Goal: Task Accomplishment & Management: Use online tool/utility

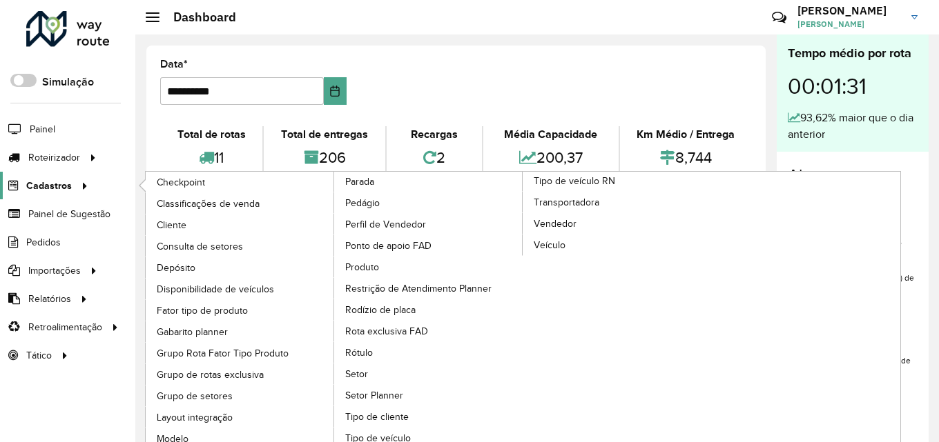
click at [84, 180] on icon at bounding box center [83, 185] width 12 height 21
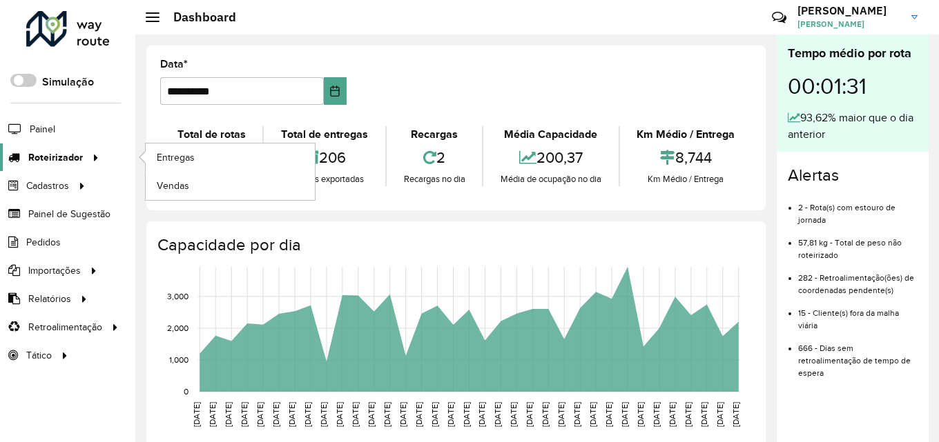
click at [79, 155] on span "Roteirizador" at bounding box center [55, 157] width 55 height 14
click at [187, 154] on span "Entregas" at bounding box center [176, 157] width 39 height 14
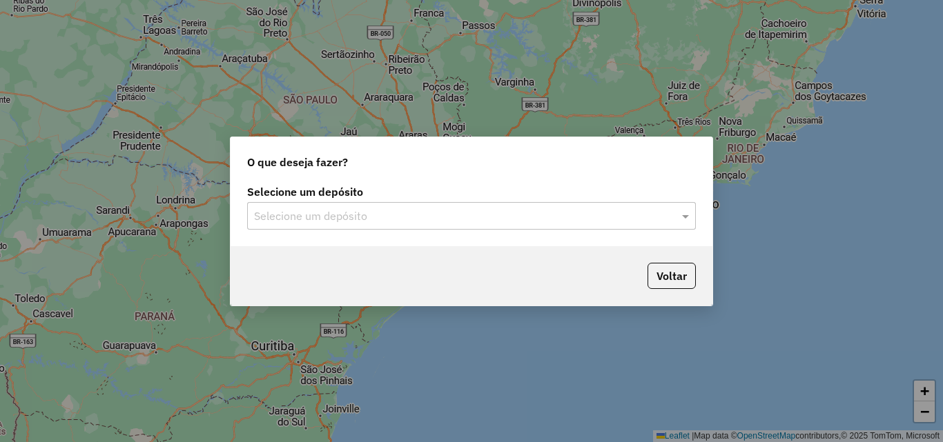
click at [427, 204] on div "Selecione um depósito" at bounding box center [471, 216] width 449 height 28
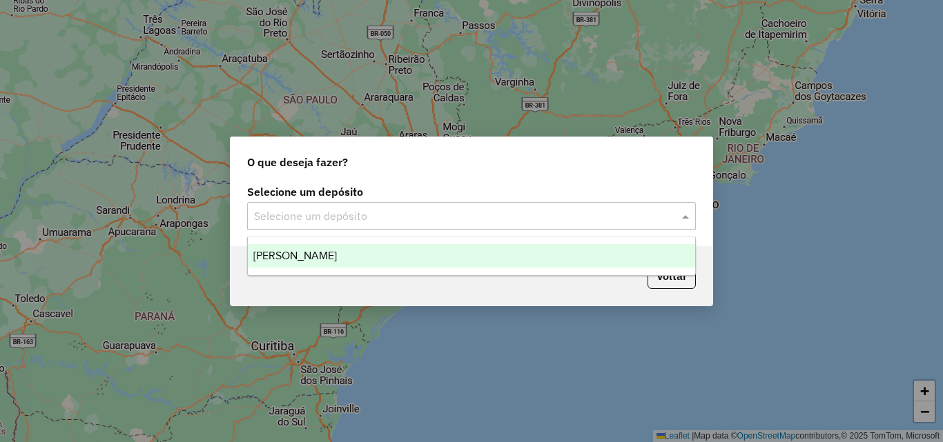
click at [411, 253] on div "[PERSON_NAME]" at bounding box center [471, 255] width 447 height 23
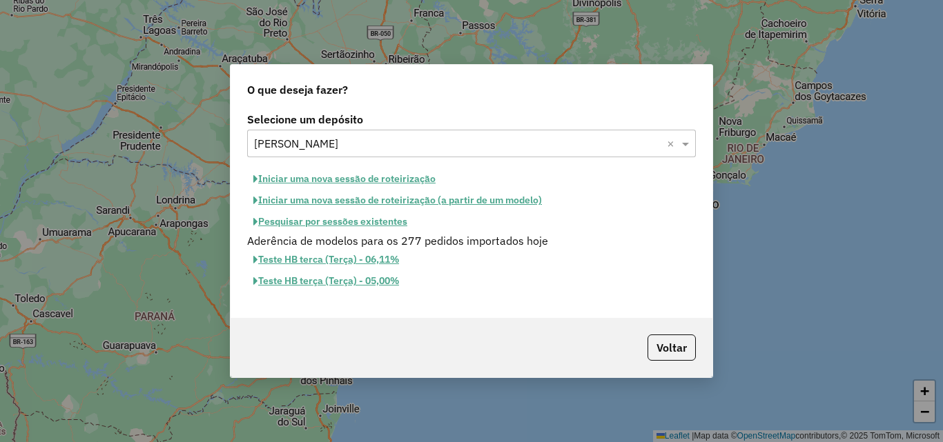
click at [391, 177] on button "Iniciar uma nova sessão de roteirização" at bounding box center [344, 178] width 195 height 21
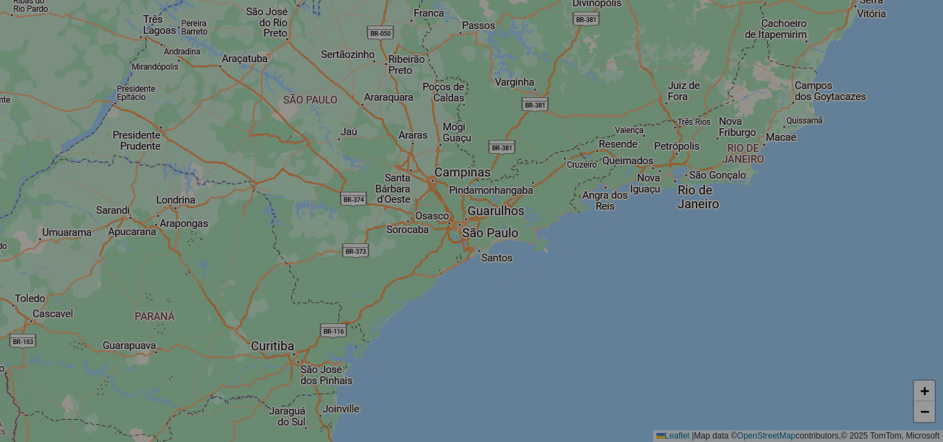
select select "*"
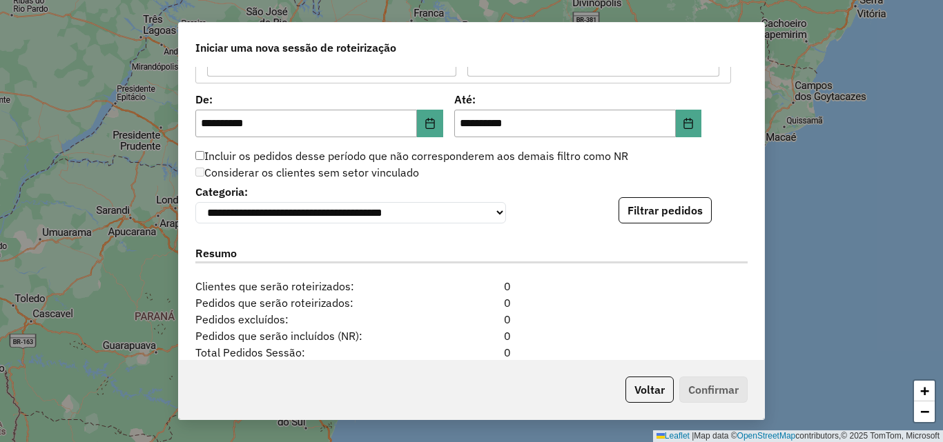
scroll to position [1311, 0]
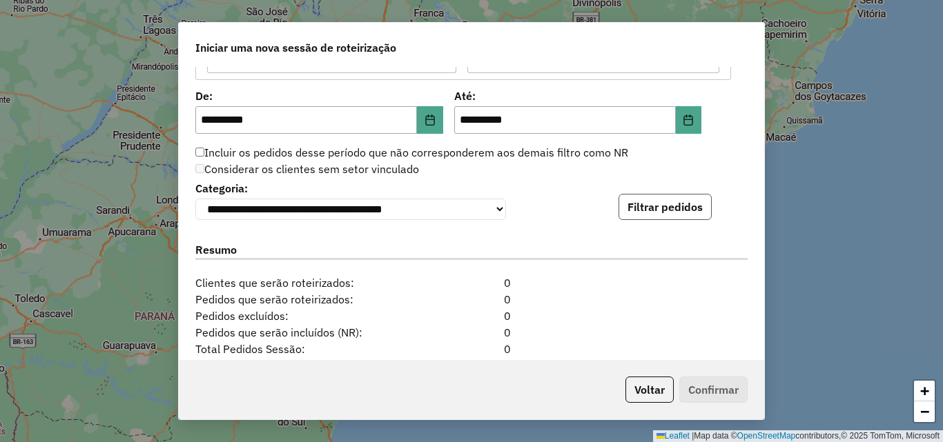
click at [667, 198] on button "Filtrar pedidos" at bounding box center [664, 207] width 93 height 26
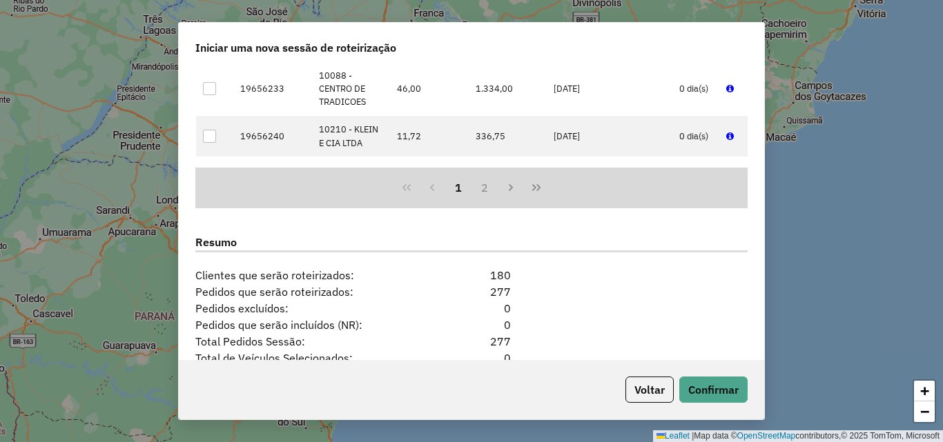
scroll to position [1742, 0]
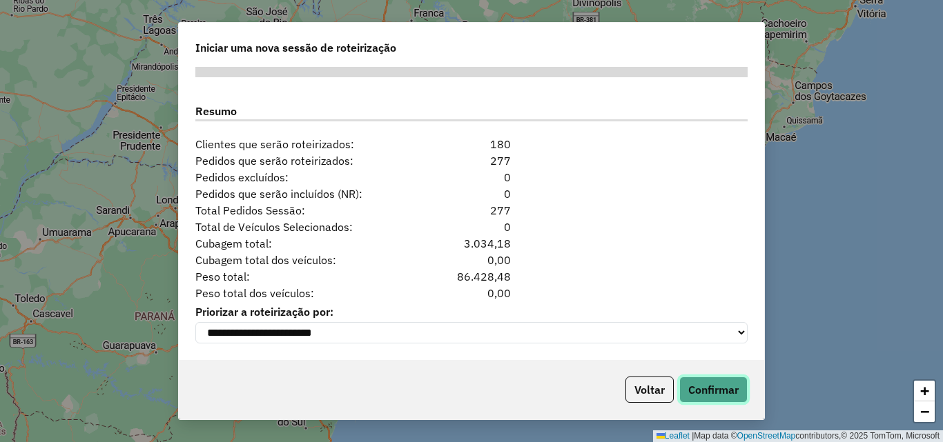
click at [722, 392] on button "Confirmar" at bounding box center [713, 390] width 68 height 26
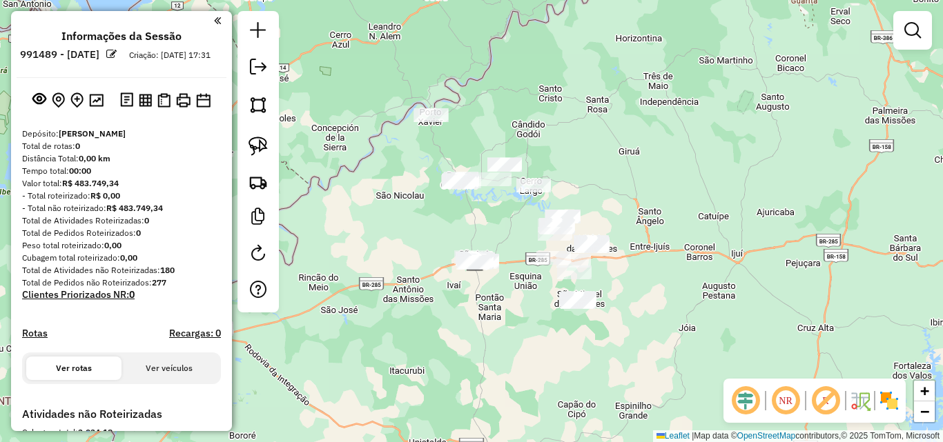
drag, startPoint x: 539, startPoint y: 354, endPoint x: 466, endPoint y: 137, distance: 228.7
click at [466, 146] on div "Janela de atendimento Grade de atendimento Capacidade Transportadoras Veículos …" at bounding box center [471, 221] width 943 height 442
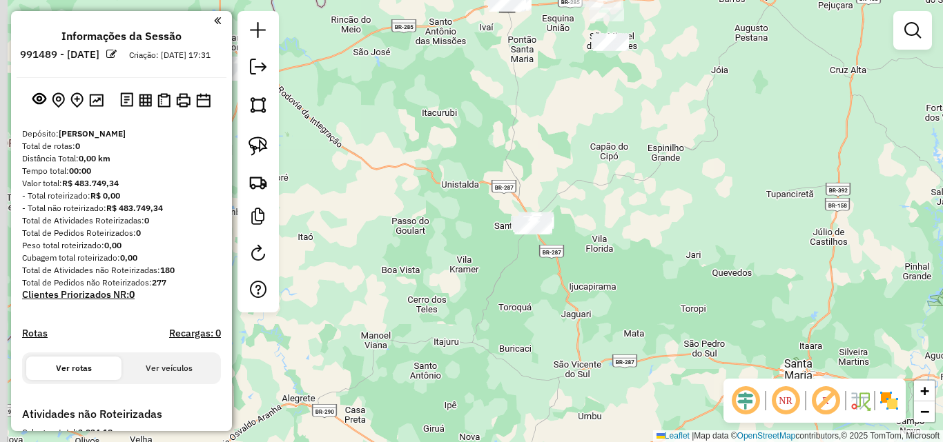
drag, startPoint x: 573, startPoint y: 170, endPoint x: 576, endPoint y: 141, distance: 28.4
click at [608, 145] on div "Janela de atendimento Grade de atendimento Capacidade Transportadoras Veículos …" at bounding box center [471, 221] width 943 height 442
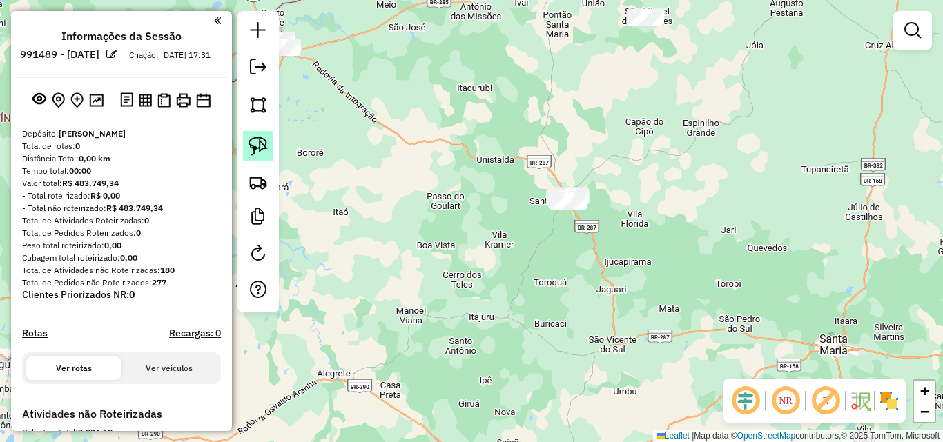
click at [266, 141] on img at bounding box center [257, 146] width 19 height 19
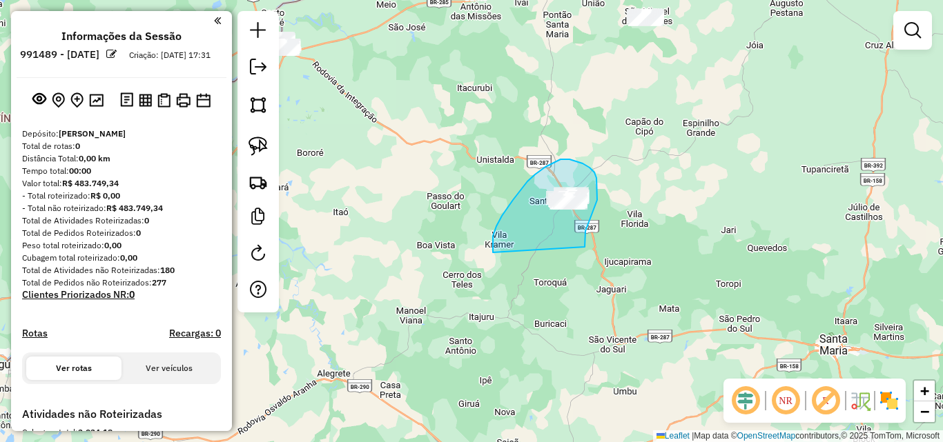
drag, startPoint x: 513, startPoint y: 200, endPoint x: 585, endPoint y: 249, distance: 86.9
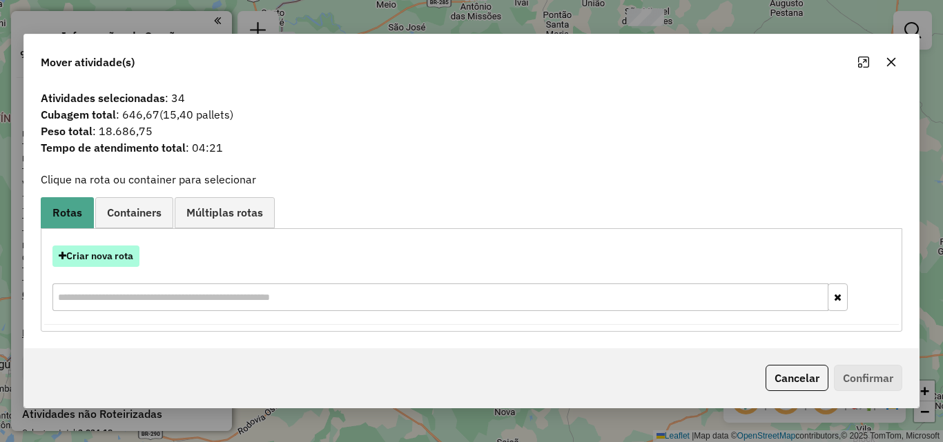
click at [110, 251] on button "Criar nova rota" at bounding box center [95, 256] width 87 height 21
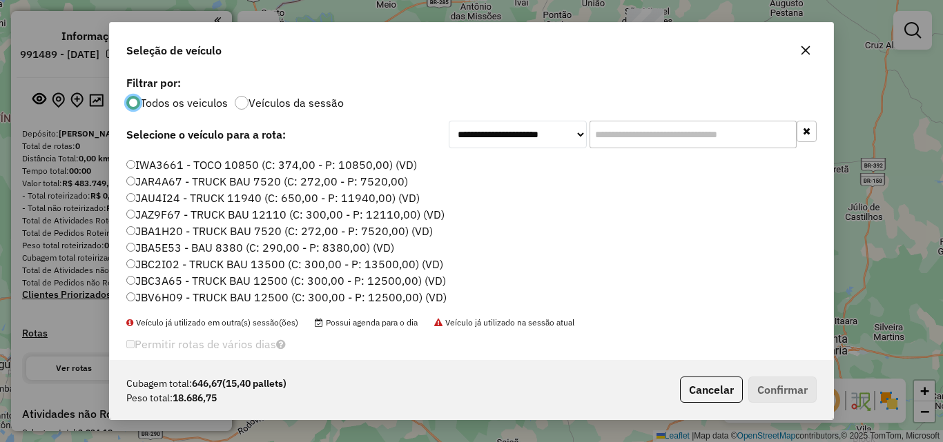
scroll to position [229, 0]
click at [206, 208] on label "JAZ9F67 - TRUCK BAU 12110 (C: 300,00 - P: 12110,00) (VD)" at bounding box center [285, 214] width 318 height 17
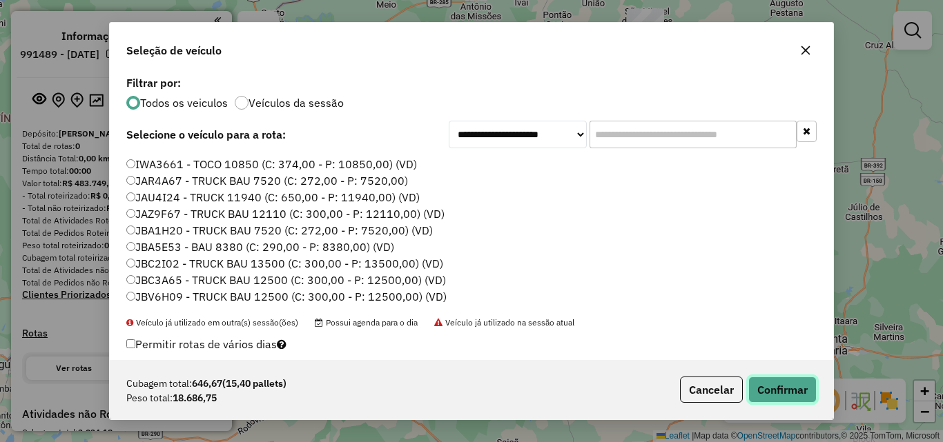
click at [792, 393] on button "Confirmar" at bounding box center [782, 390] width 68 height 26
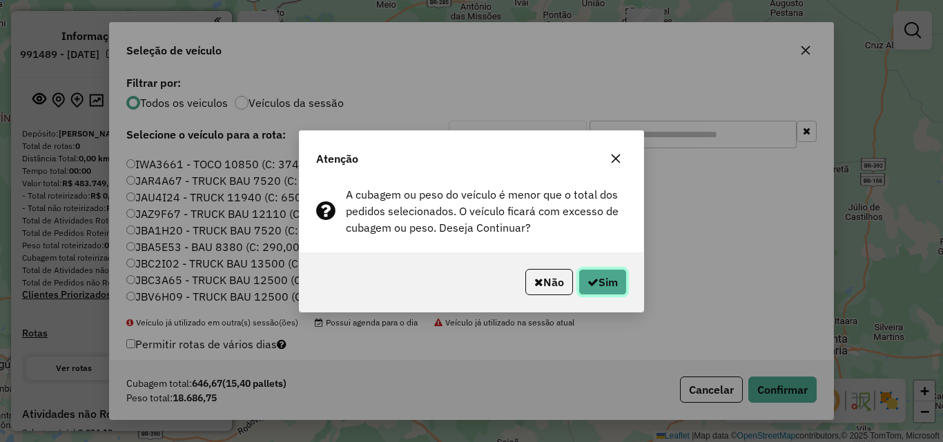
click at [578, 281] on button "Sim" at bounding box center [602, 282] width 48 height 26
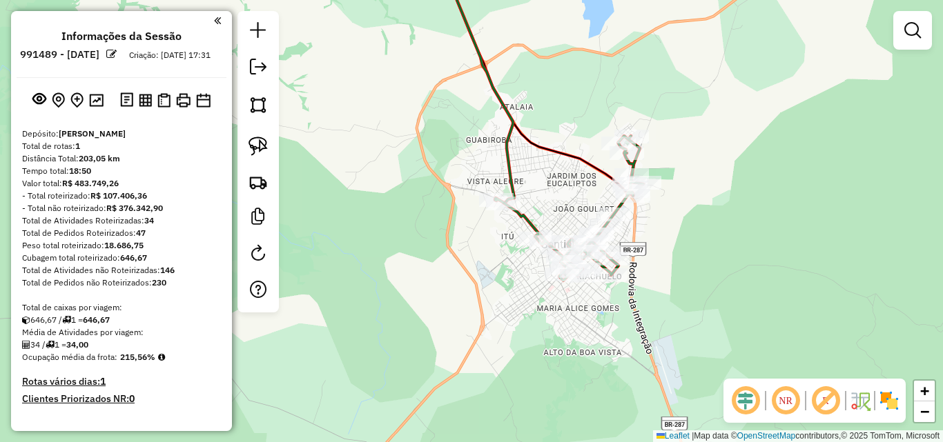
click at [736, 199] on div "Janela de atendimento Grade de atendimento Capacidade Transportadoras Veículos …" at bounding box center [471, 221] width 943 height 442
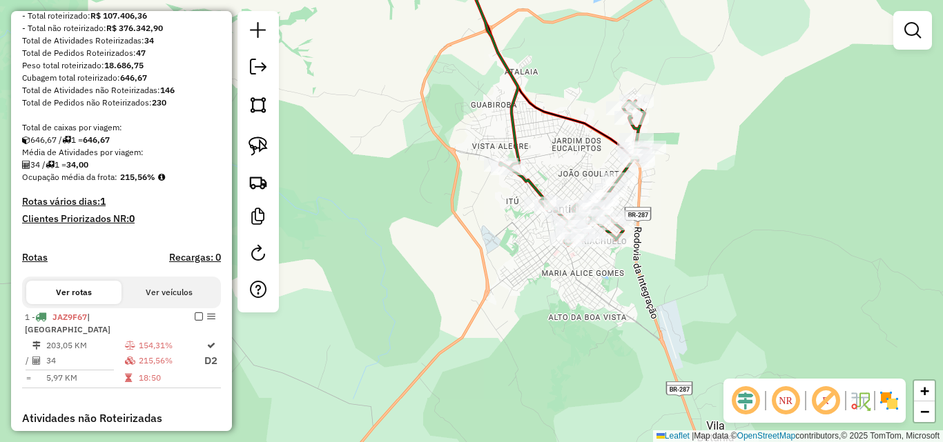
scroll to position [276, 0]
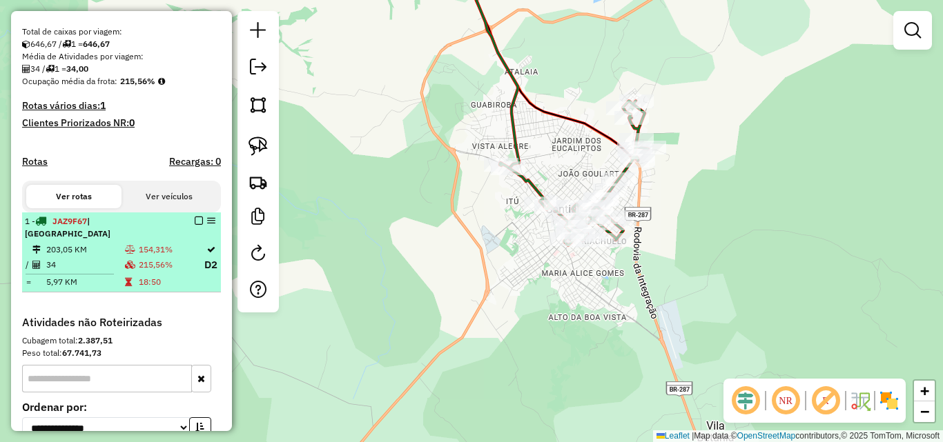
click at [99, 253] on td "203,05 KM" at bounding box center [85, 250] width 79 height 14
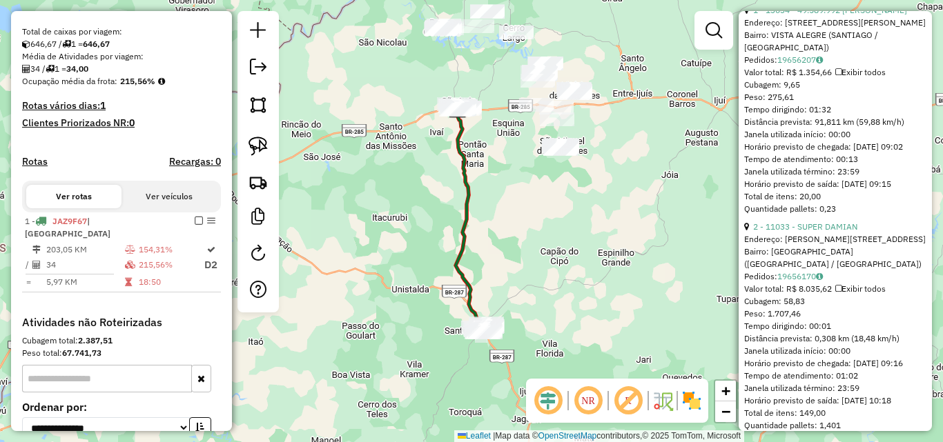
scroll to position [345, 0]
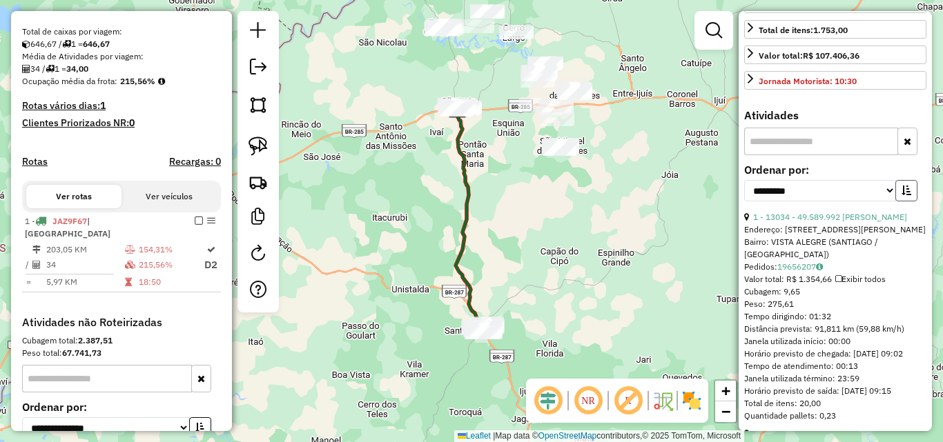
click at [904, 195] on icon "button" at bounding box center [906, 191] width 10 height 10
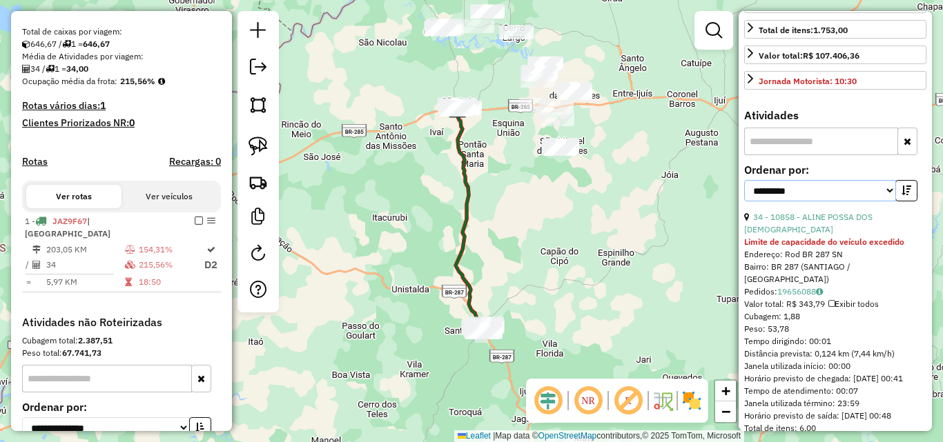
click at [883, 202] on select "**********" at bounding box center [820, 190] width 152 height 21
select select "*********"
click at [744, 202] on select "**********" at bounding box center [820, 190] width 152 height 21
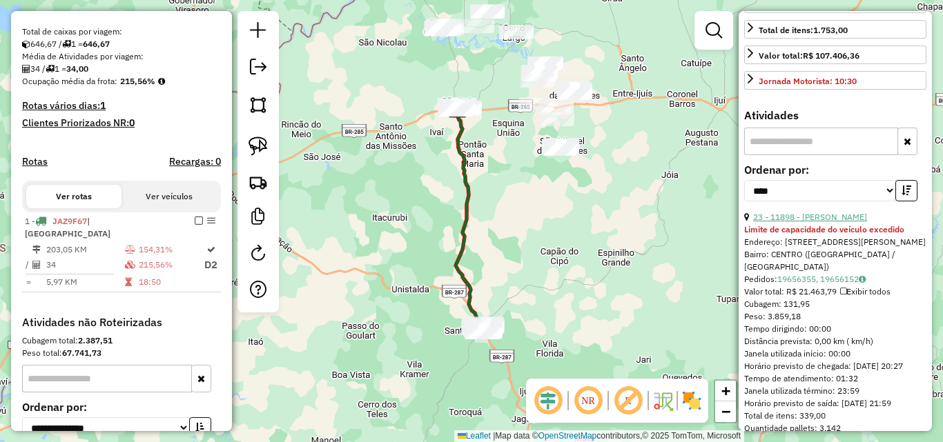
click at [812, 222] on link "23 - 11898 - RUBEN BOFF DAMIAN E" at bounding box center [810, 217] width 114 height 10
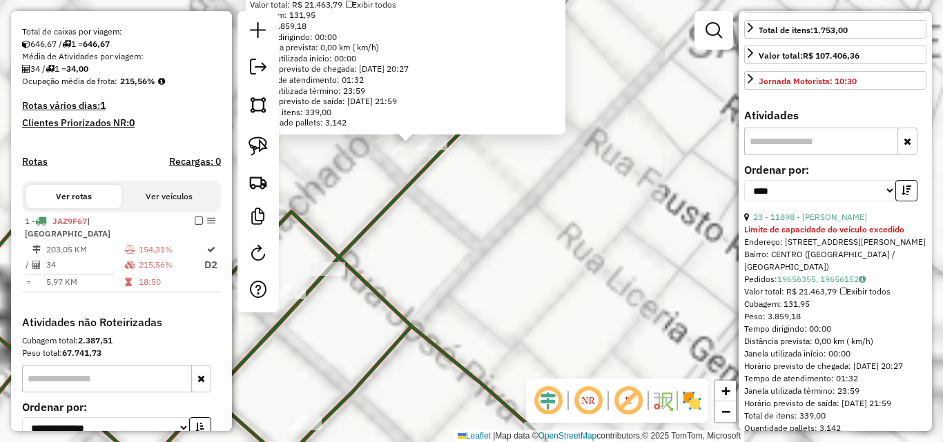
drag, startPoint x: 443, startPoint y: 242, endPoint x: 475, endPoint y: 284, distance: 52.2
click at [475, 284] on div "11898 - RUBEN BOFF DAMIAN E Limite de capacidade do veículo excedido Endereço: …" at bounding box center [471, 221] width 943 height 442
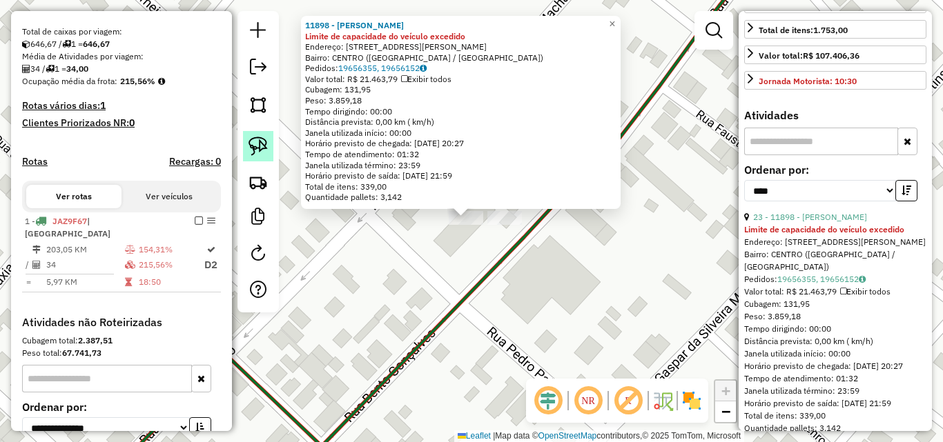
click at [258, 139] on img at bounding box center [257, 146] width 19 height 19
drag, startPoint x: 440, startPoint y: 239, endPoint x: 484, endPoint y: 226, distance: 46.9
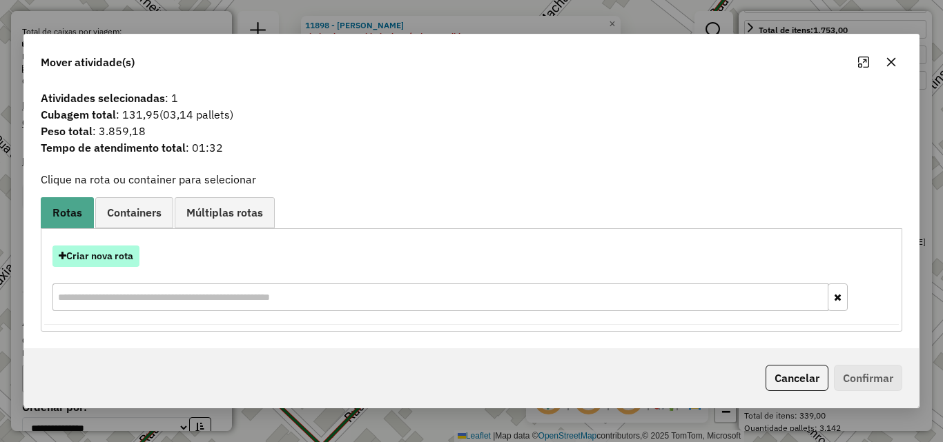
click at [107, 260] on button "Criar nova rota" at bounding box center [95, 256] width 87 height 21
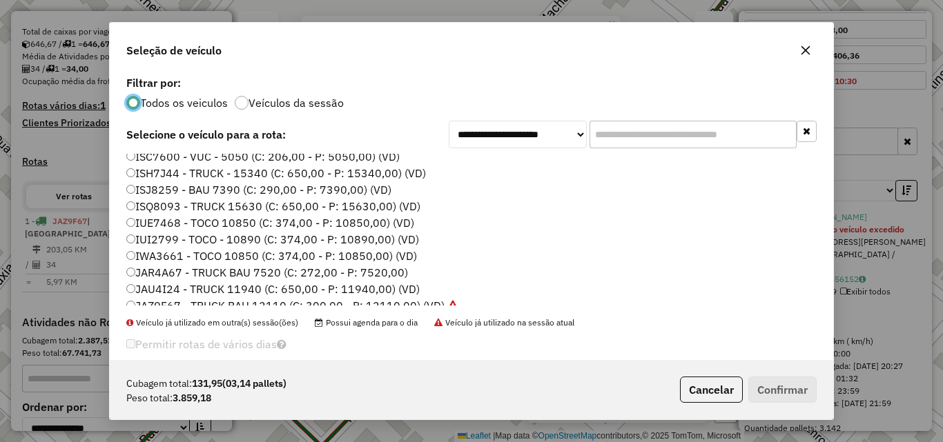
scroll to position [138, 0]
click at [182, 204] on label "ISQ8093 - TRUCK 15630 (C: 650,00 - P: 15630,00) (VD)" at bounding box center [273, 205] width 294 height 17
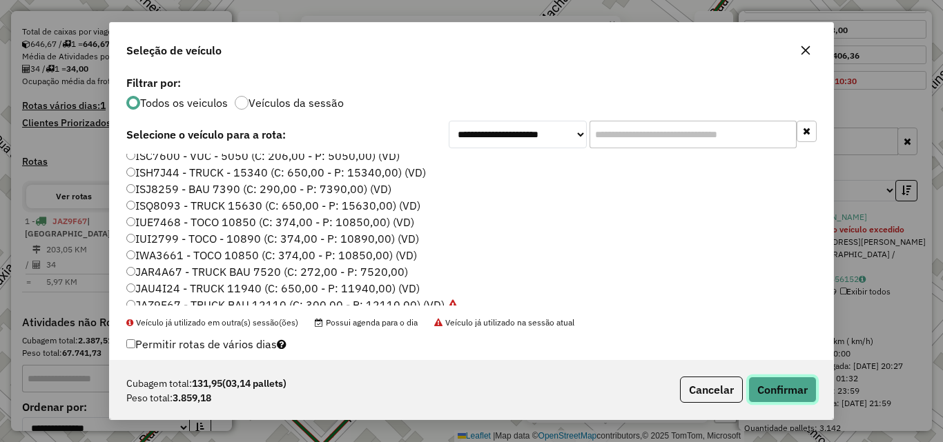
click at [771, 389] on button "Confirmar" at bounding box center [782, 390] width 68 height 26
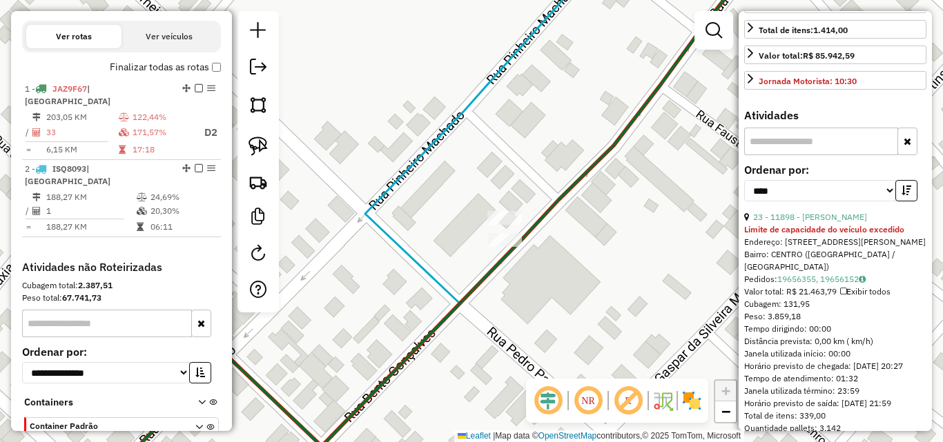
scroll to position [489, 0]
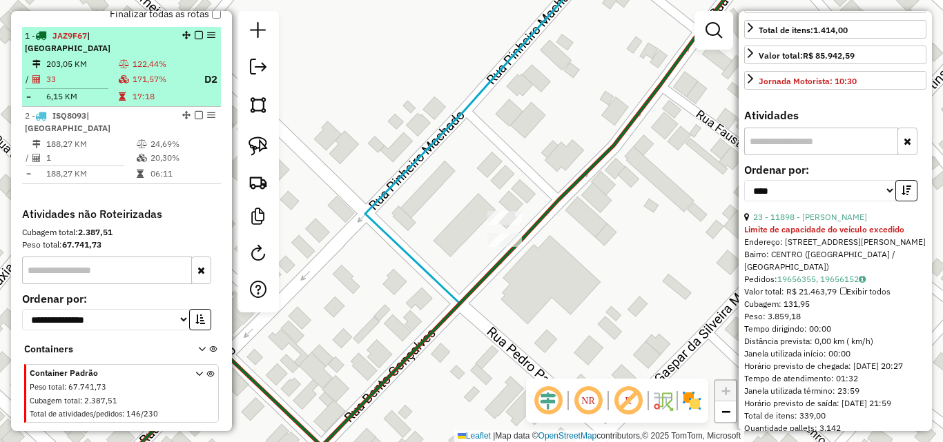
click at [104, 84] on td "33" at bounding box center [82, 79] width 72 height 17
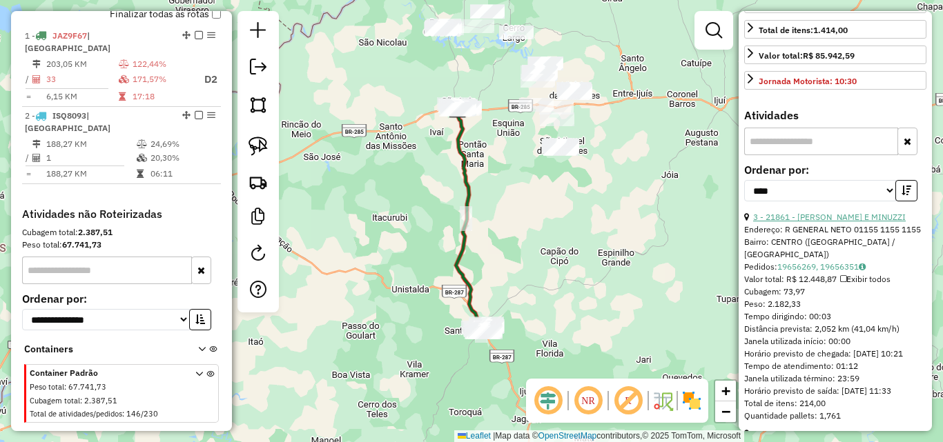
click at [834, 222] on link "3 - 21861 - [PERSON_NAME] E MINUZZI" at bounding box center [829, 217] width 153 height 10
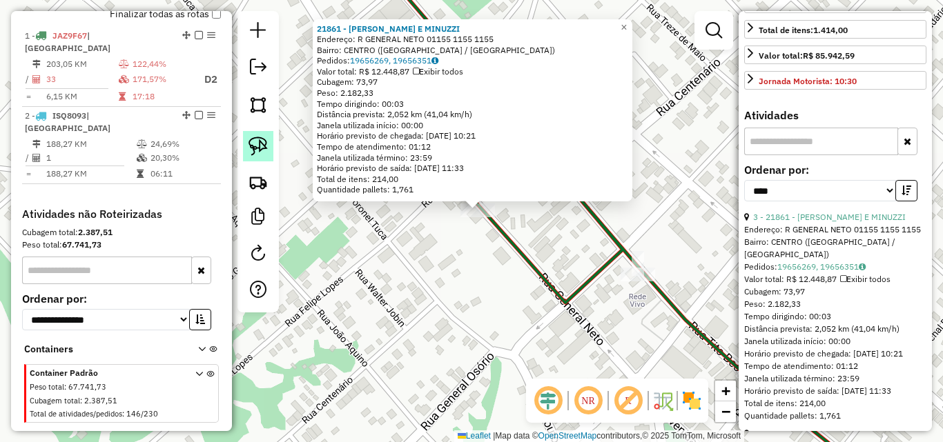
click at [253, 144] on img at bounding box center [257, 146] width 19 height 19
drag, startPoint x: 416, startPoint y: 231, endPoint x: 513, endPoint y: 231, distance: 97.3
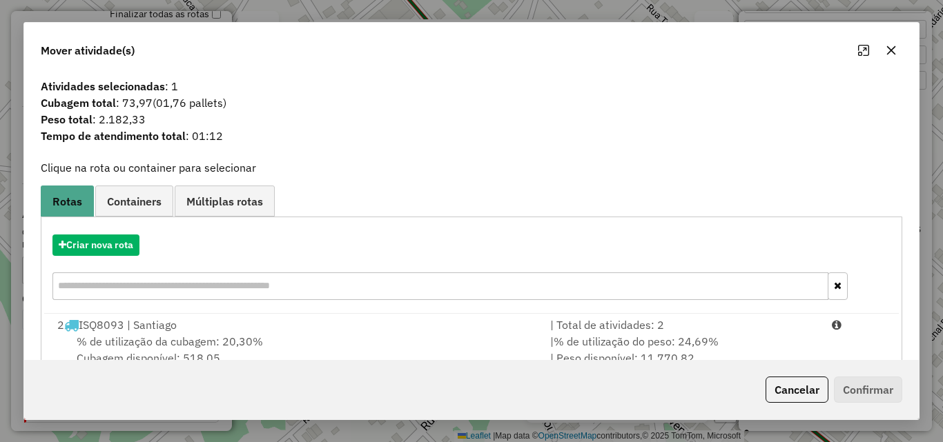
click at [339, 337] on div "% de utilização da cubagem: 20,30% Cubagem disponível: 518,05" at bounding box center [295, 349] width 493 height 33
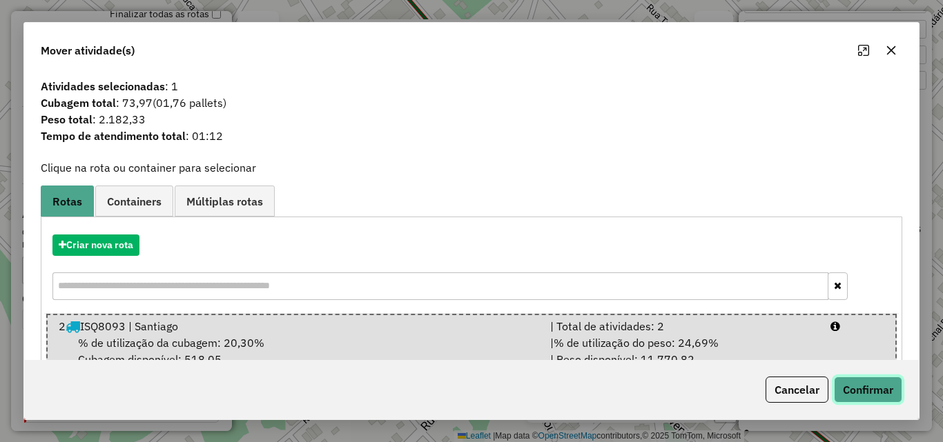
click at [886, 388] on button "Confirmar" at bounding box center [868, 390] width 68 height 26
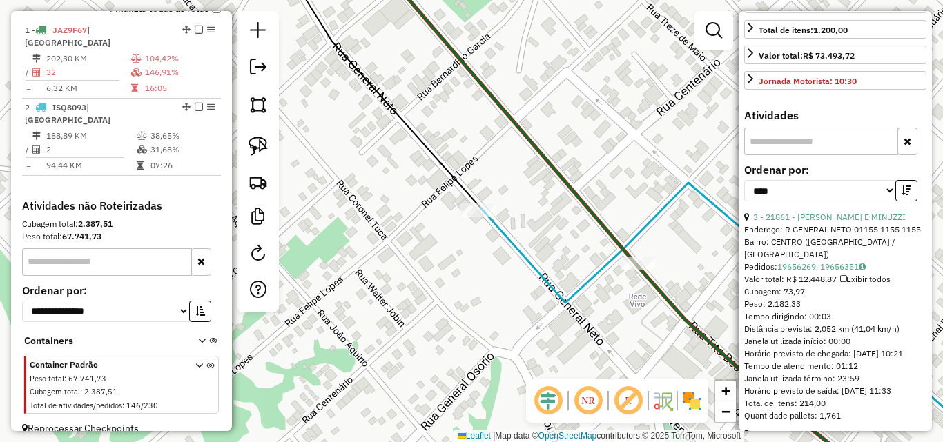
scroll to position [498, 0]
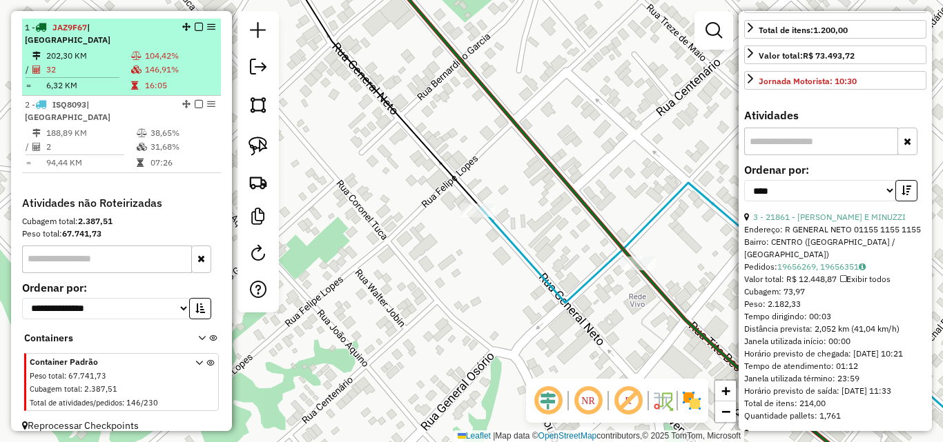
click at [88, 63] on td "32" at bounding box center [88, 70] width 85 height 14
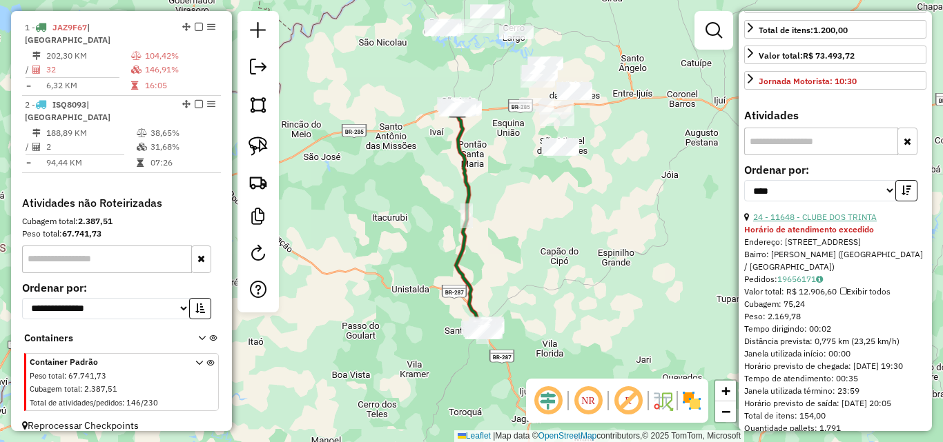
click at [823, 222] on link "24 - 11648 - CLUBE DOS TRINTA" at bounding box center [815, 217] width 124 height 10
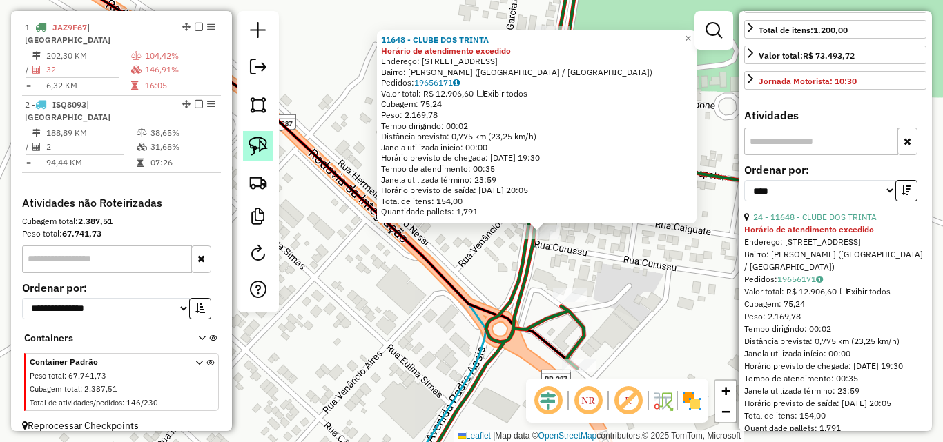
click at [259, 141] on img at bounding box center [257, 146] width 19 height 19
drag, startPoint x: 503, startPoint y: 232, endPoint x: 578, endPoint y: 251, distance: 77.5
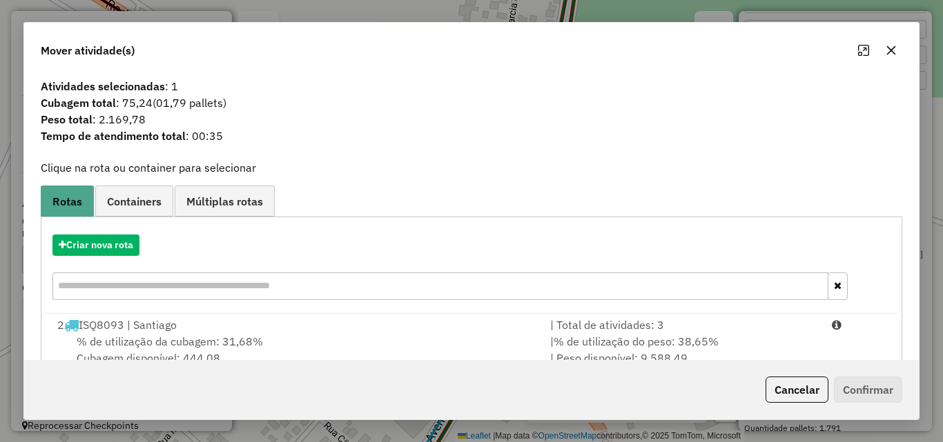
click at [409, 338] on div "% de utilização da cubagem: 31,68% Cubagem disponível: 444,08" at bounding box center [295, 349] width 493 height 33
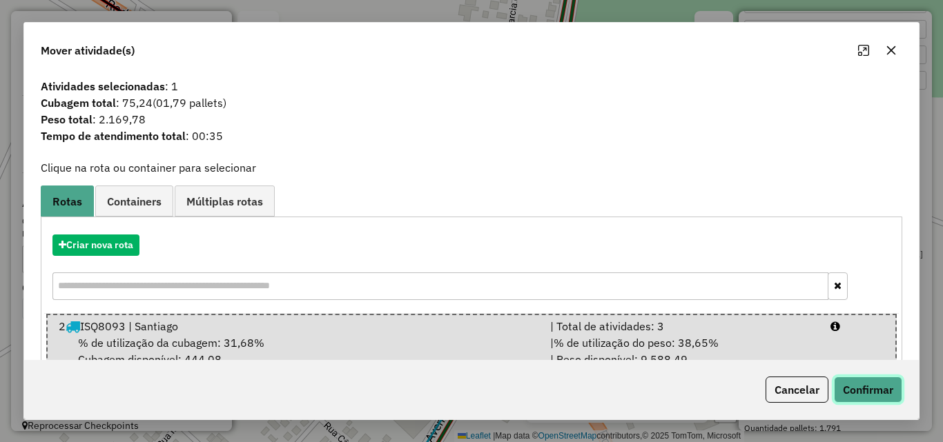
click at [854, 393] on button "Confirmar" at bounding box center [868, 390] width 68 height 26
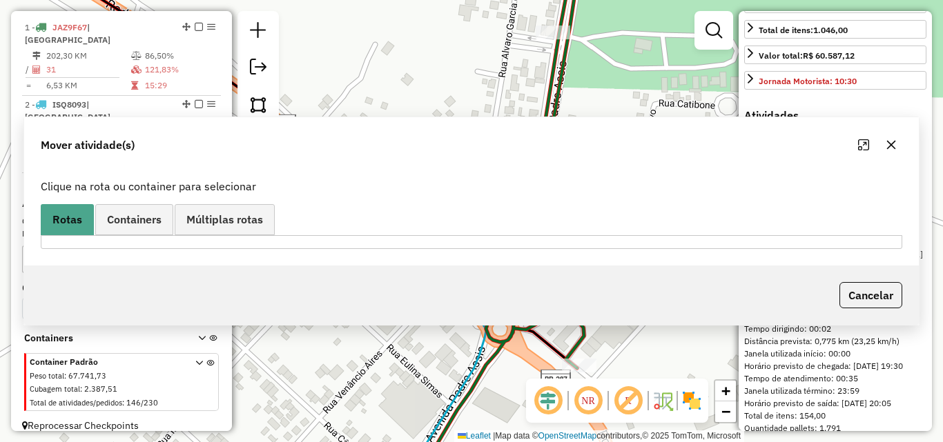
scroll to position [333, 0]
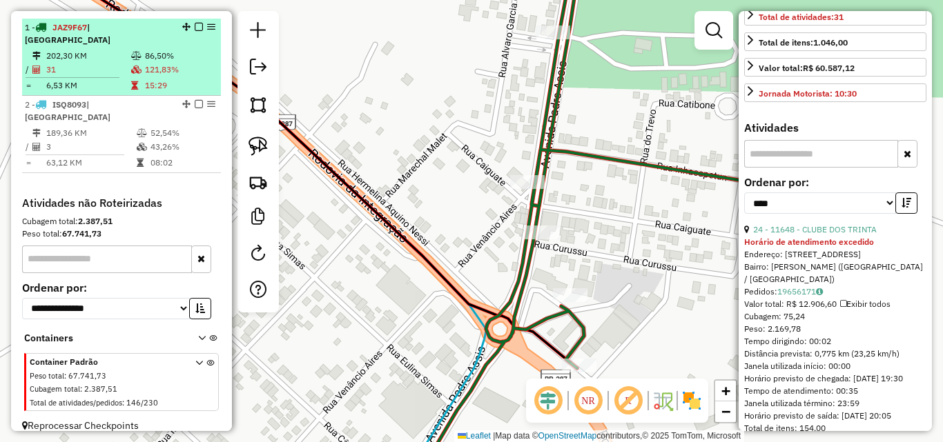
click at [119, 69] on td "31" at bounding box center [88, 70] width 85 height 14
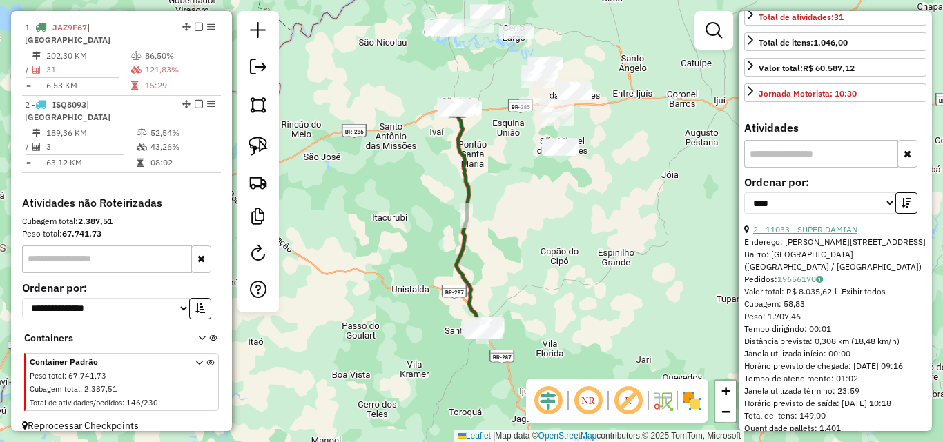
click at [811, 235] on link "2 - 11033 - SUPER DAMIAN" at bounding box center [805, 229] width 104 height 10
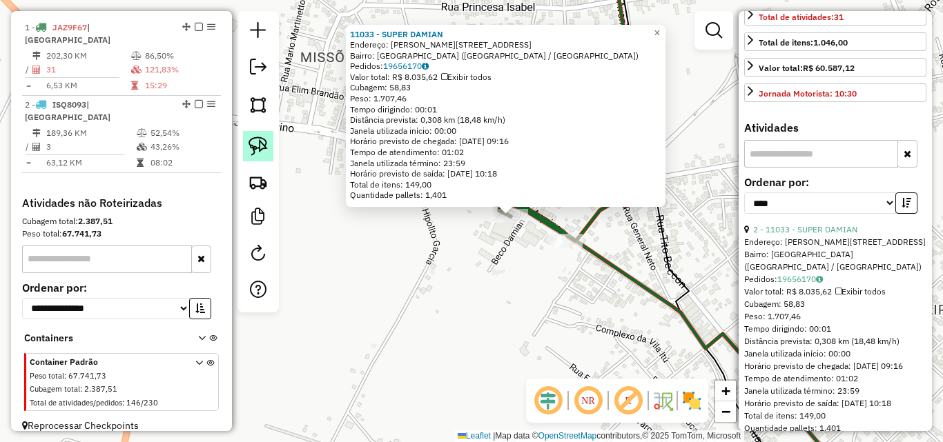
click at [258, 142] on img at bounding box center [257, 146] width 19 height 19
drag, startPoint x: 456, startPoint y: 223, endPoint x: 533, endPoint y: 231, distance: 77.1
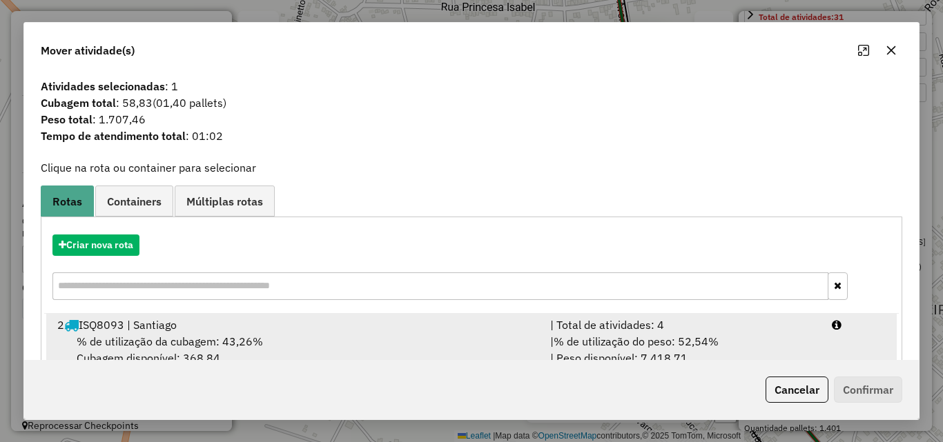
drag, startPoint x: 400, startPoint y: 340, endPoint x: 504, endPoint y: 335, distance: 105.0
click at [400, 340] on div "% de utilização da cubagem: 43,26% Cubagem disponível: 368,84" at bounding box center [295, 349] width 493 height 33
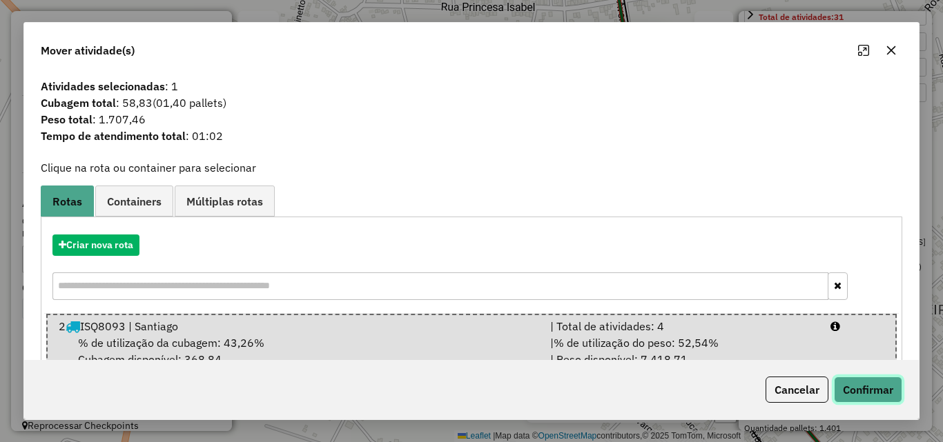
click at [882, 393] on button "Confirmar" at bounding box center [868, 390] width 68 height 26
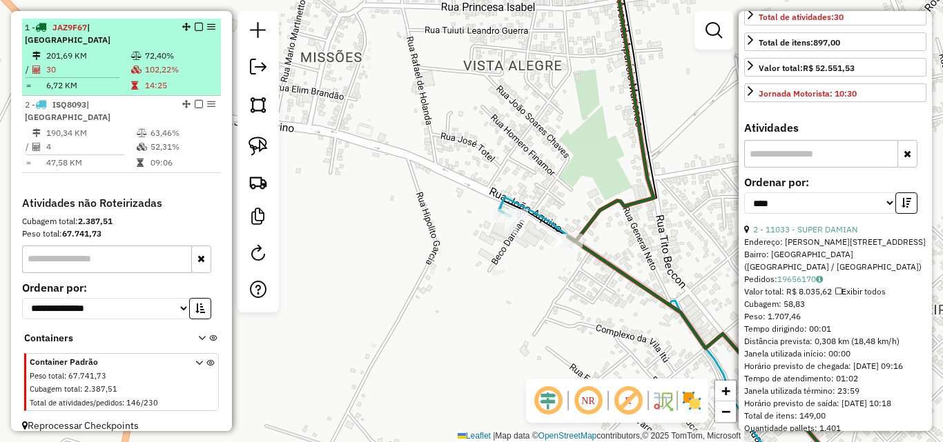
click at [133, 66] on icon at bounding box center [136, 70] width 10 height 8
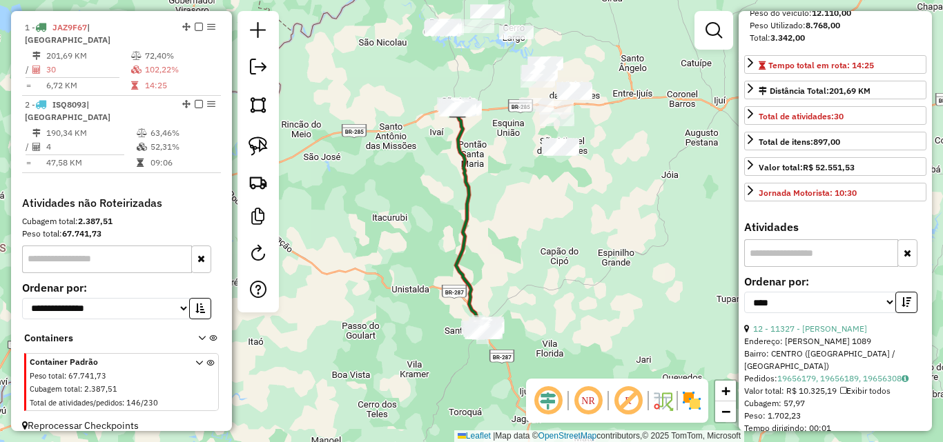
scroll to position [126, 0]
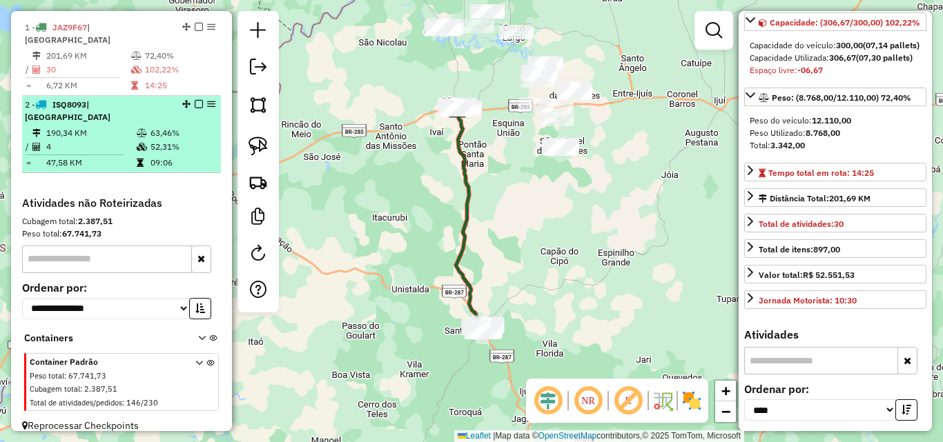
click at [67, 140] on td "4" at bounding box center [91, 147] width 90 height 14
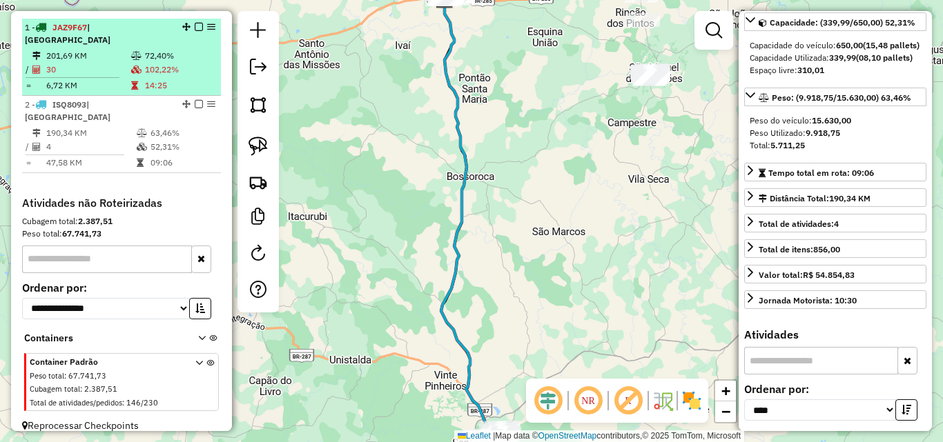
click at [87, 79] on td "6,72 KM" at bounding box center [88, 86] width 85 height 14
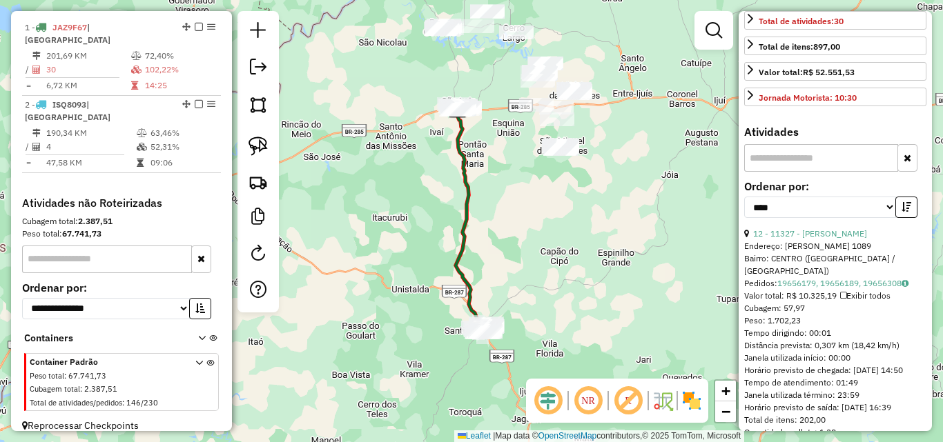
scroll to position [402, 0]
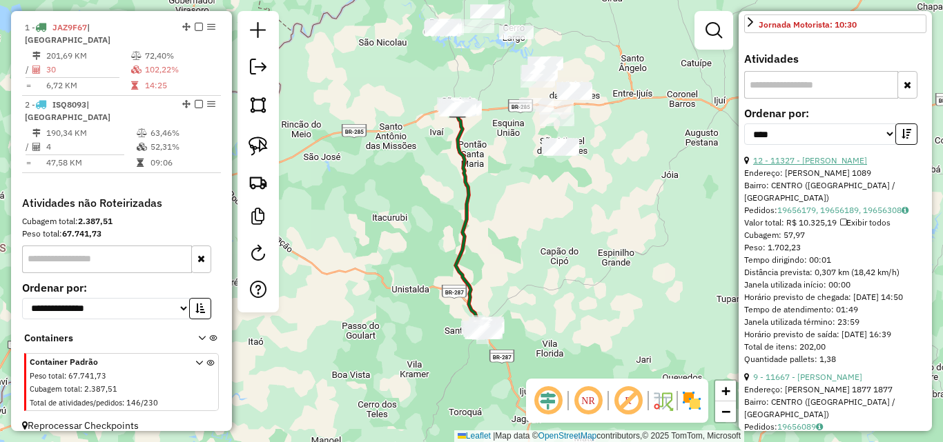
click at [831, 166] on link "12 - 11327 - ADAIR CARLOS BAZANA" at bounding box center [810, 160] width 114 height 10
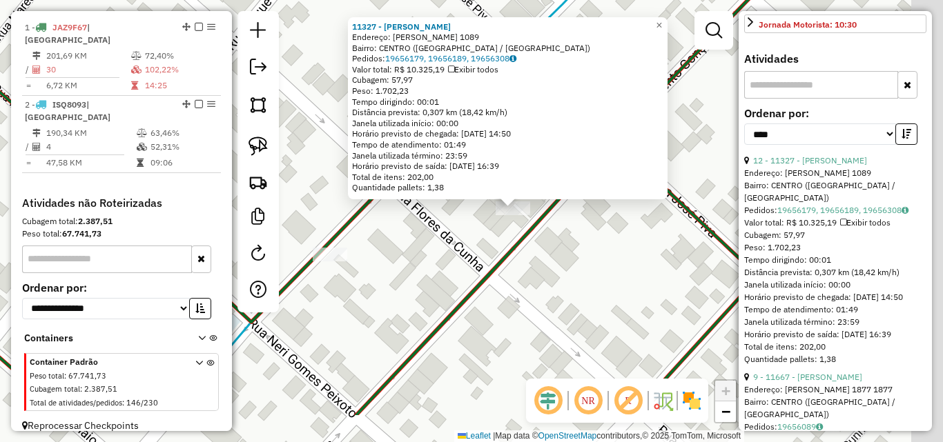
drag, startPoint x: 583, startPoint y: 330, endPoint x: 346, endPoint y: 153, distance: 295.9
click at [477, 220] on div "11327 - ADAIR CARLOS BAZANA Endereço: R BENTO GONCALVES 1089 Bairro: CENTRO (SA…" at bounding box center [471, 221] width 943 height 442
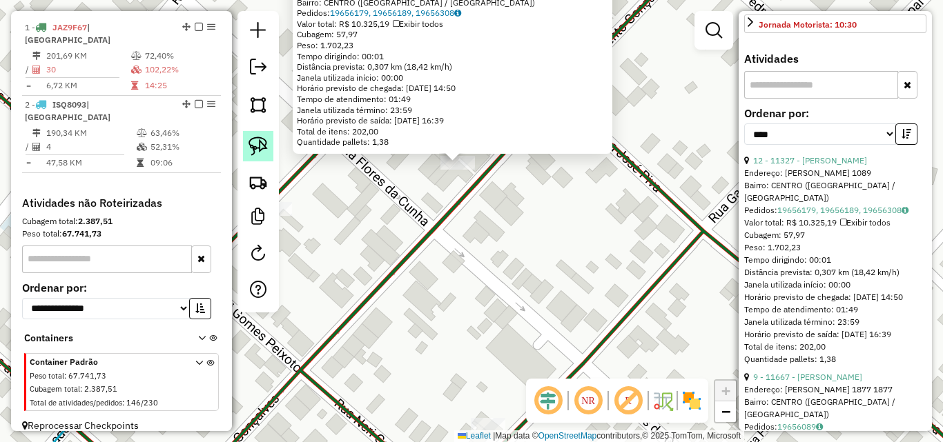
click at [256, 143] on img at bounding box center [257, 146] width 19 height 19
drag, startPoint x: 440, startPoint y: 196, endPoint x: 502, endPoint y: 176, distance: 65.9
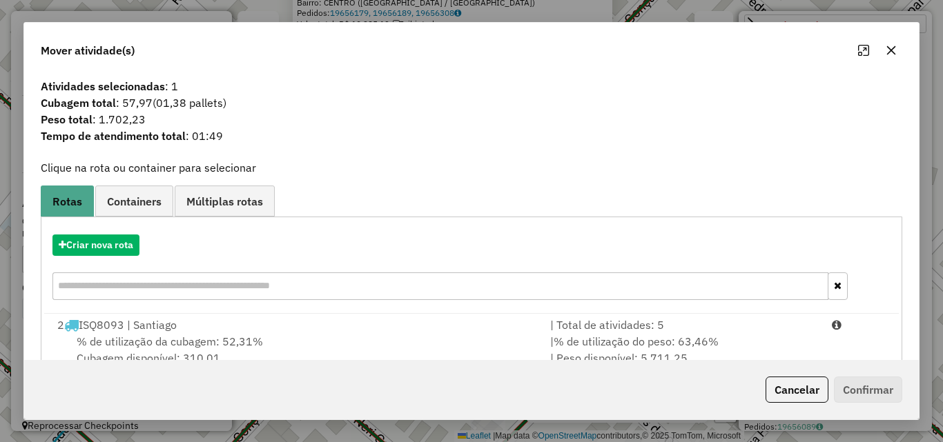
click at [362, 341] on div "% de utilização da cubagem: 52,31% Cubagem disponível: 310,01" at bounding box center [295, 349] width 493 height 33
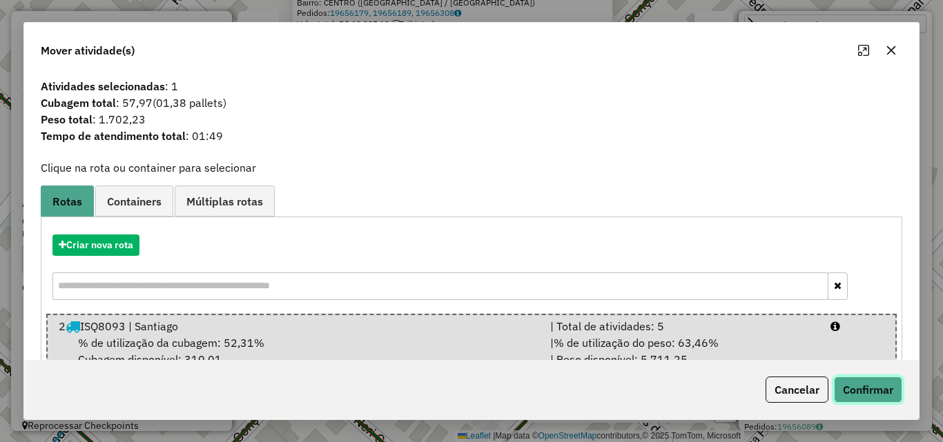
click at [856, 381] on button "Confirmar" at bounding box center [868, 390] width 68 height 26
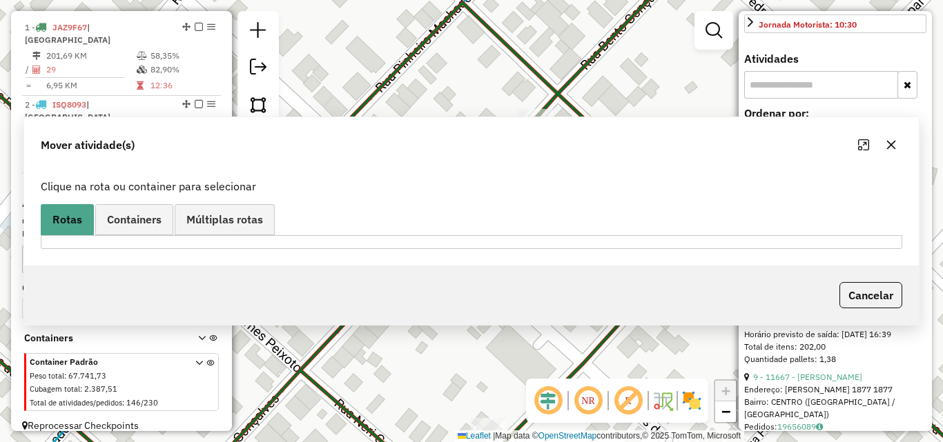
scroll to position [389, 0]
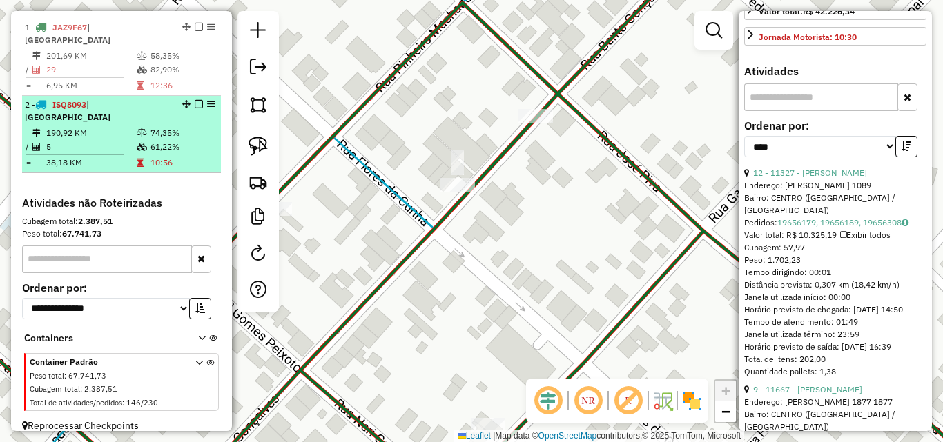
click at [86, 126] on td "190,92 KM" at bounding box center [91, 133] width 90 height 14
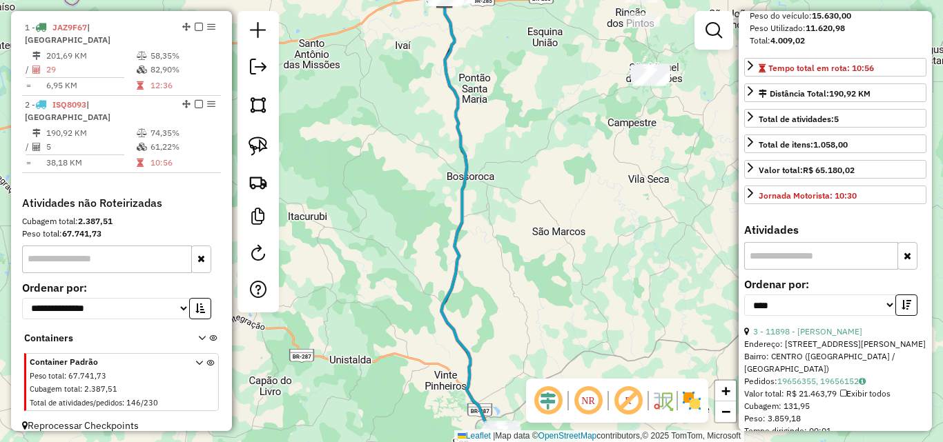
scroll to position [113, 0]
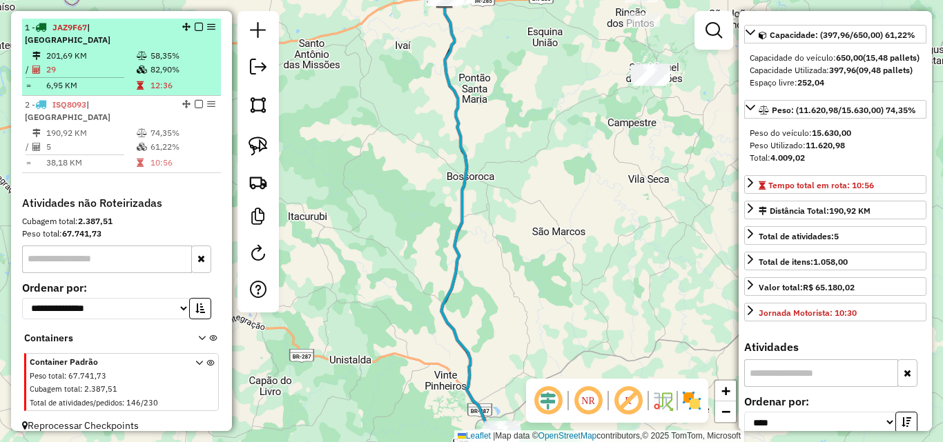
click at [101, 70] on td "29" at bounding box center [91, 70] width 90 height 14
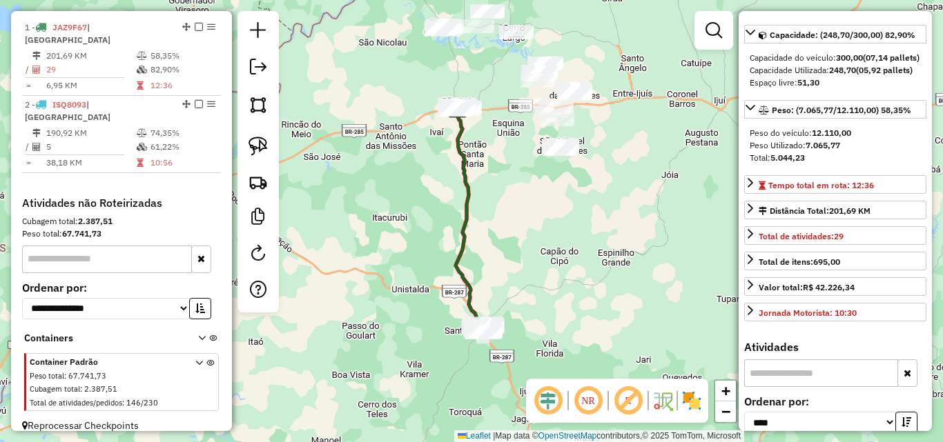
drag, startPoint x: 602, startPoint y: 318, endPoint x: 638, endPoint y: 131, distance: 190.6
click at [638, 132] on div "Janela de atendimento Grade de atendimento Capacidade Transportadoras Veículos …" at bounding box center [471, 221] width 943 height 442
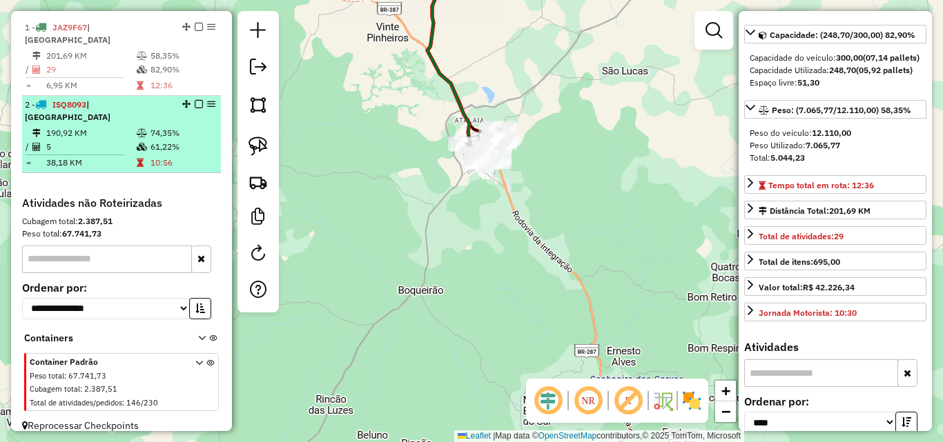
click at [196, 104] on em at bounding box center [199, 104] width 8 height 8
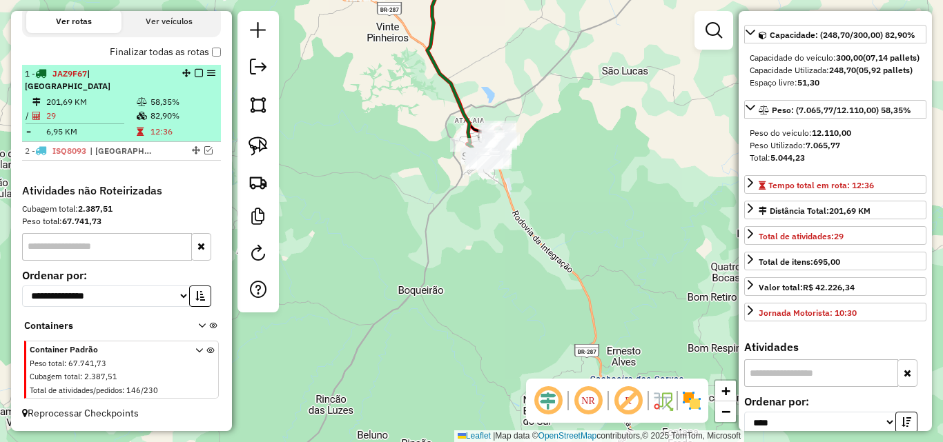
click at [199, 77] on em at bounding box center [199, 73] width 8 height 8
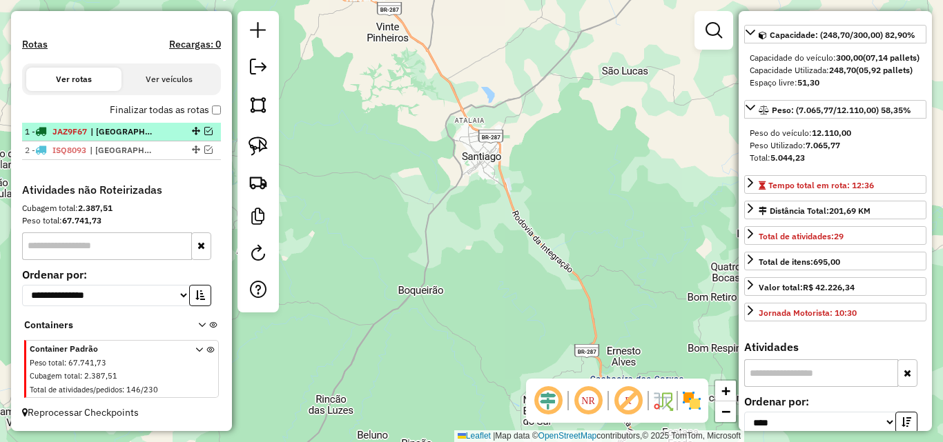
scroll to position [405, 0]
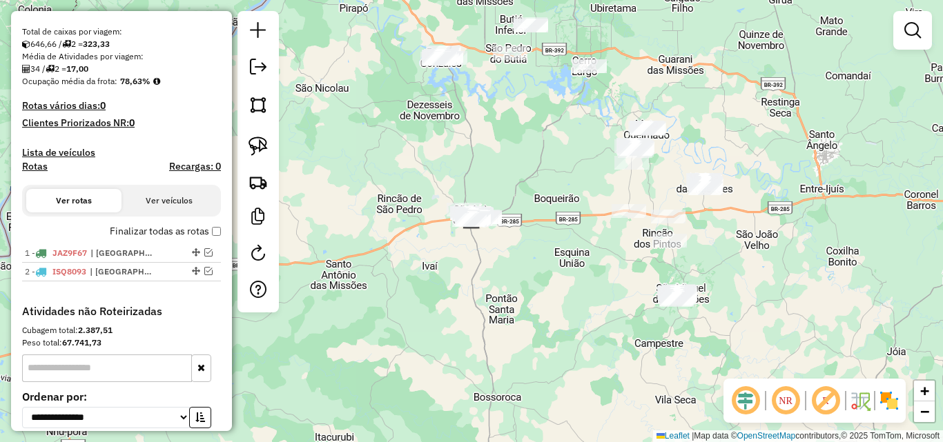
scroll to position [345, 0]
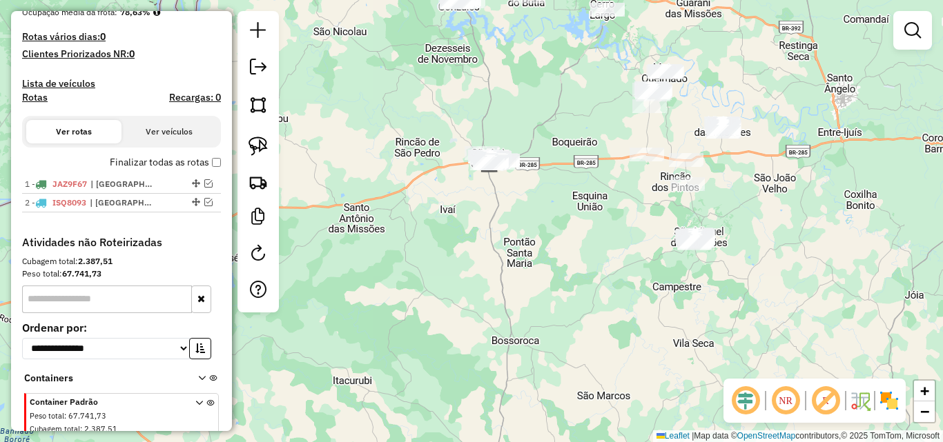
drag, startPoint x: 503, startPoint y: 266, endPoint x: 516, endPoint y: 220, distance: 47.2
click at [516, 220] on div "Janela de atendimento Grade de atendimento Capacidade Transportadoras Veículos …" at bounding box center [471, 221] width 943 height 442
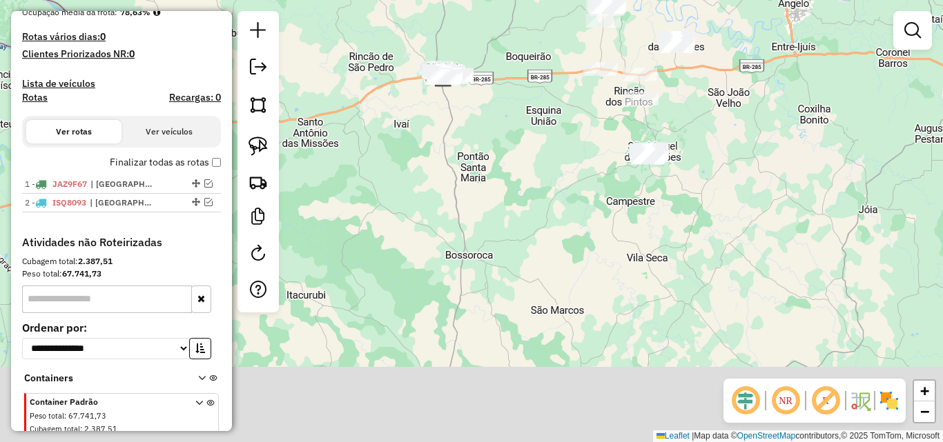
drag, startPoint x: 560, startPoint y: 290, endPoint x: 473, endPoint y: 147, distance: 167.2
click at [477, 151] on div "Janela de atendimento Grade de atendimento Capacidade Transportadoras Veículos …" at bounding box center [471, 221] width 943 height 442
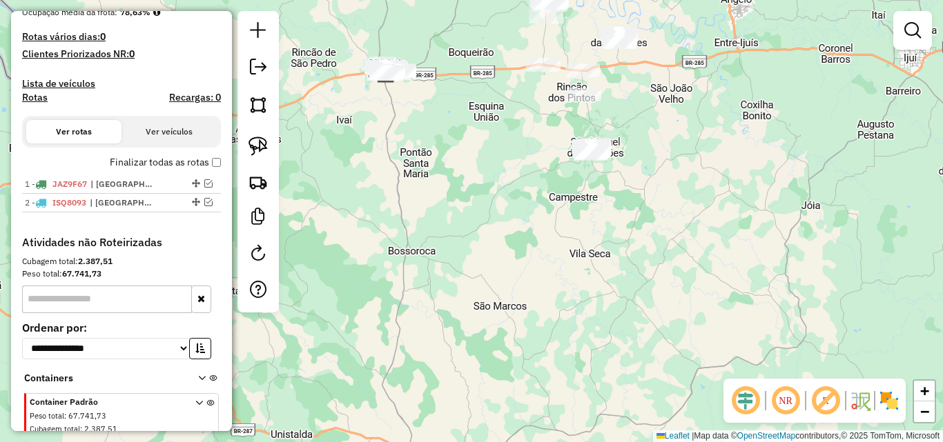
drag, startPoint x: 491, startPoint y: 202, endPoint x: 459, endPoint y: 311, distance: 113.8
click at [459, 311] on div "Janela de atendimento Grade de atendimento Capacidade Transportadoras Veículos …" at bounding box center [471, 221] width 943 height 442
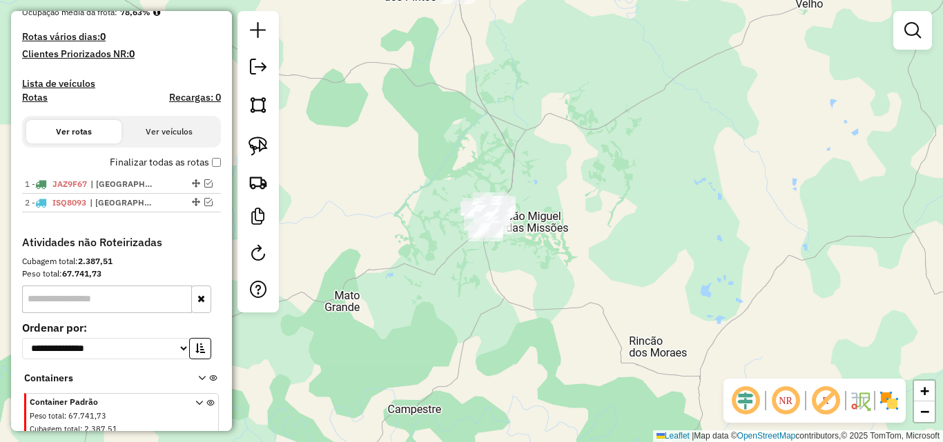
drag, startPoint x: 437, startPoint y: 245, endPoint x: 468, endPoint y: 252, distance: 31.8
click at [467, 252] on div "Janela de atendimento Grade de atendimento Capacidade Transportadoras Veículos …" at bounding box center [471, 221] width 943 height 442
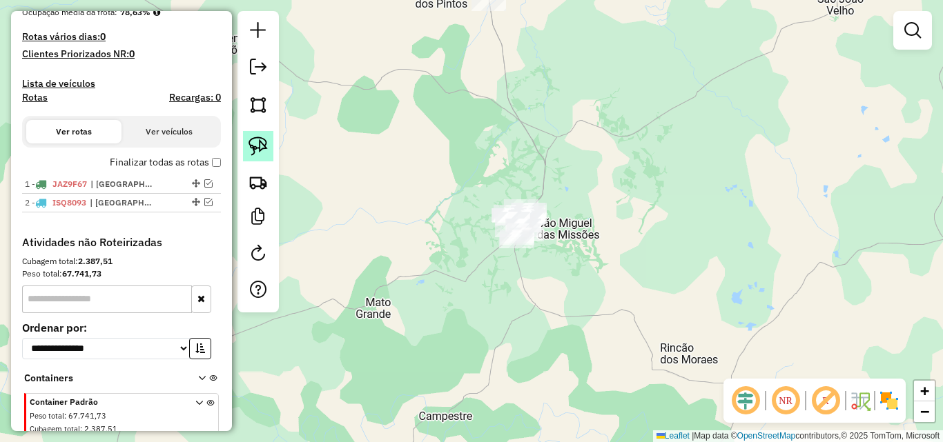
click at [255, 141] on img at bounding box center [257, 146] width 19 height 19
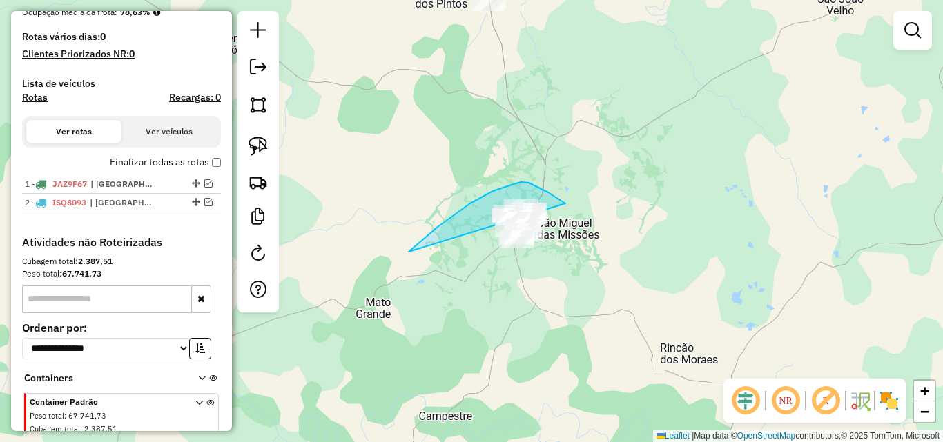
drag, startPoint x: 413, startPoint y: 248, endPoint x: 556, endPoint y: 264, distance: 143.7
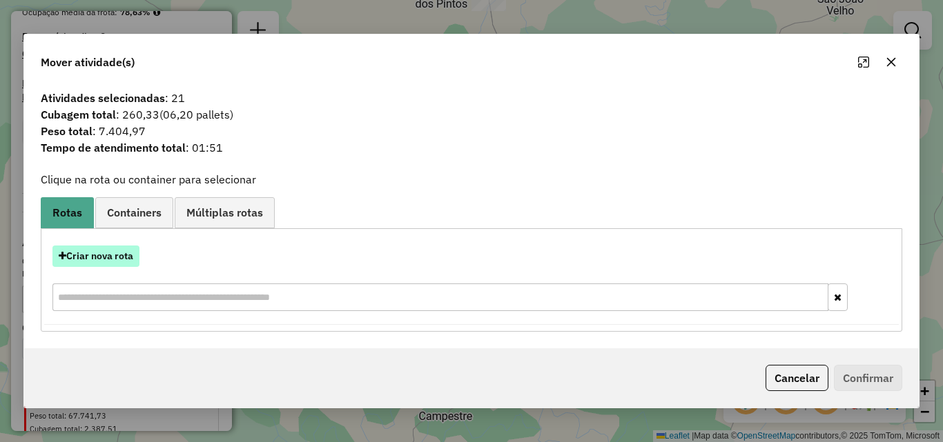
click at [107, 261] on button "Criar nova rota" at bounding box center [95, 256] width 87 height 21
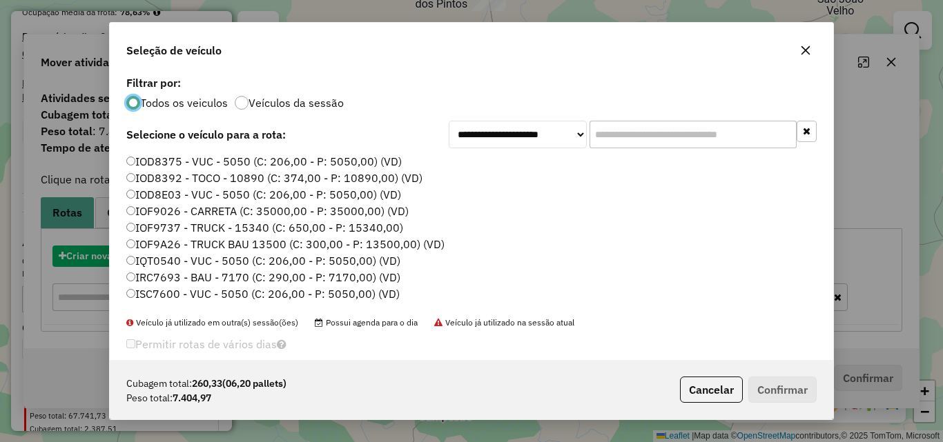
scroll to position [8, 4]
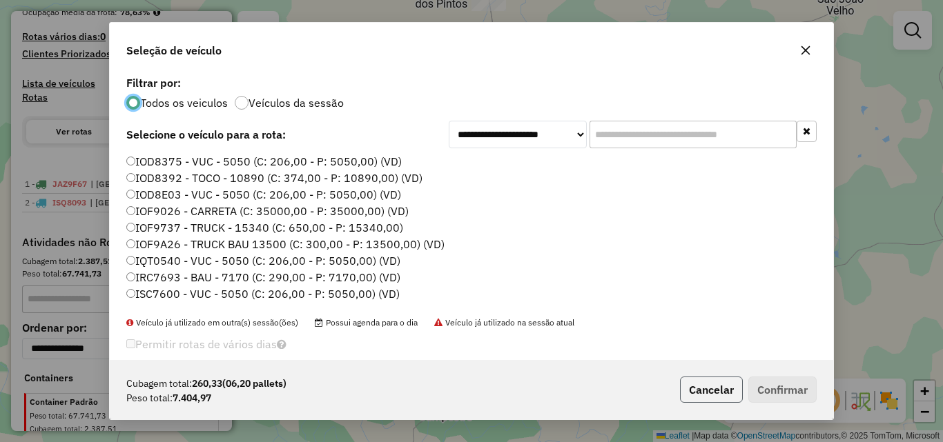
click at [713, 391] on button "Cancelar" at bounding box center [711, 390] width 63 height 26
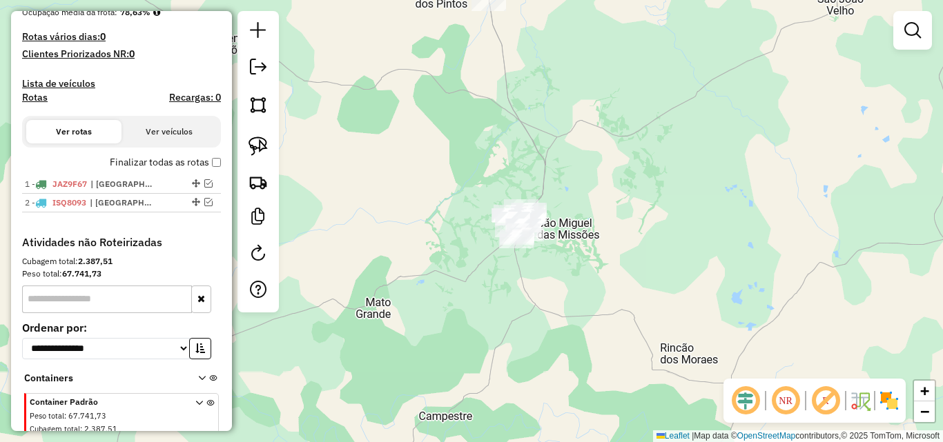
drag, startPoint x: 609, startPoint y: 308, endPoint x: 638, endPoint y: 355, distance: 55.2
click at [638, 355] on div "Janela de atendimento Grade de atendimento Capacidade Transportadoras Veículos …" at bounding box center [471, 221] width 943 height 442
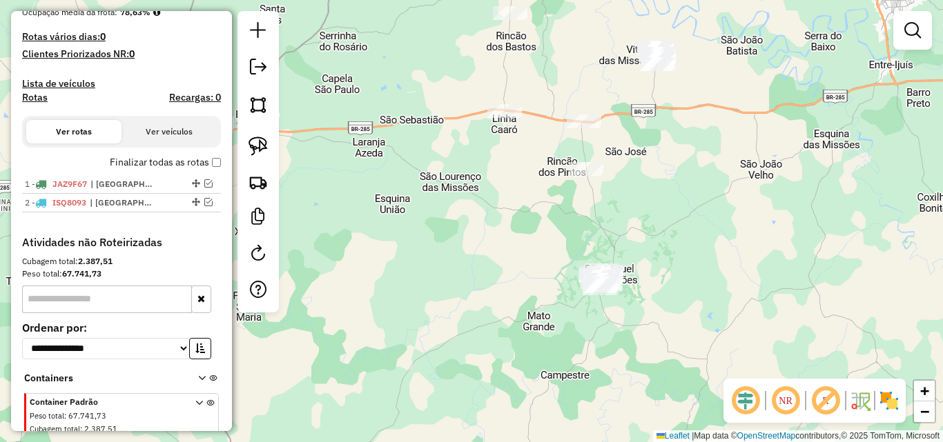
drag, startPoint x: 649, startPoint y: 280, endPoint x: 631, endPoint y: 209, distance: 72.6
click at [631, 209] on div "Janela de atendimento Grade de atendimento Capacidade Transportadoras Veículos …" at bounding box center [471, 221] width 943 height 442
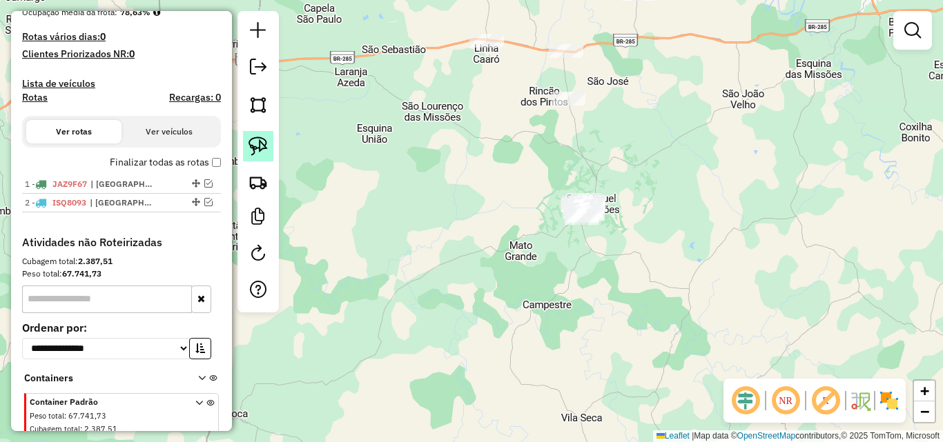
click at [259, 145] on img at bounding box center [257, 146] width 19 height 19
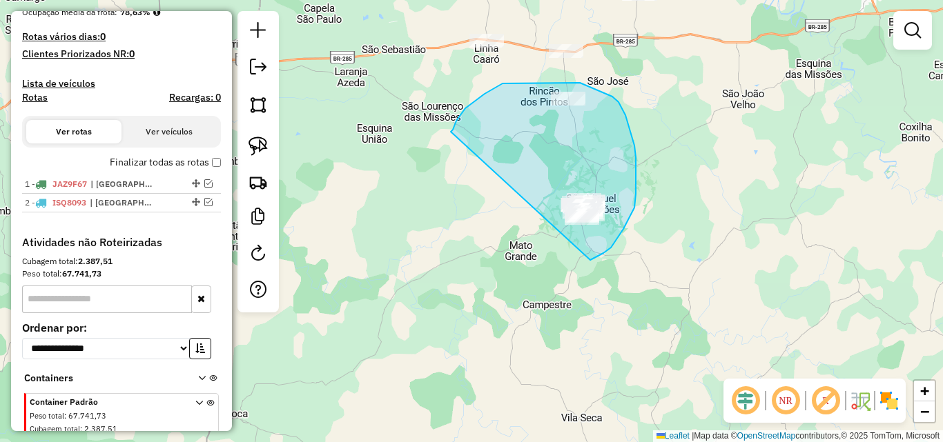
drag, startPoint x: 453, startPoint y: 130, endPoint x: 590, endPoint y: 260, distance: 189.4
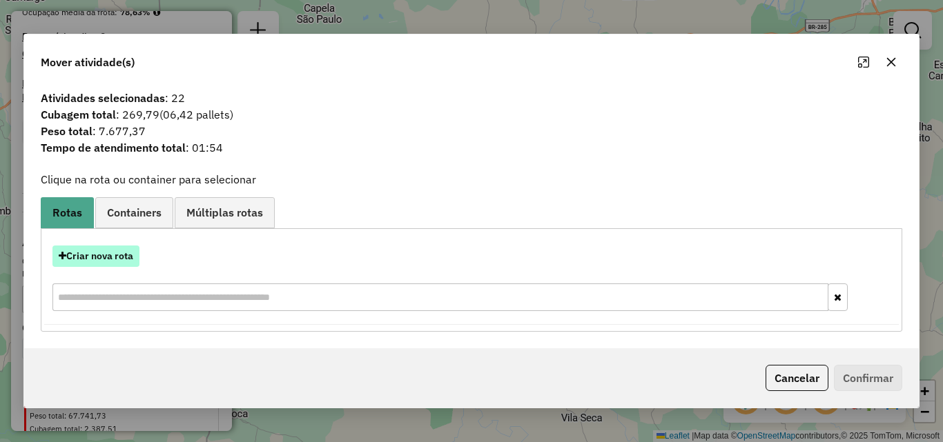
click at [102, 254] on button "Criar nova rota" at bounding box center [95, 256] width 87 height 21
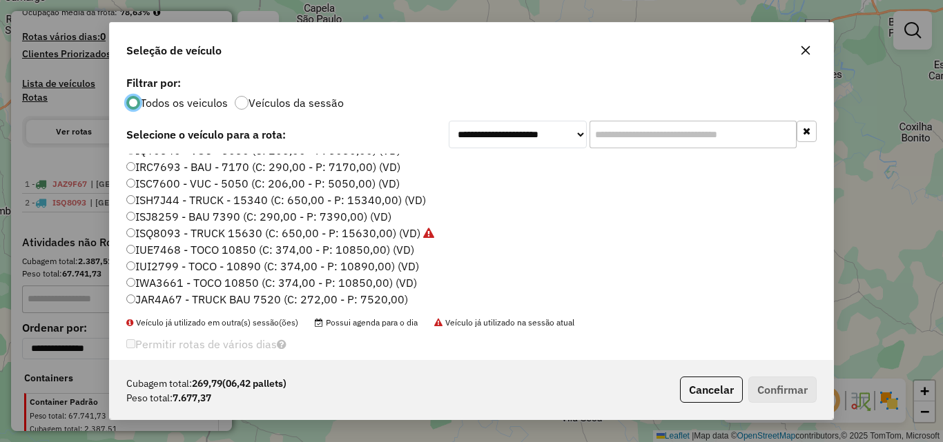
scroll to position [229, 0]
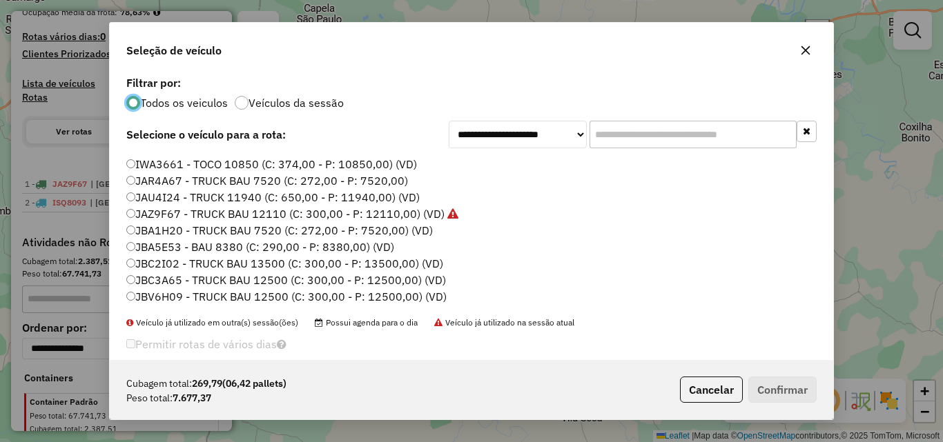
click at [175, 197] on label "JAU4I24 - TRUCK 11940 (C: 650,00 - P: 11940,00) (VD)" at bounding box center [272, 197] width 293 height 17
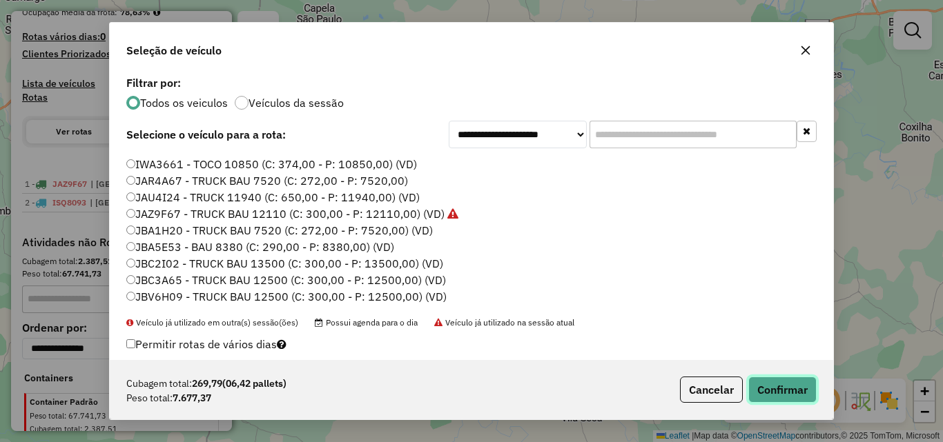
click at [779, 402] on button "Confirmar" at bounding box center [782, 390] width 68 height 26
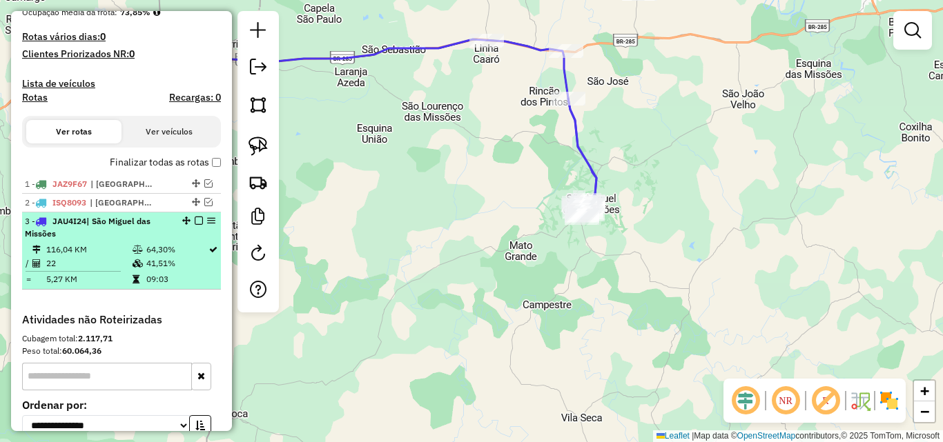
click at [195, 225] on em at bounding box center [199, 221] width 8 height 8
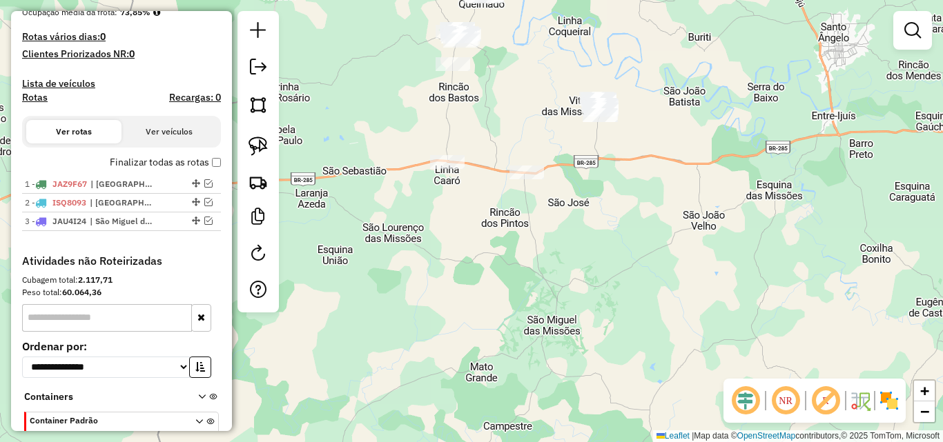
drag, startPoint x: 426, startPoint y: 304, endPoint x: 450, endPoint y: 331, distance: 36.7
click at [455, 342] on div "Janela de atendimento Grade de atendimento Capacidade Transportadoras Veículos …" at bounding box center [471, 221] width 943 height 442
click at [256, 150] on img at bounding box center [257, 146] width 19 height 19
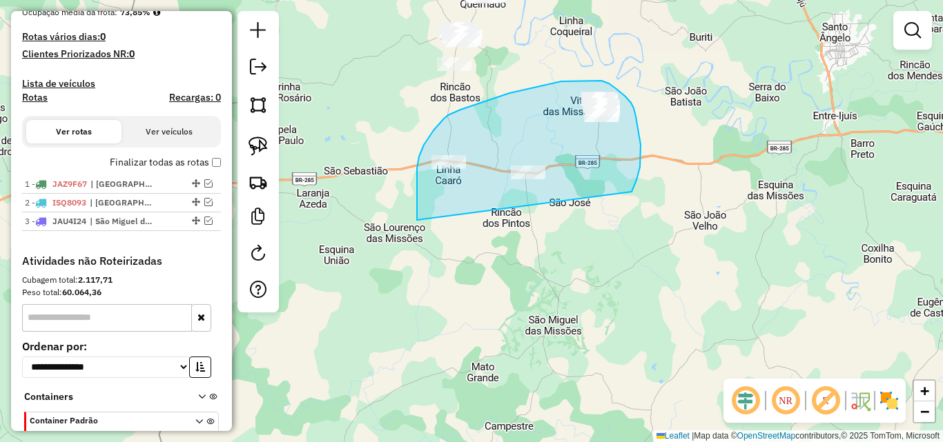
drag, startPoint x: 417, startPoint y: 193, endPoint x: 631, endPoint y: 192, distance: 214.6
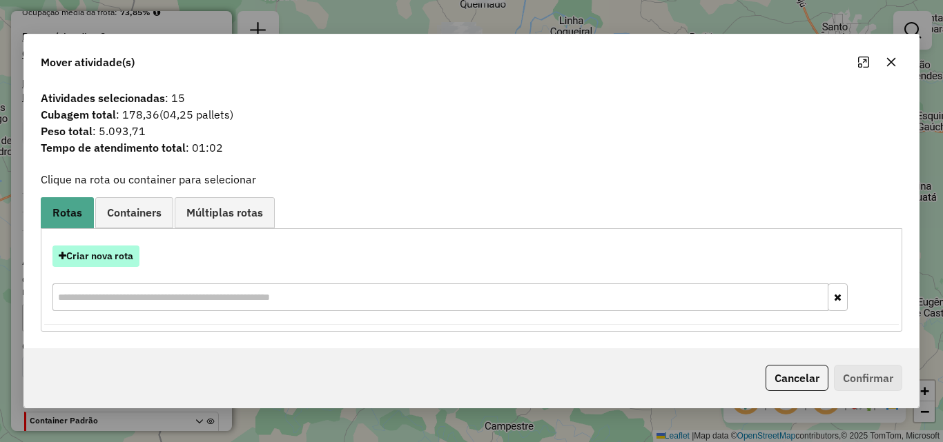
click at [99, 259] on button "Criar nova rota" at bounding box center [95, 256] width 87 height 21
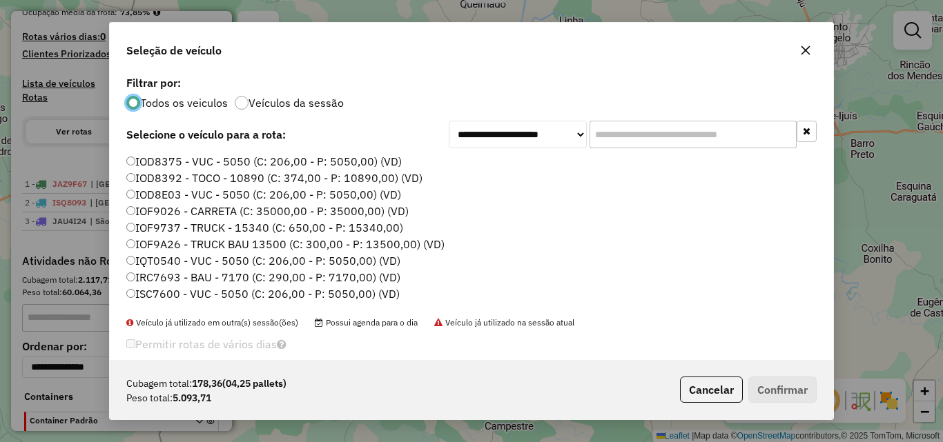
scroll to position [8, 4]
click at [179, 177] on label "IOD8392 - TOCO - 10890 (C: 374,00 - P: 10890,00) (VD)" at bounding box center [274, 178] width 296 height 17
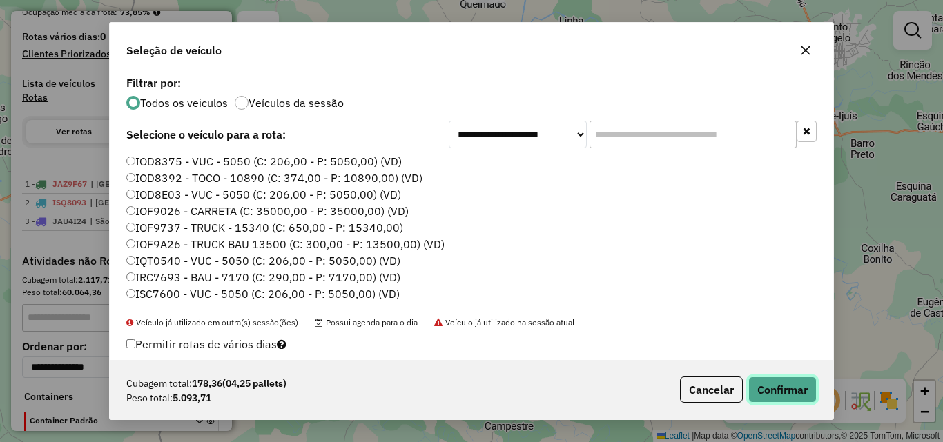
click at [786, 390] on button "Confirmar" at bounding box center [782, 390] width 68 height 26
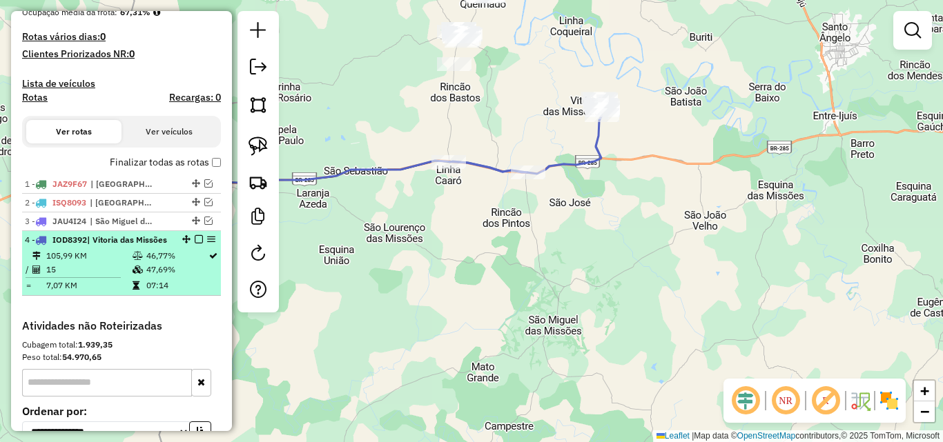
click at [195, 244] on em at bounding box center [199, 239] width 8 height 8
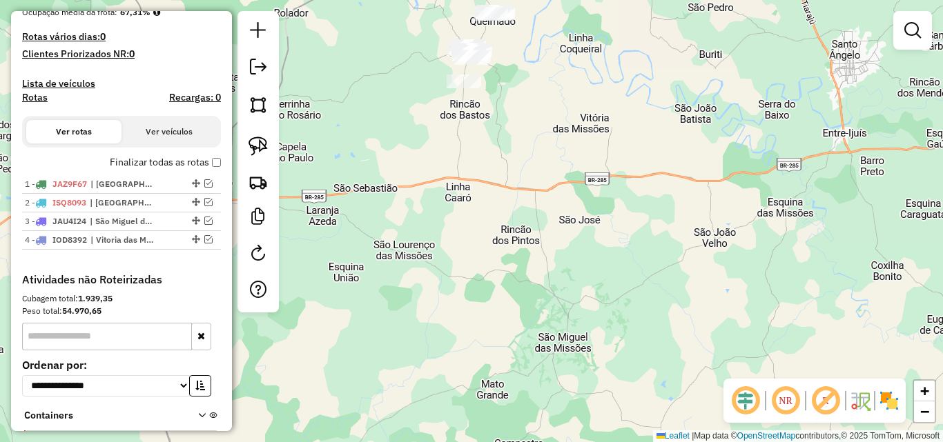
drag, startPoint x: 449, startPoint y: 257, endPoint x: 471, endPoint y: 386, distance: 130.9
click at [471, 386] on div "Janela de atendimento Grade de atendimento Capacidade Transportadoras Veículos …" at bounding box center [471, 221] width 943 height 442
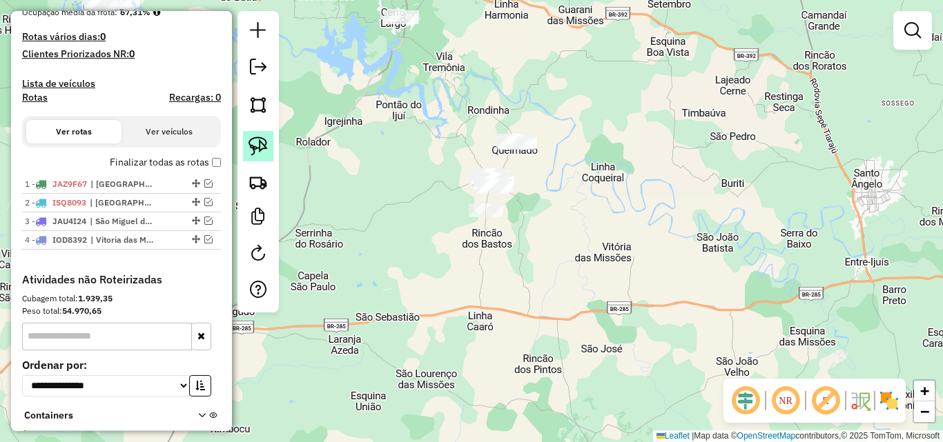
click at [254, 156] on link at bounding box center [258, 146] width 30 height 30
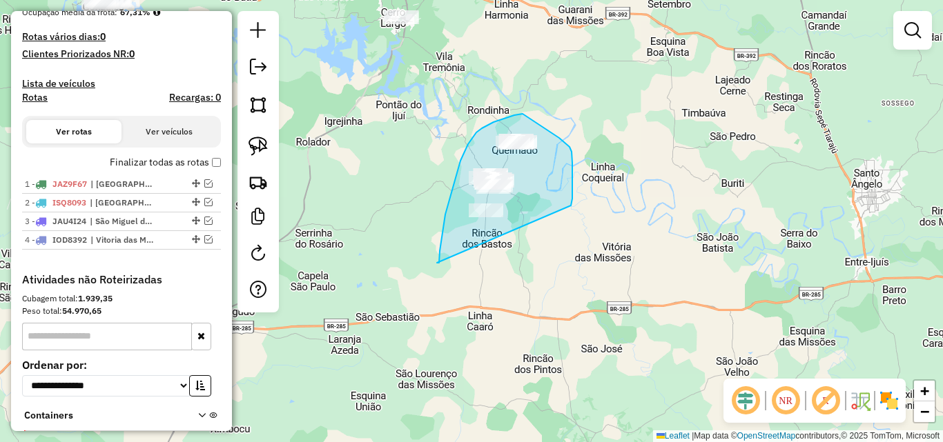
drag, startPoint x: 445, startPoint y: 215, endPoint x: 569, endPoint y: 213, distance: 123.5
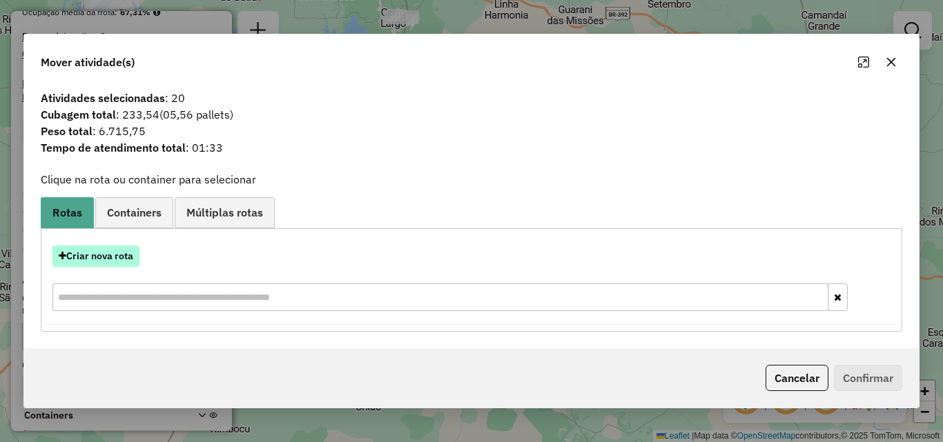
click at [110, 251] on button "Criar nova rota" at bounding box center [95, 256] width 87 height 21
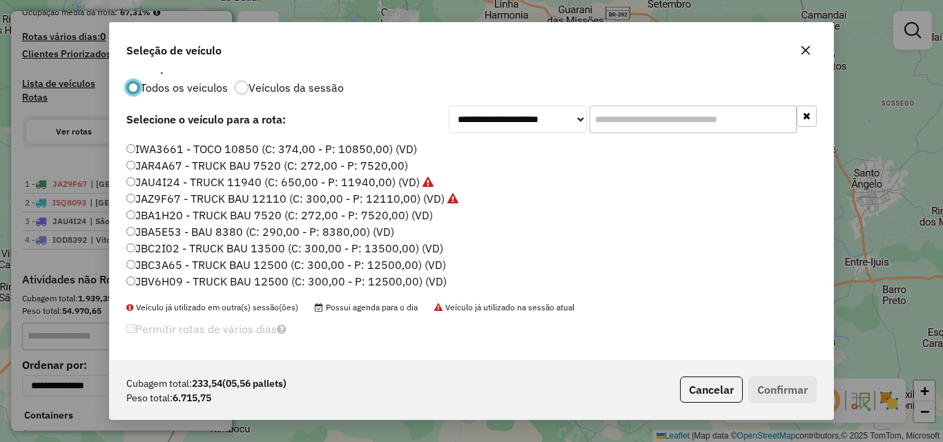
scroll to position [18, 0]
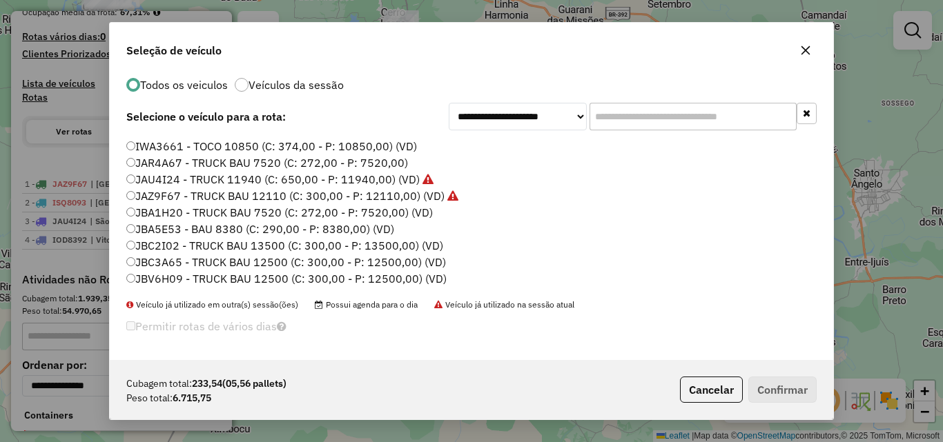
click at [182, 250] on label "JBC2I02 - TRUCK BAU 13500 (C: 300,00 - P: 13500,00) (VD)" at bounding box center [284, 245] width 317 height 17
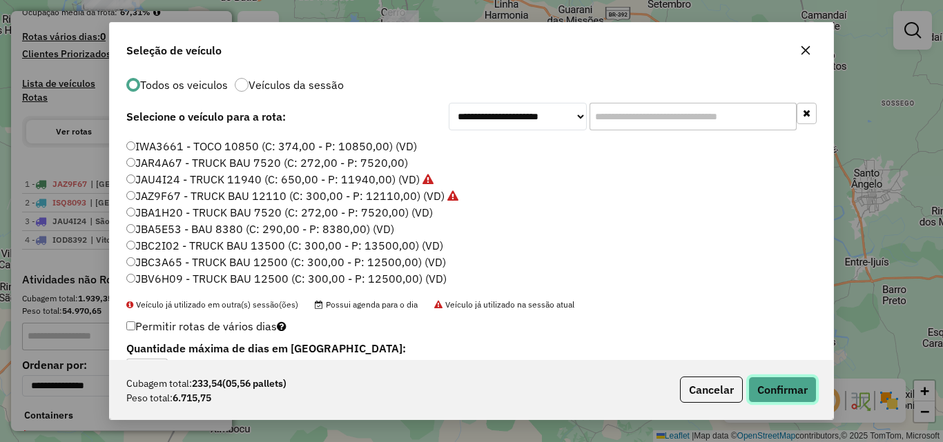
click at [772, 386] on button "Confirmar" at bounding box center [782, 390] width 68 height 26
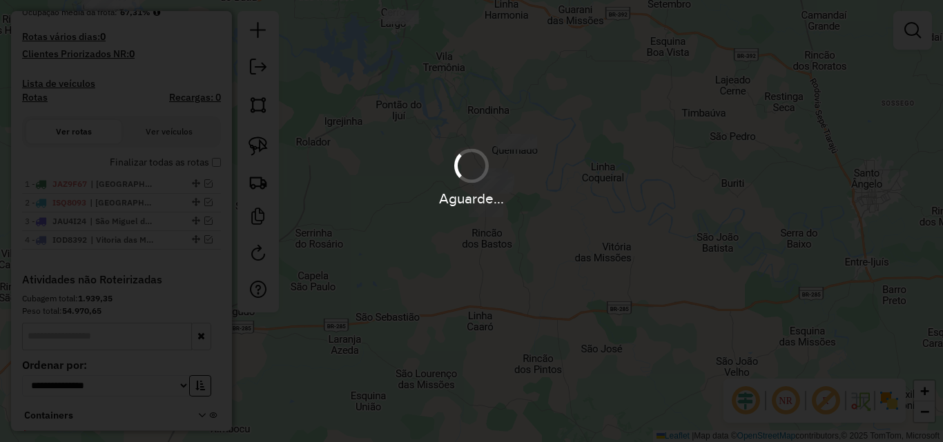
scroll to position [0, 0]
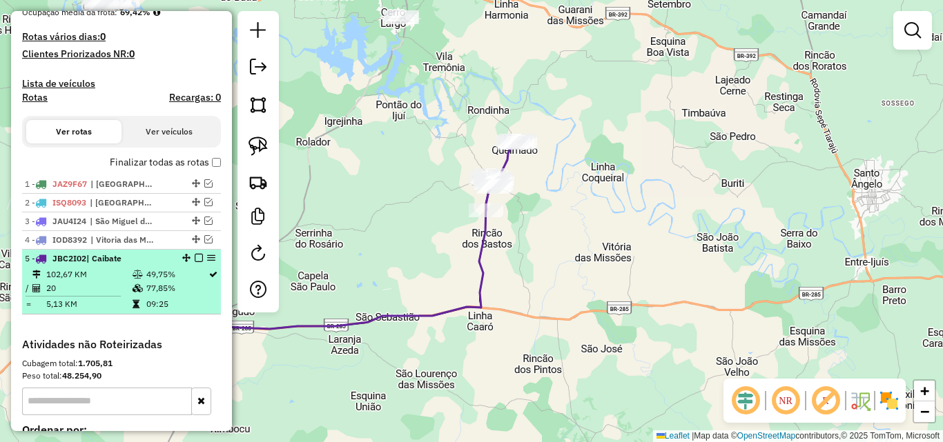
click at [195, 262] on em at bounding box center [199, 258] width 8 height 8
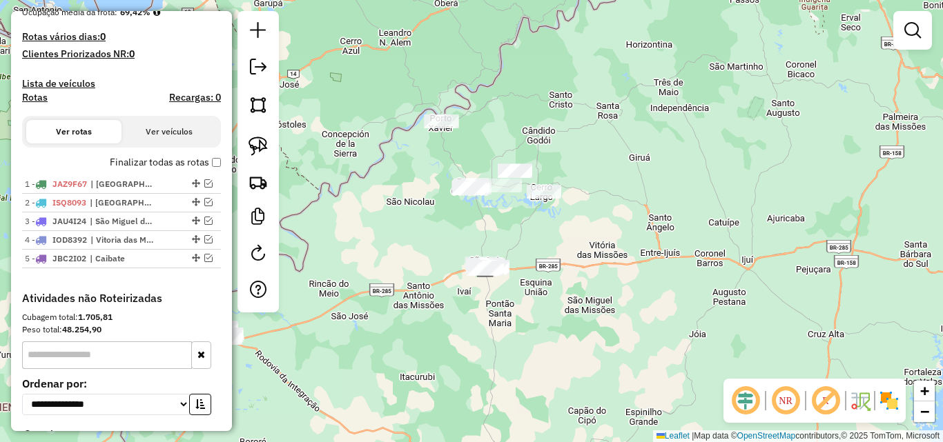
drag, startPoint x: 402, startPoint y: 213, endPoint x: 534, endPoint y: 264, distance: 141.8
click at [534, 264] on div "Janela de atendimento Grade de atendimento Capacidade Transportadoras Veículos …" at bounding box center [471, 221] width 943 height 442
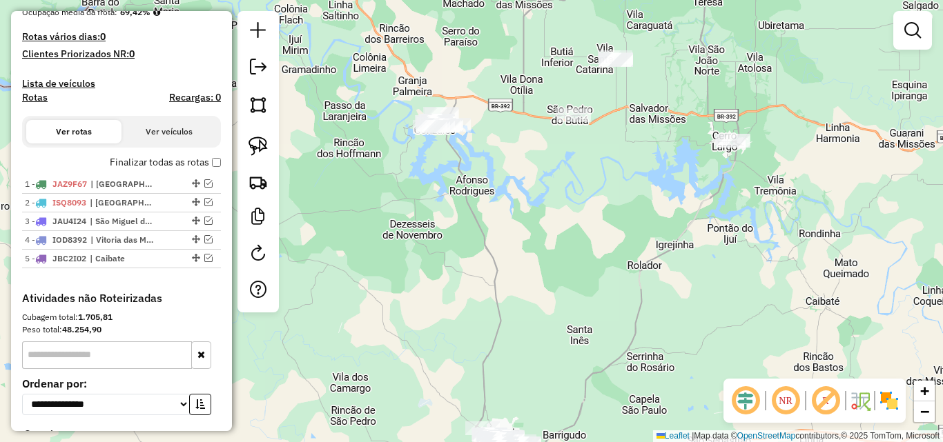
drag, startPoint x: 442, startPoint y: 210, endPoint x: 478, endPoint y: 266, distance: 67.0
click at [478, 266] on div "Janela de atendimento Grade de atendimento Capacidade Transportadoras Veículos …" at bounding box center [471, 221] width 943 height 442
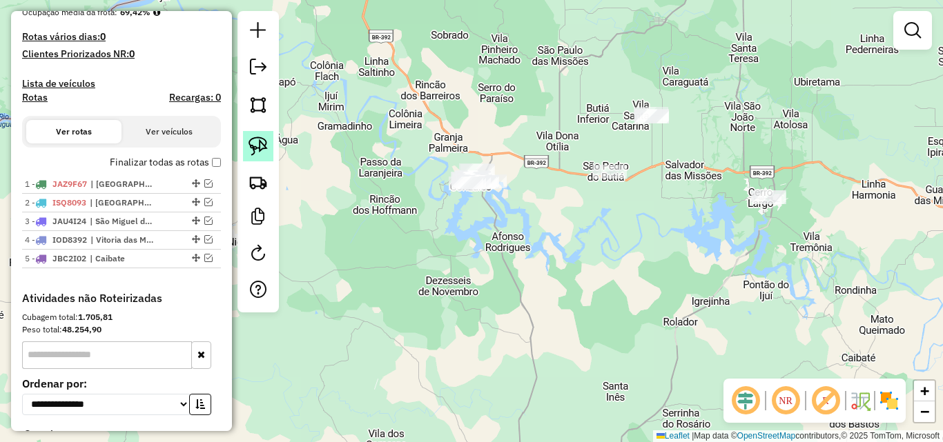
click at [252, 141] on img at bounding box center [257, 146] width 19 height 19
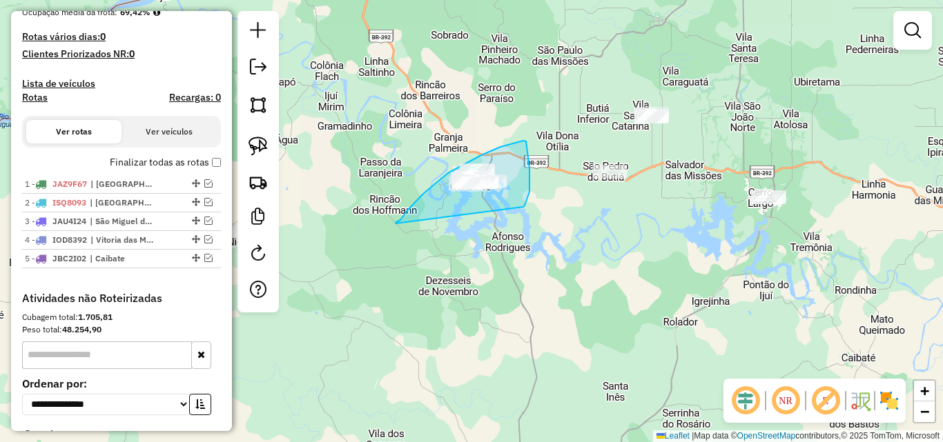
drag, startPoint x: 395, startPoint y: 224, endPoint x: 523, endPoint y: 207, distance: 128.7
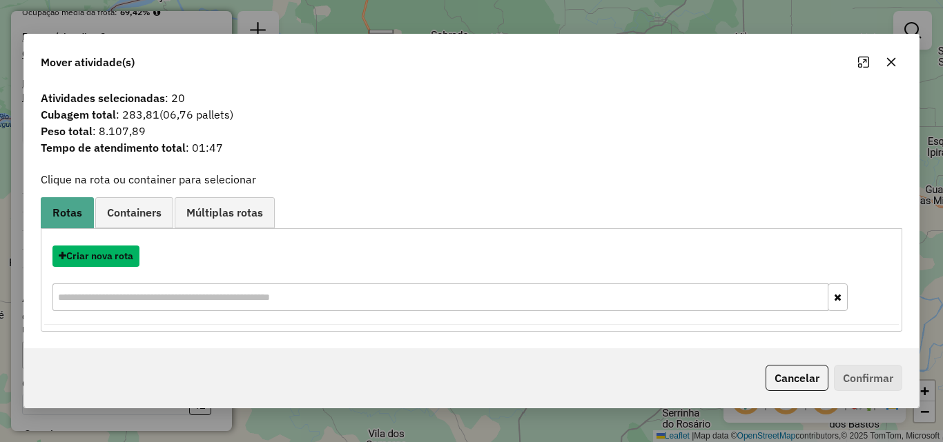
click at [89, 256] on button "Criar nova rota" at bounding box center [95, 256] width 87 height 21
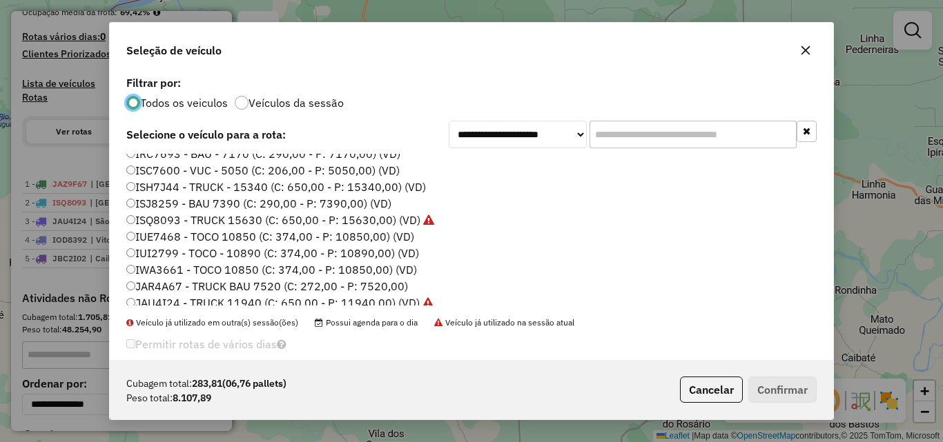
scroll to position [229, 0]
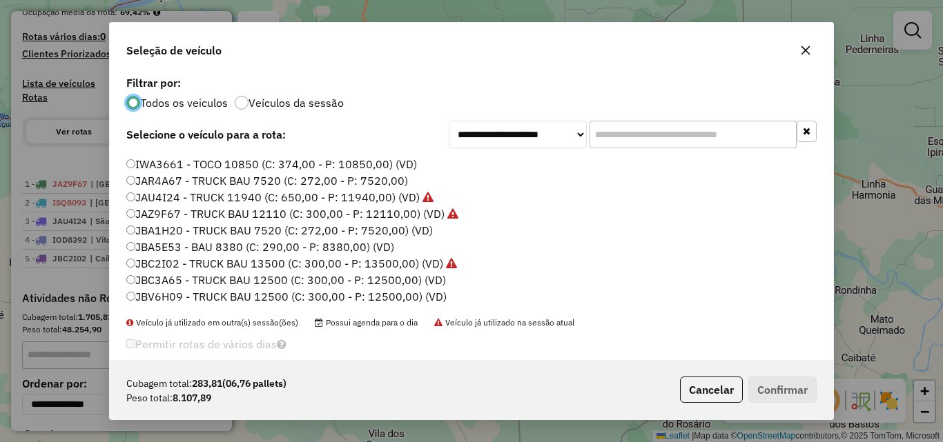
click at [184, 276] on label "JBC3A65 - TRUCK BAU 12500 (C: 300,00 - P: 12500,00) (VD)" at bounding box center [286, 280] width 320 height 17
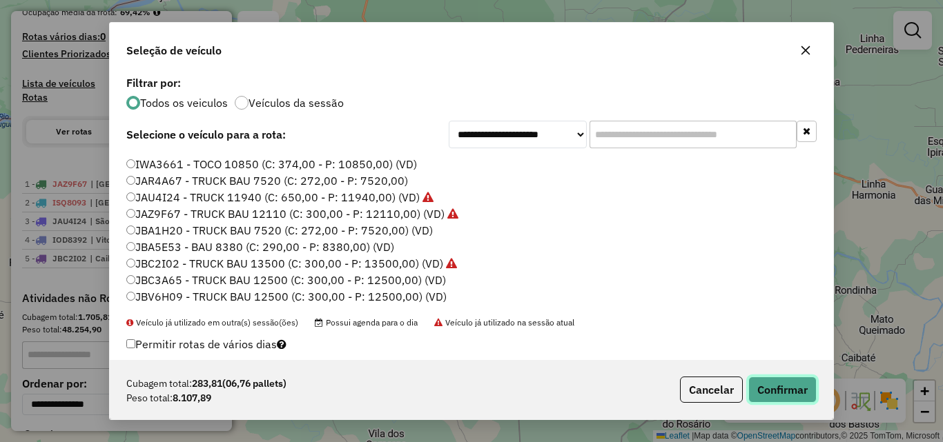
drag, startPoint x: 770, startPoint y: 393, endPoint x: 758, endPoint y: 360, distance: 35.6
click at [770, 393] on button "Confirmar" at bounding box center [782, 390] width 68 height 26
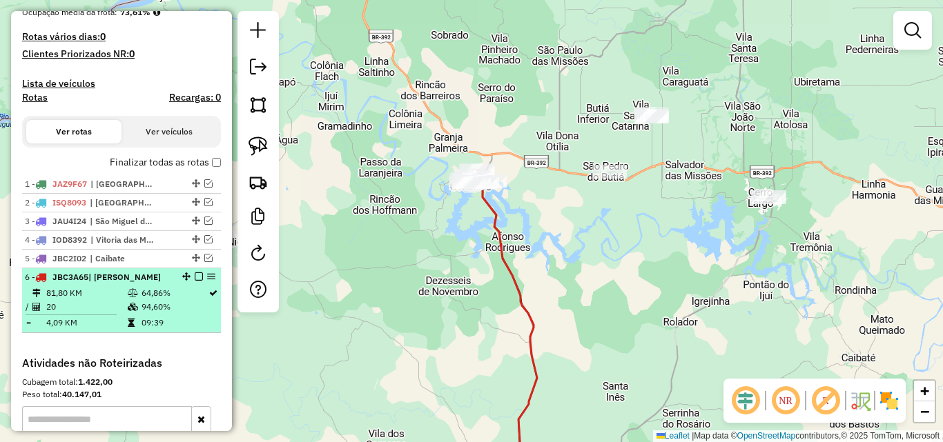
click at [197, 281] on em at bounding box center [199, 277] width 8 height 8
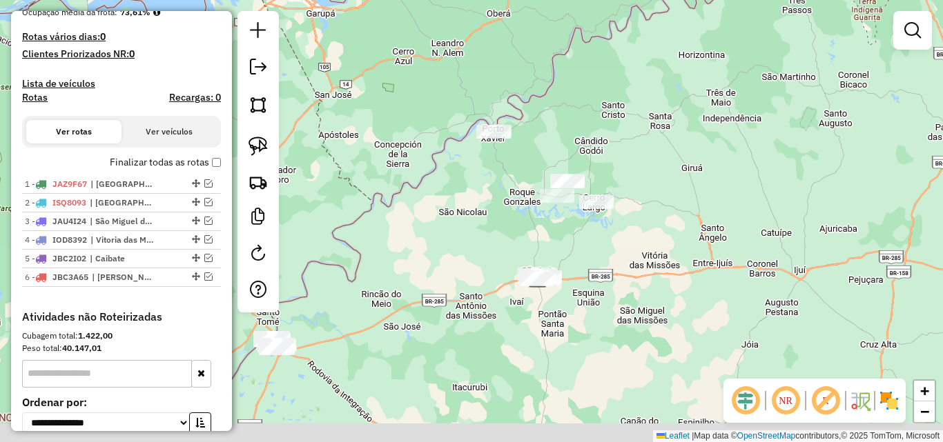
drag, startPoint x: 583, startPoint y: 266, endPoint x: 589, endPoint y: 215, distance: 51.4
click at [588, 229] on div "Janela de atendimento Grade de atendimento Capacidade Transportadoras Veículos …" at bounding box center [471, 221] width 943 height 442
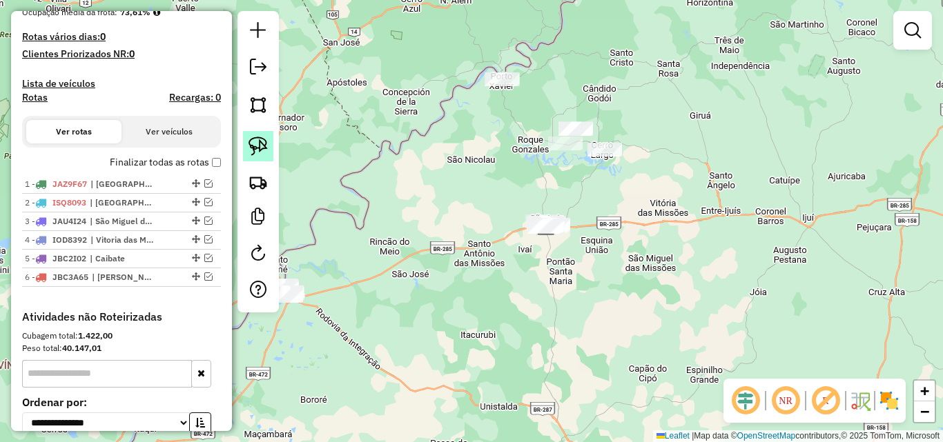
click at [253, 140] on img at bounding box center [257, 146] width 19 height 19
drag, startPoint x: 510, startPoint y: 263, endPoint x: 591, endPoint y: 253, distance: 81.3
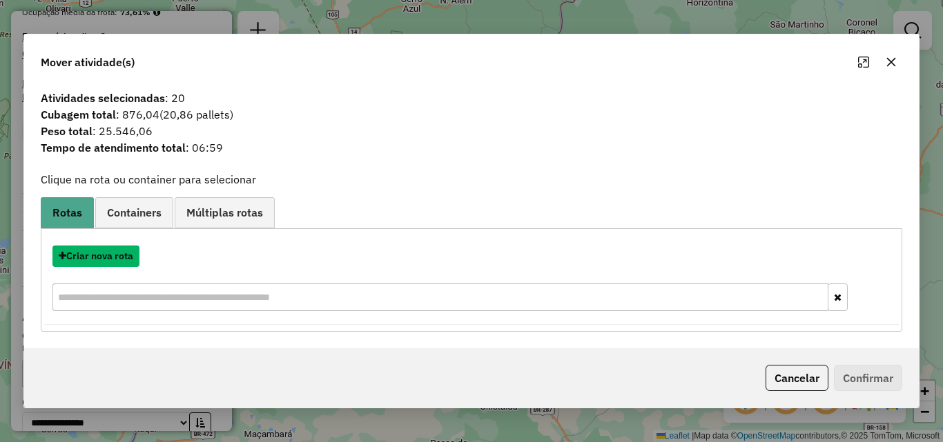
click at [110, 255] on button "Criar nova rota" at bounding box center [95, 256] width 87 height 21
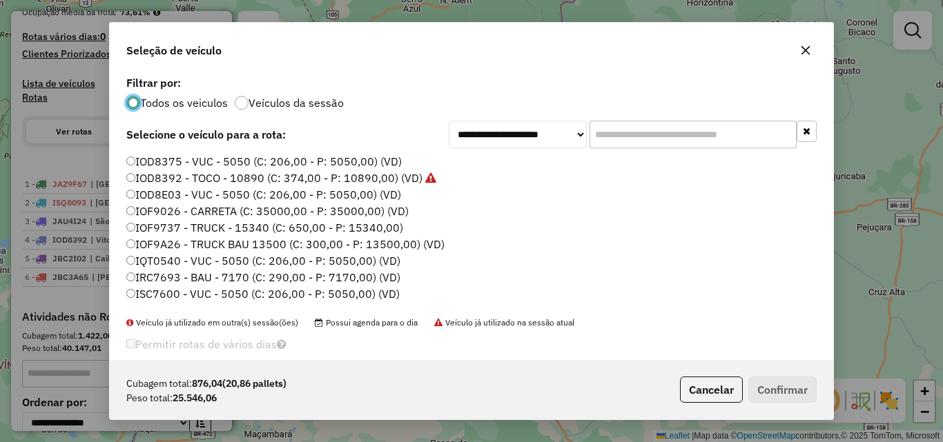
scroll to position [69, 0]
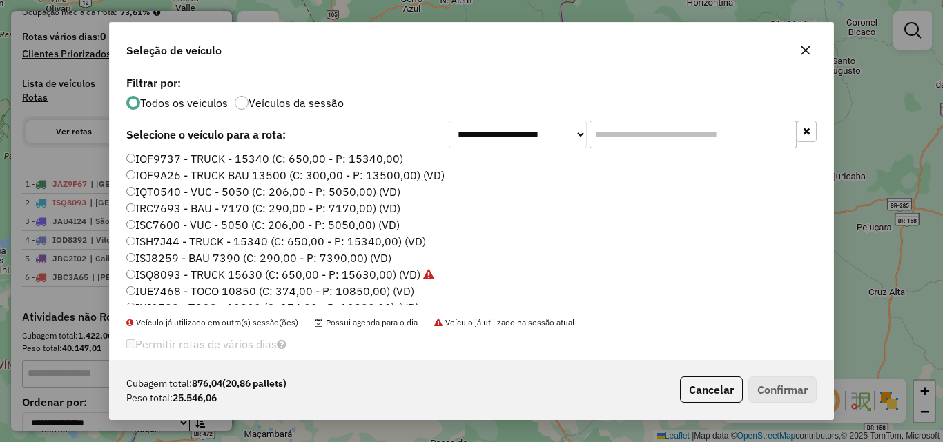
click at [215, 263] on label "ISJ8259 - BAU 7390 (C: 290,00 - P: 7390,00) (VD)" at bounding box center [258, 258] width 265 height 17
click at [807, 393] on button "Confirmar" at bounding box center [782, 390] width 68 height 26
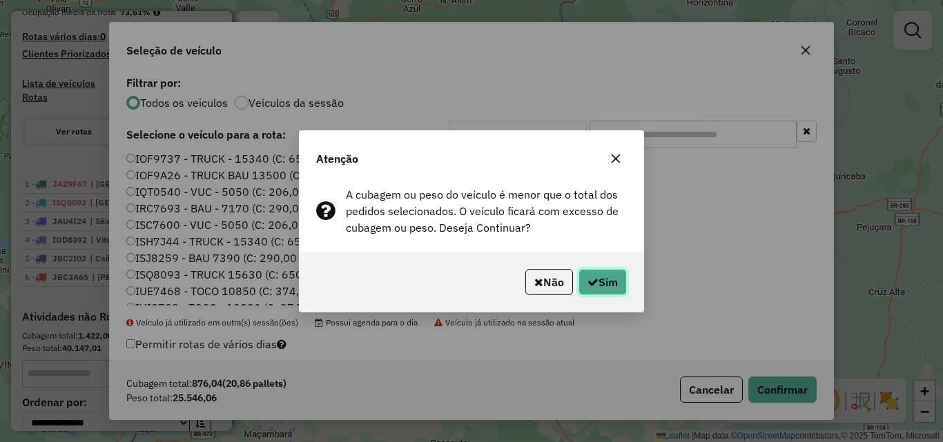
click at [594, 280] on icon "button" at bounding box center [592, 282] width 11 height 11
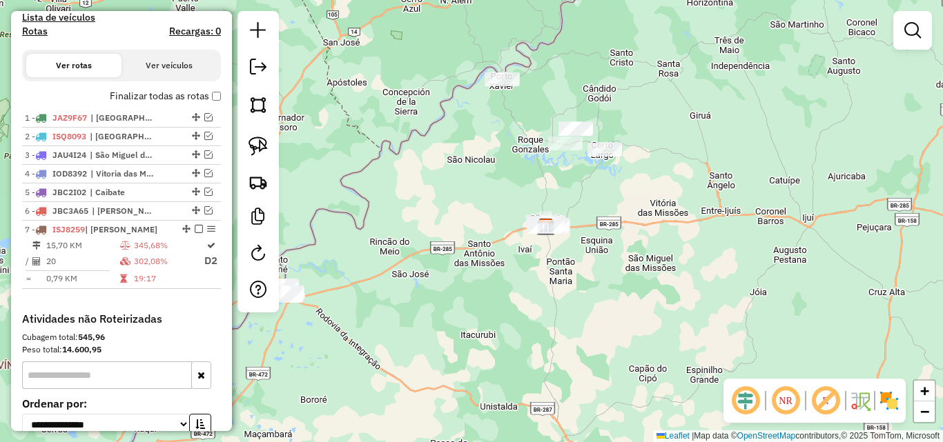
scroll to position [483, 0]
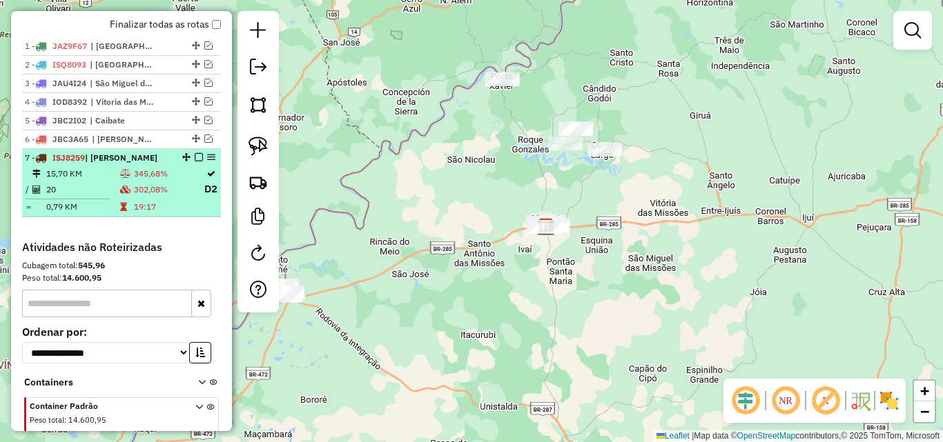
click at [85, 198] on td "20" at bounding box center [83, 189] width 74 height 17
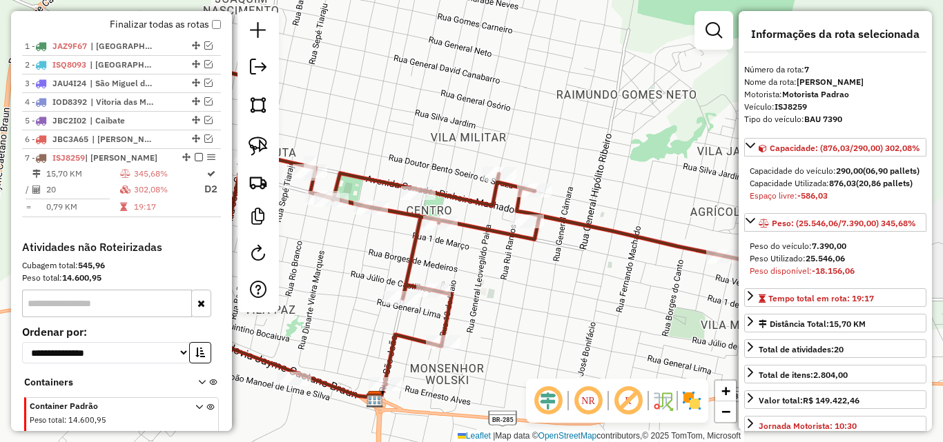
scroll to position [345, 0]
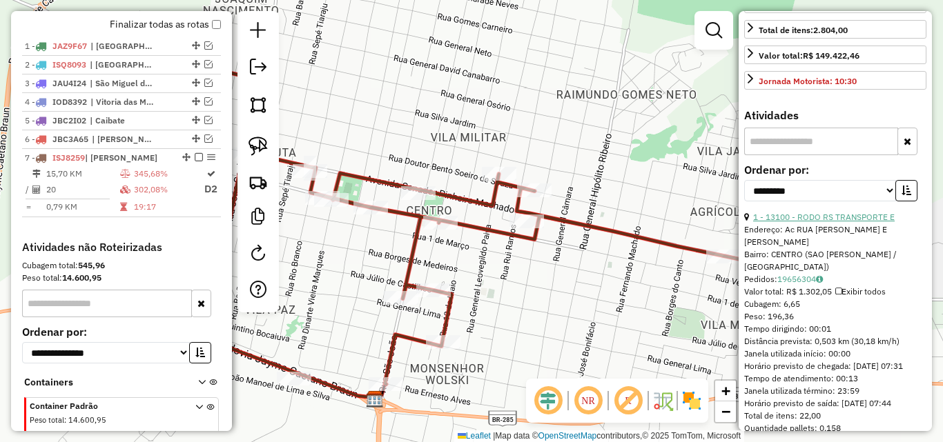
click at [830, 222] on link "1 - 13100 - RODO RS TRANSPORTE E" at bounding box center [823, 217] width 141 height 10
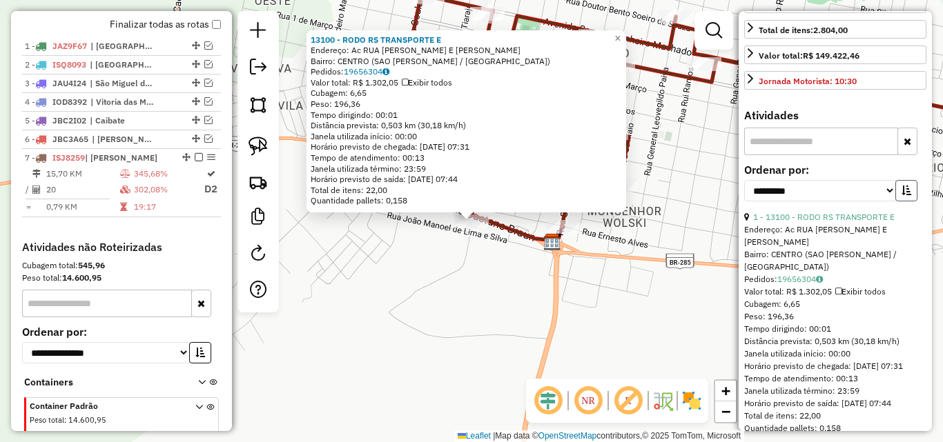
click at [903, 195] on icon "button" at bounding box center [906, 191] width 10 height 10
click at [884, 202] on select "**********" at bounding box center [820, 190] width 152 height 21
select select "*********"
click at [744, 202] on select "**********" at bounding box center [820, 190] width 152 height 21
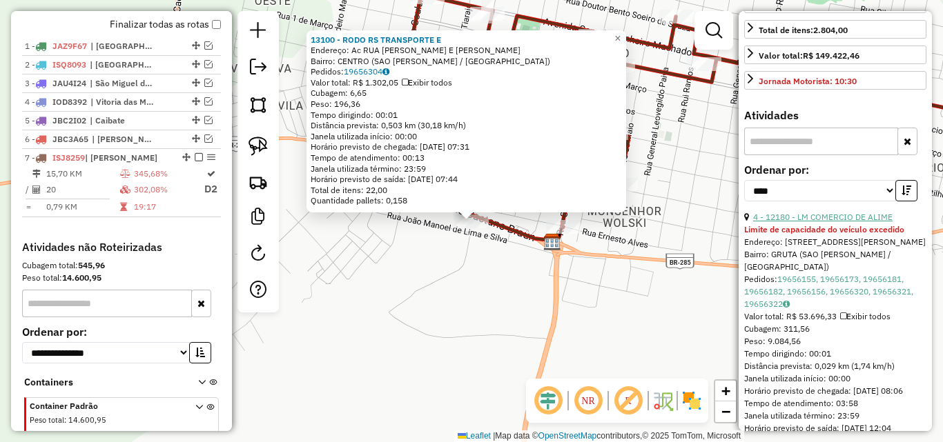
click at [852, 222] on link "4 - 12180 - LM COMERCIO DE ALIME" at bounding box center [822, 217] width 139 height 10
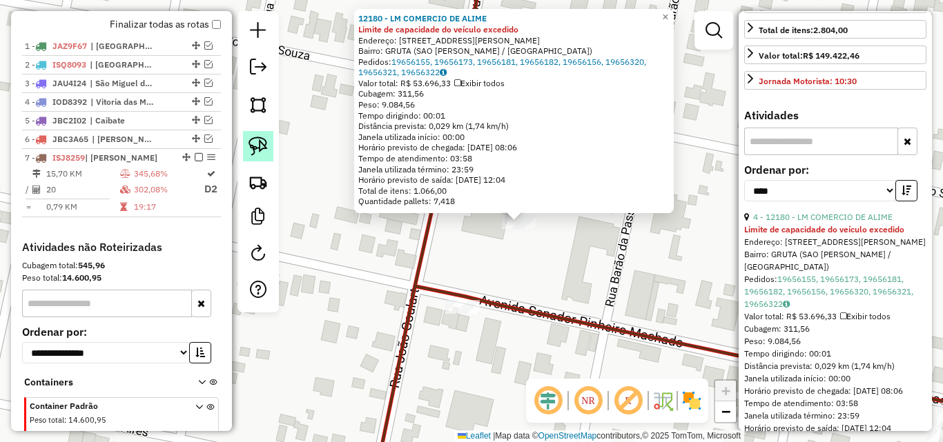
click at [254, 142] on img at bounding box center [257, 146] width 19 height 19
drag, startPoint x: 503, startPoint y: 255, endPoint x: 568, endPoint y: 231, distance: 69.0
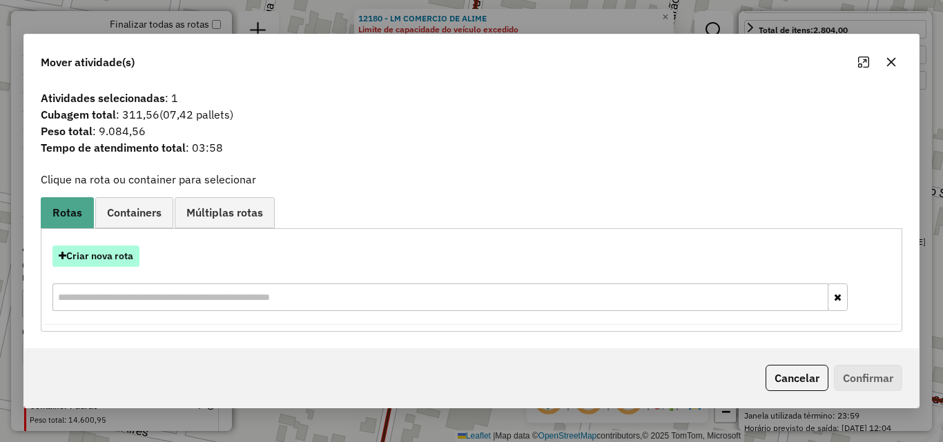
click at [112, 257] on button "Criar nova rota" at bounding box center [95, 256] width 87 height 21
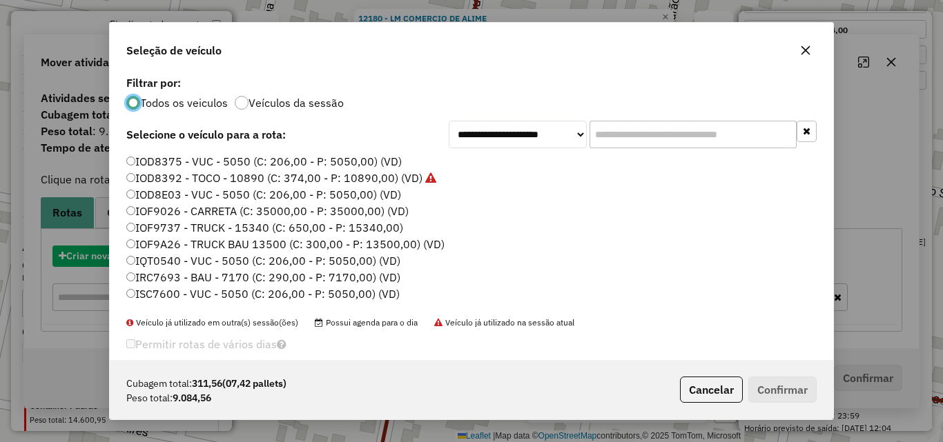
scroll to position [8, 4]
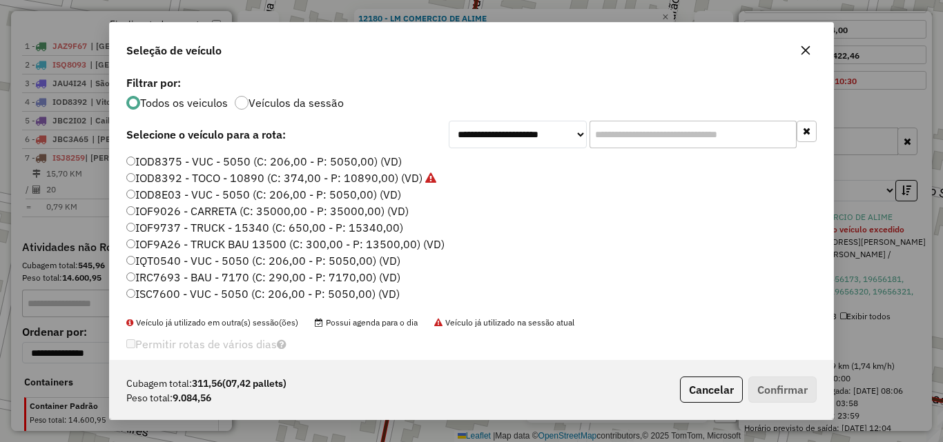
click at [248, 176] on label "IOD8392 - TOCO - 10890 (C: 374,00 - P: 10890,00) (VD)" at bounding box center [281, 178] width 310 height 17
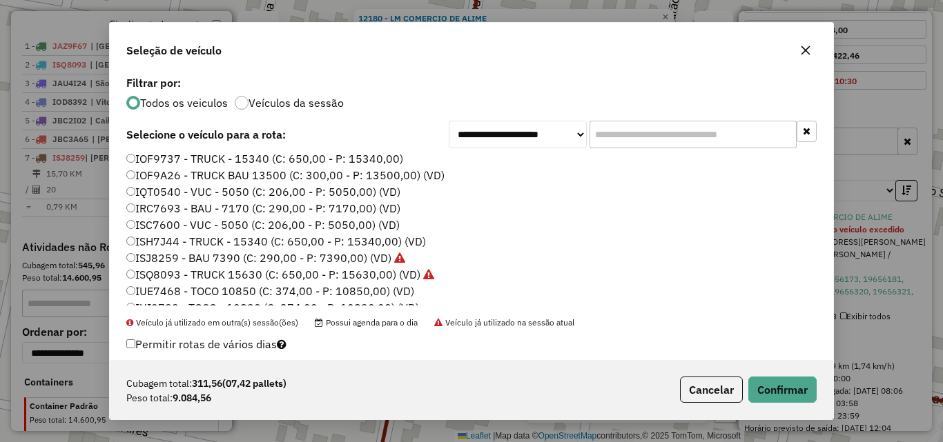
scroll to position [0, 0]
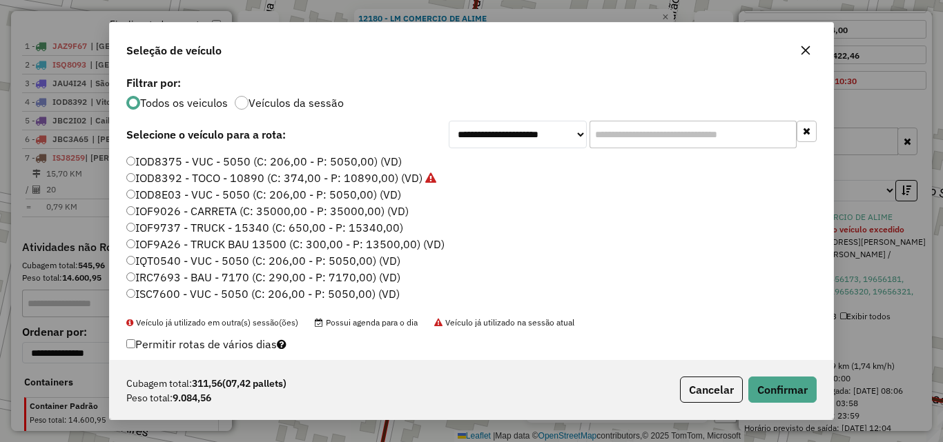
drag, startPoint x: 219, startPoint y: 182, endPoint x: 637, endPoint y: 239, distance: 422.2
click at [637, 239] on li "IOF9A26 - TRUCK BAU 13500 (C: 300,00 - P: 13500,00) (VD)" at bounding box center [471, 245] width 690 height 17
drag, startPoint x: 291, startPoint y: 179, endPoint x: 687, endPoint y: 306, distance: 415.3
click at [687, 306] on div "IOD8375 - VUC - 5050 (C: 206,00 - P: 5050,00) (VD) IOD8392 - TOCO - 10890 (C: 3…" at bounding box center [471, 235] width 707 height 163
click at [729, 389] on button "Cancelar" at bounding box center [711, 390] width 63 height 26
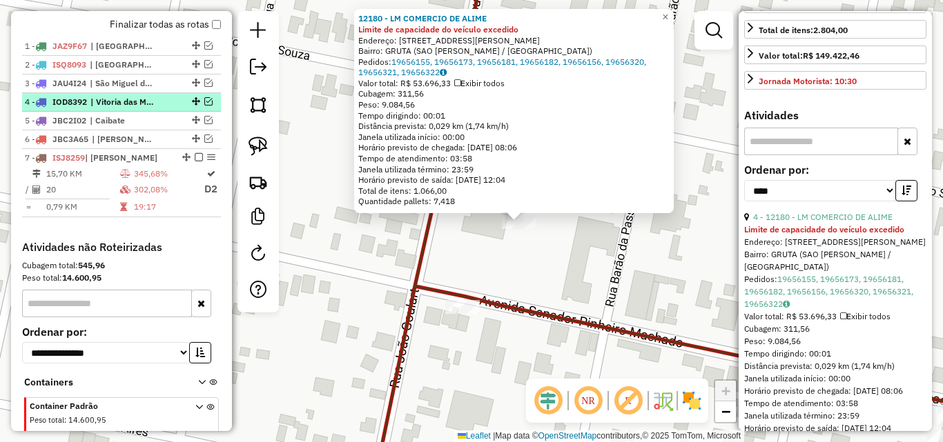
click at [114, 108] on span "| Vitoria das Missões" at bounding box center [121, 102] width 63 height 12
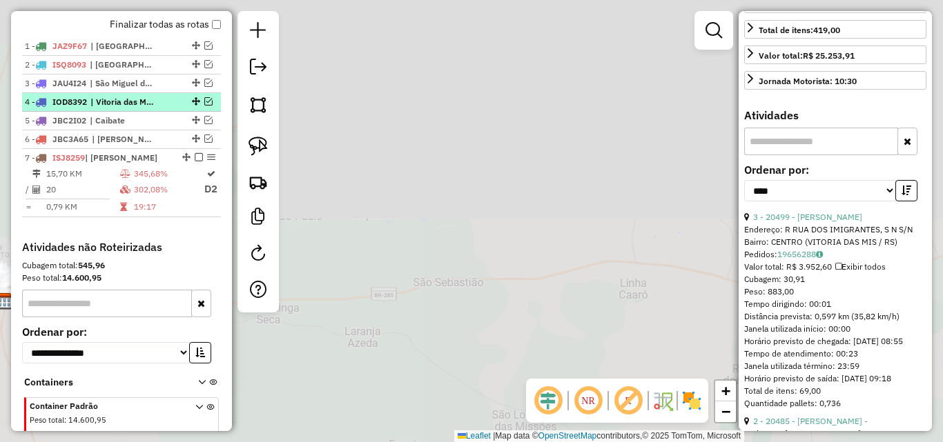
scroll to position [333, 0]
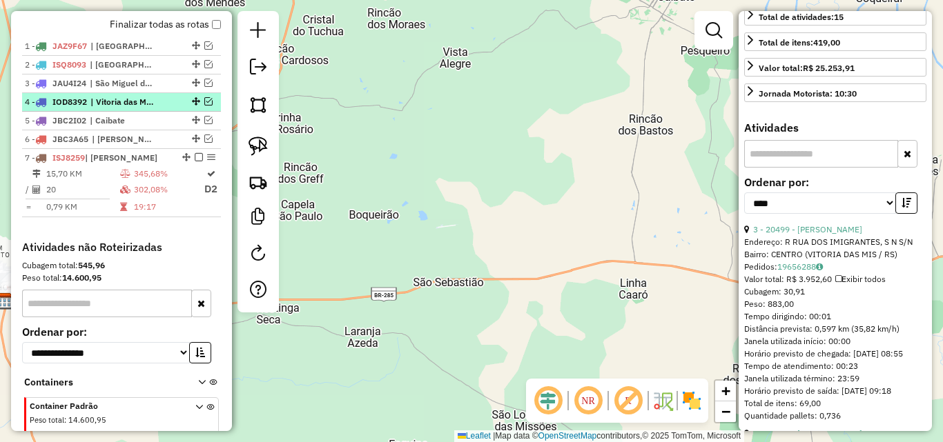
click at [204, 106] on em at bounding box center [208, 101] width 8 height 8
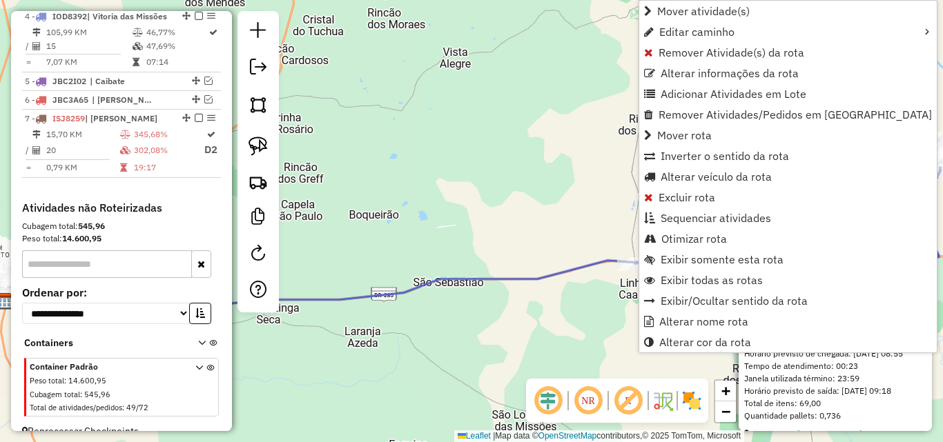
scroll to position [578, 0]
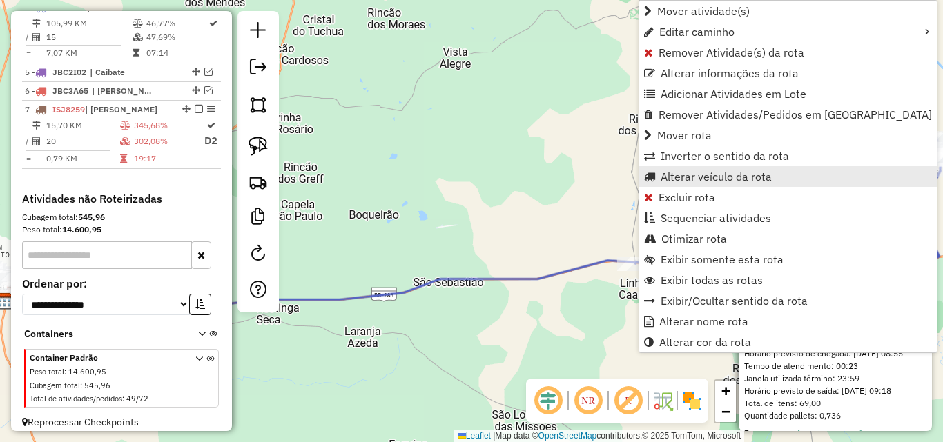
click at [685, 172] on span "Alterar veículo da rota" at bounding box center [715, 176] width 111 height 11
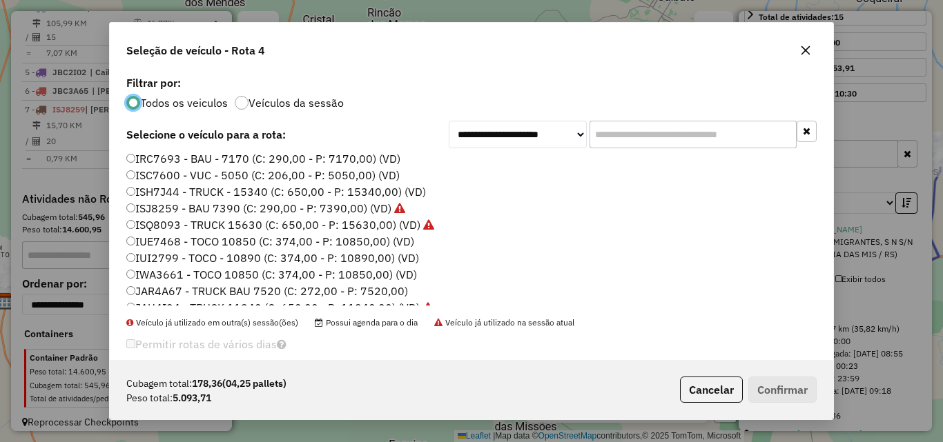
scroll to position [138, 0]
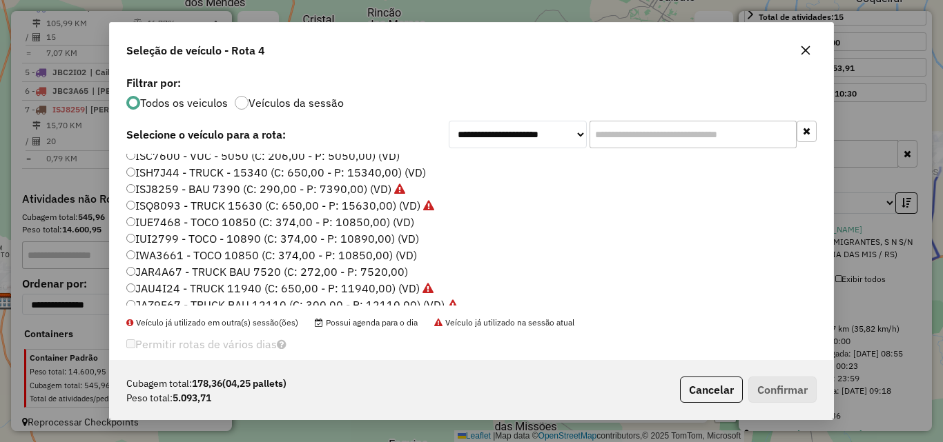
click at [218, 226] on label "IUE7468 - TOCO 10850 (C: 374,00 - P: 10850,00) (VD)" at bounding box center [270, 222] width 288 height 17
click at [773, 393] on button "Confirmar" at bounding box center [782, 390] width 68 height 26
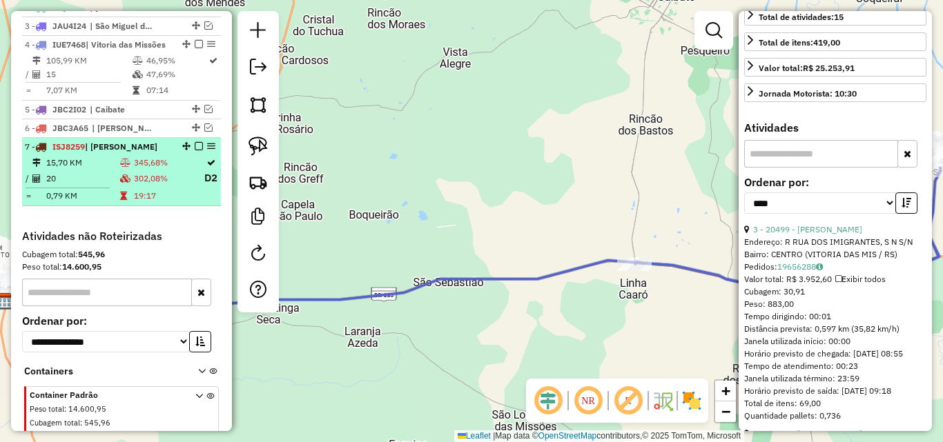
scroll to position [509, 0]
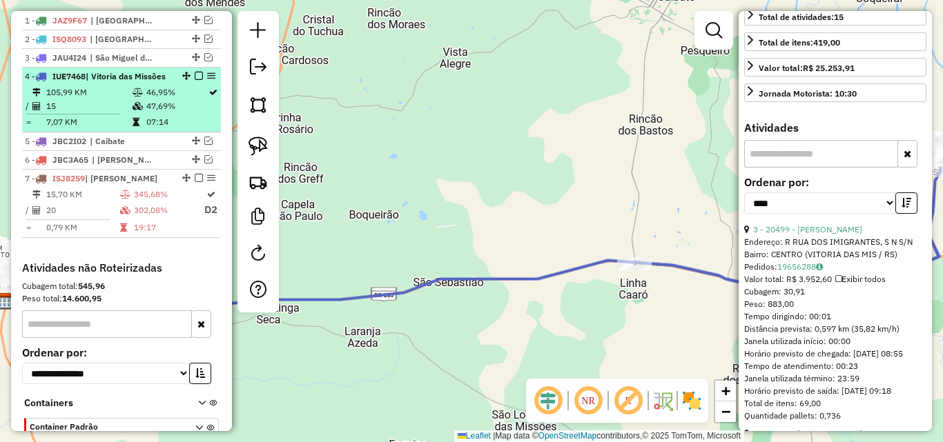
click at [110, 113] on td "15" at bounding box center [89, 106] width 86 height 14
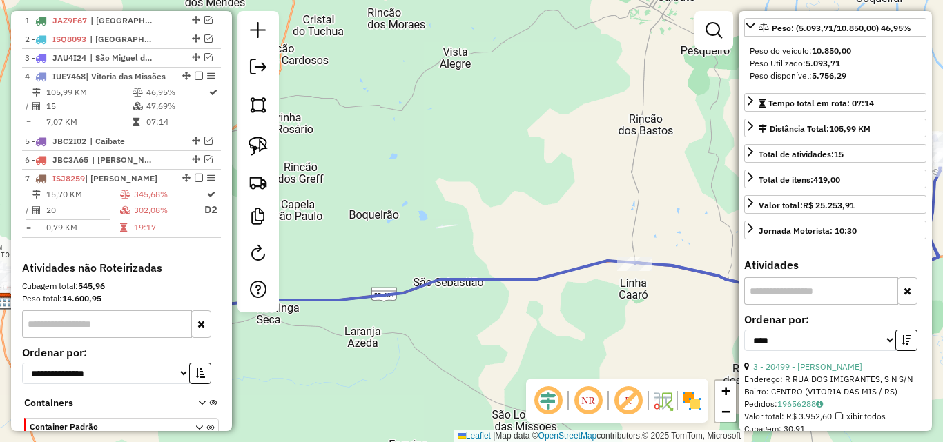
scroll to position [207, 0]
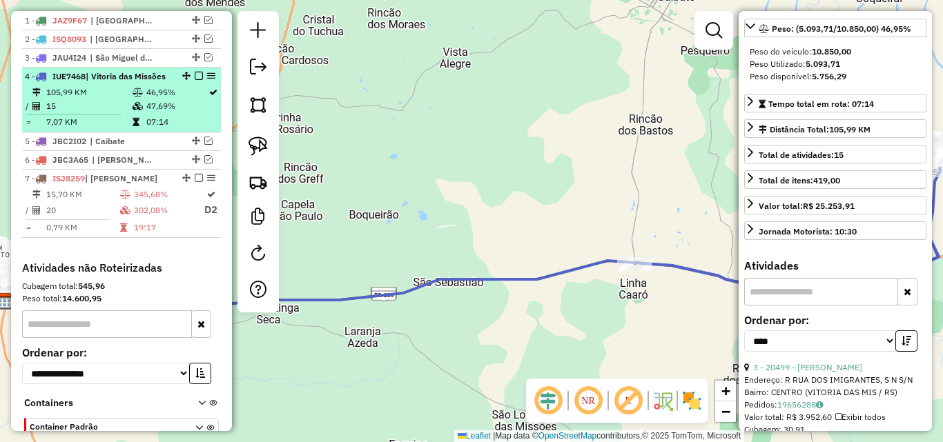
click at [195, 80] on em at bounding box center [199, 76] width 8 height 8
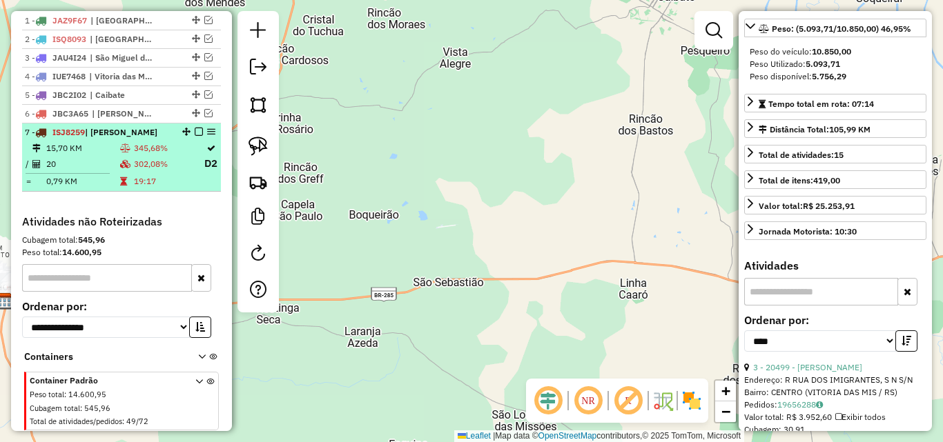
click at [97, 173] on td "20" at bounding box center [83, 163] width 74 height 17
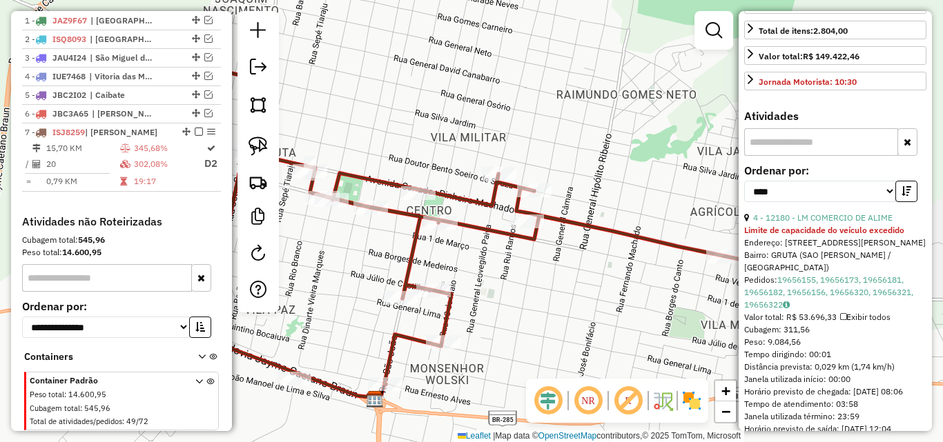
scroll to position [345, 0]
click at [847, 222] on link "4 - 12180 - LM COMERCIO DE ALIME" at bounding box center [822, 217] width 139 height 10
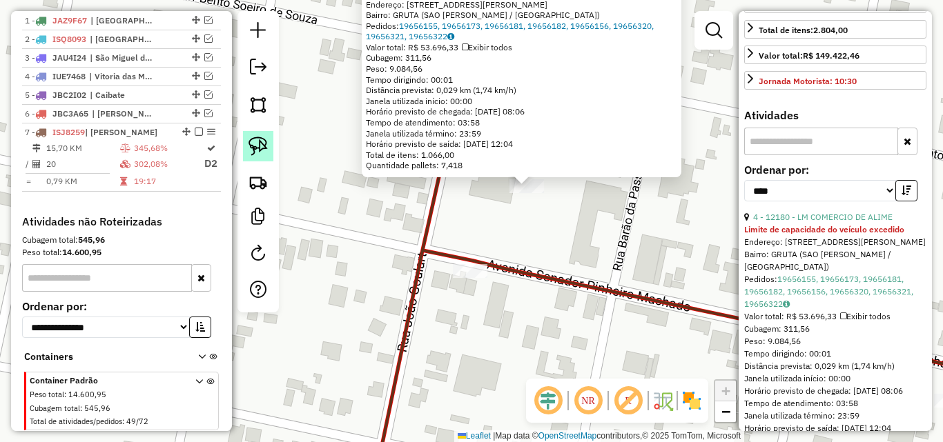
click at [248, 145] on img at bounding box center [257, 146] width 19 height 19
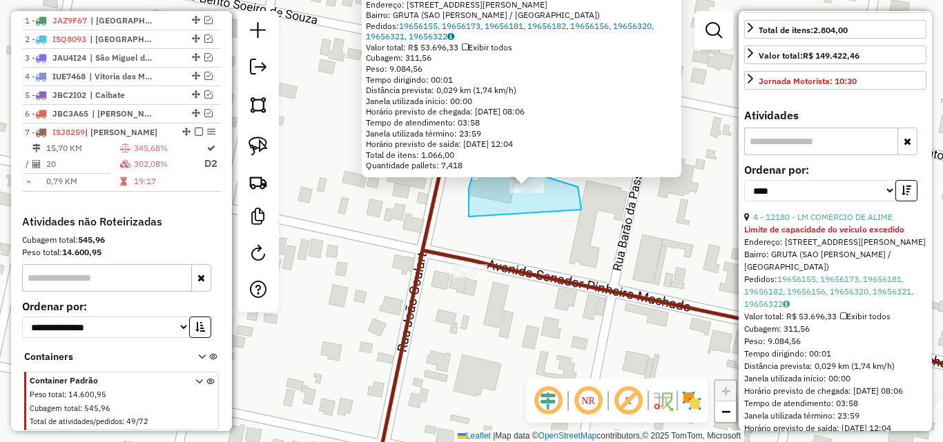
drag, startPoint x: 469, startPoint y: 188, endPoint x: 581, endPoint y: 210, distance: 114.5
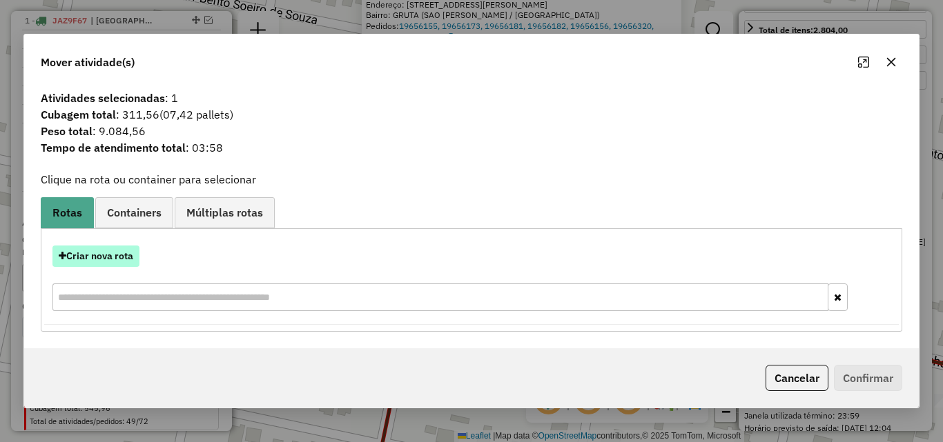
click at [106, 257] on button "Criar nova rota" at bounding box center [95, 256] width 87 height 21
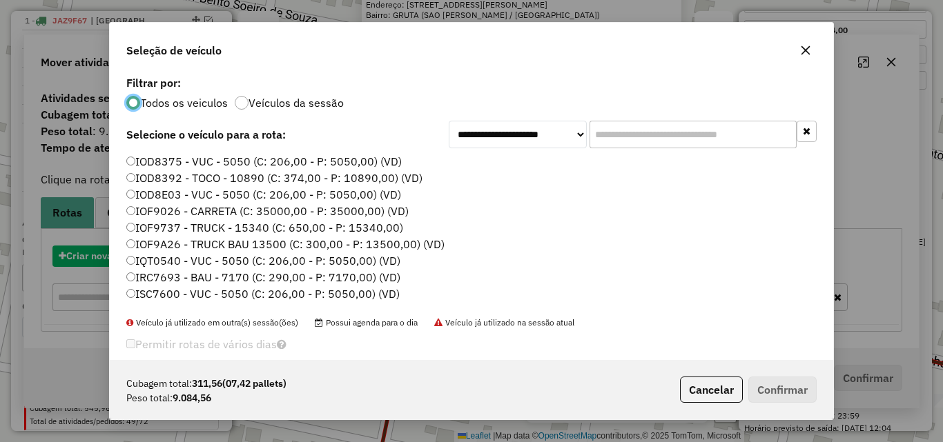
scroll to position [8, 4]
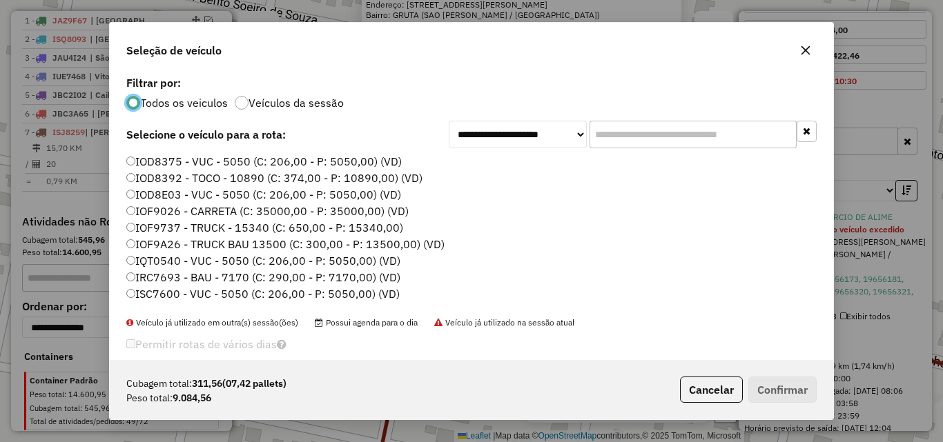
click at [211, 182] on label "IOD8392 - TOCO - 10890 (C: 374,00 - P: 10890,00) (VD)" at bounding box center [274, 178] width 296 height 17
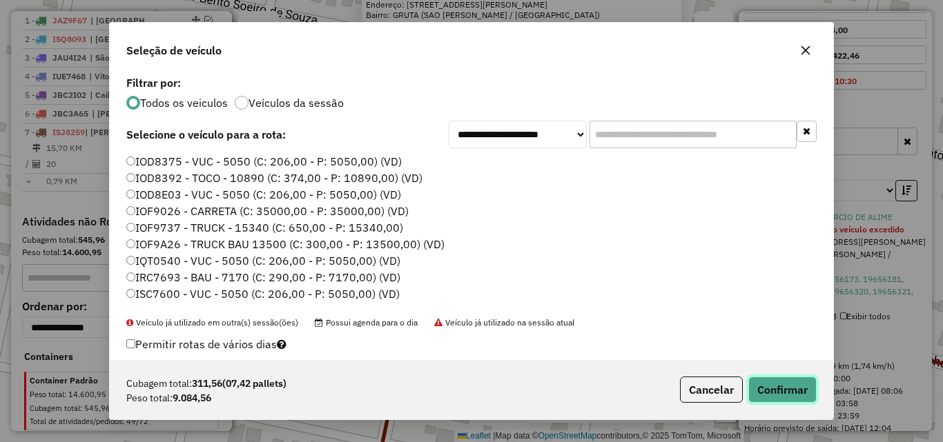
click at [780, 386] on button "Confirmar" at bounding box center [782, 390] width 68 height 26
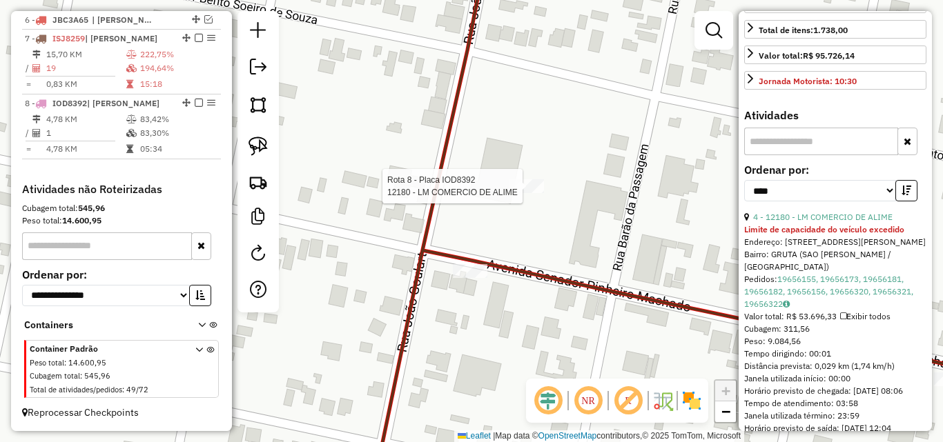
scroll to position [333, 0]
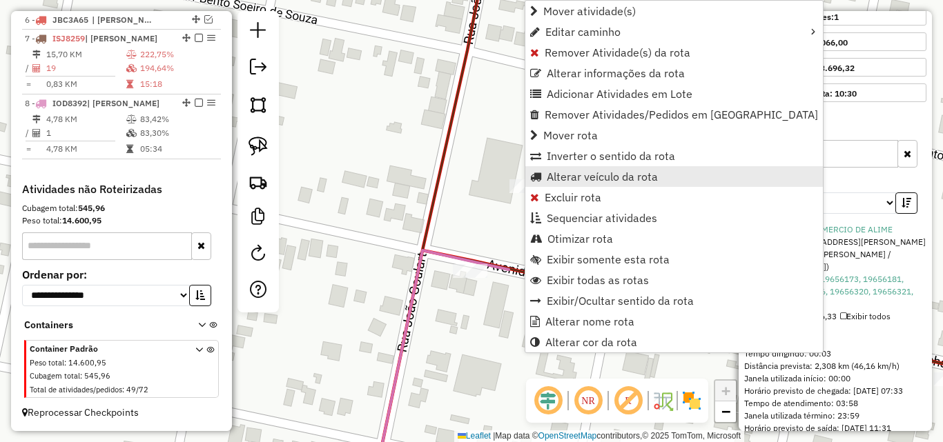
click at [579, 179] on span "Alterar veículo da rota" at bounding box center [602, 176] width 111 height 11
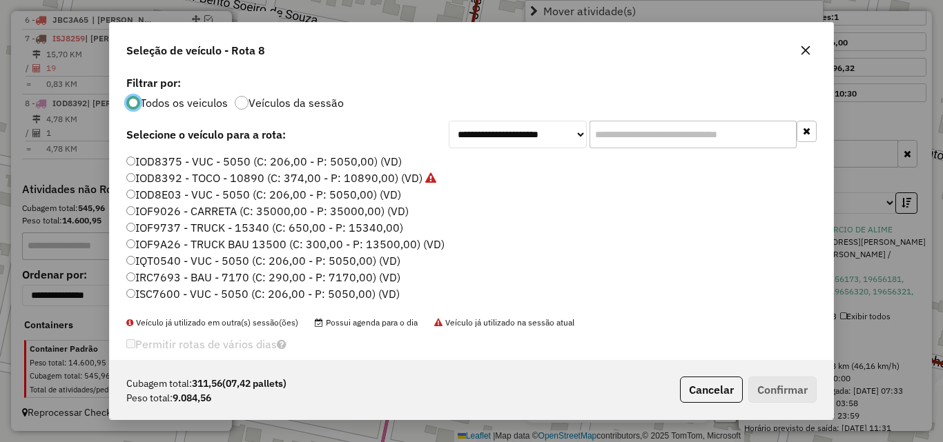
scroll to position [8, 4]
click at [268, 231] on label "IOF9737 - TRUCK - 15340 (C: 650,00 - P: 15340,00)" at bounding box center [264, 227] width 277 height 17
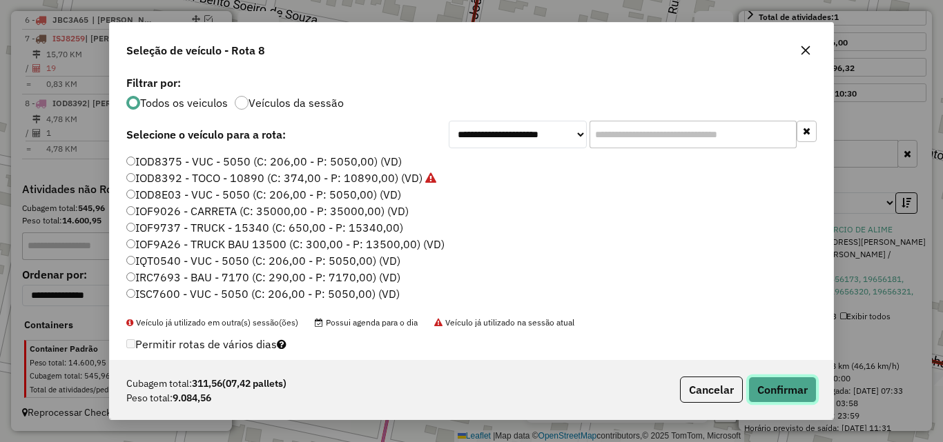
click at [787, 384] on button "Confirmar" at bounding box center [782, 390] width 68 height 26
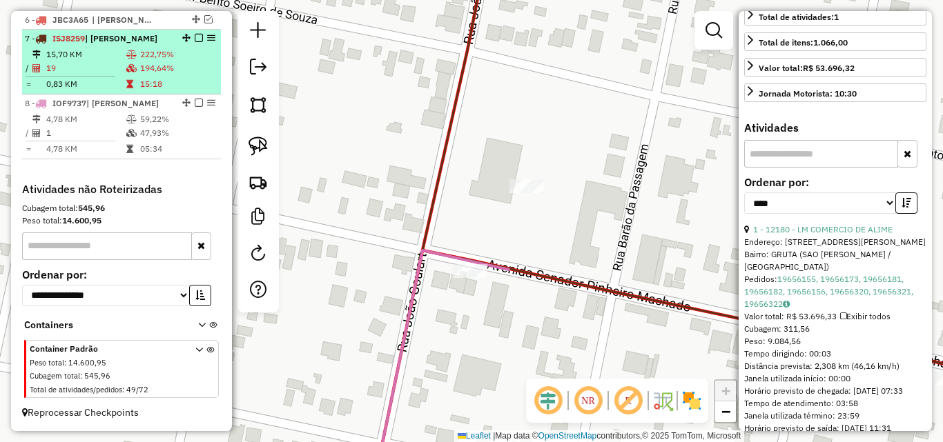
click at [112, 73] on td "19" at bounding box center [86, 68] width 80 height 14
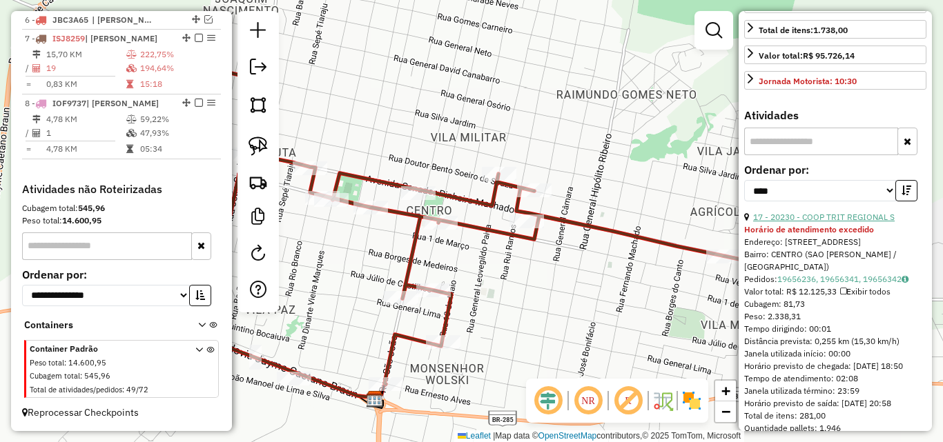
click at [846, 222] on link "17 - 20230 - COOP TRIT REGIONAL S" at bounding box center [823, 217] width 141 height 10
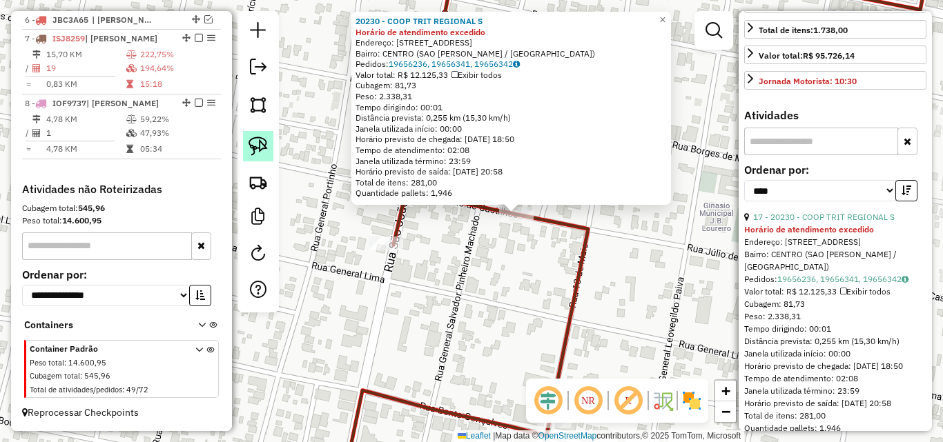
click at [254, 146] on img at bounding box center [257, 146] width 19 height 19
drag, startPoint x: 482, startPoint y: 202, endPoint x: 540, endPoint y: 227, distance: 62.4
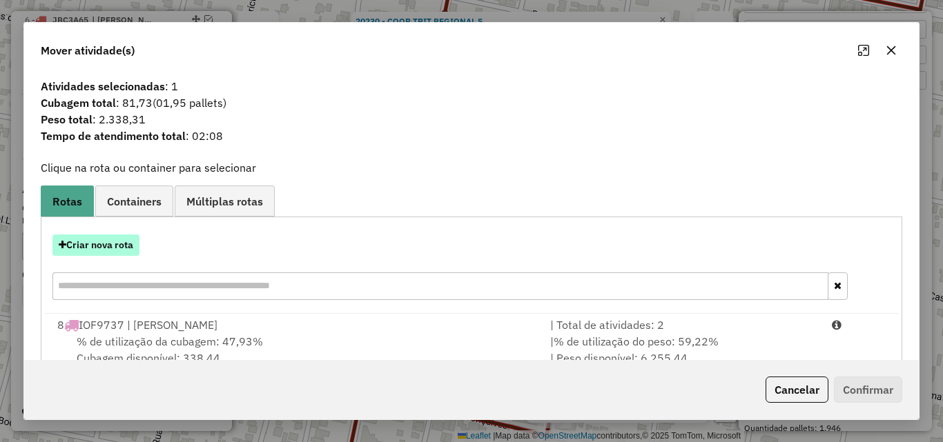
click at [99, 250] on button "Criar nova rota" at bounding box center [95, 245] width 87 height 21
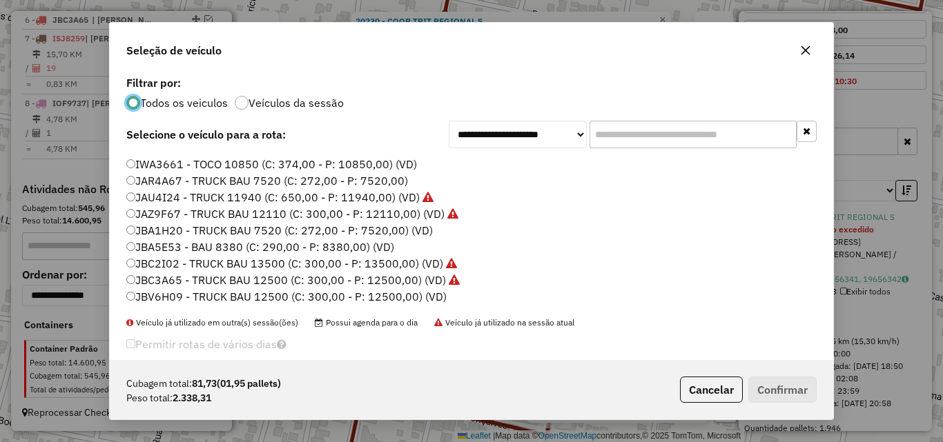
scroll to position [160, 0]
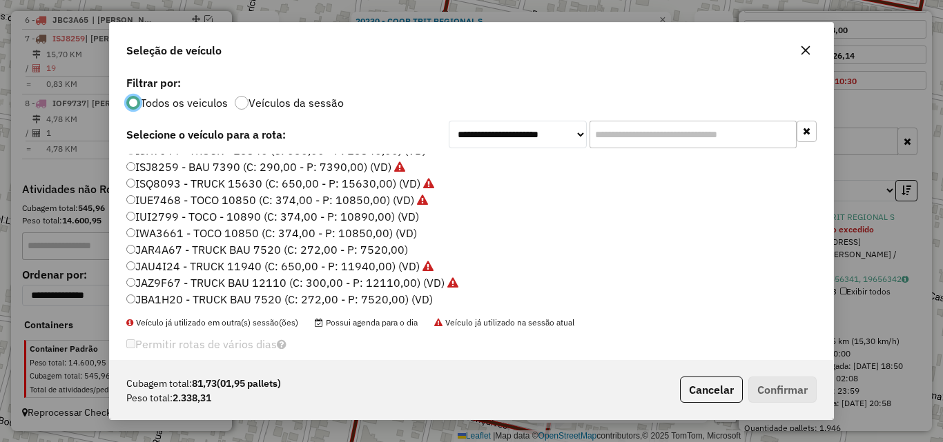
click at [179, 236] on label "IWA3661 - TOCO 10850 (C: 374,00 - P: 10850,00) (VD)" at bounding box center [271, 233] width 291 height 17
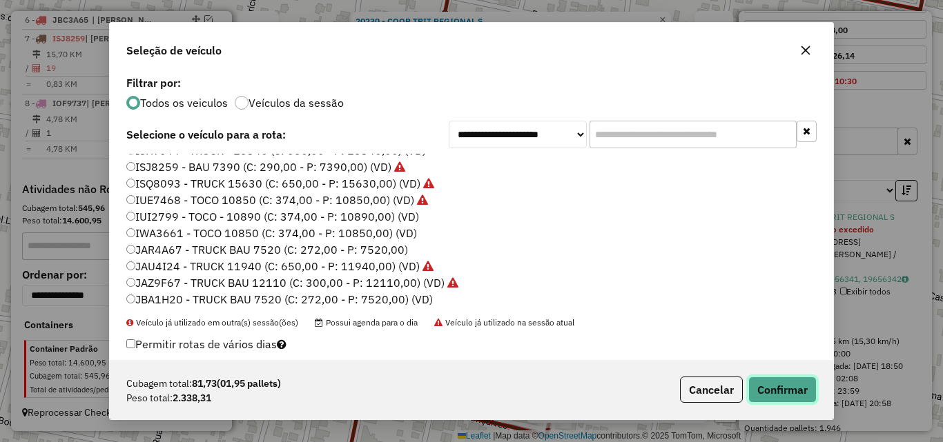
click at [776, 389] on button "Confirmar" at bounding box center [782, 390] width 68 height 26
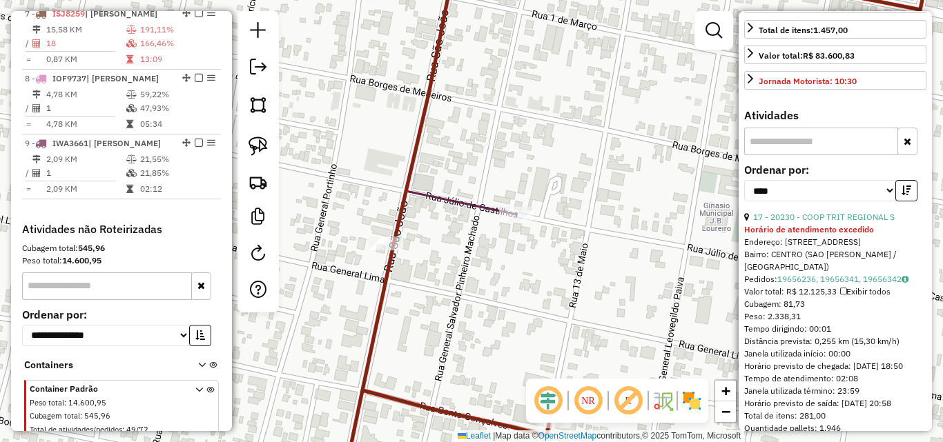
scroll to position [634, 0]
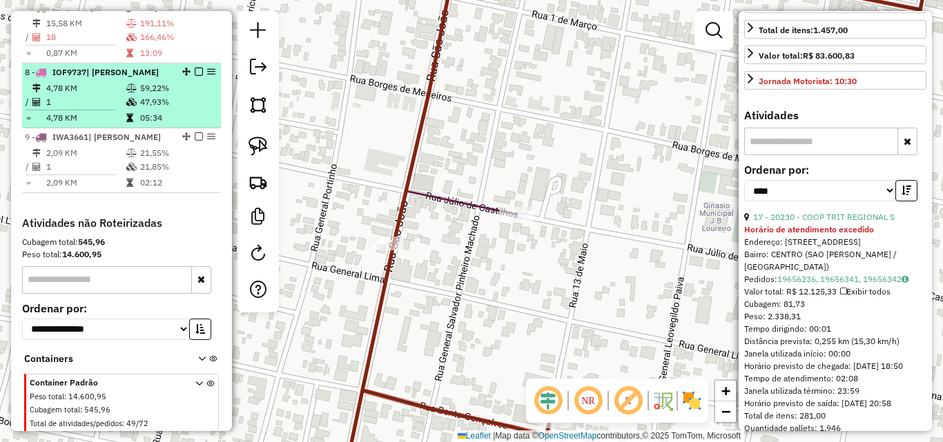
click at [95, 92] on li "8 - IOF9737 | [GEOGRAPHIC_DATA] 4,78 KM 59,22% / 1 47,93% = 4,78 KM 05:34" at bounding box center [121, 95] width 199 height 65
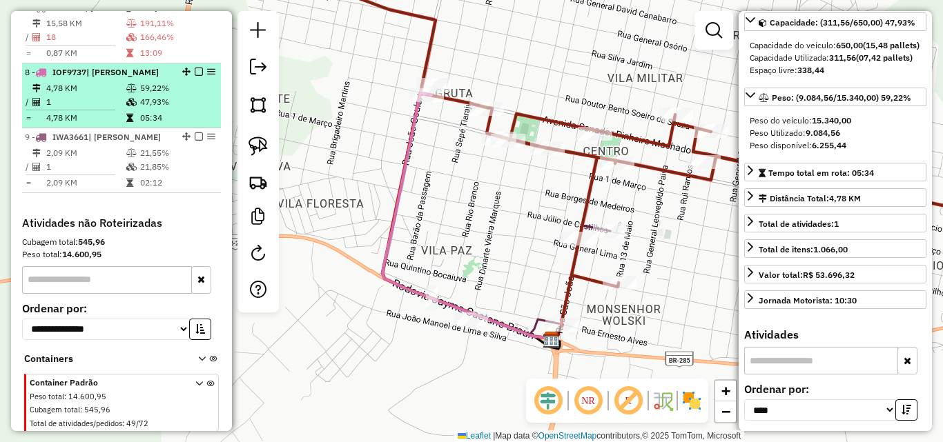
scroll to position [565, 0]
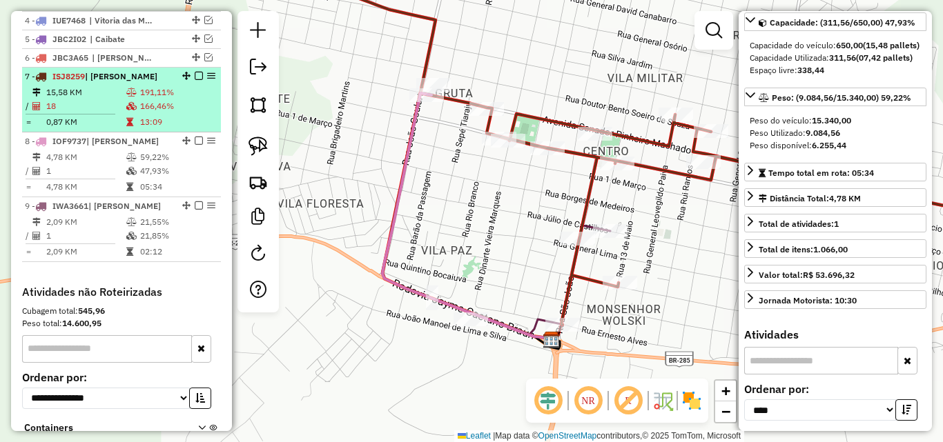
click at [105, 99] on td "15,58 KM" at bounding box center [86, 93] width 80 height 14
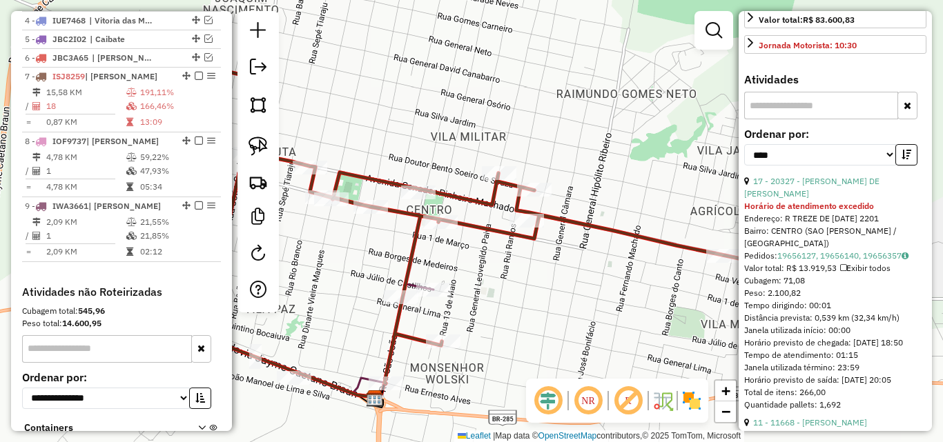
scroll to position [402, 0]
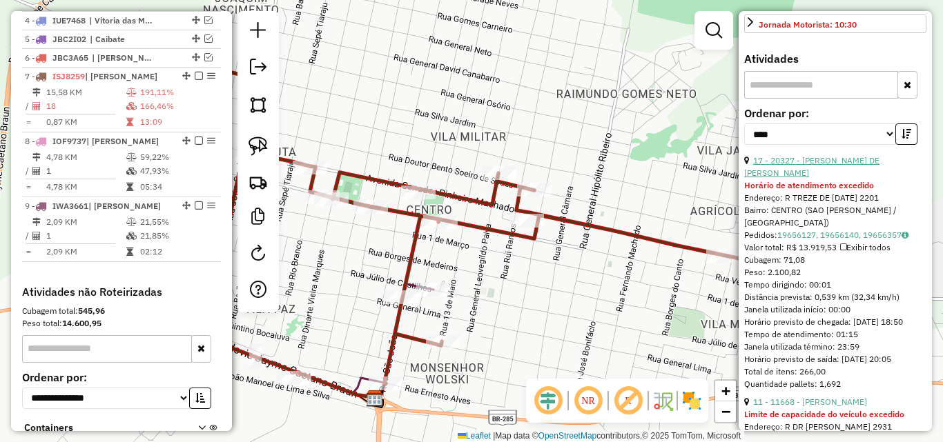
click at [828, 178] on link "17 - 20327 - [PERSON_NAME] DE [PERSON_NAME]" at bounding box center [811, 166] width 135 height 23
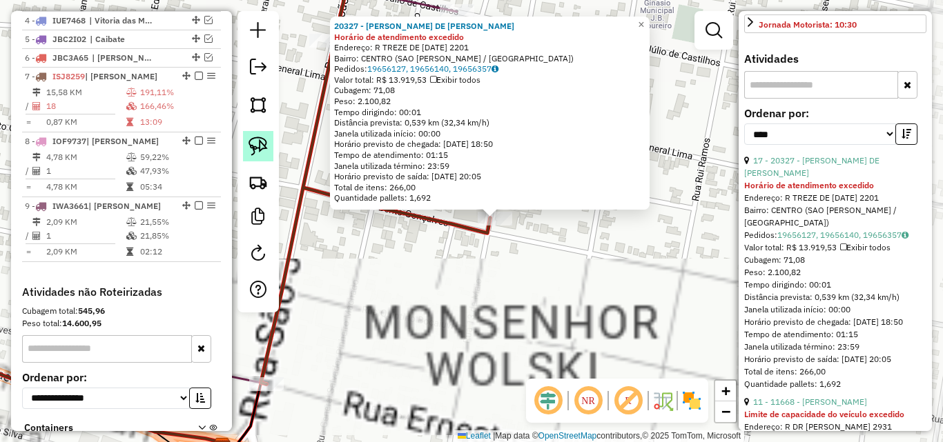
click at [263, 146] on img at bounding box center [257, 146] width 19 height 19
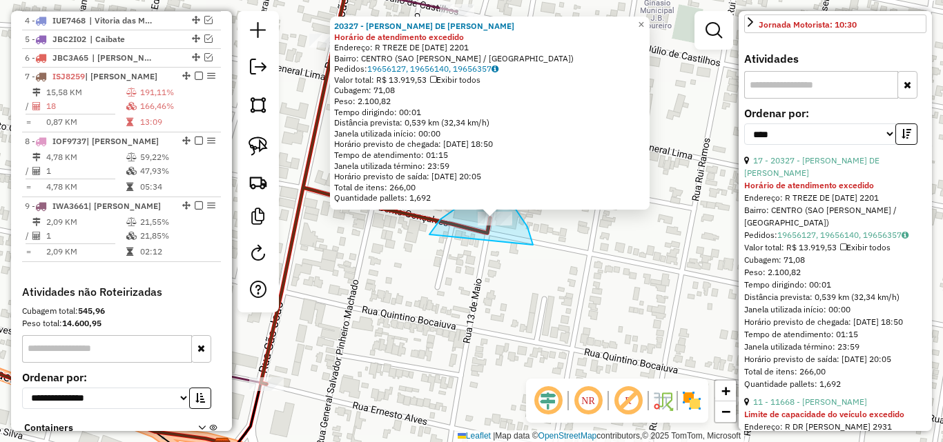
drag, startPoint x: 472, startPoint y: 199, endPoint x: 533, endPoint y: 248, distance: 78.0
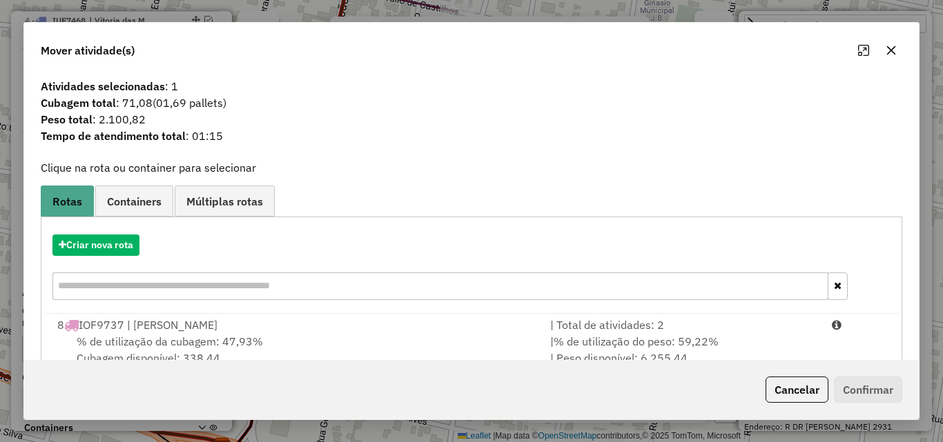
scroll to position [89, 0]
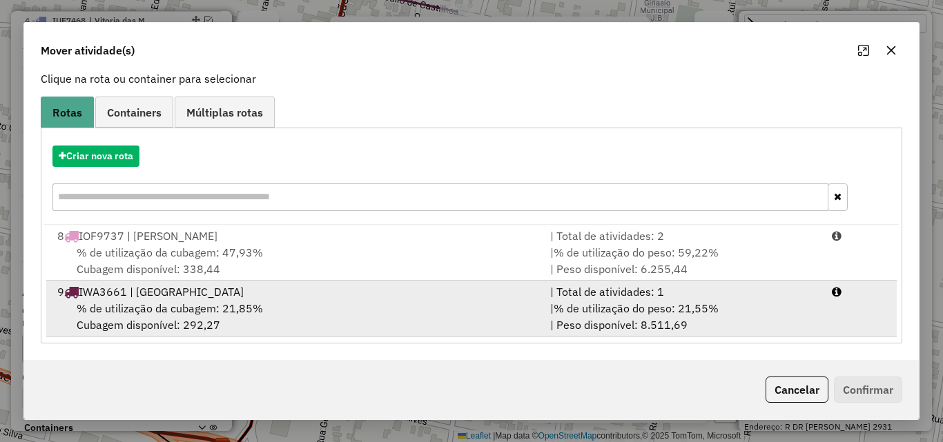
click at [349, 315] on div "% de utilização da cubagem: 21,85% Cubagem disponível: 292,27" at bounding box center [295, 316] width 493 height 33
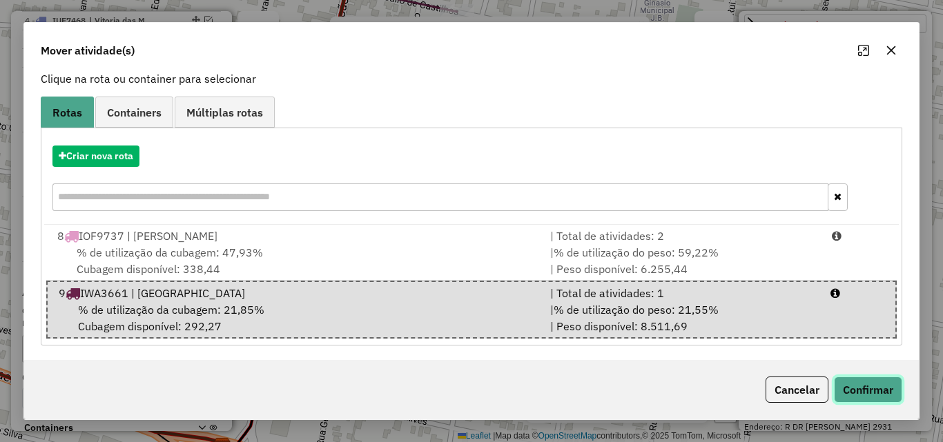
click at [891, 393] on button "Confirmar" at bounding box center [868, 390] width 68 height 26
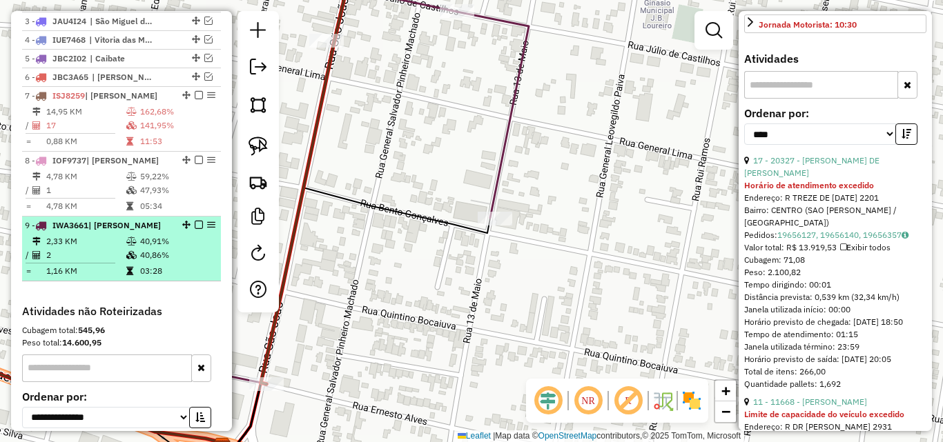
scroll to position [496, 0]
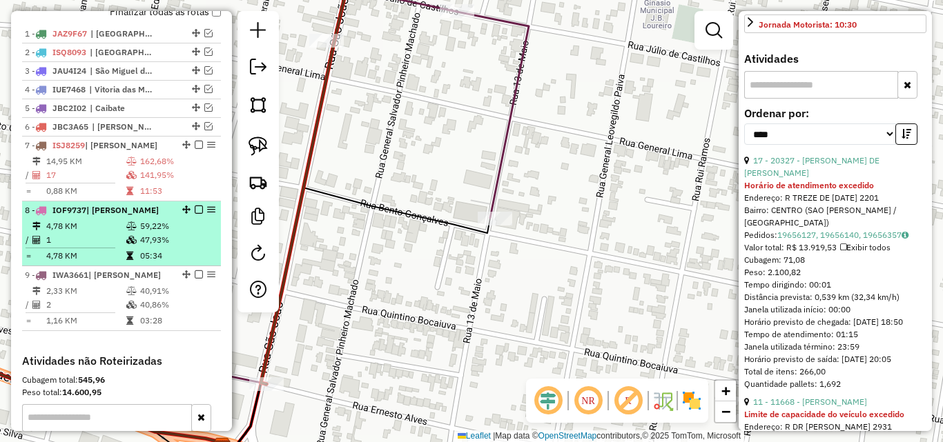
click at [195, 214] on em at bounding box center [199, 210] width 8 height 8
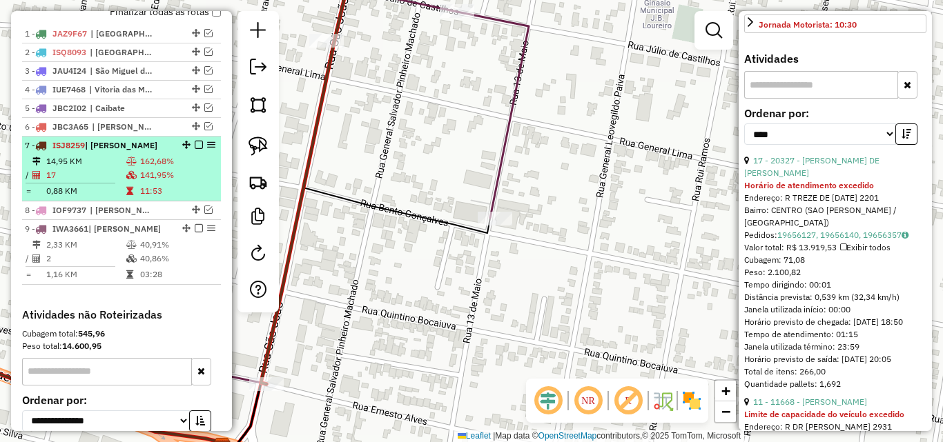
click at [131, 179] on icon at bounding box center [131, 175] width 10 height 8
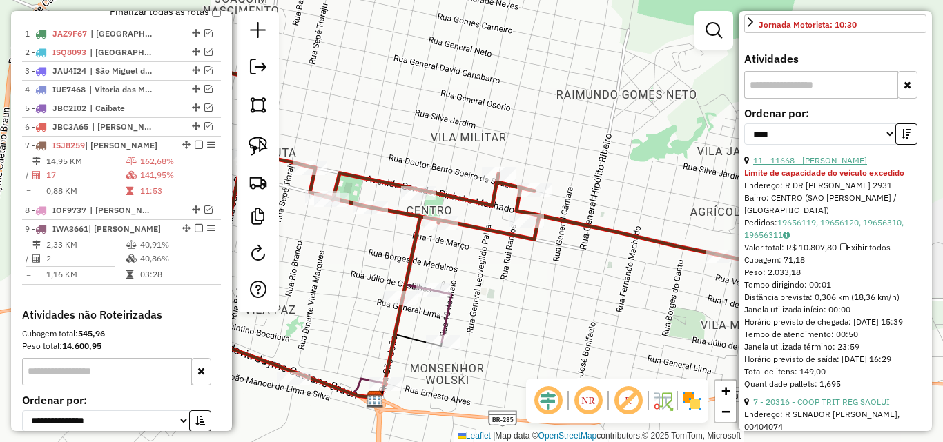
click at [838, 166] on link "11 - 11668 - [PERSON_NAME]" at bounding box center [810, 160] width 114 height 10
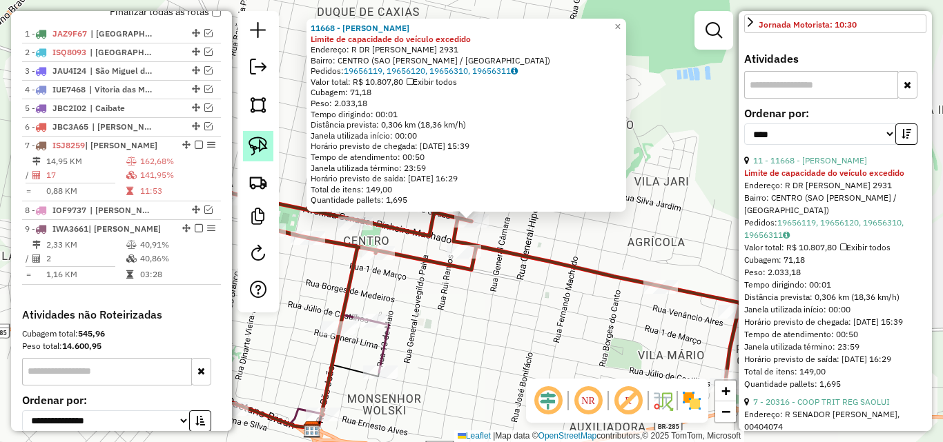
click at [248, 146] on link at bounding box center [258, 146] width 30 height 30
drag, startPoint x: 435, startPoint y: 233, endPoint x: 493, endPoint y: 233, distance: 58.0
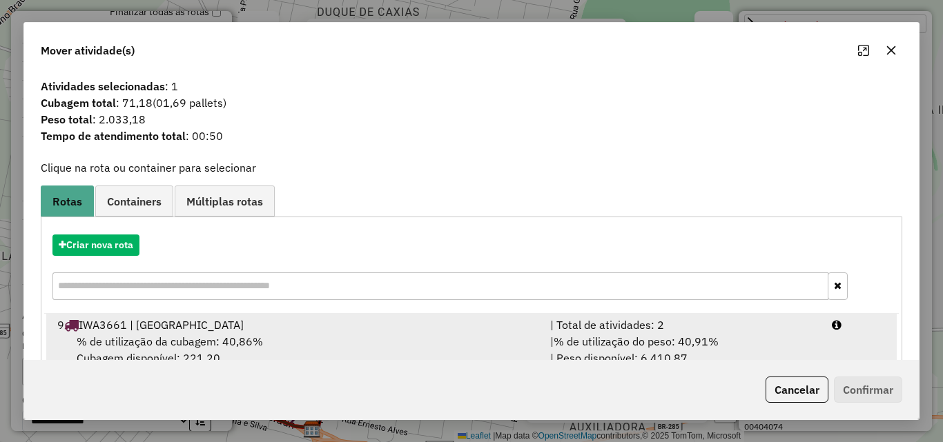
click at [322, 332] on div "9 IWA3661 | [GEOGRAPHIC_DATA]" at bounding box center [295, 325] width 493 height 17
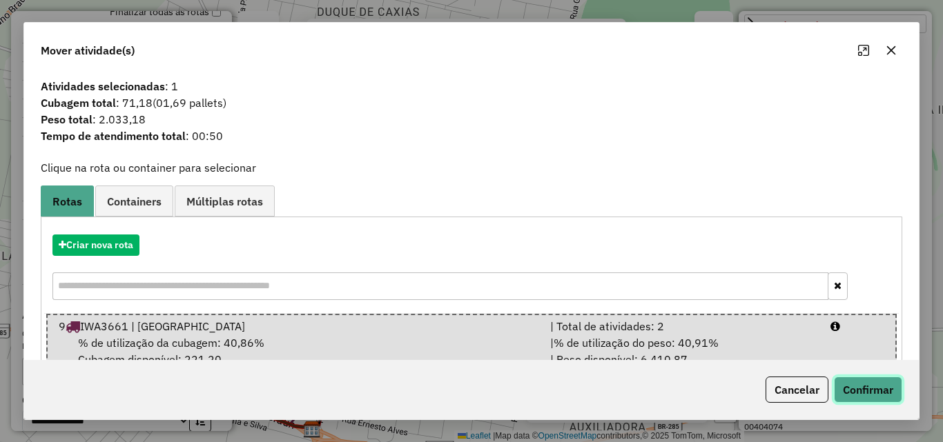
click at [872, 391] on button "Confirmar" at bounding box center [868, 390] width 68 height 26
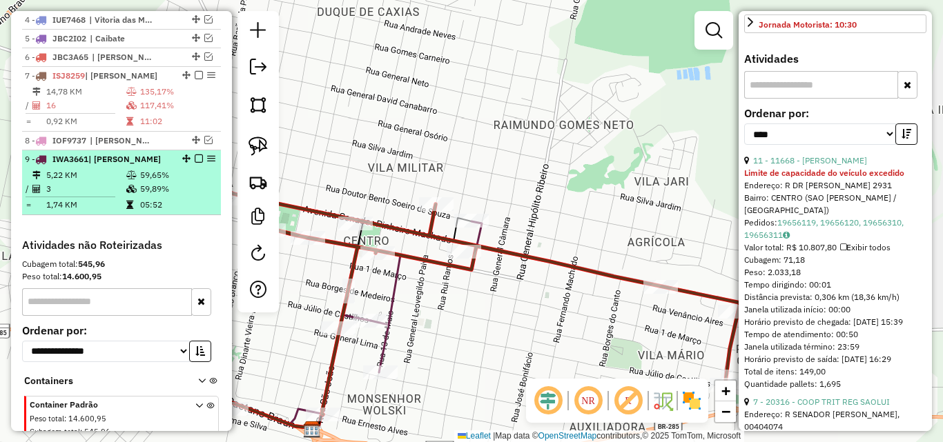
scroll to position [565, 0]
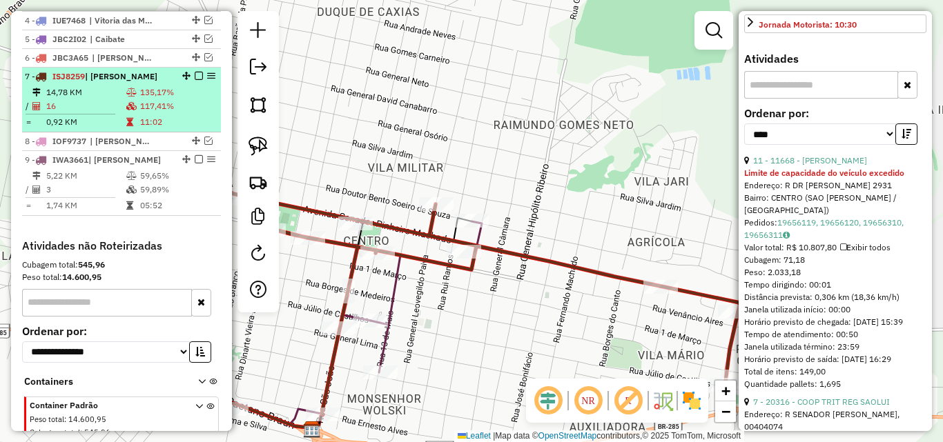
click at [115, 113] on td "16" at bounding box center [86, 106] width 80 height 14
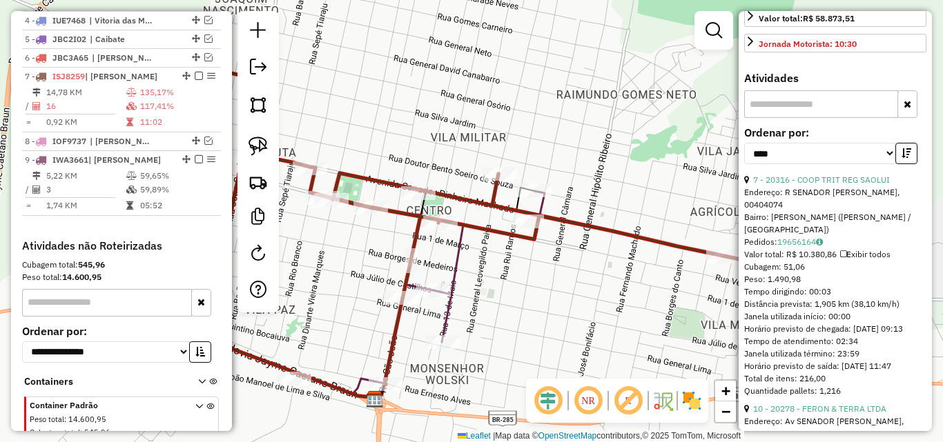
scroll to position [402, 0]
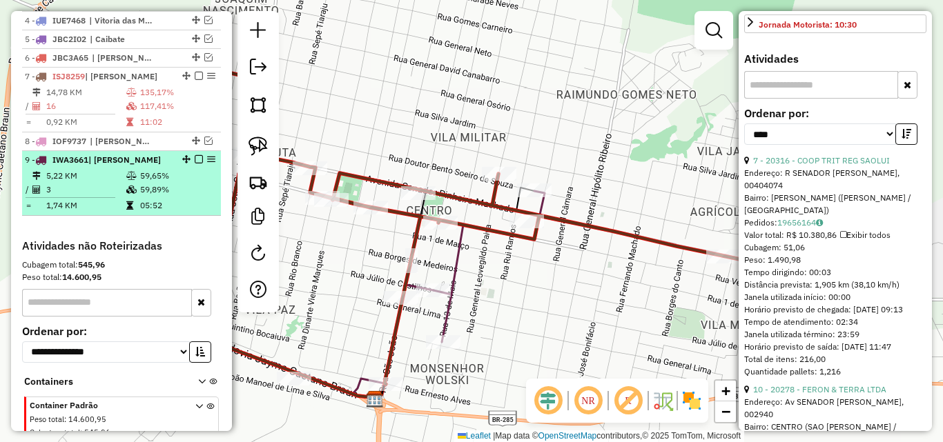
click at [89, 183] on td "5,22 KM" at bounding box center [86, 176] width 80 height 14
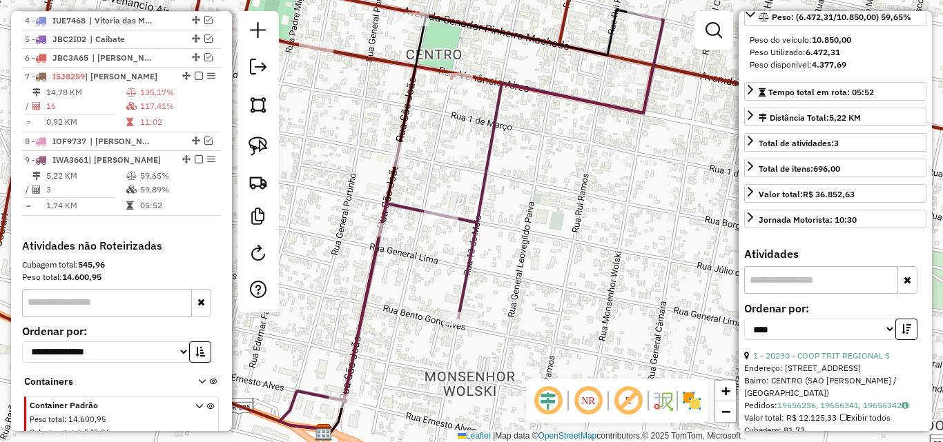
scroll to position [182, 0]
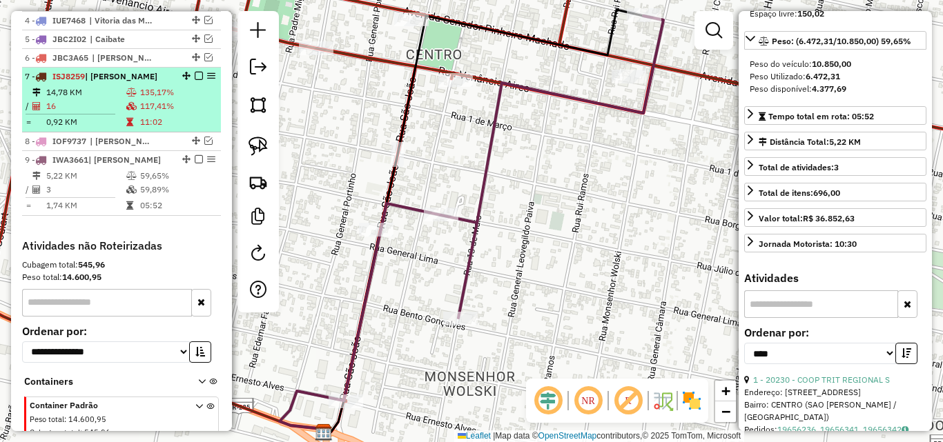
click at [101, 129] on td "0,92 KM" at bounding box center [86, 122] width 80 height 14
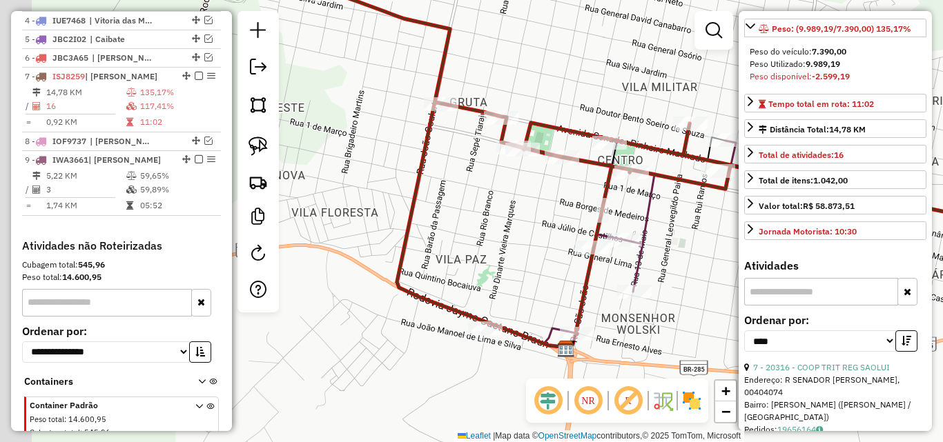
drag, startPoint x: 587, startPoint y: 292, endPoint x: 683, endPoint y: 253, distance: 103.0
click at [683, 253] on div "Janela de atendimento Grade de atendimento Capacidade Transportadoras Veículos …" at bounding box center [471, 221] width 943 height 442
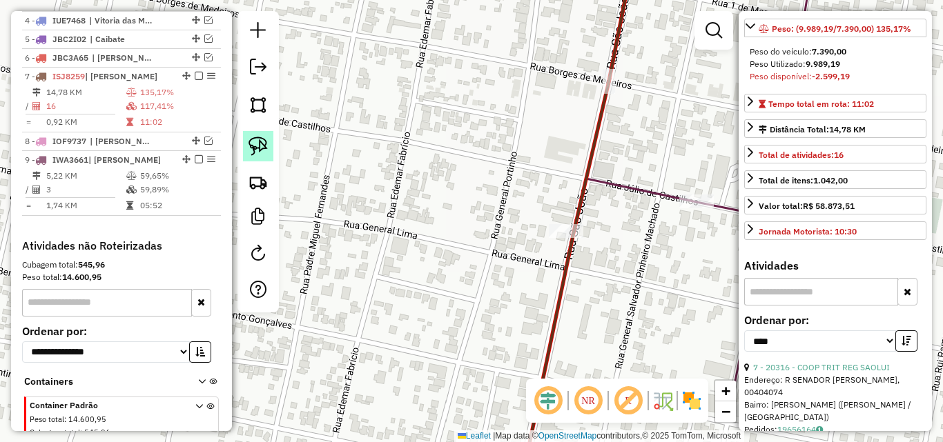
click at [252, 135] on link at bounding box center [258, 146] width 30 height 30
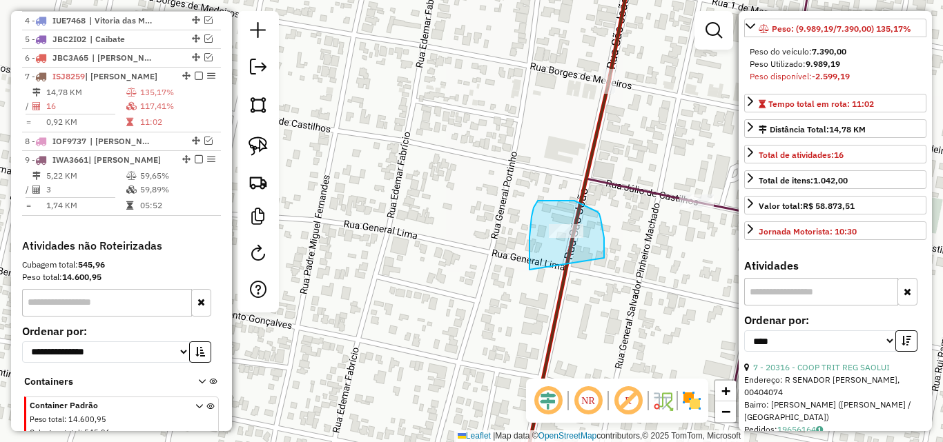
drag, startPoint x: 529, startPoint y: 264, endPoint x: 604, endPoint y: 260, distance: 74.6
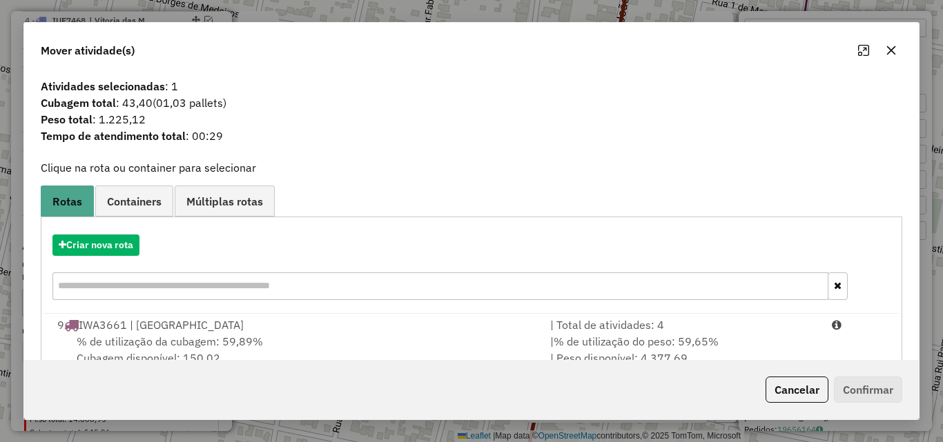
scroll to position [33, 0]
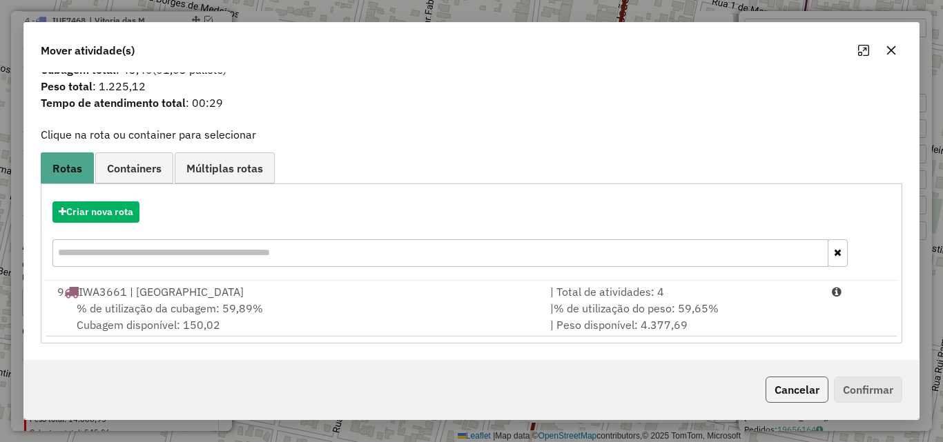
click at [782, 386] on button "Cancelar" at bounding box center [796, 390] width 63 height 26
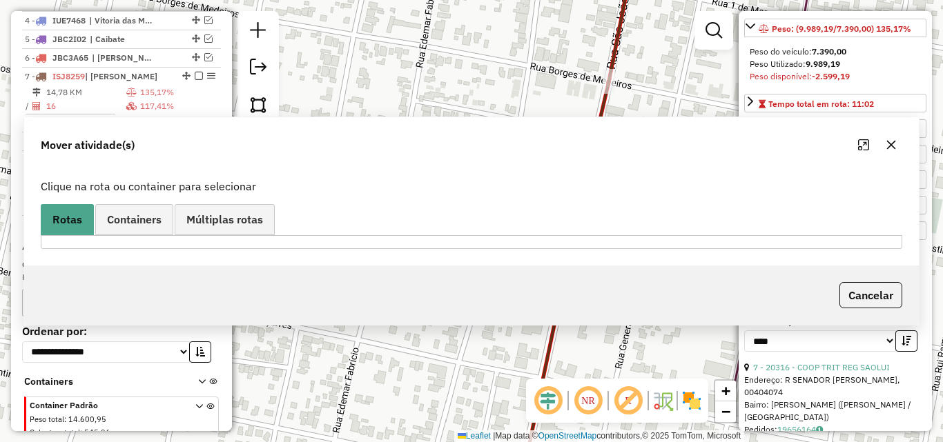
scroll to position [0, 0]
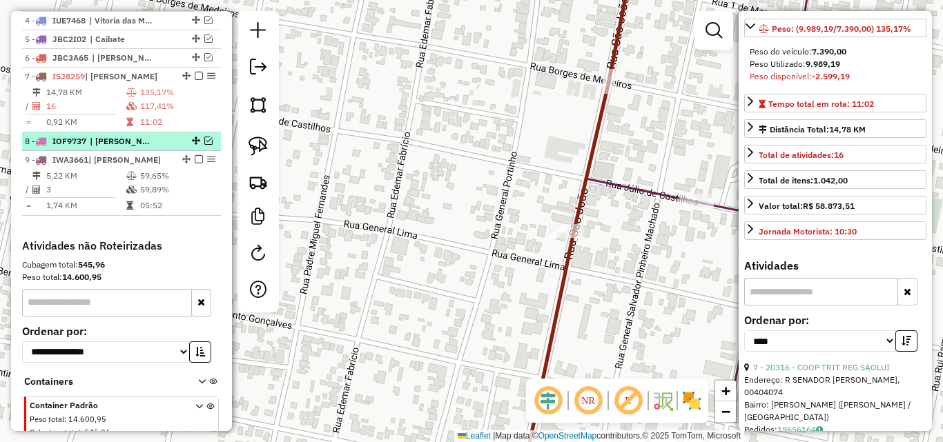
click at [204, 145] on em at bounding box center [208, 141] width 8 height 8
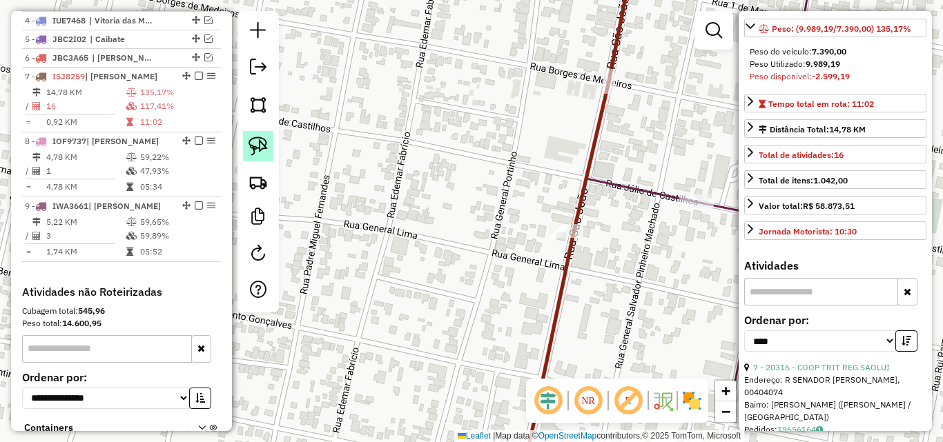
click at [268, 146] on link at bounding box center [258, 146] width 30 height 30
drag, startPoint x: 529, startPoint y: 261, endPoint x: 599, endPoint y: 257, distance: 69.8
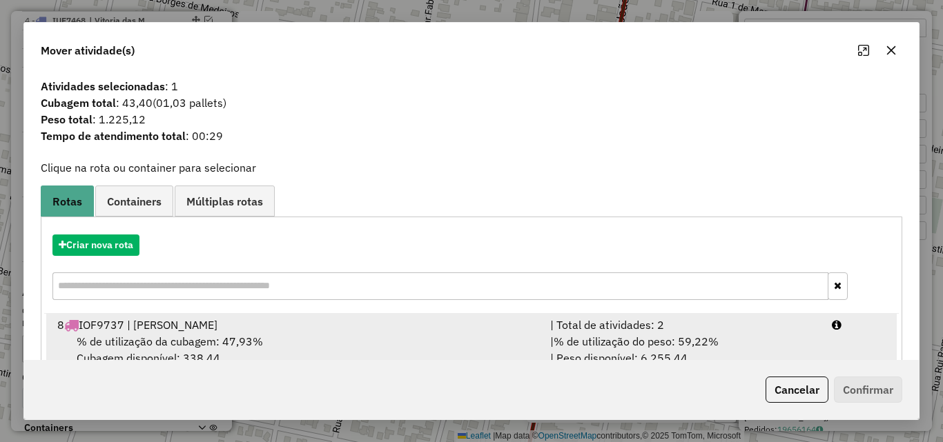
click at [319, 354] on div "% de utilização da cubagem: 47,93% Cubagem disponível: 338,44" at bounding box center [295, 349] width 493 height 33
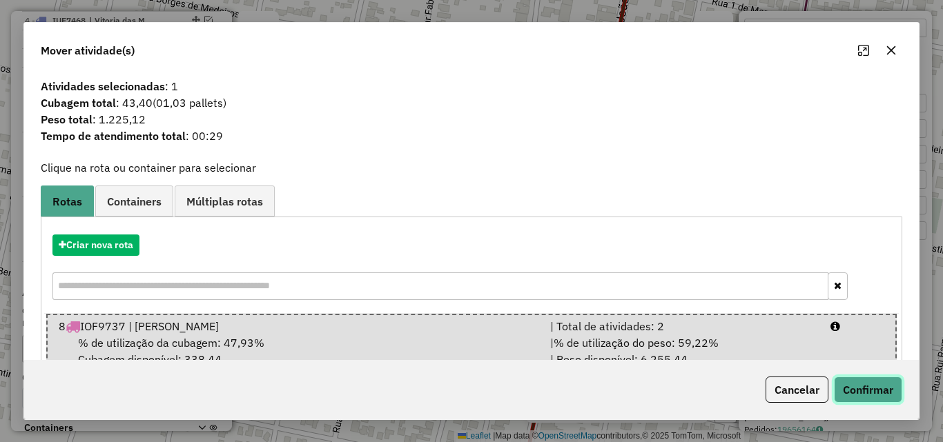
click at [856, 386] on button "Confirmar" at bounding box center [868, 390] width 68 height 26
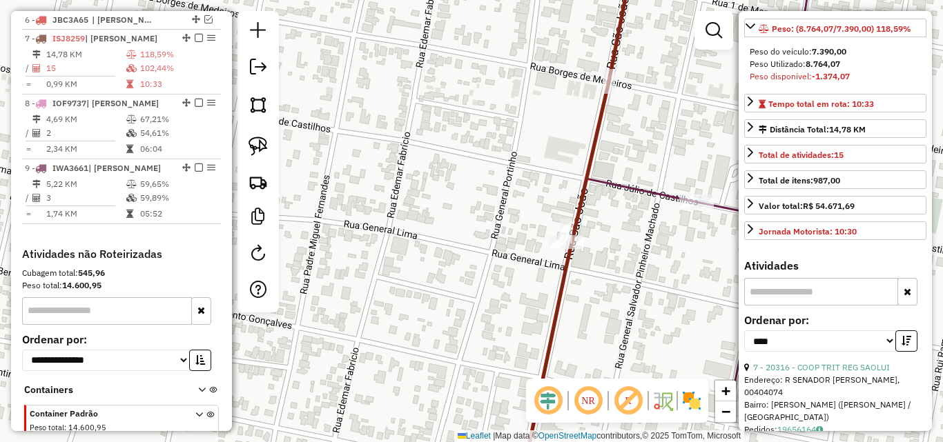
scroll to position [634, 0]
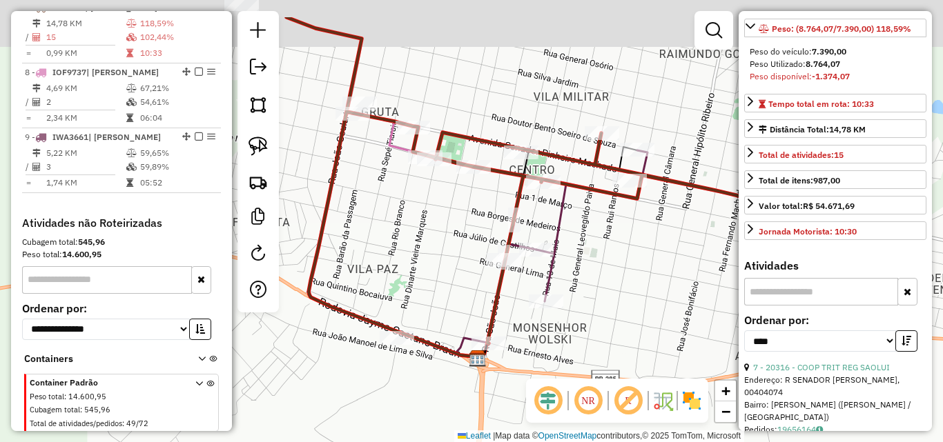
drag, startPoint x: 425, startPoint y: 271, endPoint x: 444, endPoint y: 300, distance: 35.4
click at [442, 306] on div "Janela de atendimento Grade de atendimento Capacidade Transportadoras Veículos …" at bounding box center [471, 221] width 943 height 442
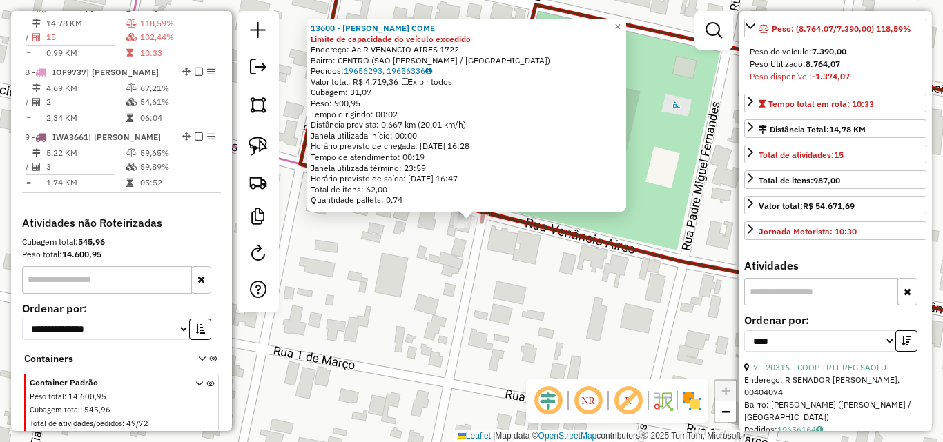
click at [388, 313] on div "Rota 7 - Placa ISJ8259 13600 - [GEOGRAPHIC_DATA] COME 13600 - [PERSON_NAME] COM…" at bounding box center [471, 221] width 943 height 442
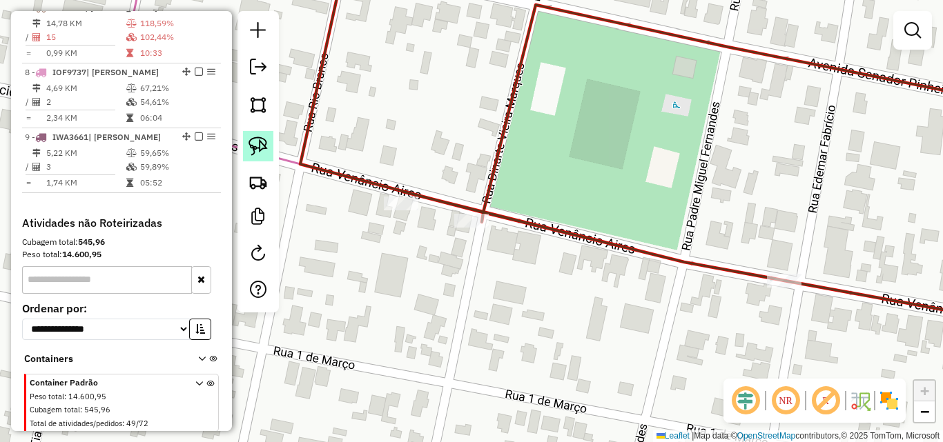
click at [256, 144] on img at bounding box center [257, 146] width 19 height 19
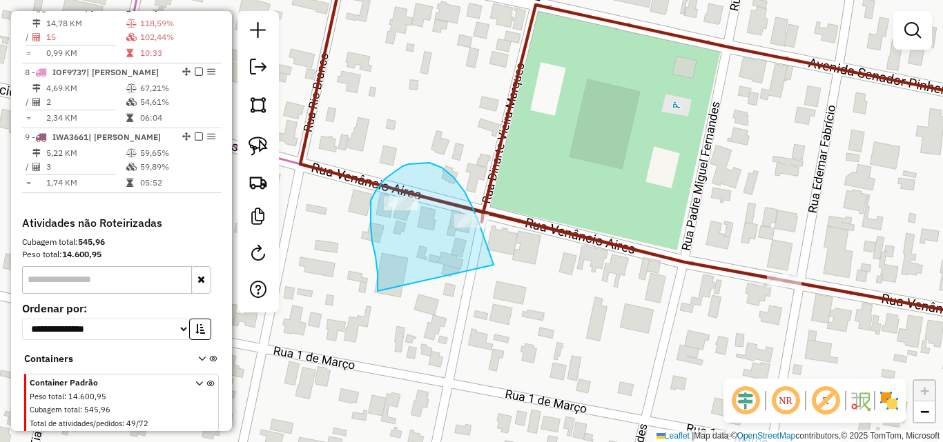
drag, startPoint x: 378, startPoint y: 284, endPoint x: 493, endPoint y: 265, distance: 117.5
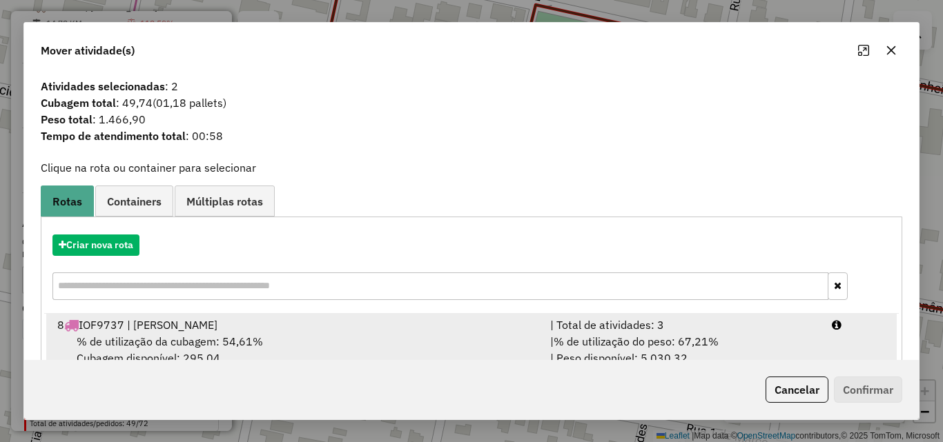
click at [394, 337] on div "% de utilização da cubagem: 54,61% Cubagem disponível: 295,04" at bounding box center [295, 349] width 493 height 33
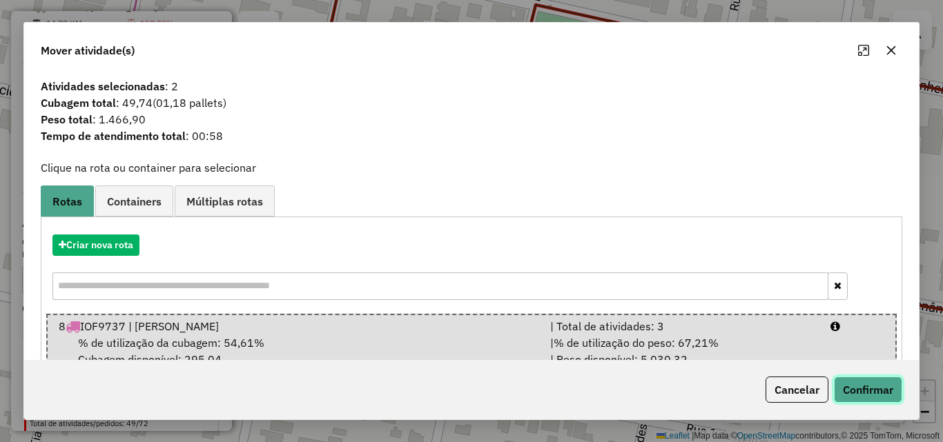
drag, startPoint x: 872, startPoint y: 391, endPoint x: 812, endPoint y: 310, distance: 100.6
click at [871, 391] on button "Confirmar" at bounding box center [868, 390] width 68 height 26
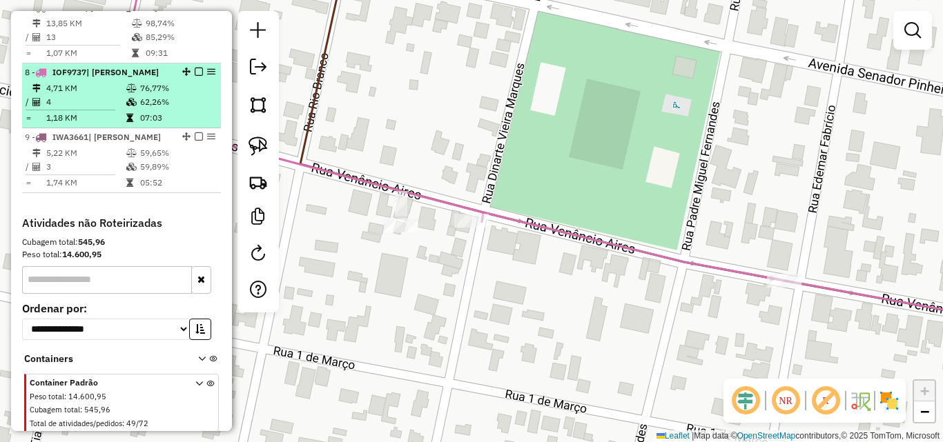
click at [113, 109] on td "4" at bounding box center [86, 102] width 80 height 14
select select "*********"
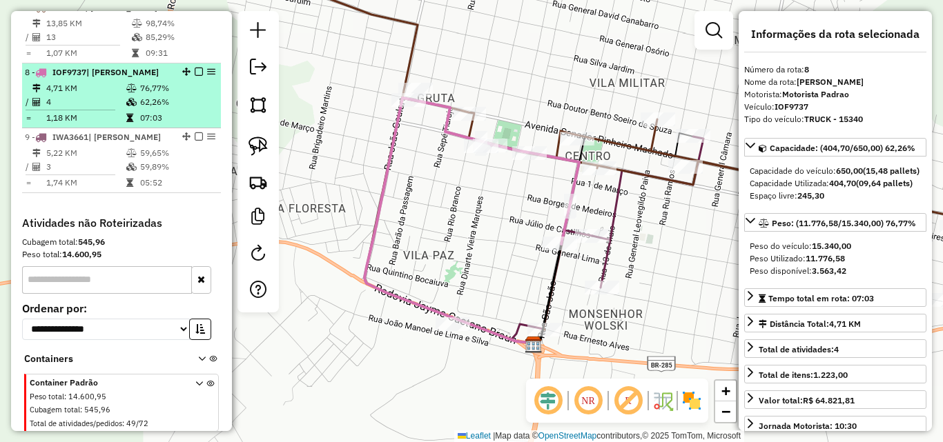
click at [195, 76] on em at bounding box center [199, 72] width 8 height 8
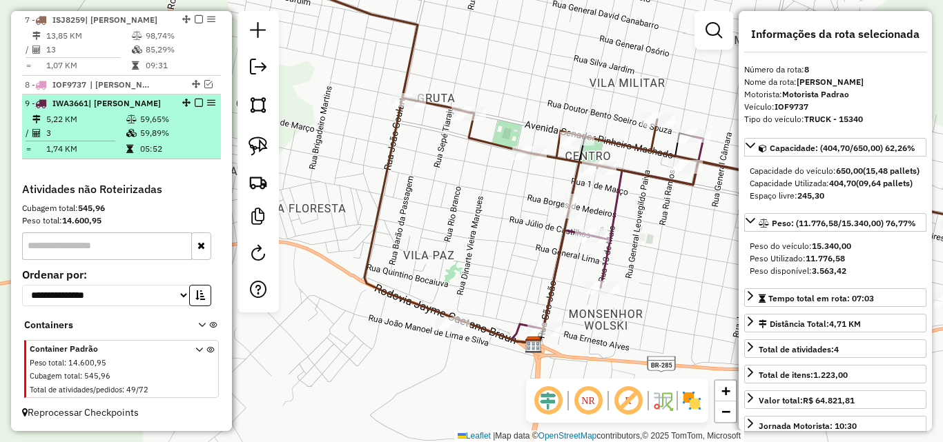
click at [114, 131] on td "3" at bounding box center [86, 133] width 80 height 14
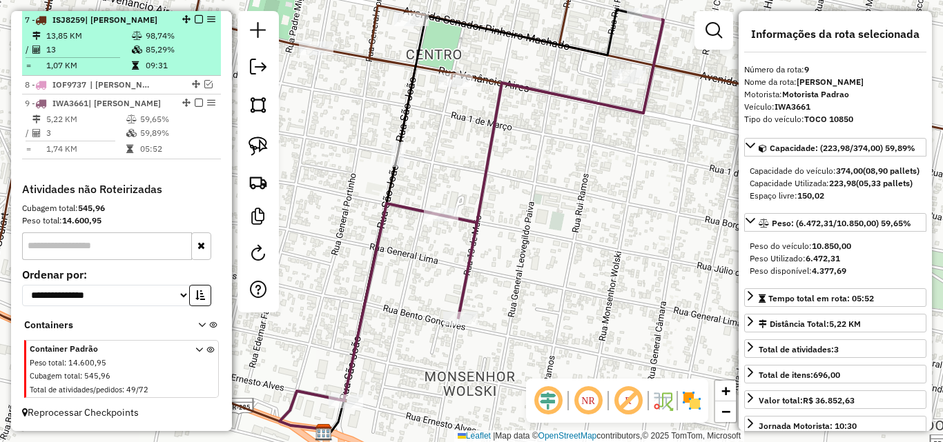
click at [95, 43] on td "13" at bounding box center [89, 50] width 86 height 14
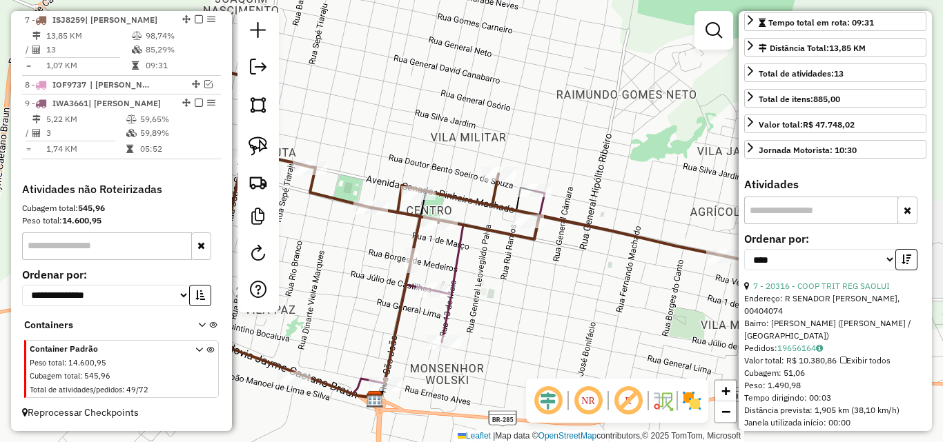
scroll to position [345, 0]
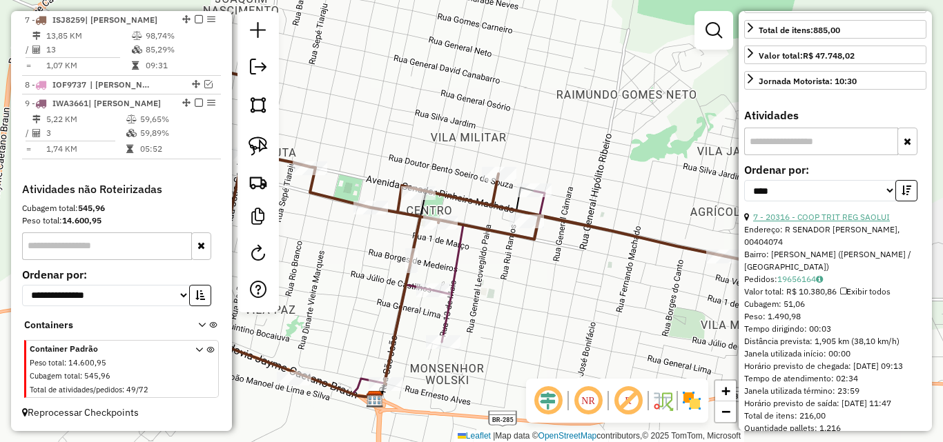
click at [836, 222] on link "7 - 20316 - COOP TRIT REG SAOLUI" at bounding box center [821, 217] width 137 height 10
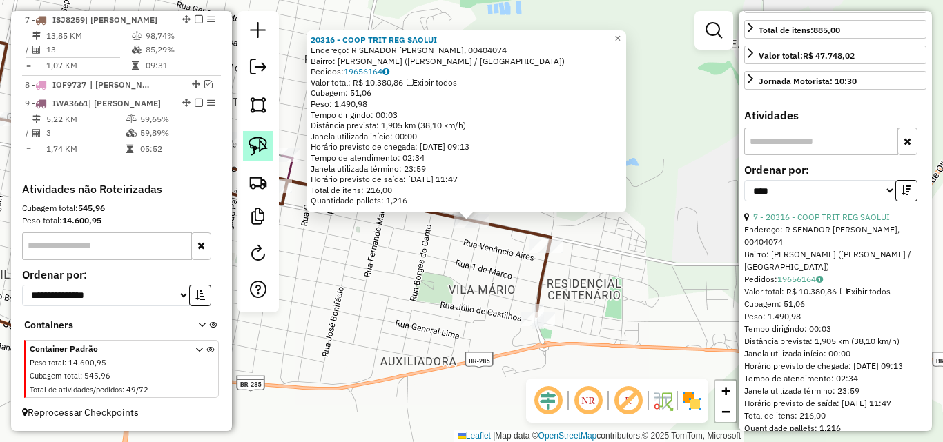
click at [257, 141] on img at bounding box center [257, 146] width 19 height 19
drag, startPoint x: 439, startPoint y: 234, endPoint x: 496, endPoint y: 234, distance: 57.3
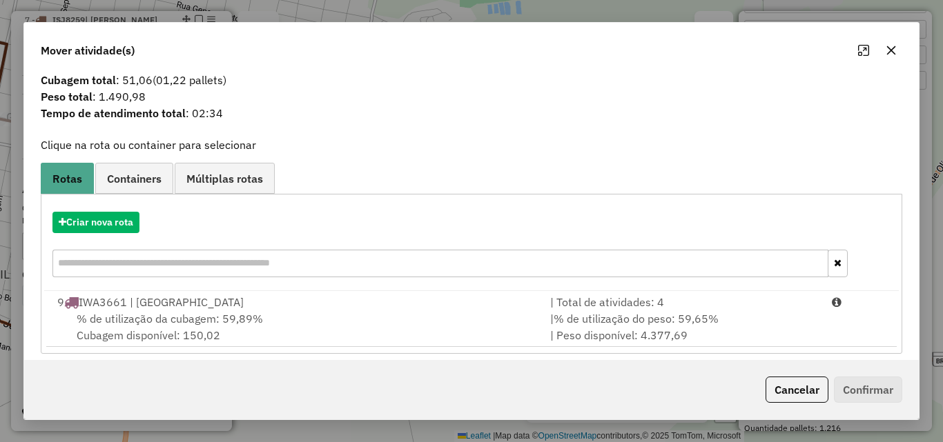
scroll to position [33, 0]
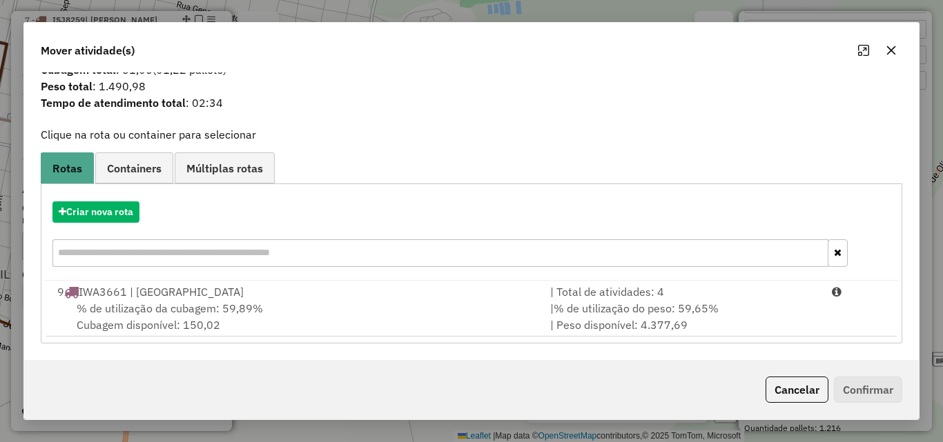
click at [341, 320] on div "% de utilização da cubagem: 59,89% Cubagem disponível: 150,02" at bounding box center [295, 316] width 493 height 33
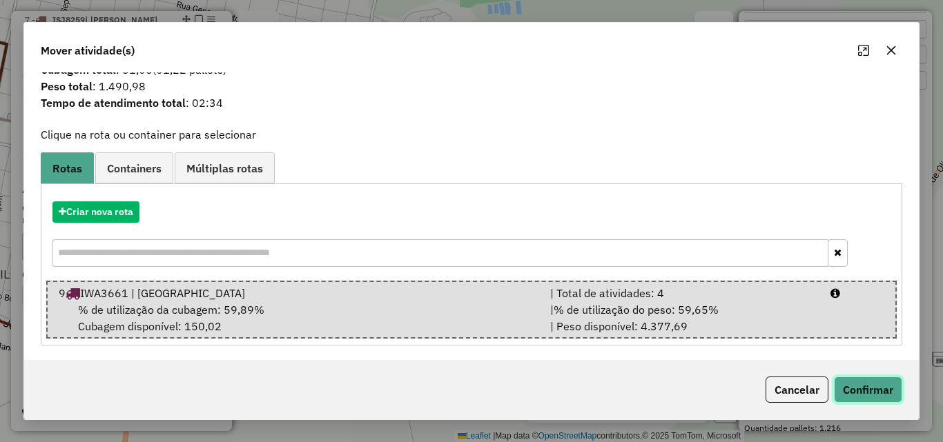
click at [863, 387] on button "Confirmar" at bounding box center [868, 390] width 68 height 26
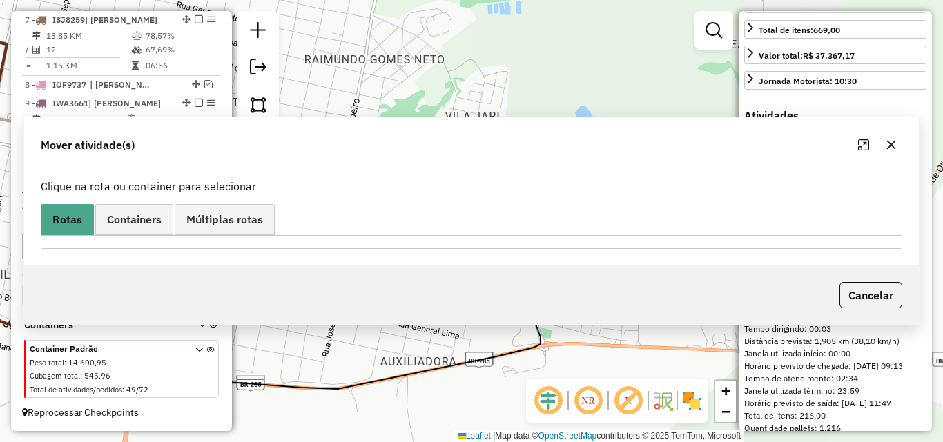
scroll to position [0, 0]
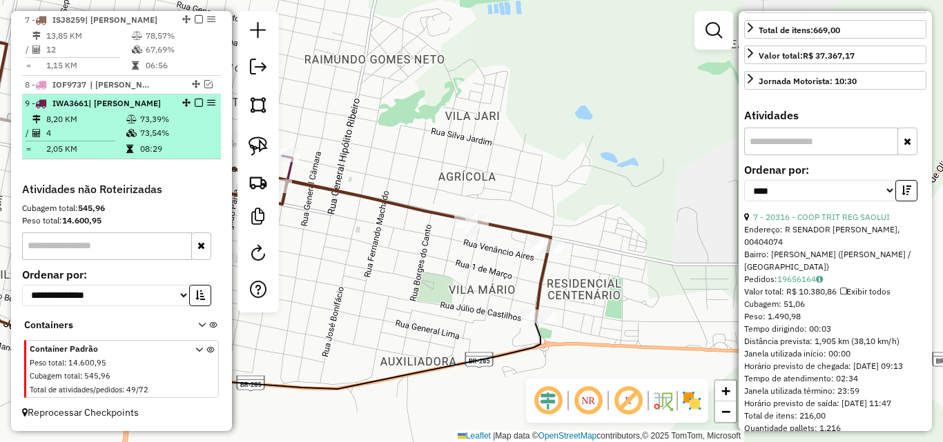
click at [98, 128] on td "4" at bounding box center [86, 133] width 80 height 14
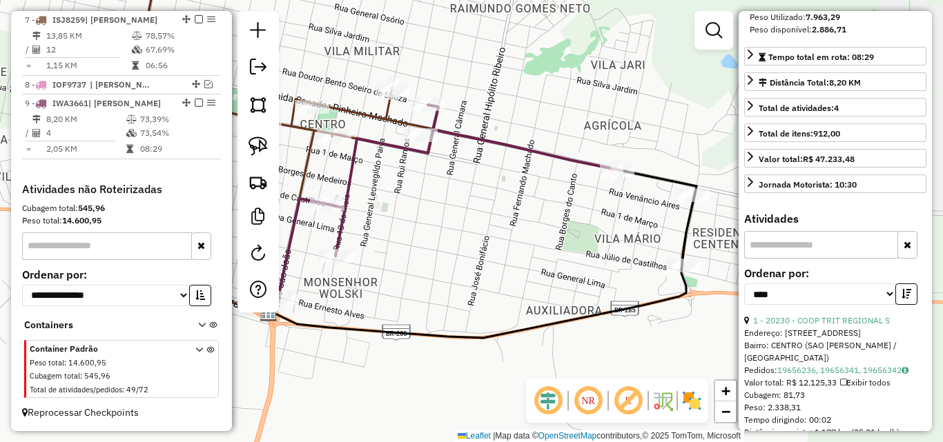
scroll to position [138, 0]
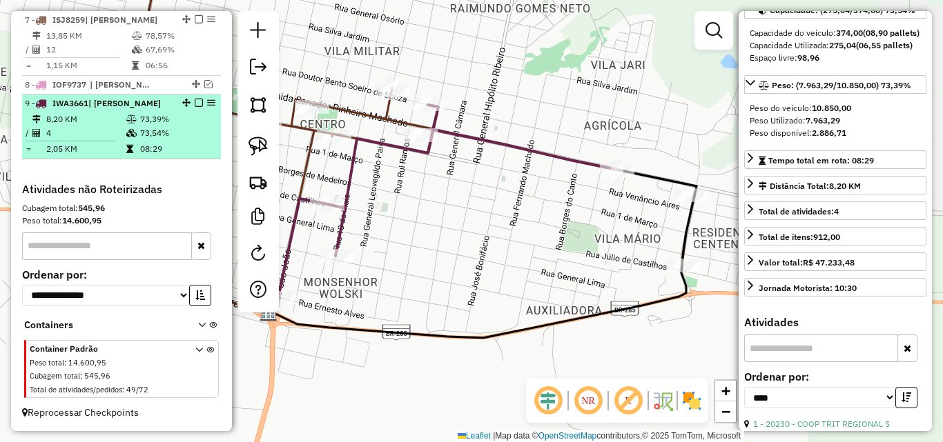
click at [195, 103] on em at bounding box center [199, 103] width 8 height 8
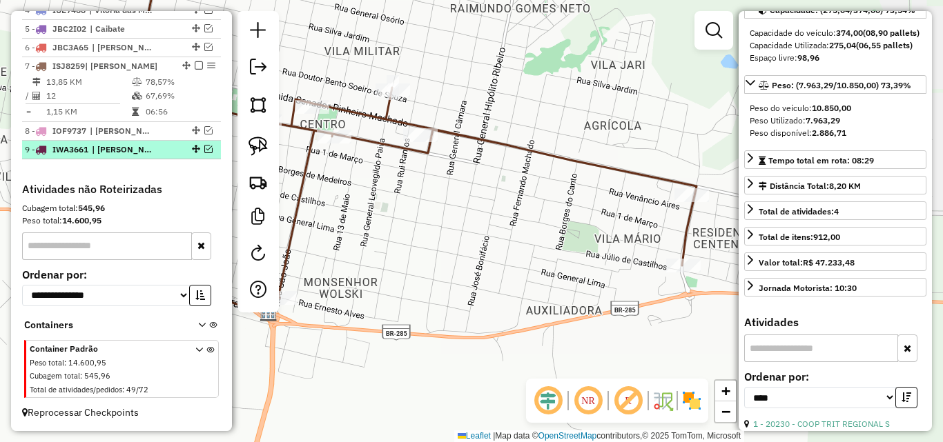
scroll to position [587, 0]
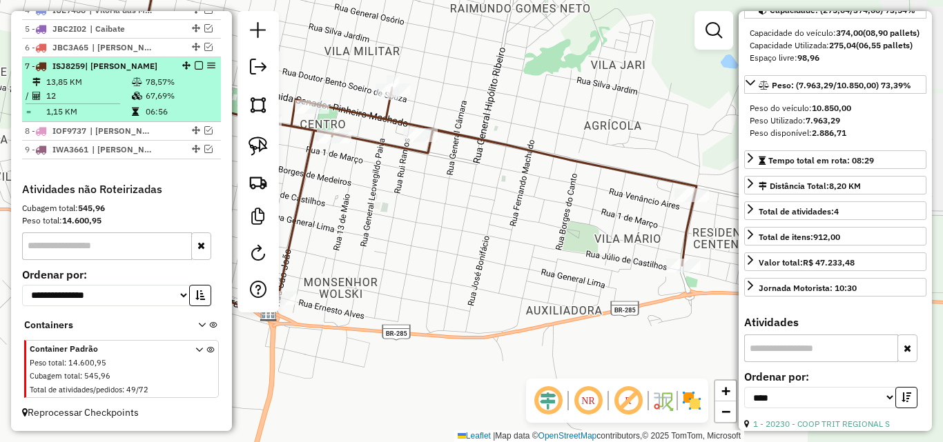
click at [102, 89] on td "12" at bounding box center [89, 96] width 86 height 14
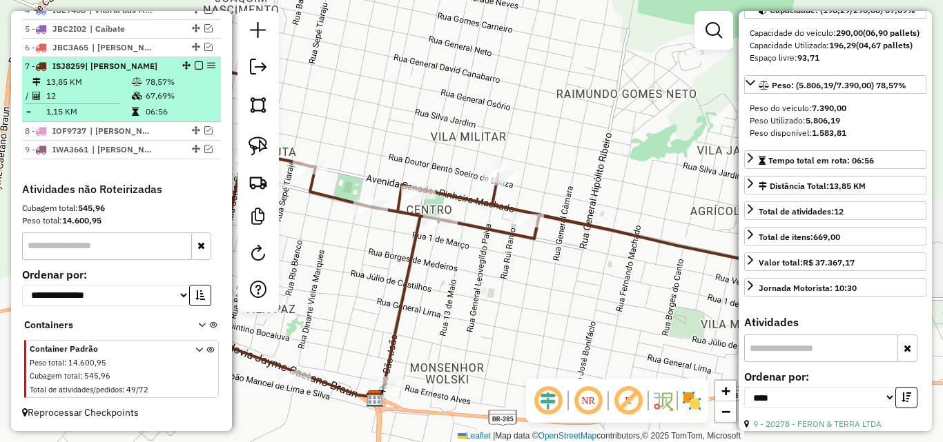
click at [195, 66] on em at bounding box center [199, 65] width 8 height 8
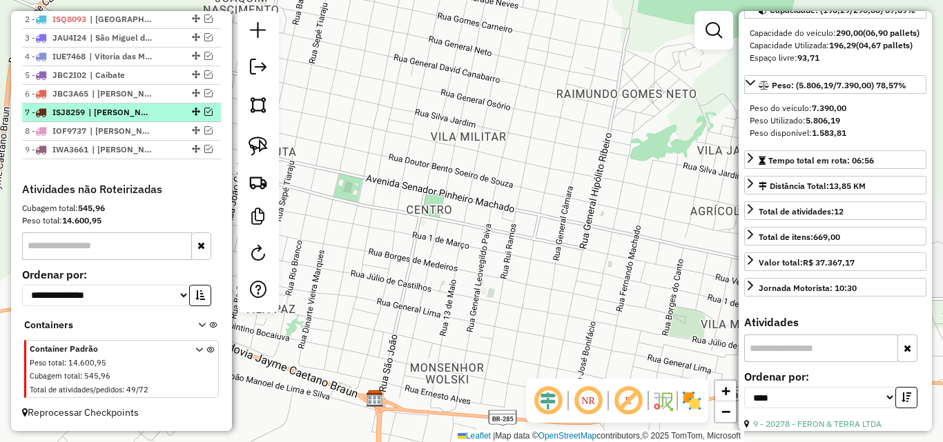
scroll to position [541, 0]
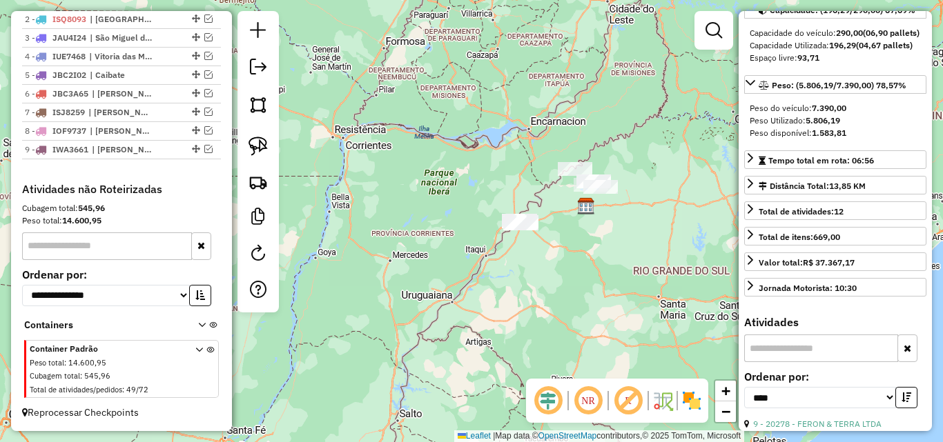
drag, startPoint x: 560, startPoint y: 237, endPoint x: 623, endPoint y: 210, distance: 68.3
click at [623, 210] on div "Janela de atendimento Grade de atendimento Capacidade Transportadoras Veículos …" at bounding box center [471, 221] width 943 height 442
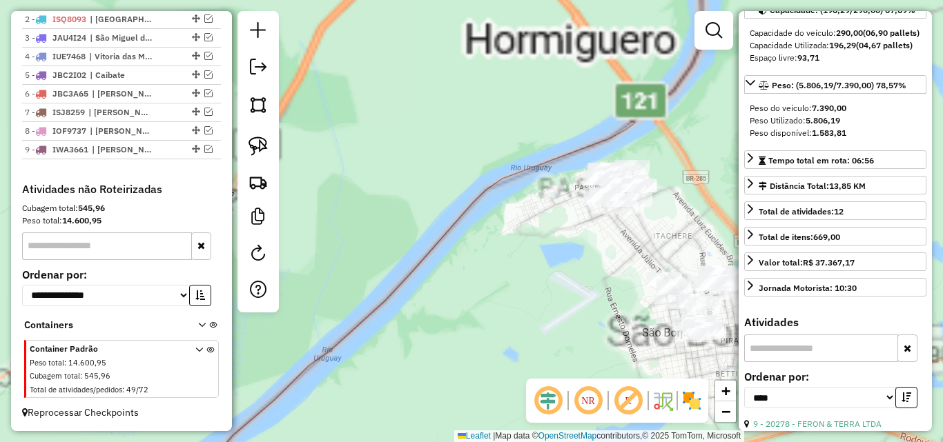
drag, startPoint x: 555, startPoint y: 280, endPoint x: 420, endPoint y: 190, distance: 162.3
click at [421, 190] on div "Janela de atendimento Grade de atendimento Capacidade Transportadoras Veículos …" at bounding box center [471, 221] width 943 height 442
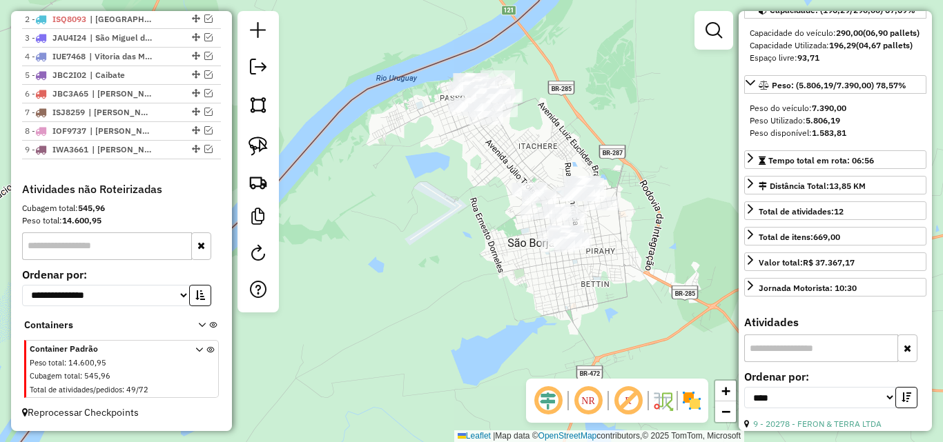
drag, startPoint x: 429, startPoint y: 242, endPoint x: 388, endPoint y: 197, distance: 60.1
click at [388, 197] on div "Janela de atendimento Grade de atendimento Capacidade Transportadoras Veículos …" at bounding box center [471, 221] width 943 height 442
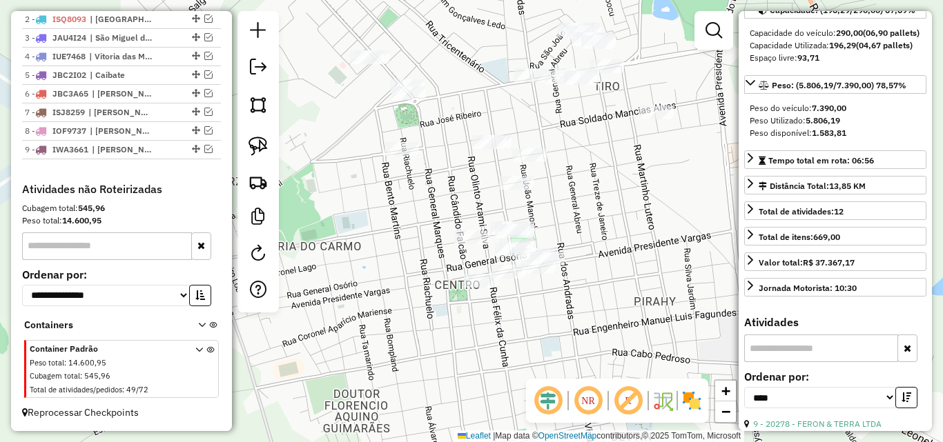
drag, startPoint x: 499, startPoint y: 233, endPoint x: 386, endPoint y: 230, distance: 112.5
click at [386, 230] on div "Janela de atendimento Grade de atendimento Capacidade Transportadoras Veículos …" at bounding box center [471, 221] width 943 height 442
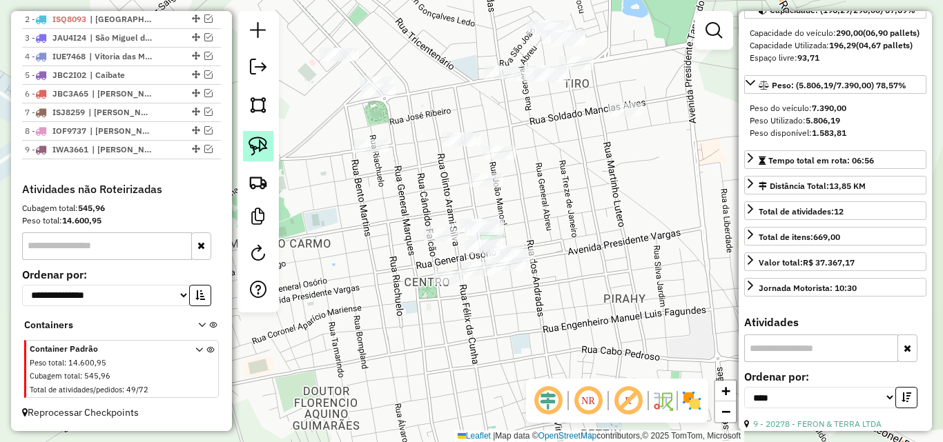
click at [257, 139] on img at bounding box center [257, 146] width 19 height 19
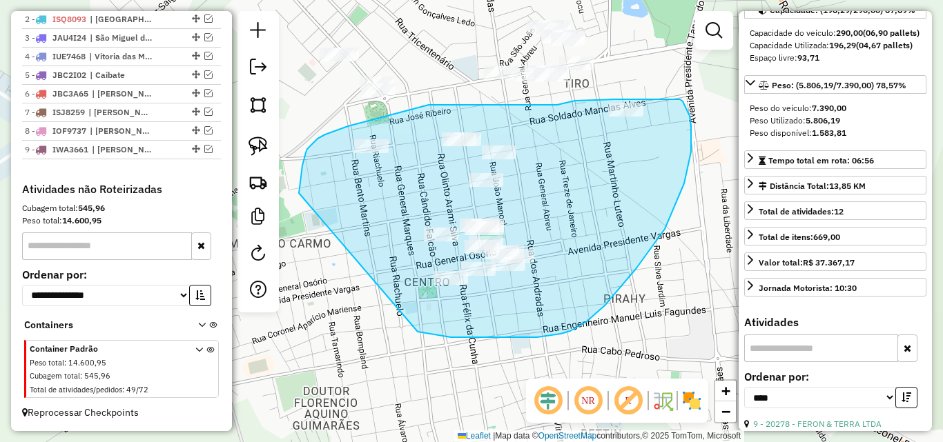
drag, startPoint x: 303, startPoint y: 163, endPoint x: 417, endPoint y: 331, distance: 203.3
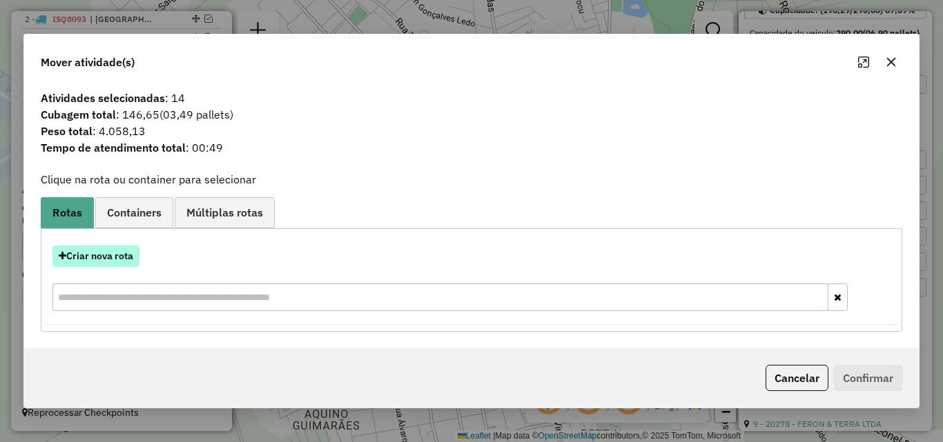
click at [94, 259] on button "Criar nova rota" at bounding box center [95, 256] width 87 height 21
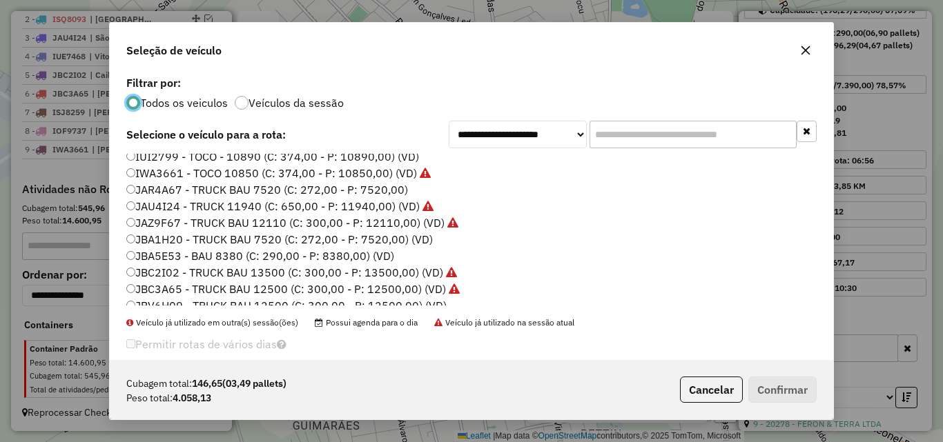
scroll to position [229, 0]
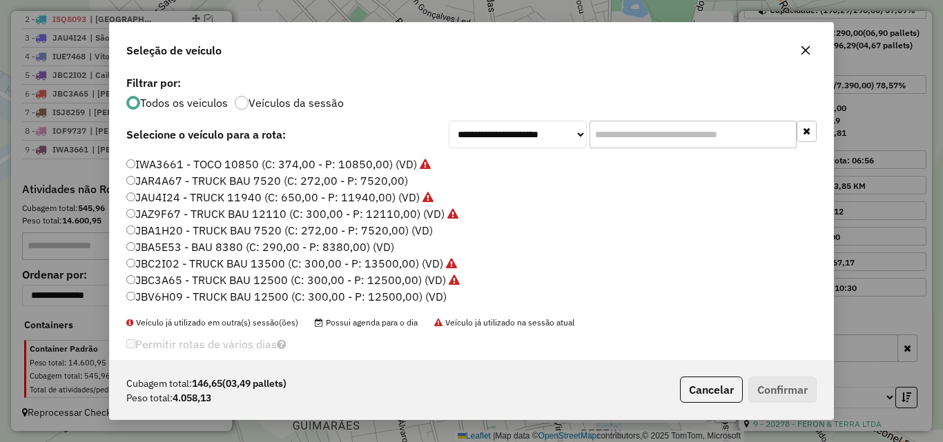
click at [188, 237] on label "JBA1H20 - TRUCK BAU 7520 (C: 272,00 - P: 7520,00) (VD)" at bounding box center [279, 230] width 306 height 17
click at [778, 392] on button "Confirmar" at bounding box center [782, 390] width 68 height 26
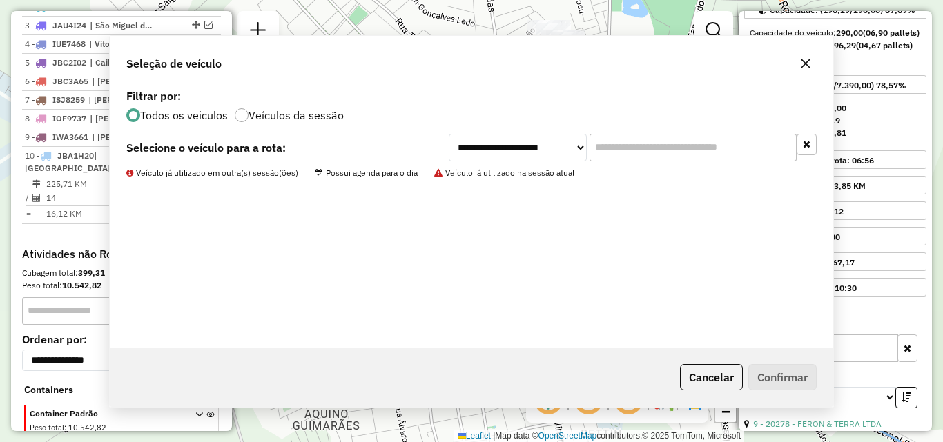
scroll to position [606, 0]
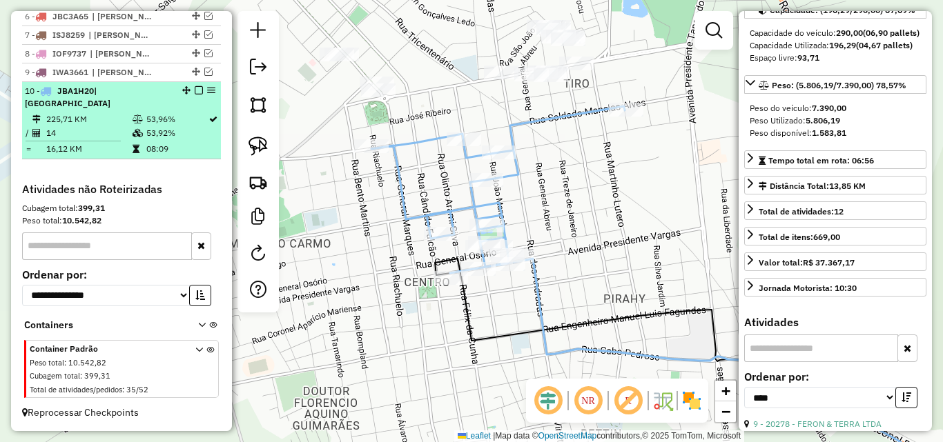
click at [195, 95] on em at bounding box center [199, 90] width 8 height 8
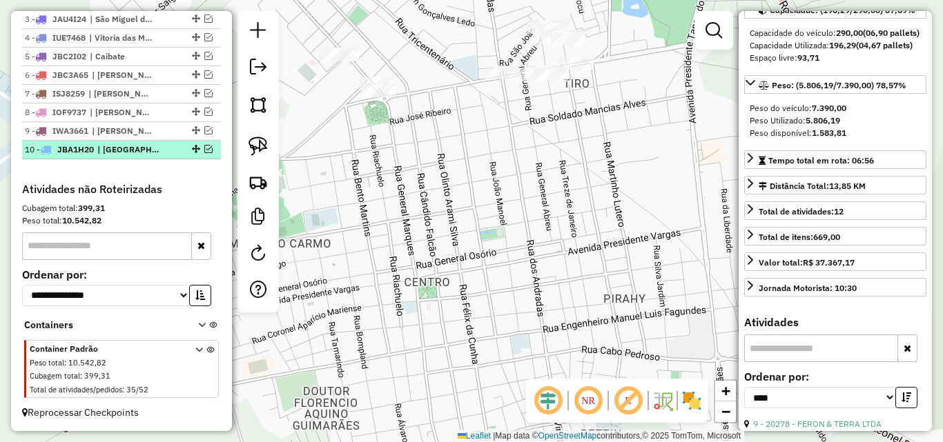
scroll to position [560, 0]
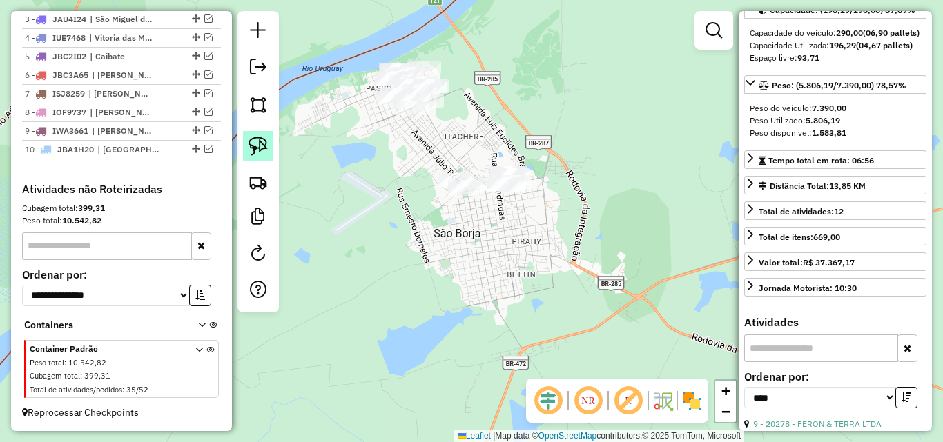
click at [259, 145] on img at bounding box center [257, 146] width 19 height 19
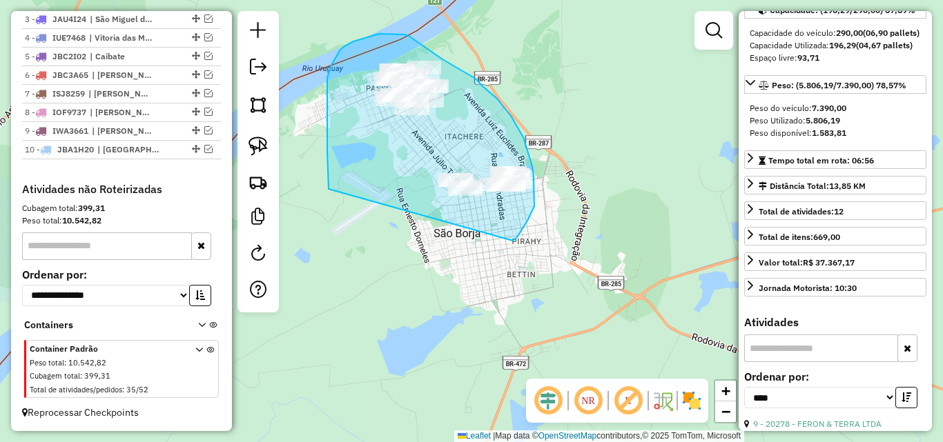
drag, startPoint x: 329, startPoint y: 189, endPoint x: 513, endPoint y: 241, distance: 191.4
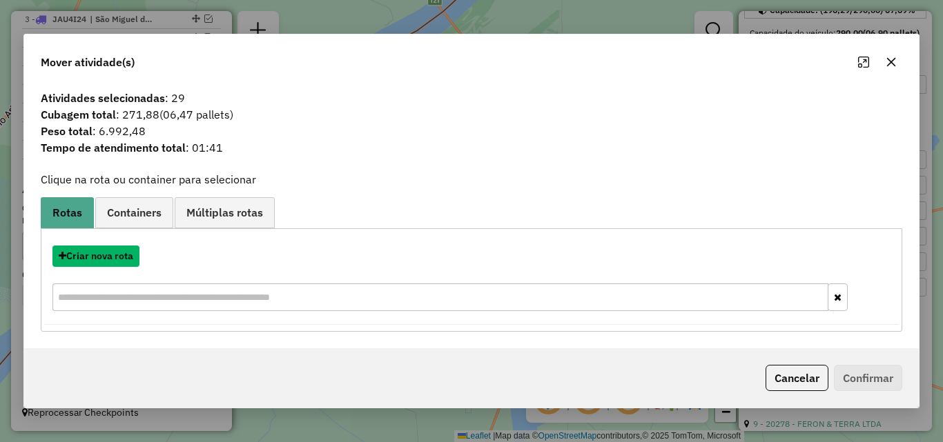
click at [117, 259] on button "Criar nova rota" at bounding box center [95, 256] width 87 height 21
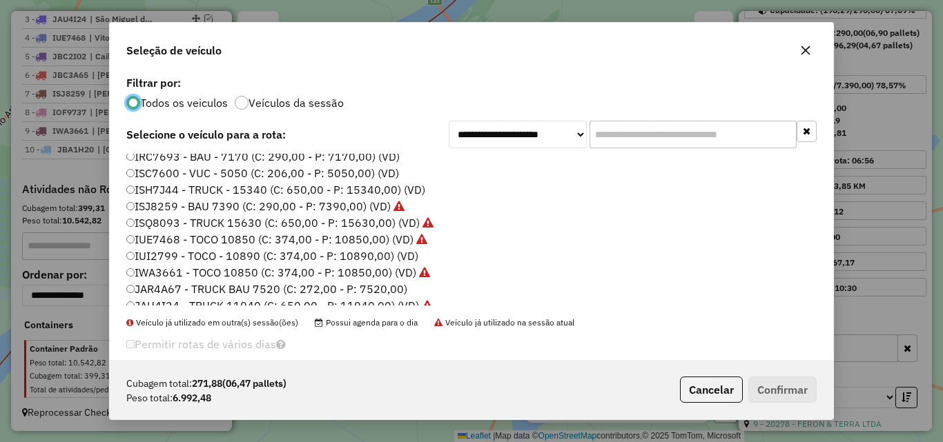
scroll to position [91, 0]
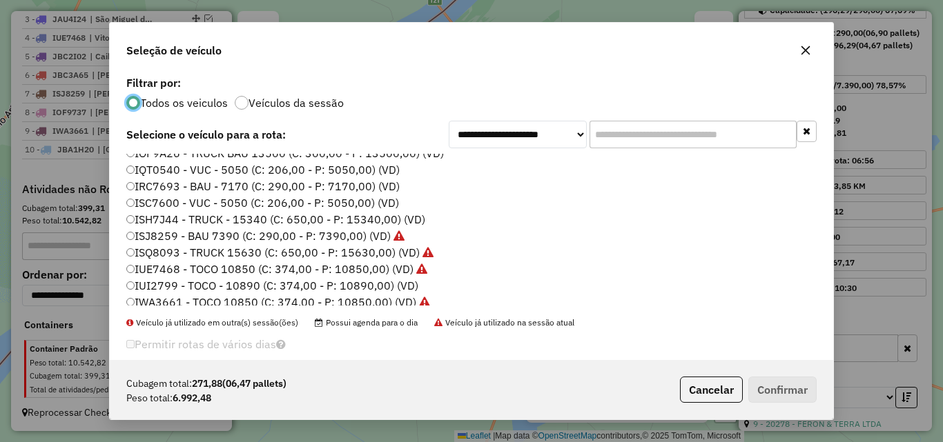
click at [196, 178] on label "IRC7693 - BAU - 7170 (C: 290,00 - P: 7170,00) (VD)" at bounding box center [262, 186] width 273 height 17
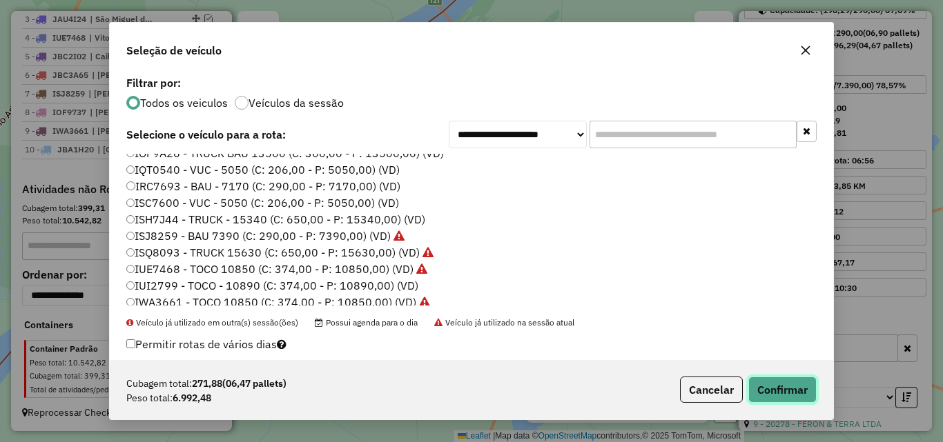
click at [785, 395] on button "Confirmar" at bounding box center [782, 390] width 68 height 26
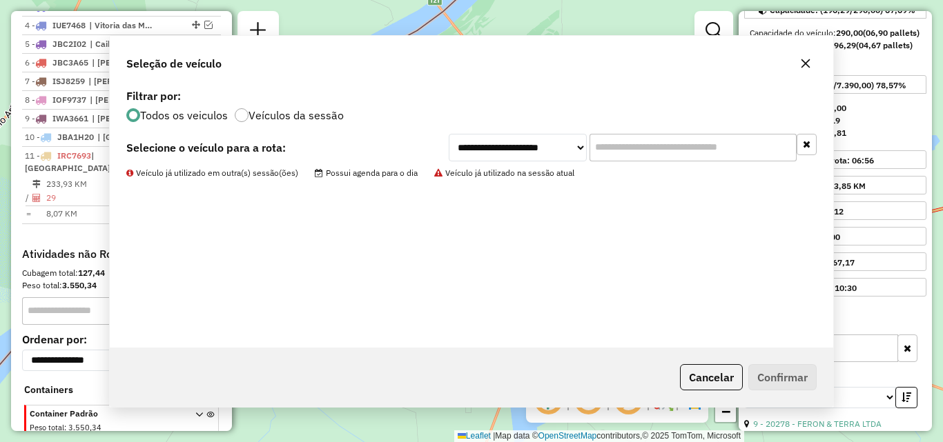
scroll to position [625, 0]
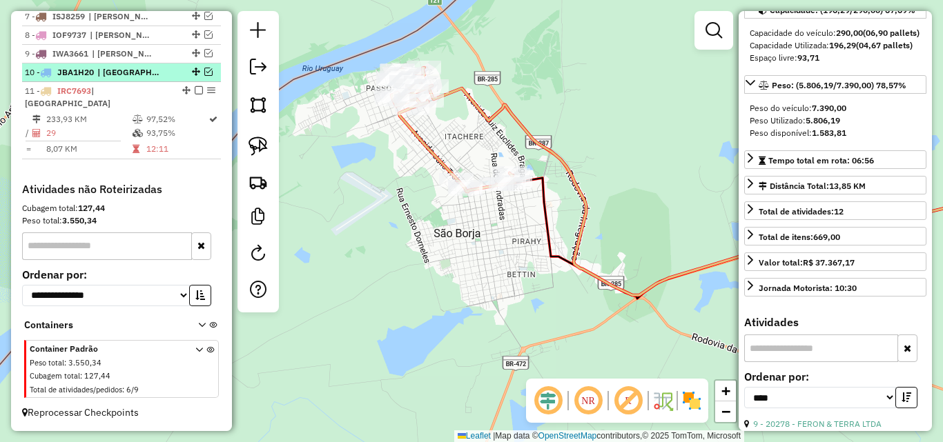
click at [205, 76] on em at bounding box center [208, 72] width 8 height 8
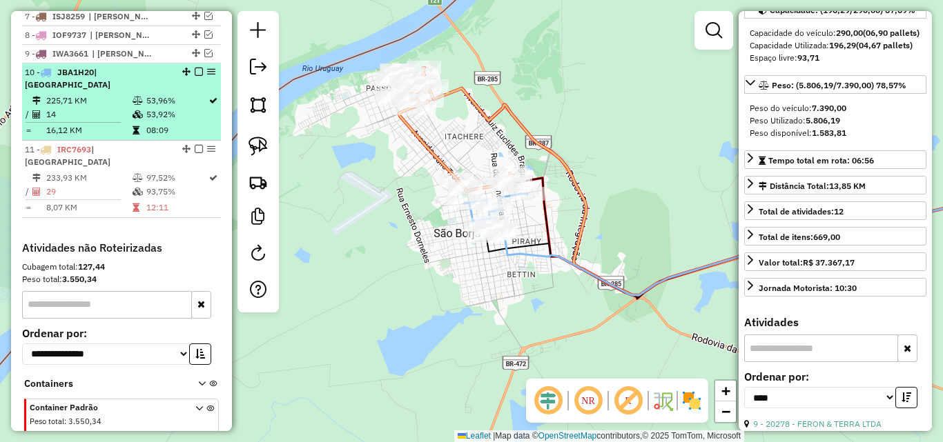
scroll to position [634, 0]
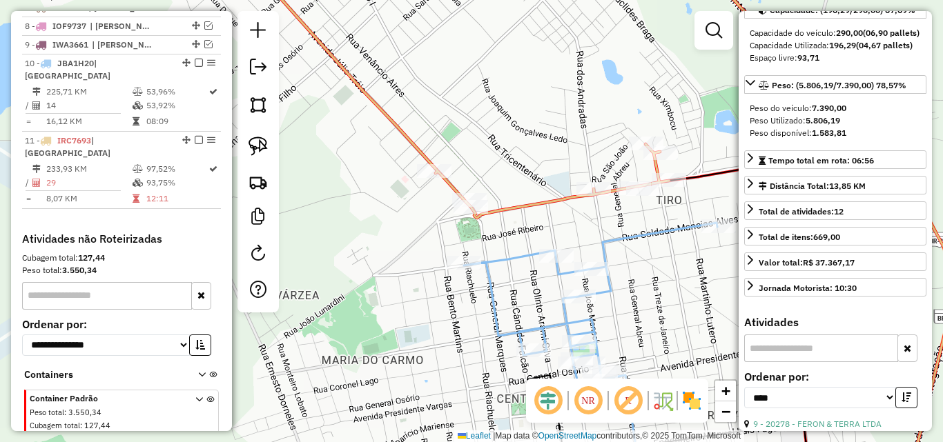
drag, startPoint x: 500, startPoint y: 250, endPoint x: 500, endPoint y: 276, distance: 26.2
click at [500, 276] on div "Janela de atendimento Grade de atendimento Capacidade Transportadoras Veículos …" at bounding box center [471, 221] width 943 height 442
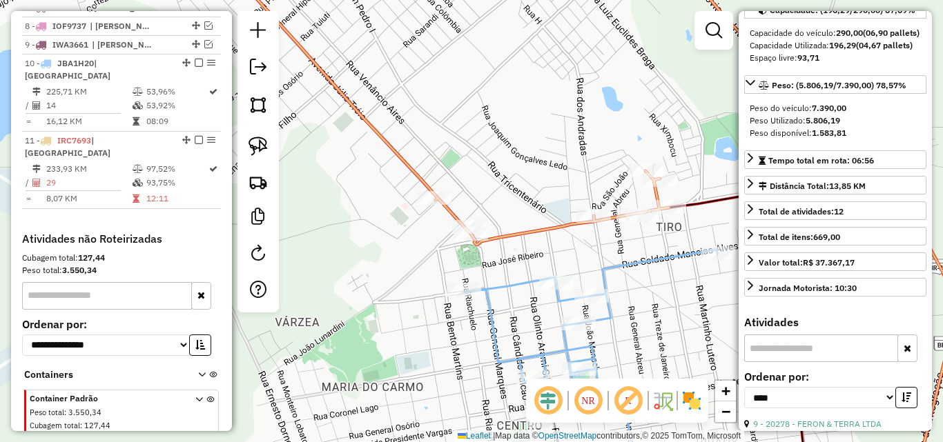
drag, startPoint x: 600, startPoint y: 240, endPoint x: 509, endPoint y: 248, distance: 91.5
click at [509, 248] on div "Janela de atendimento Grade de atendimento Capacidade Transportadoras Veículos …" at bounding box center [471, 221] width 943 height 442
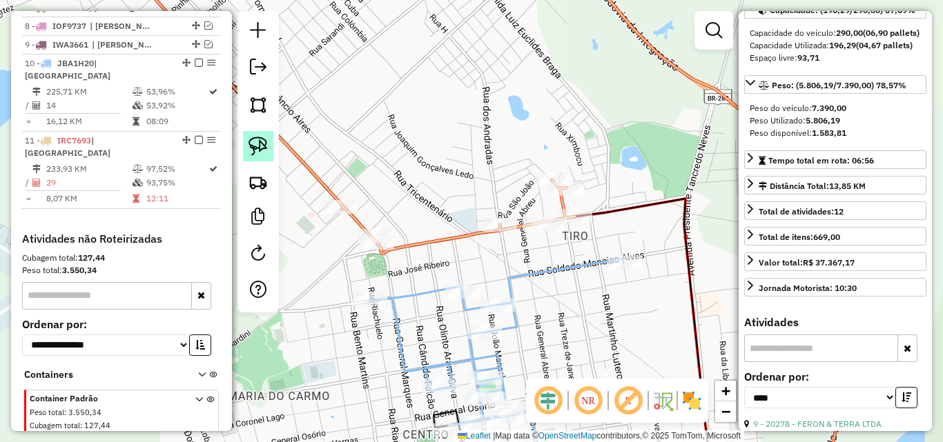
click at [258, 137] on img at bounding box center [257, 146] width 19 height 19
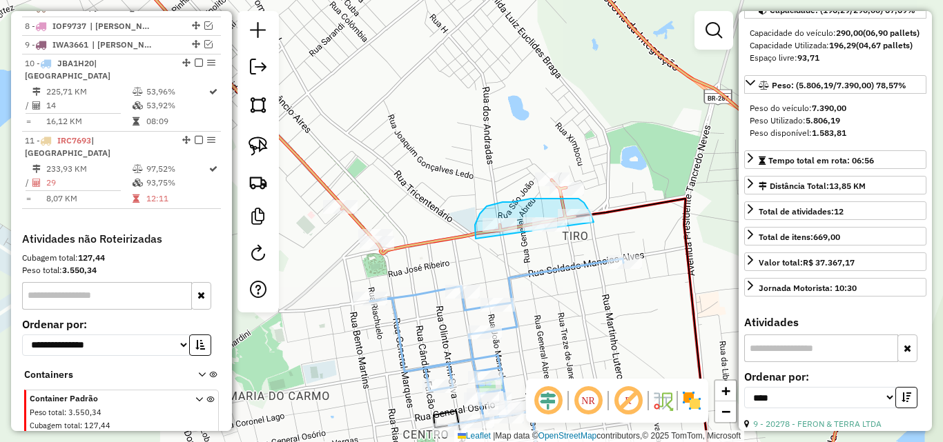
drag, startPoint x: 475, startPoint y: 228, endPoint x: 596, endPoint y: 244, distance: 121.8
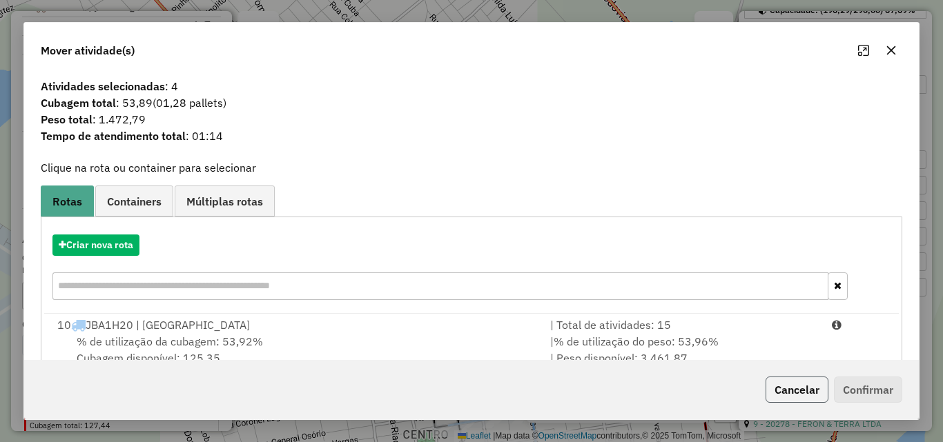
click at [796, 391] on button "Cancelar" at bounding box center [796, 390] width 63 height 26
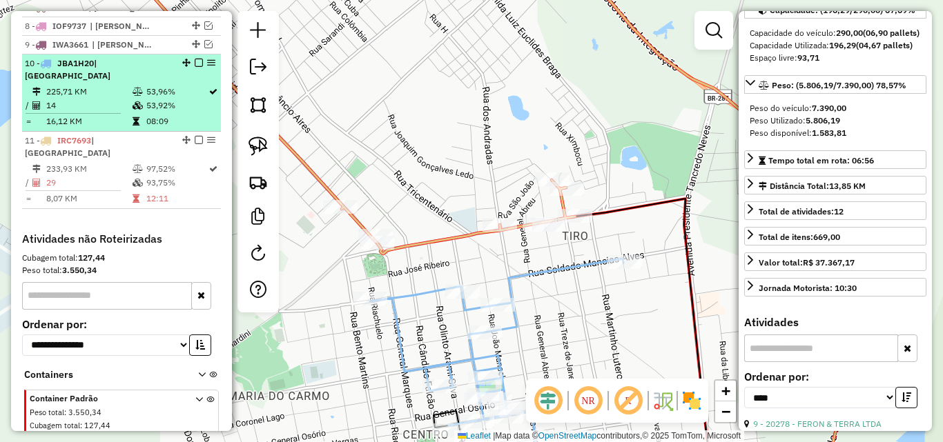
click at [122, 115] on td "16,12 KM" at bounding box center [89, 122] width 86 height 14
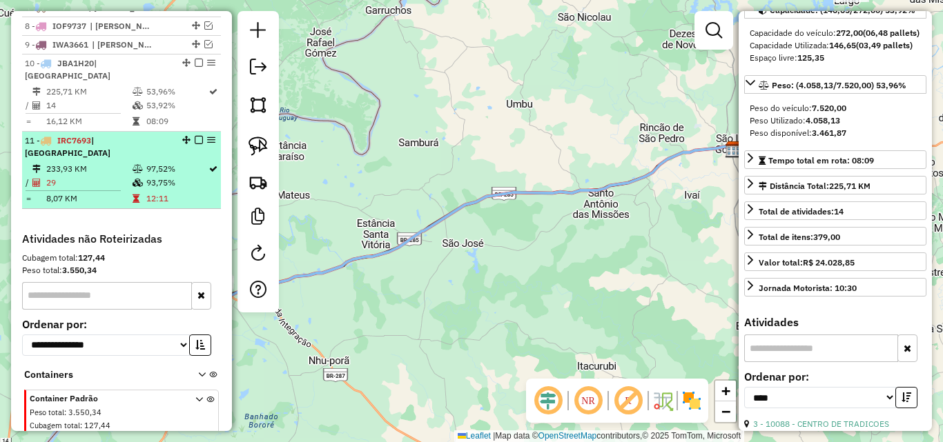
click at [126, 162] on td "233,93 KM" at bounding box center [89, 169] width 86 height 14
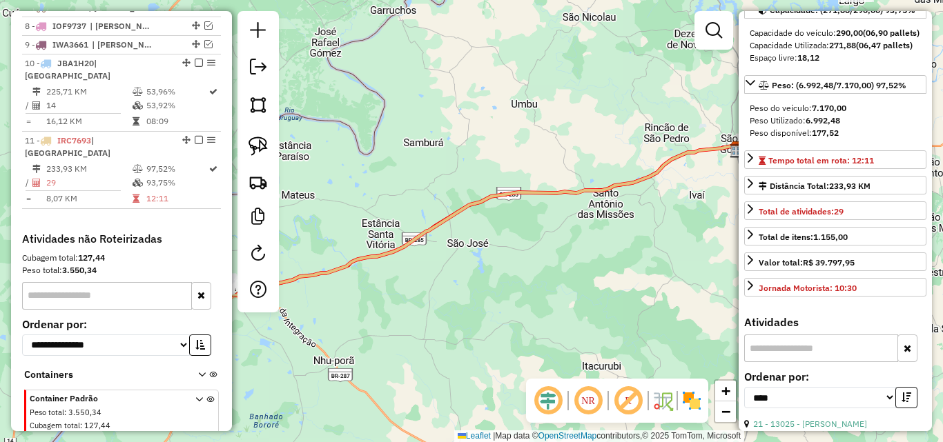
drag, startPoint x: 464, startPoint y: 297, endPoint x: 686, endPoint y: 244, distance: 228.3
click at [686, 244] on div "Janela de atendimento Grade de atendimento Capacidade Transportadoras Veículos …" at bounding box center [471, 221] width 943 height 442
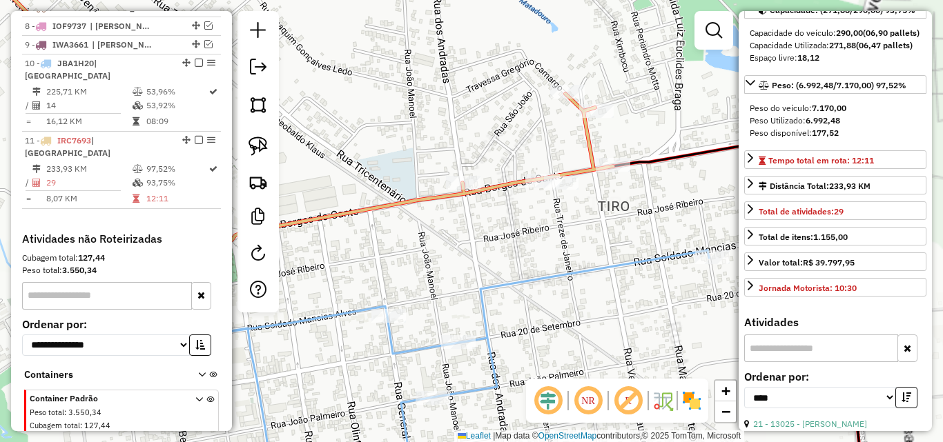
drag, startPoint x: 587, startPoint y: 257, endPoint x: 466, endPoint y: 259, distance: 121.5
click at [545, 270] on div "Janela de atendimento Grade de atendimento Capacidade Transportadoras Veículos …" at bounding box center [471, 221] width 943 height 442
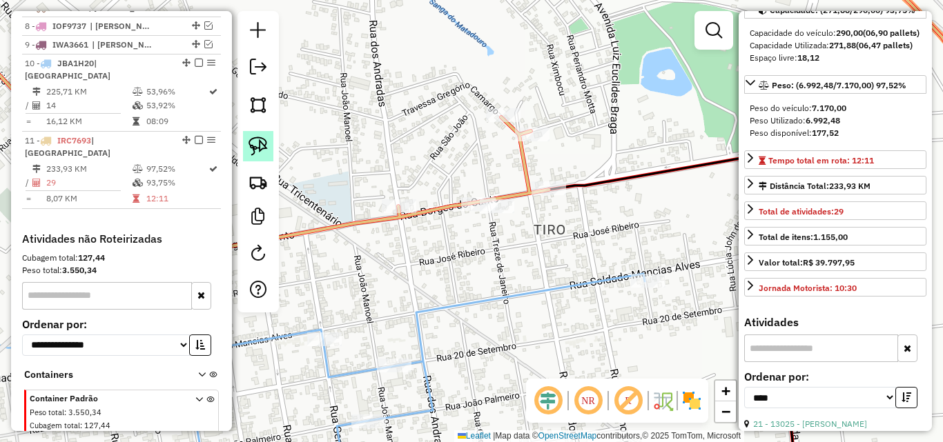
click at [253, 149] on img at bounding box center [257, 146] width 19 height 19
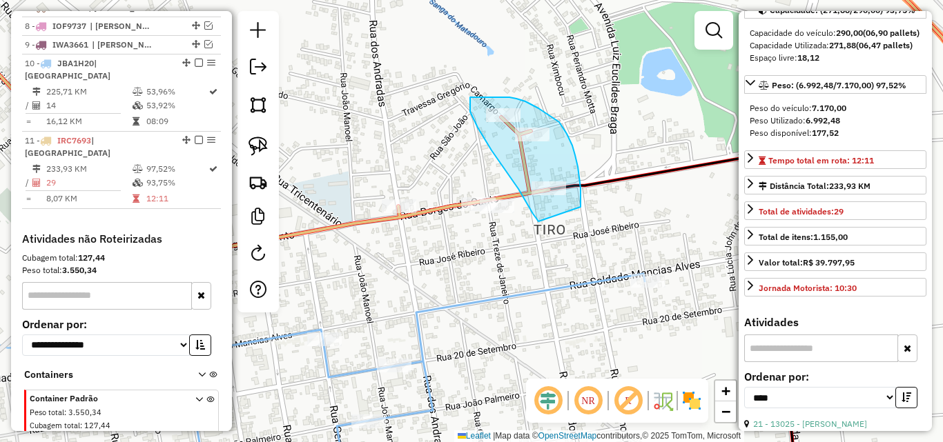
drag, startPoint x: 522, startPoint y: 195, endPoint x: 580, endPoint y: 207, distance: 60.0
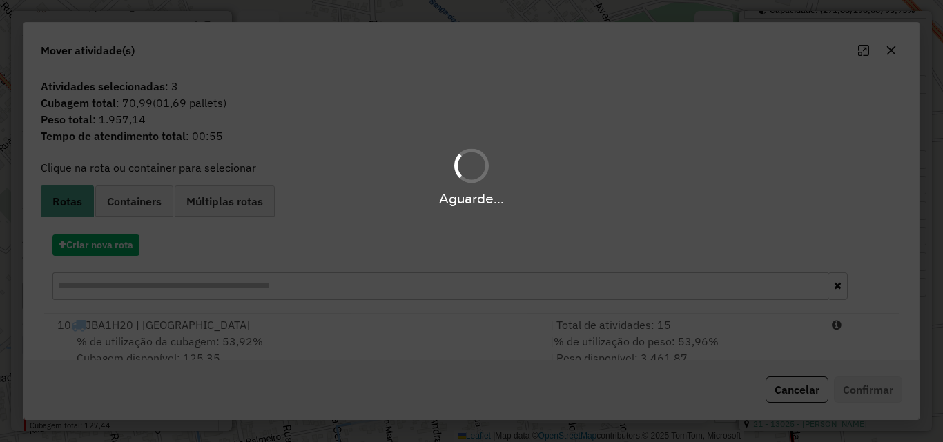
click at [785, 392] on div "Aguarde..." at bounding box center [471, 221] width 943 height 442
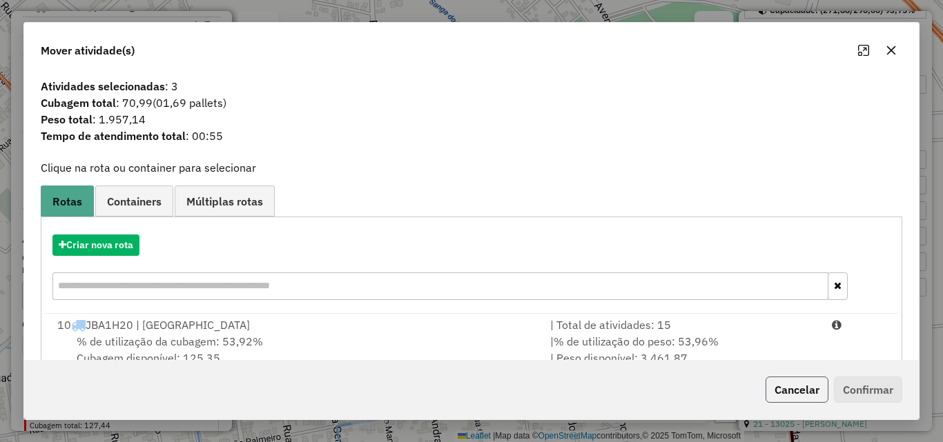
click at [782, 384] on button "Cancelar" at bounding box center [796, 390] width 63 height 26
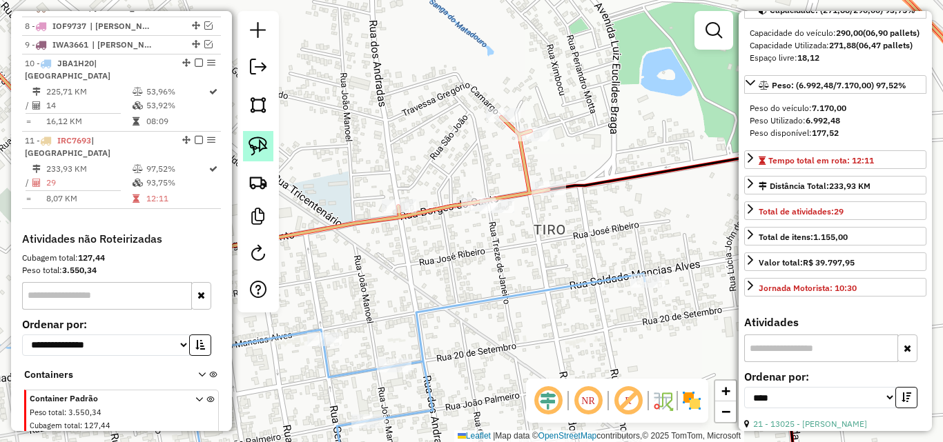
click at [254, 143] on img at bounding box center [257, 146] width 19 height 19
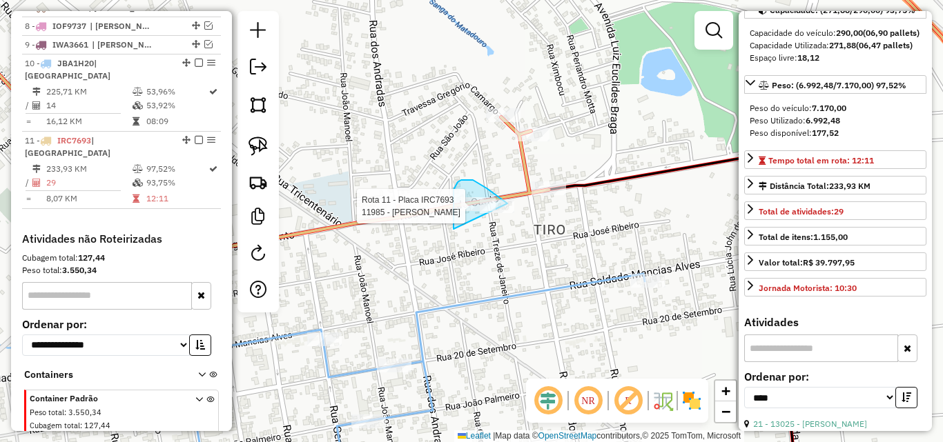
drag, startPoint x: 453, startPoint y: 229, endPoint x: 522, endPoint y: 234, distance: 69.2
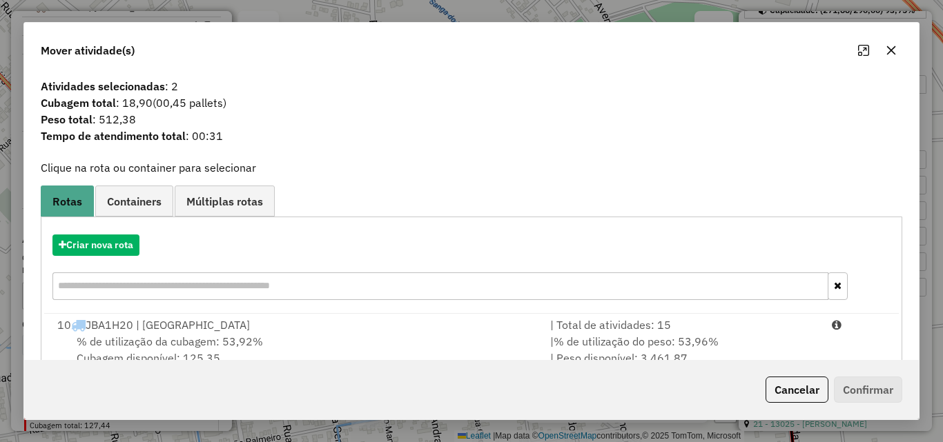
click at [409, 336] on div "% de utilização da cubagem: 53,92% Cubagem disponível: 125,35" at bounding box center [295, 349] width 493 height 33
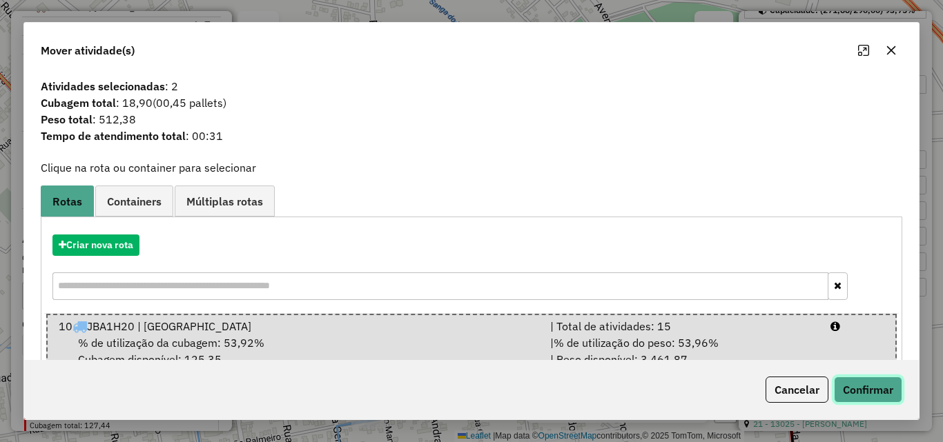
click at [853, 388] on button "Confirmar" at bounding box center [868, 390] width 68 height 26
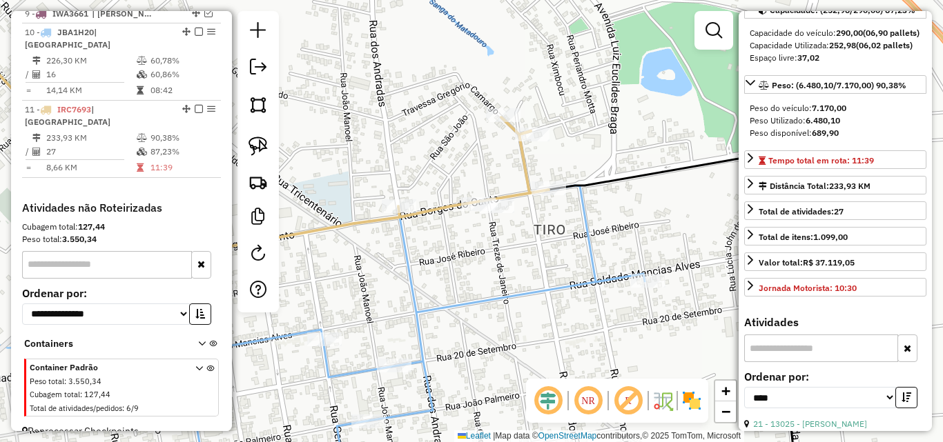
scroll to position [671, 0]
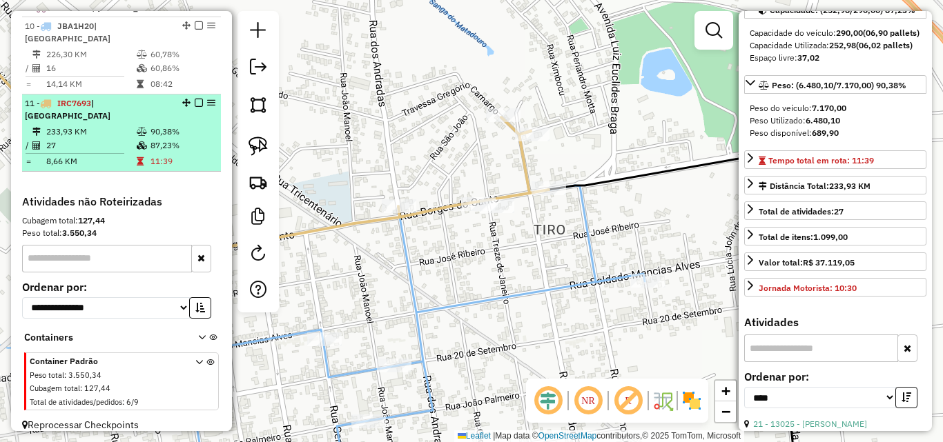
click at [115, 139] on td "27" at bounding box center [91, 146] width 90 height 14
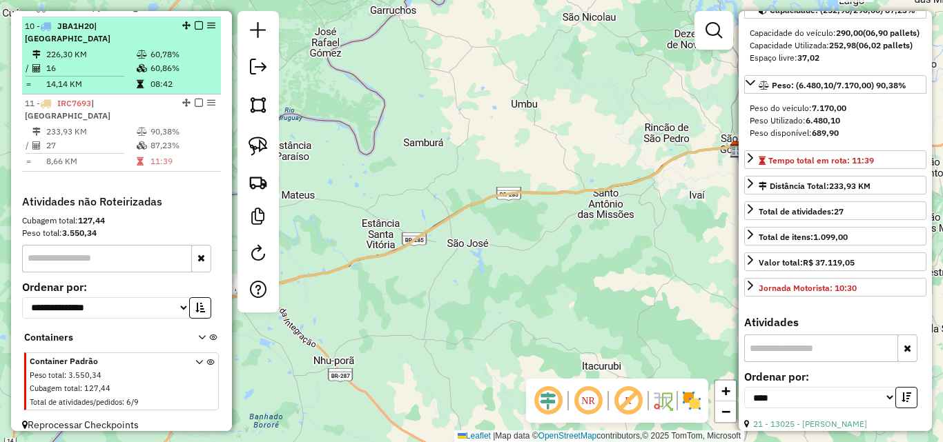
click at [121, 67] on td "16" at bounding box center [91, 68] width 90 height 14
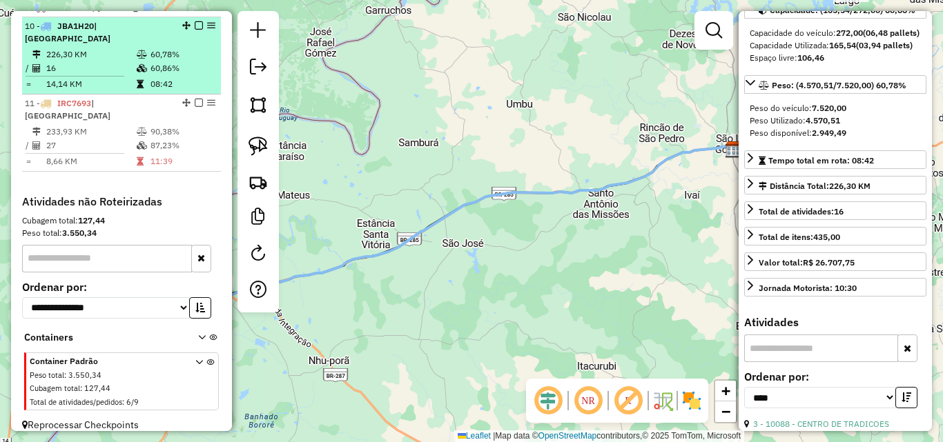
click at [195, 30] on em at bounding box center [199, 25] width 8 height 8
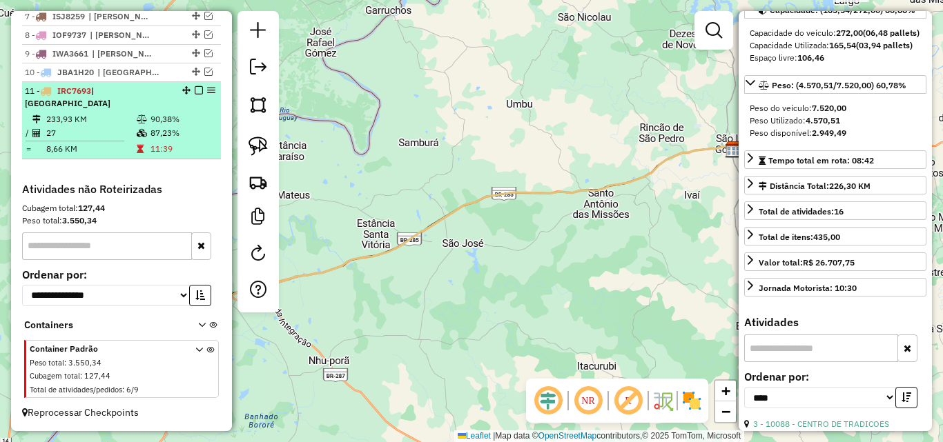
click at [196, 95] on em at bounding box center [199, 90] width 8 height 8
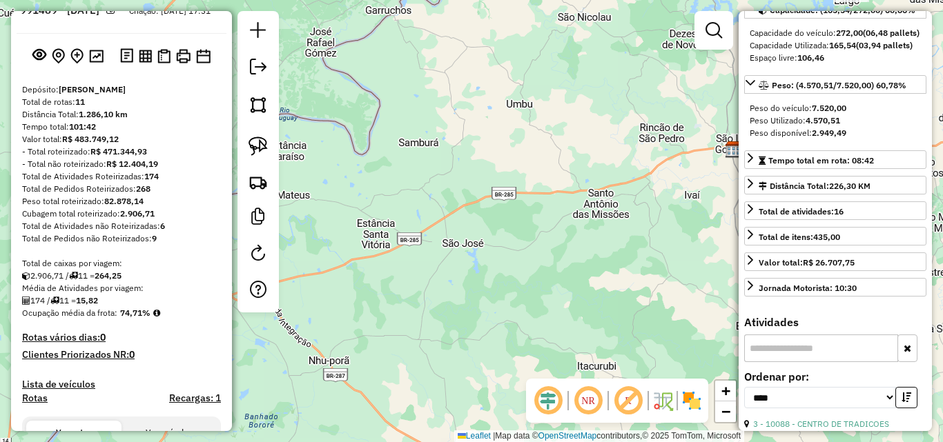
scroll to position [26, 0]
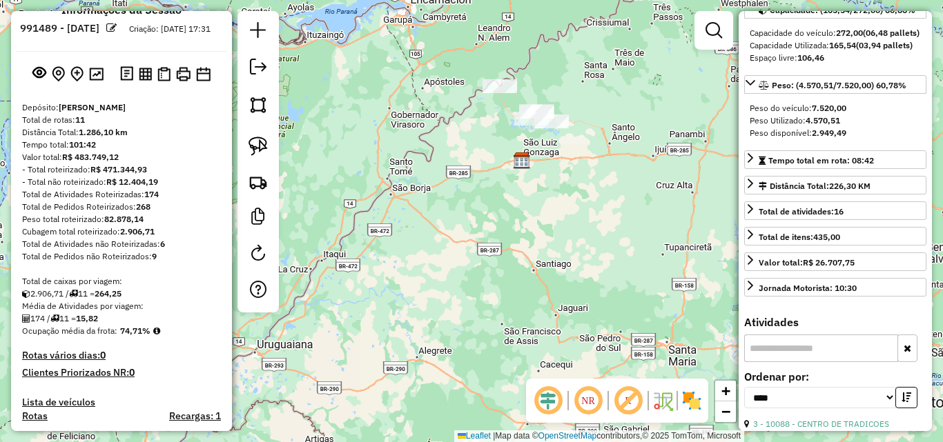
drag, startPoint x: 533, startPoint y: 245, endPoint x: 518, endPoint y: 188, distance: 59.4
click at [518, 190] on div "Janela de atendimento Grade de atendimento Capacidade Transportadoras Veículos …" at bounding box center [471, 221] width 943 height 442
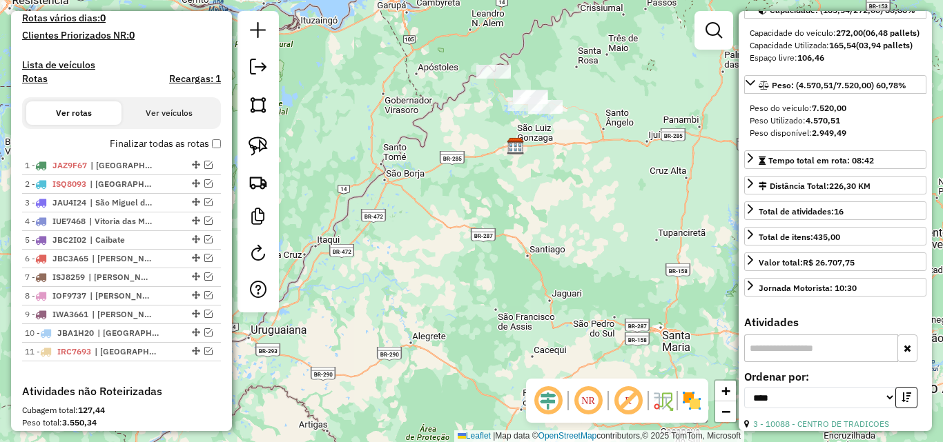
scroll to position [371, 0]
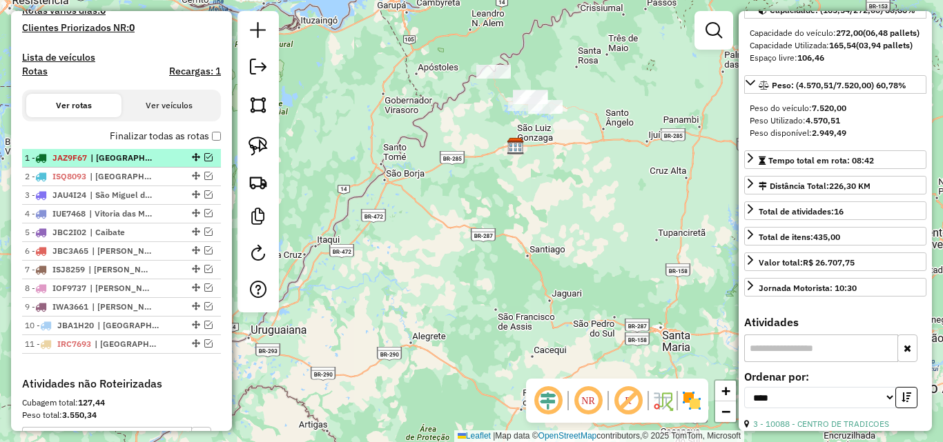
click at [204, 161] on em at bounding box center [208, 157] width 8 height 8
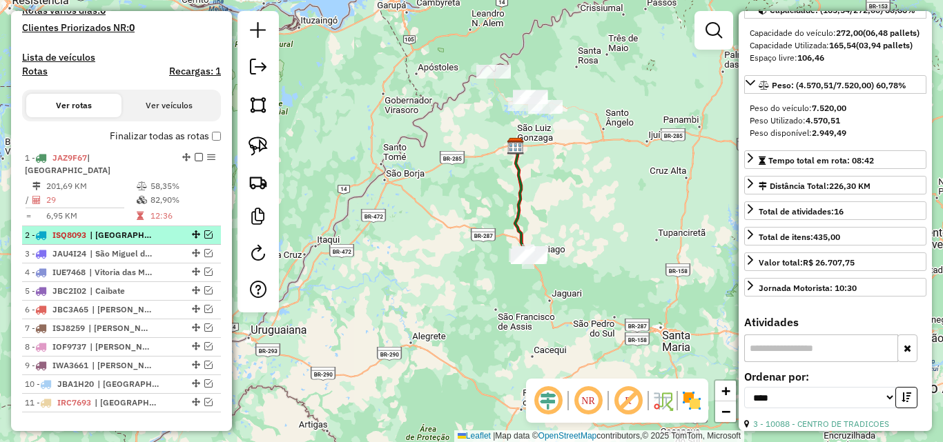
click at [204, 233] on em at bounding box center [208, 235] width 8 height 8
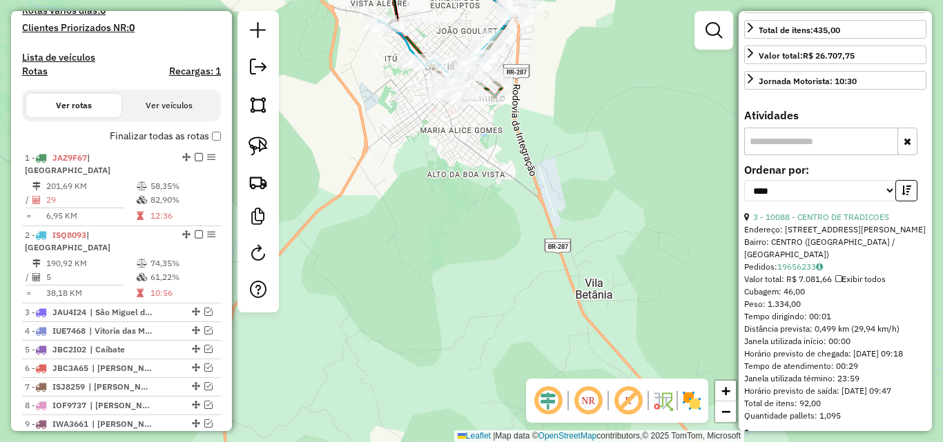
scroll to position [414, 0]
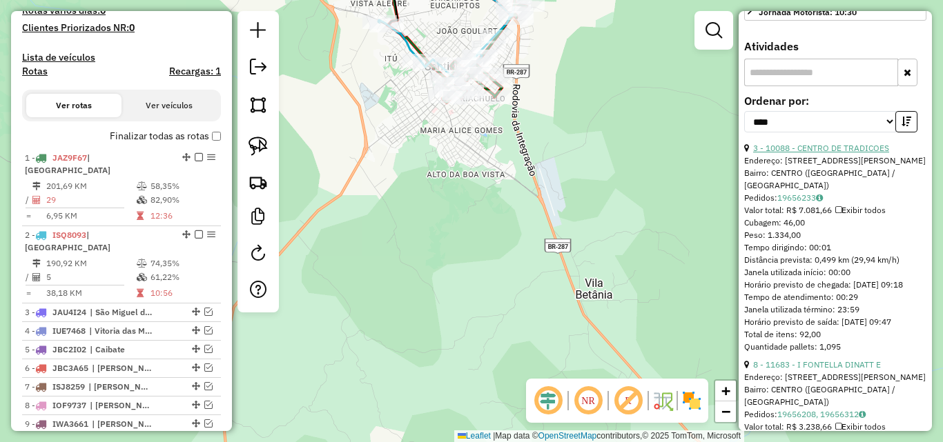
click at [813, 153] on link "3 - 10088 - CENTRO DE TRADICOES" at bounding box center [821, 148] width 136 height 10
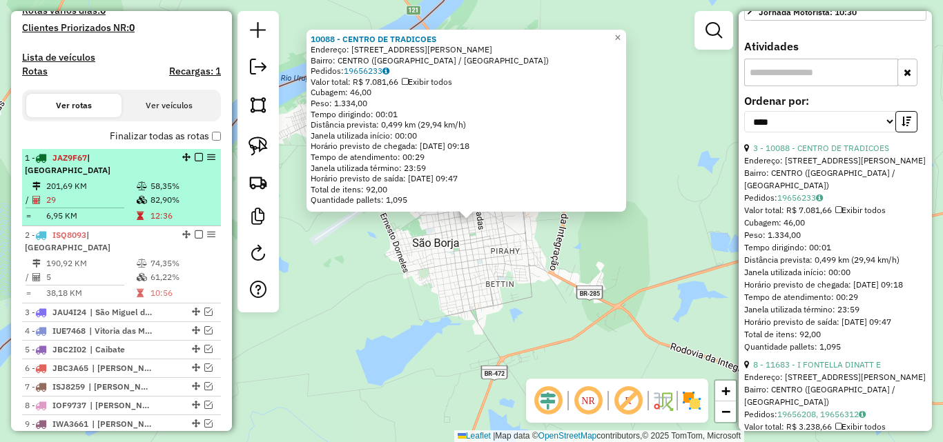
click at [108, 184] on td "201,69 KM" at bounding box center [91, 186] width 90 height 14
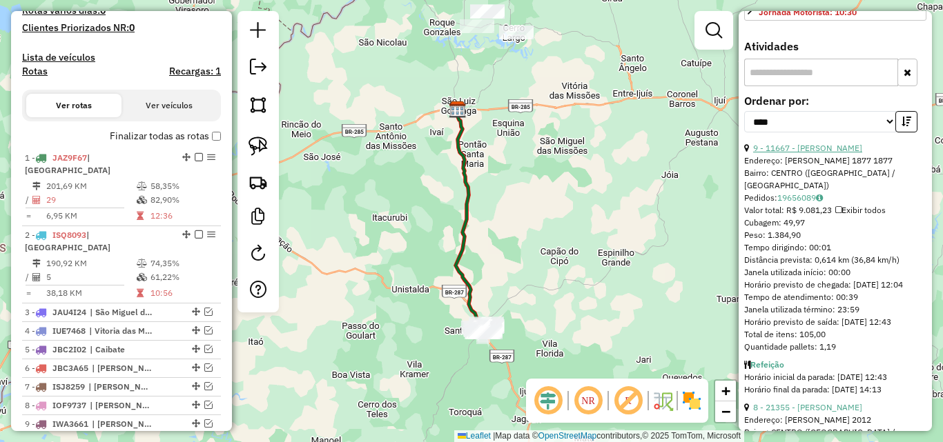
click at [826, 153] on link "9 - 11667 - [PERSON_NAME]" at bounding box center [807, 148] width 109 height 10
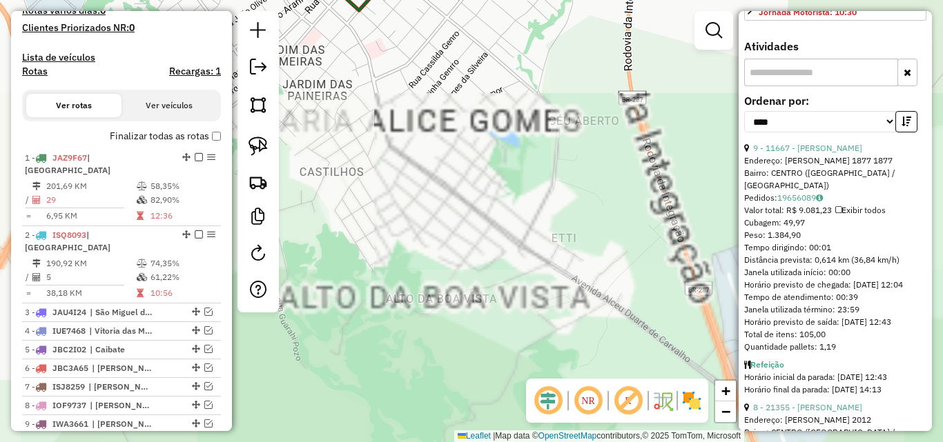
drag, startPoint x: 471, startPoint y: 358, endPoint x: 487, endPoint y: 404, distance: 49.1
click at [487, 404] on div "11667 - [PERSON_NAME]: R [PERSON_NAME] 1877 1877 [GEOGRAPHIC_DATA]: [GEOGRAPHIC…" at bounding box center [471, 221] width 943 height 442
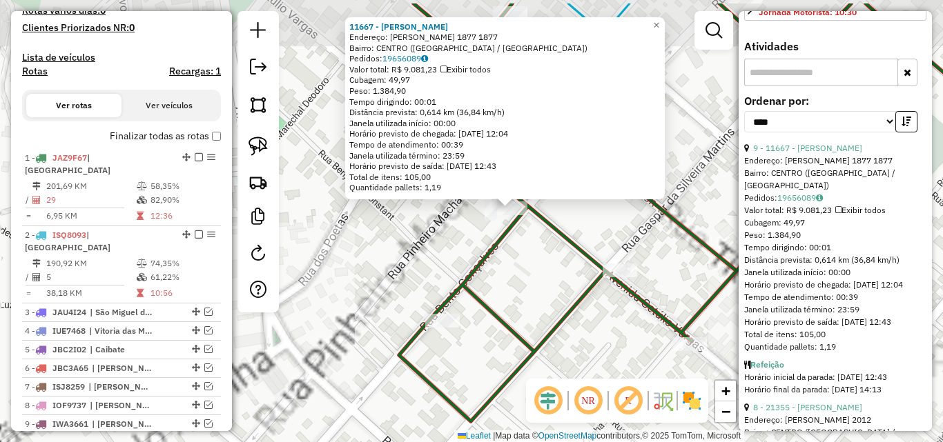
click at [518, 291] on div "11667 - [PERSON_NAME]: R [PERSON_NAME] 1877 1877 [GEOGRAPHIC_DATA]: [GEOGRAPHIC…" at bounding box center [471, 221] width 943 height 442
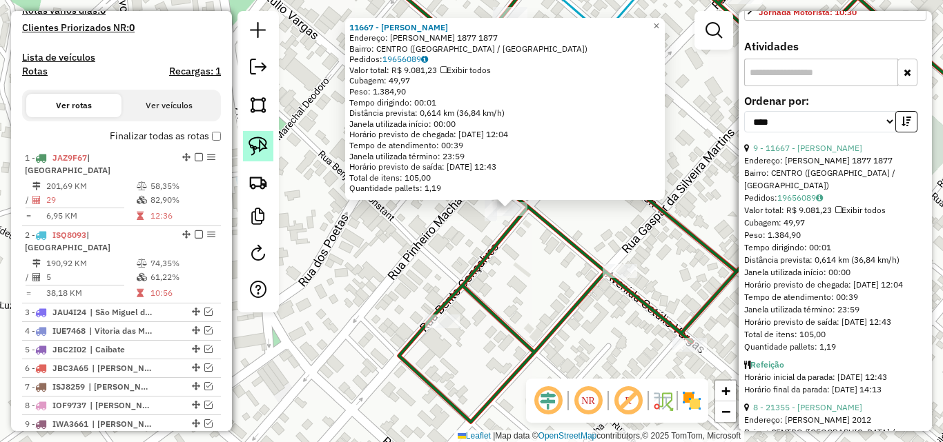
click at [261, 139] on img at bounding box center [257, 146] width 19 height 19
drag, startPoint x: 468, startPoint y: 217, endPoint x: 552, endPoint y: 236, distance: 86.2
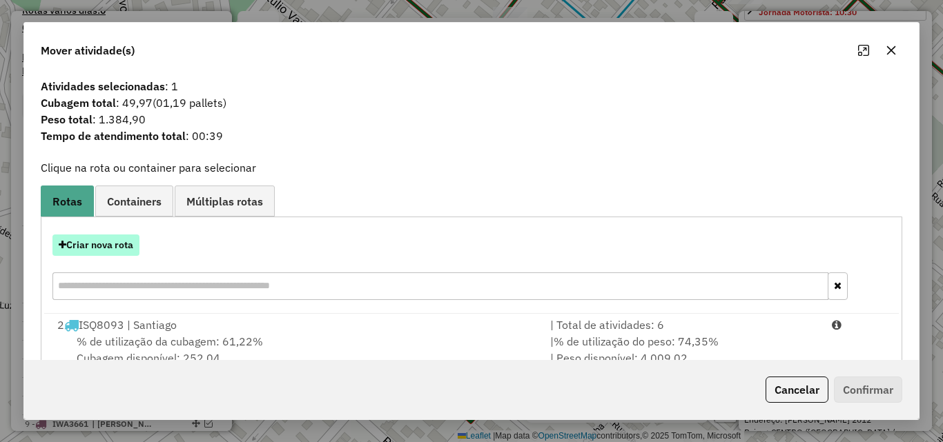
click at [88, 247] on button "Criar nova rota" at bounding box center [95, 245] width 87 height 21
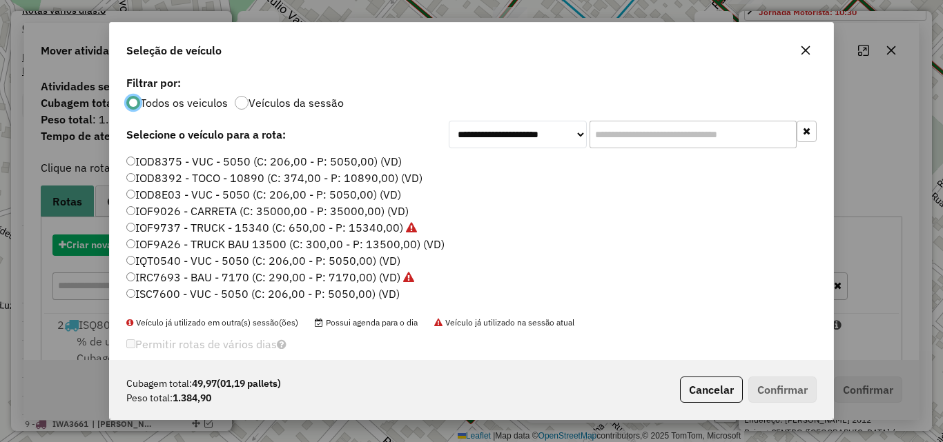
scroll to position [8, 4]
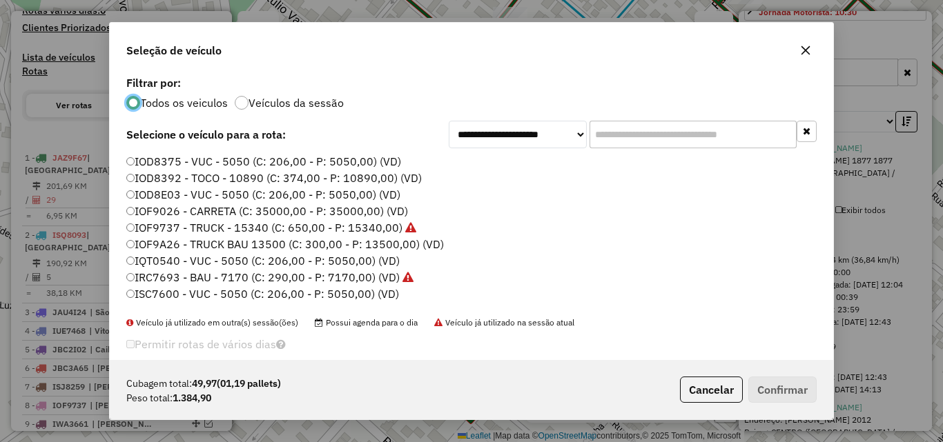
click at [219, 166] on label "IOD8375 - VUC - 5050 (C: 206,00 - P: 5050,00) (VD)" at bounding box center [263, 161] width 275 height 17
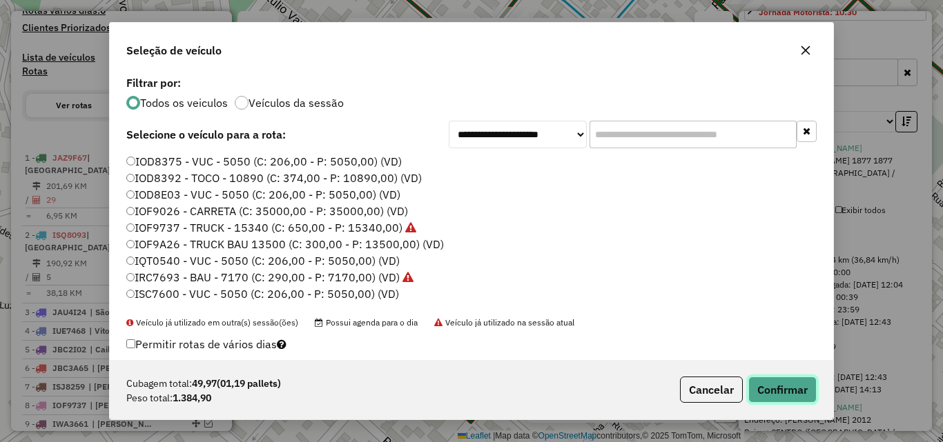
click at [764, 396] on button "Confirmar" at bounding box center [782, 390] width 68 height 26
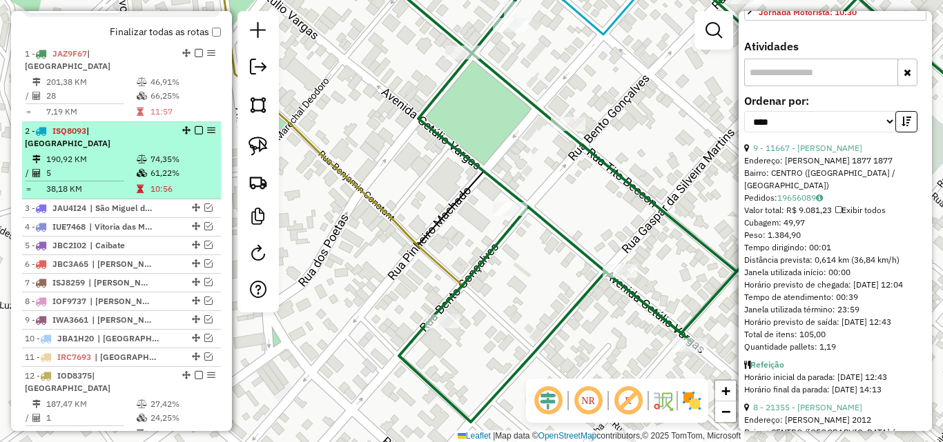
scroll to position [453, 0]
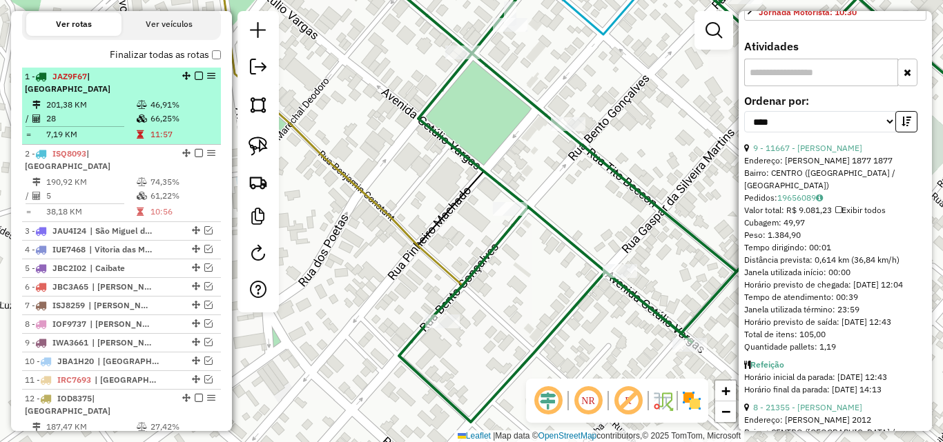
click at [109, 108] on td "201,38 KM" at bounding box center [91, 105] width 90 height 14
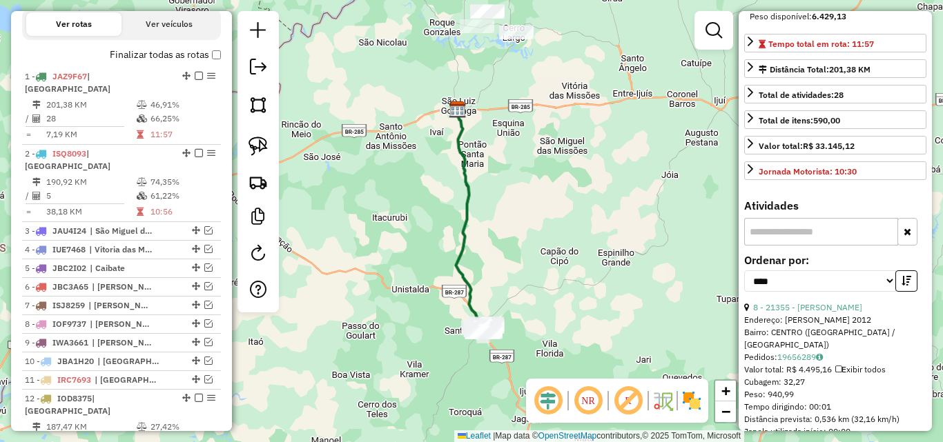
scroll to position [414, 0]
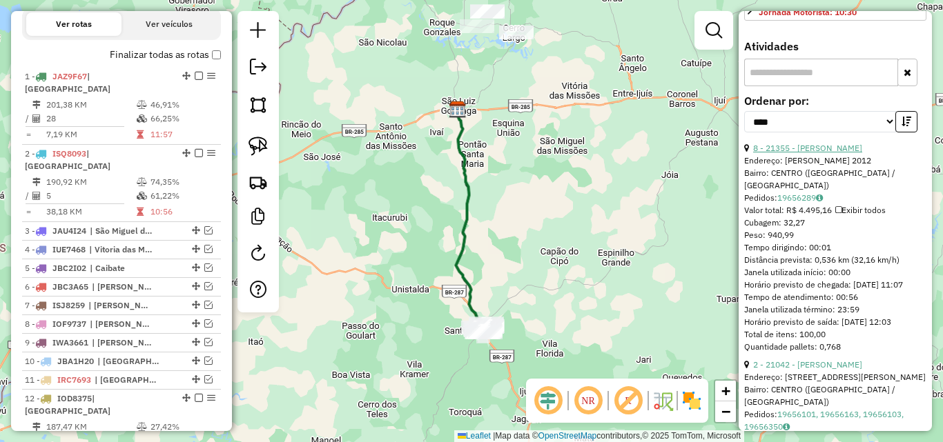
click at [847, 153] on link "8 - 21355 - [PERSON_NAME]" at bounding box center [807, 148] width 109 height 10
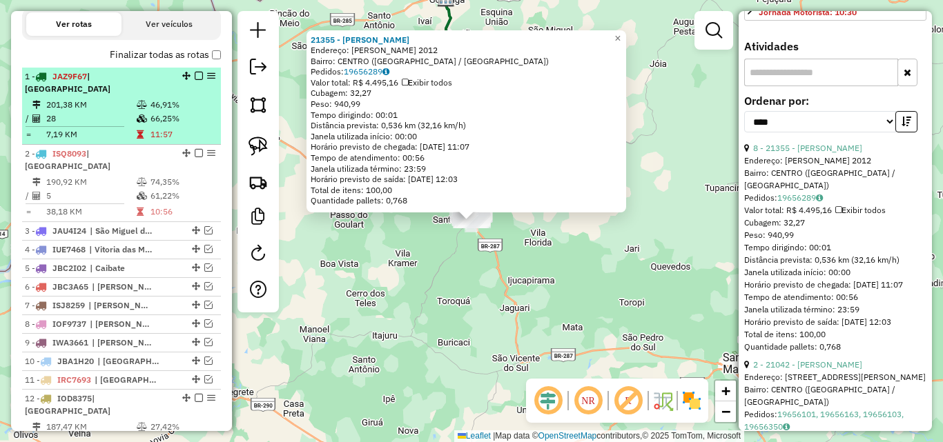
click at [103, 112] on td "28" at bounding box center [91, 119] width 90 height 14
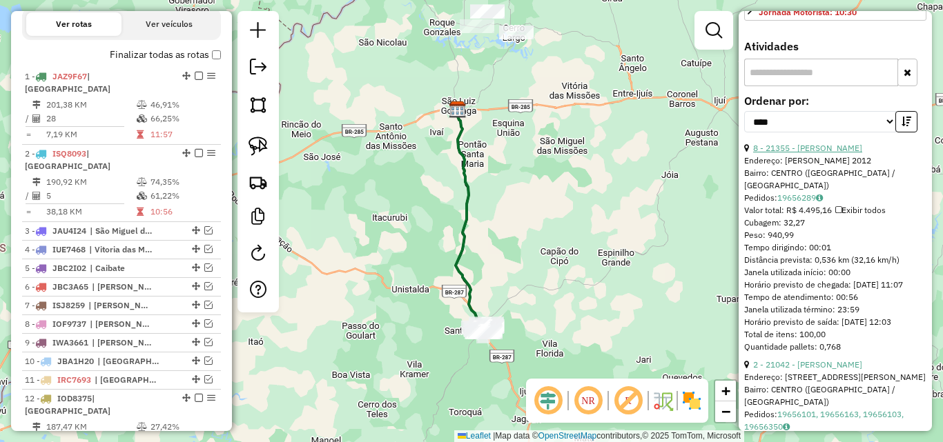
click at [825, 153] on link "8 - 21355 - [PERSON_NAME]" at bounding box center [807, 148] width 109 height 10
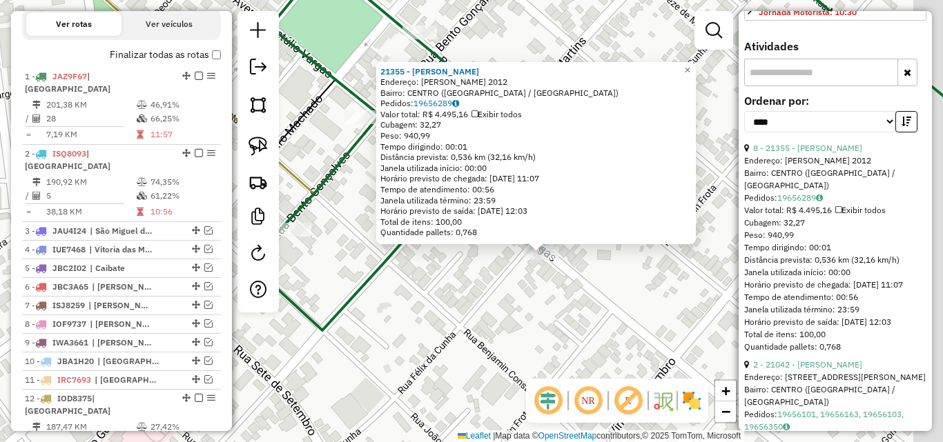
drag, startPoint x: 500, startPoint y: 275, endPoint x: 407, endPoint y: 245, distance: 97.3
click at [491, 273] on div "21355 - [PERSON_NAME]: R [PERSON_NAME] 2012 Bairro: [GEOGRAPHIC_DATA] ([GEOGRAP…" at bounding box center [471, 221] width 943 height 442
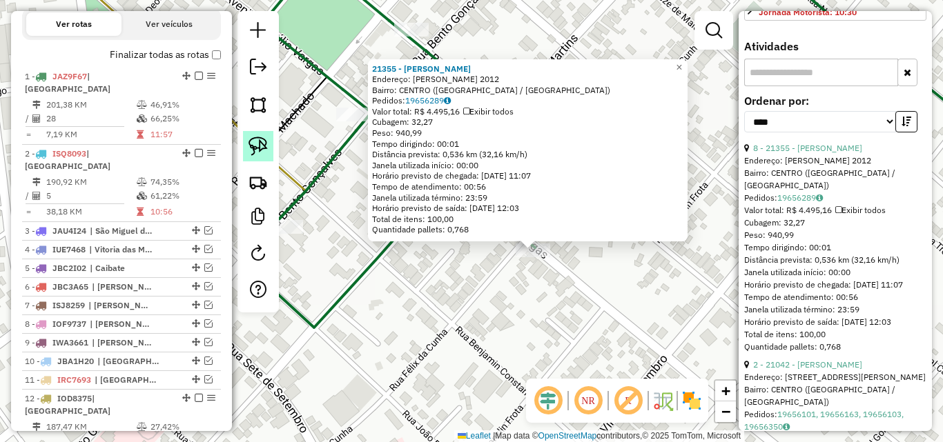
click at [257, 155] on img at bounding box center [257, 146] width 19 height 19
drag, startPoint x: 496, startPoint y: 278, endPoint x: 571, endPoint y: 259, distance: 77.7
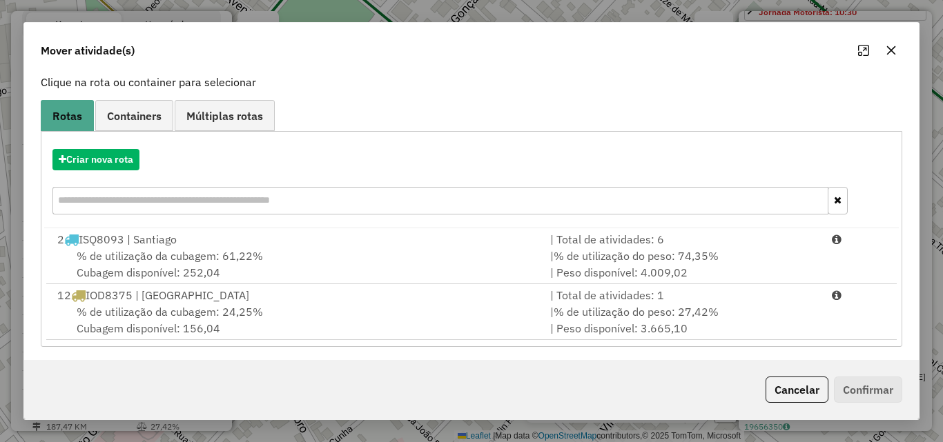
scroll to position [89, 0]
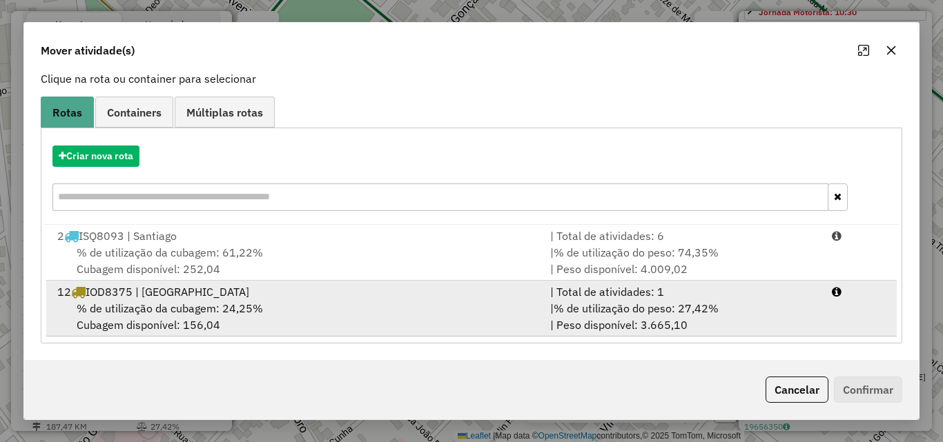
click at [353, 322] on div "% de utilização da cubagem: 24,25% Cubagem disponível: 156,04" at bounding box center [295, 316] width 493 height 33
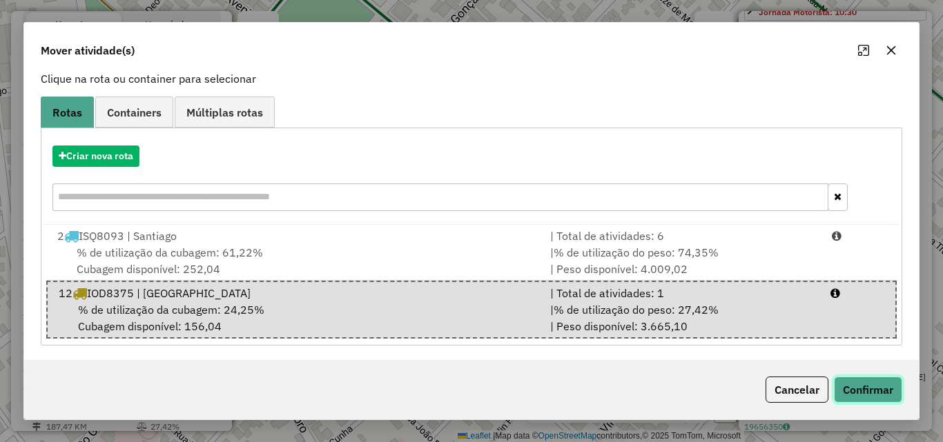
click at [863, 395] on button "Confirmar" at bounding box center [868, 390] width 68 height 26
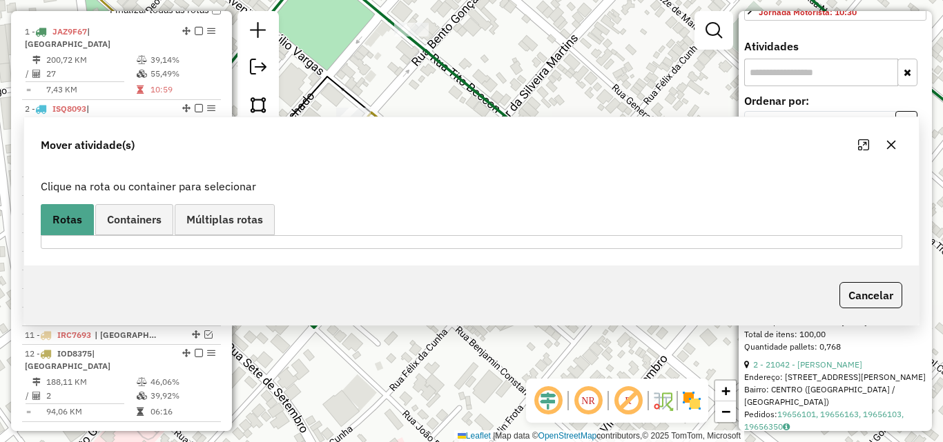
scroll to position [522, 0]
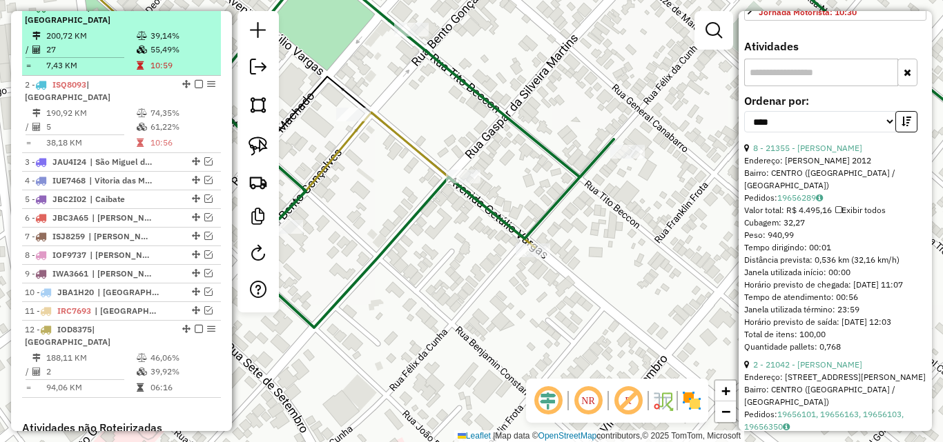
click at [126, 59] on td "7,43 KM" at bounding box center [91, 66] width 90 height 14
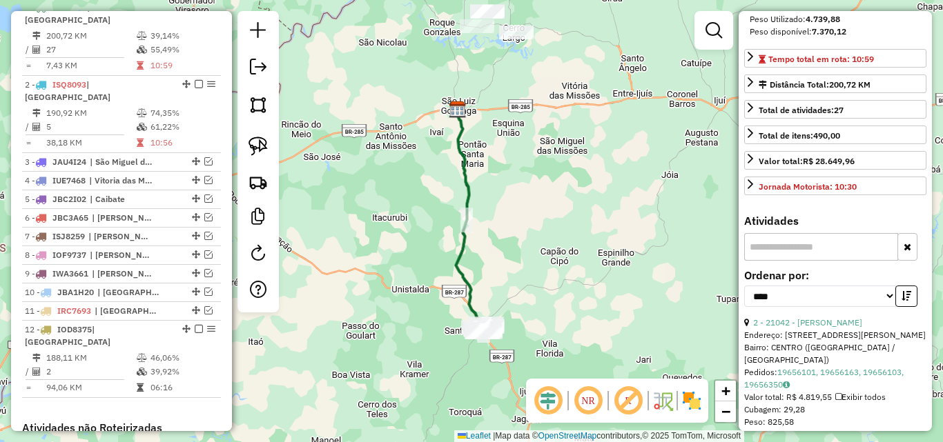
scroll to position [207, 0]
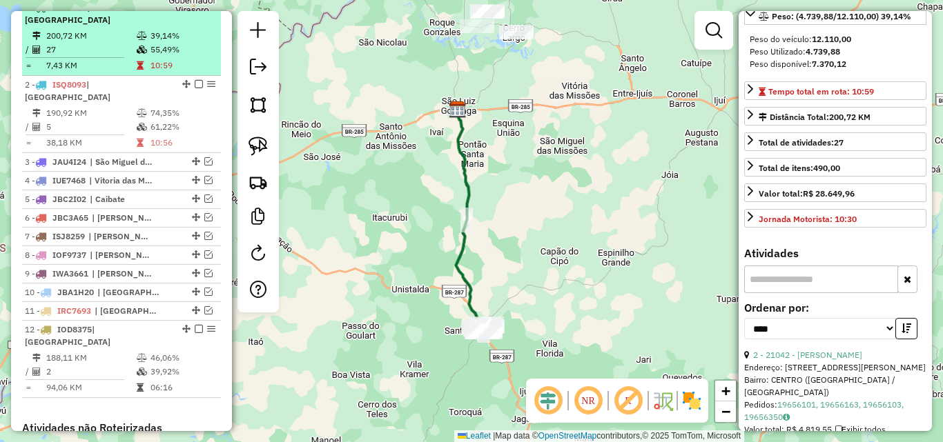
click at [195, 11] on em at bounding box center [199, 7] width 8 height 8
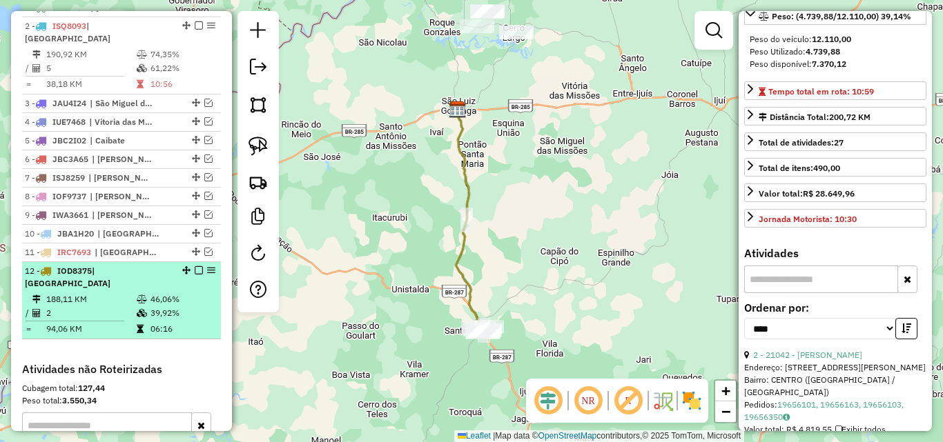
click at [137, 277] on div "12 - IOD8375 | [GEOGRAPHIC_DATA]" at bounding box center [98, 277] width 146 height 25
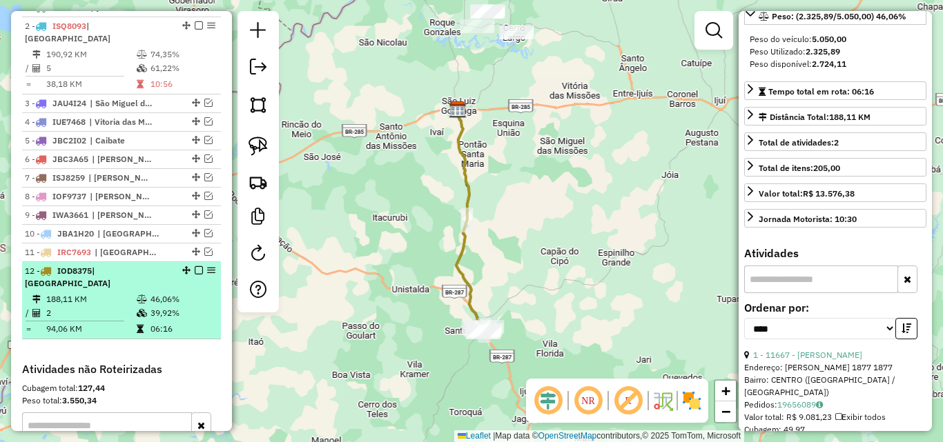
scroll to position [195, 0]
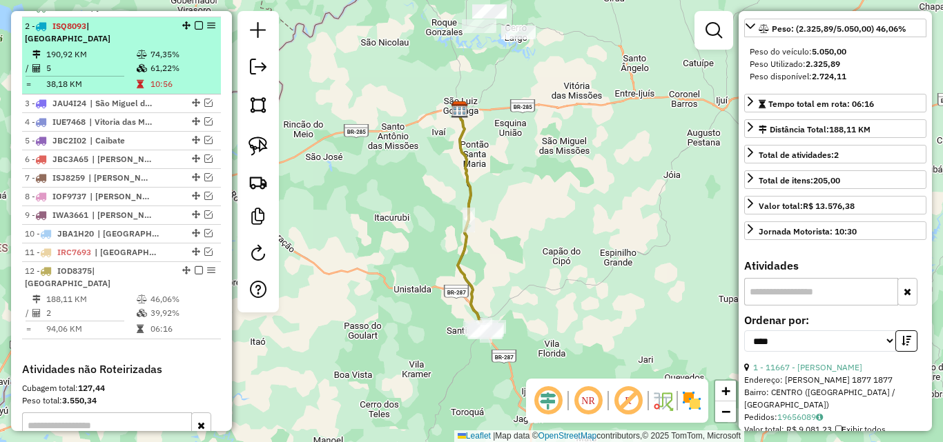
click at [97, 63] on td "5" at bounding box center [91, 68] width 90 height 14
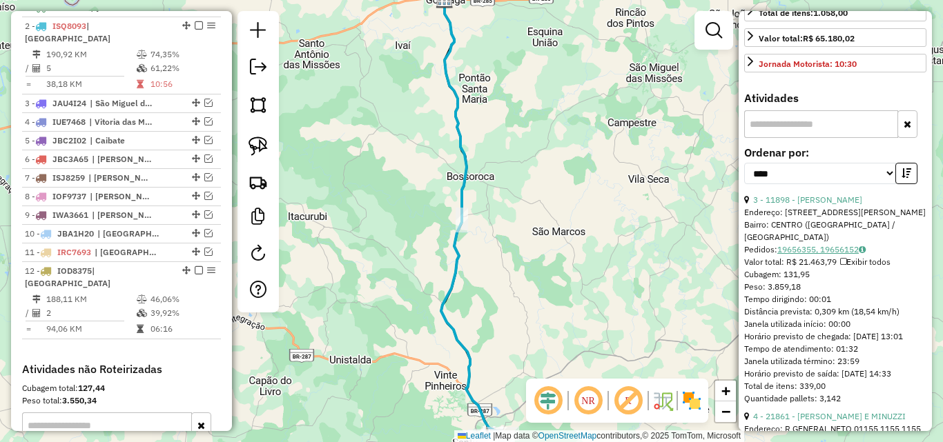
scroll to position [483, 0]
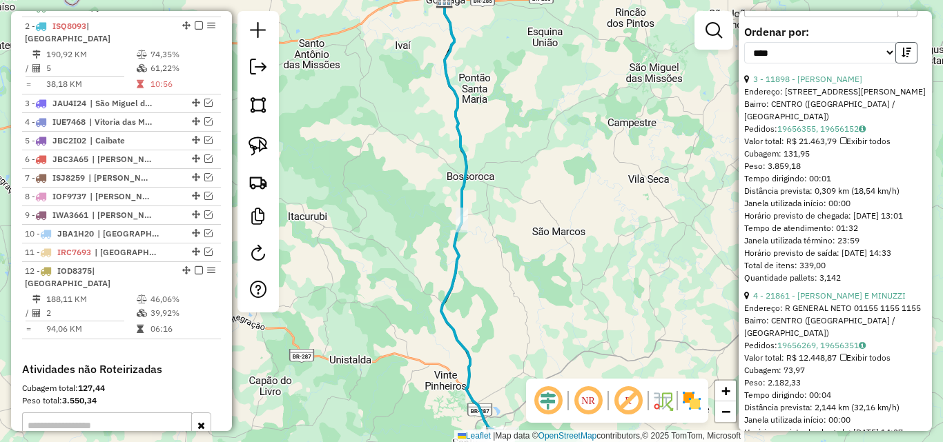
click at [904, 63] on button "button" at bounding box center [906, 52] width 22 height 21
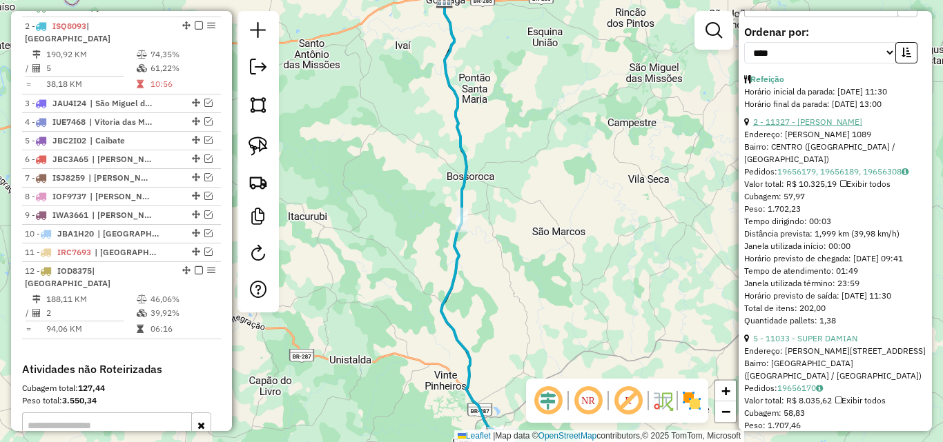
click at [814, 127] on link "2 - 11327 - [PERSON_NAME]" at bounding box center [807, 122] width 109 height 10
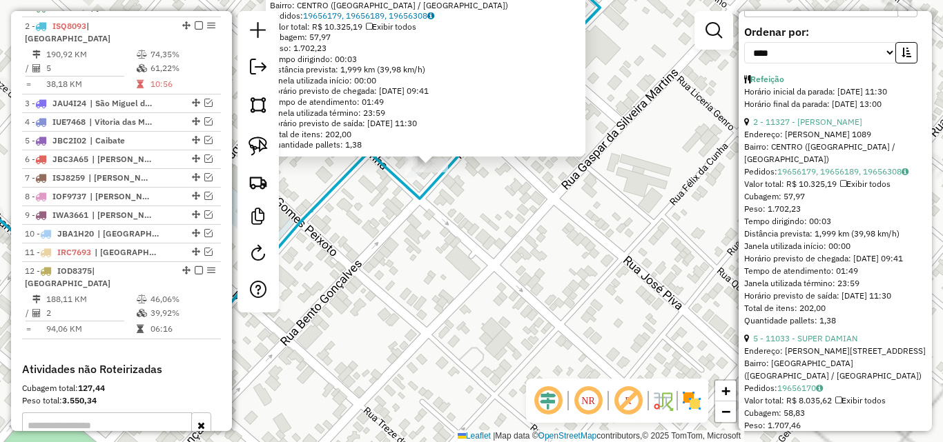
drag, startPoint x: 440, startPoint y: 239, endPoint x: 479, endPoint y: 313, distance: 83.7
click at [479, 313] on div "11327 - [PERSON_NAME]: [PERSON_NAME] 1089 Bairro: [GEOGRAPHIC_DATA] ([GEOGRAPHI…" at bounding box center [471, 221] width 943 height 442
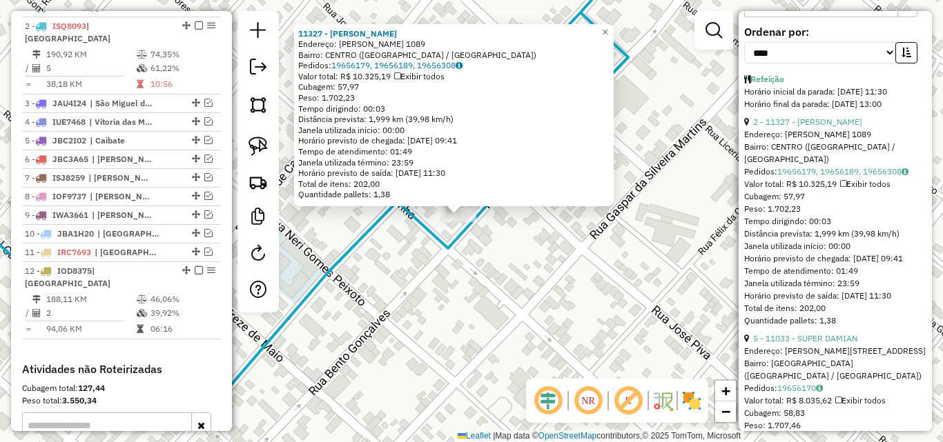
click at [444, 259] on div "Rota 2 - Placa ISQ8093 11327 - [PERSON_NAME] 11327 - [PERSON_NAME]: R [PERSON_N…" at bounding box center [471, 221] width 943 height 442
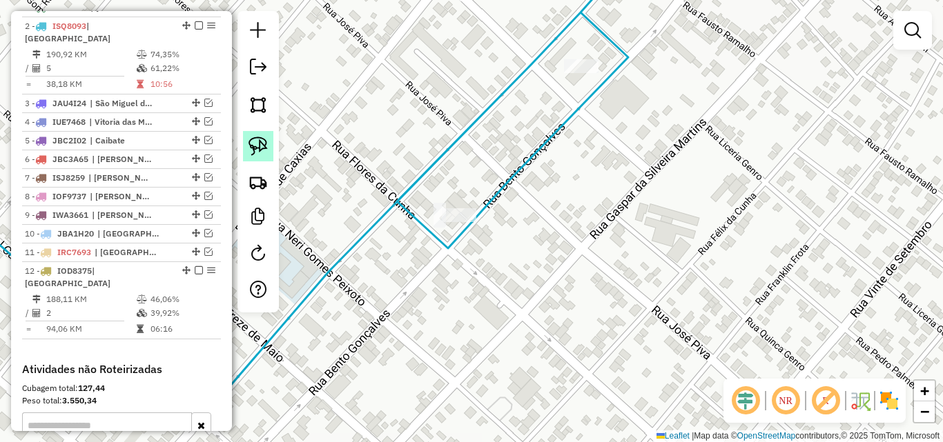
click at [271, 146] on link at bounding box center [258, 146] width 30 height 30
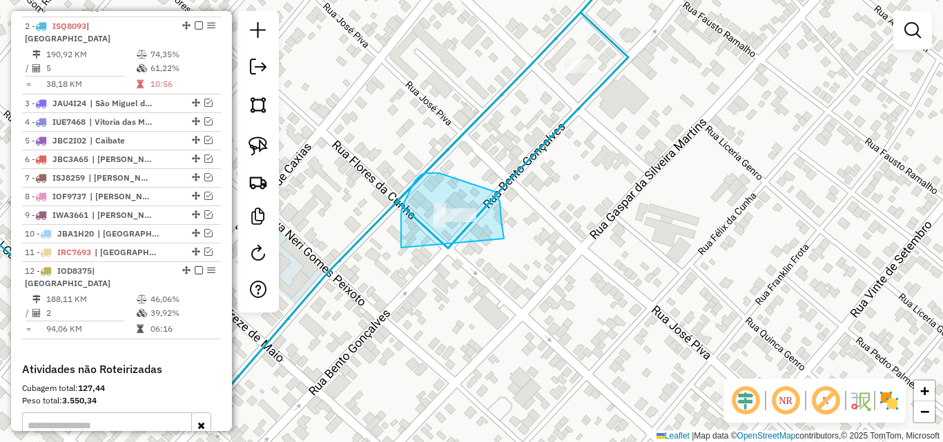
drag, startPoint x: 402, startPoint y: 206, endPoint x: 504, endPoint y: 244, distance: 108.3
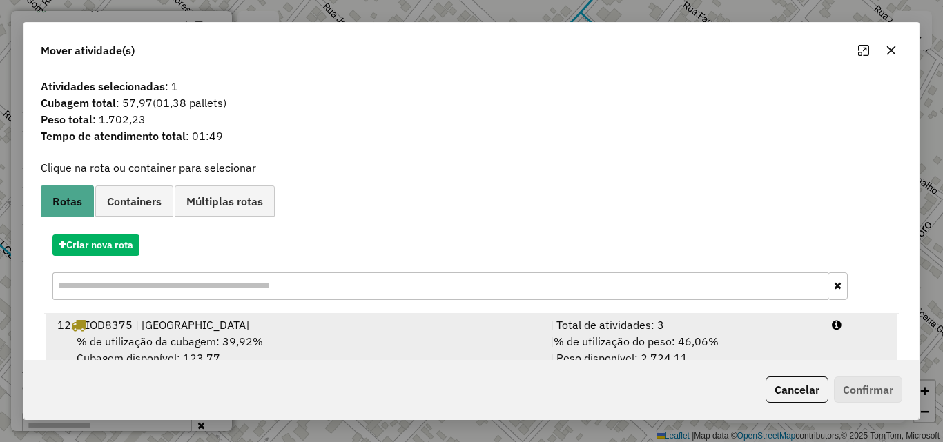
click at [362, 335] on div "% de utilização da cubagem: 39,92% Cubagem disponível: 123,77" at bounding box center [295, 349] width 493 height 33
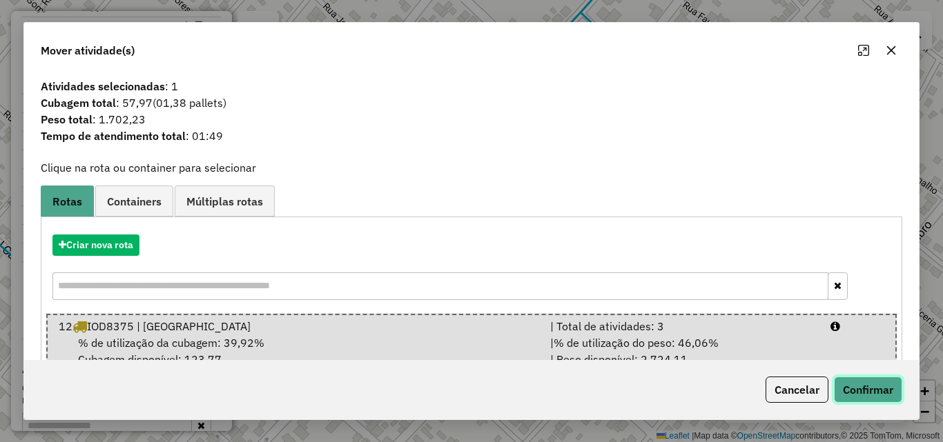
click at [871, 394] on button "Confirmar" at bounding box center [868, 390] width 68 height 26
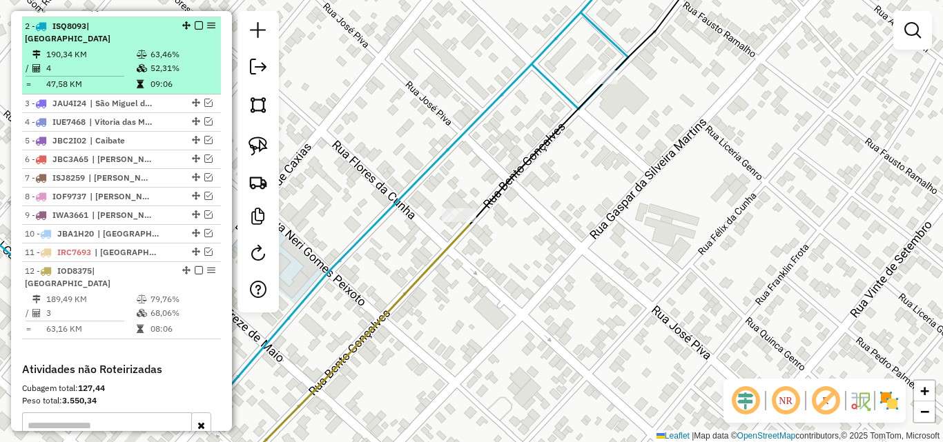
click at [80, 65] on td "4" at bounding box center [91, 68] width 90 height 14
select select "*********"
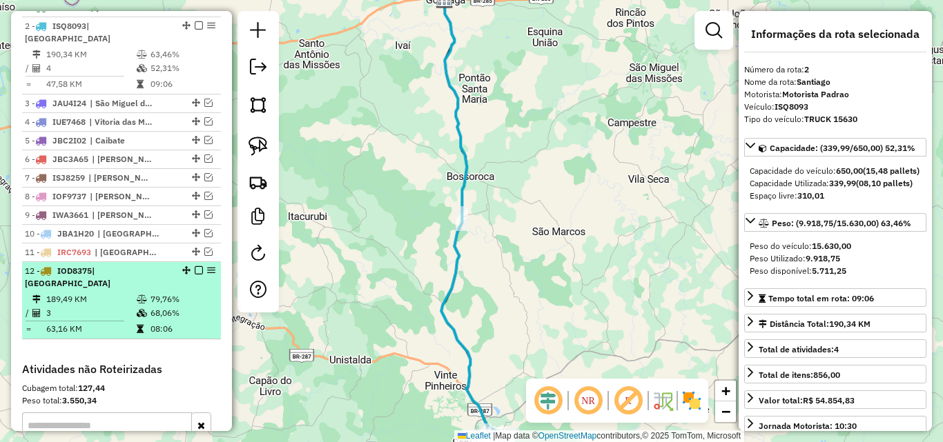
click at [72, 320] on td at bounding box center [80, 321] width 111 height 2
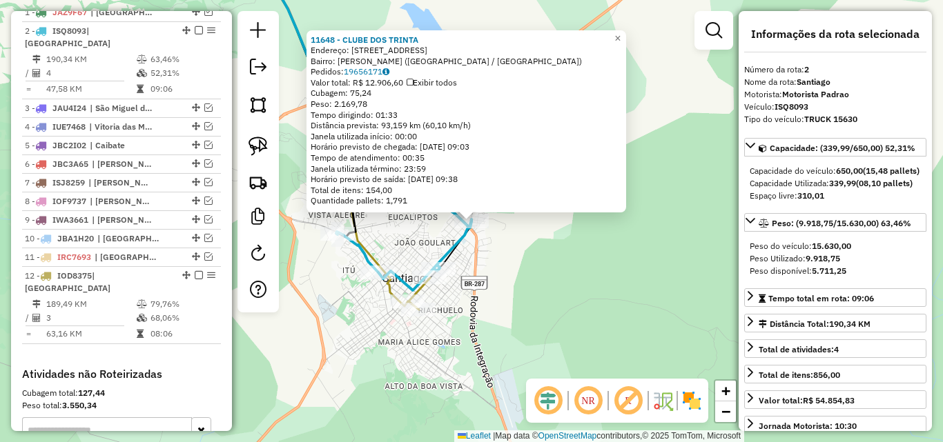
scroll to position [540, 0]
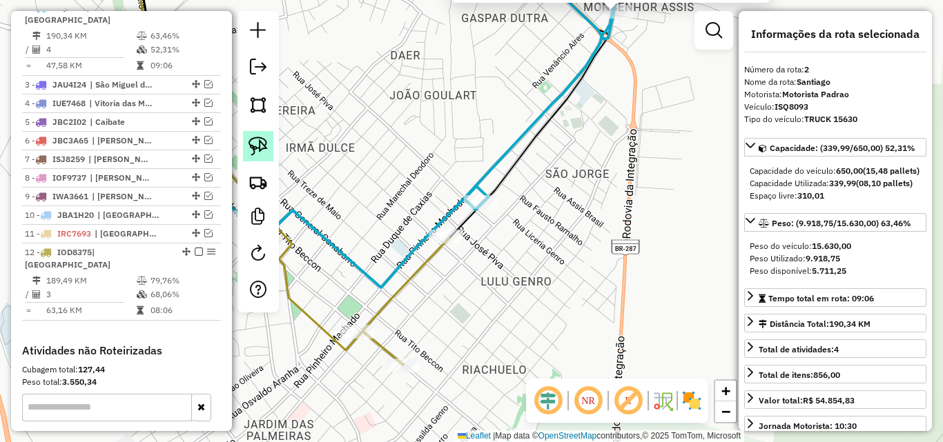
click at [262, 148] on img at bounding box center [257, 146] width 19 height 19
drag, startPoint x: 409, startPoint y: 251, endPoint x: 471, endPoint y: 251, distance: 62.8
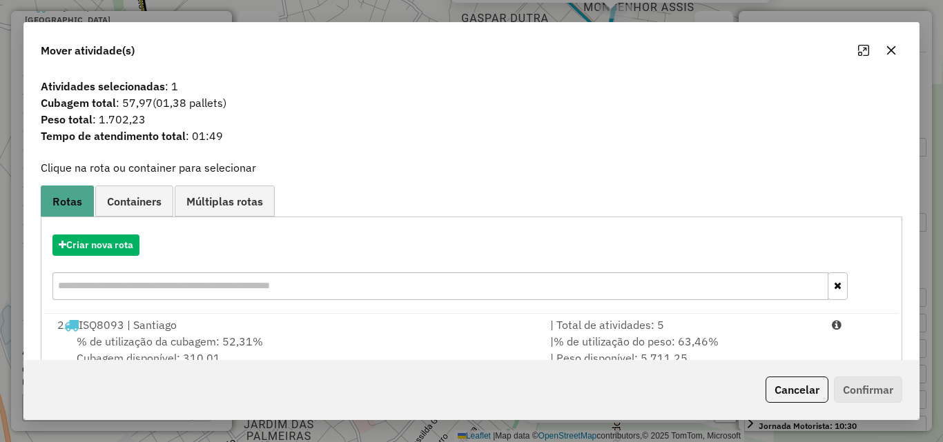
click at [297, 334] on div "% de utilização da cubagem: 52,31% Cubagem disponível: 310,01" at bounding box center [295, 349] width 493 height 33
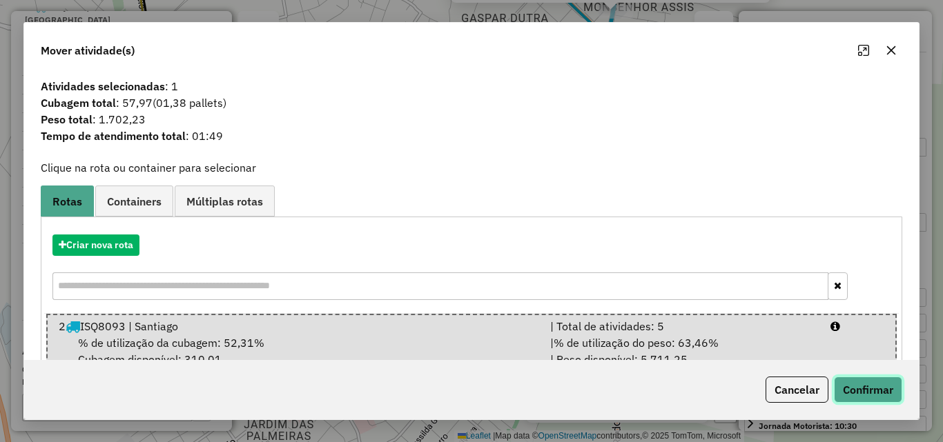
click at [874, 389] on button "Confirmar" at bounding box center [868, 390] width 68 height 26
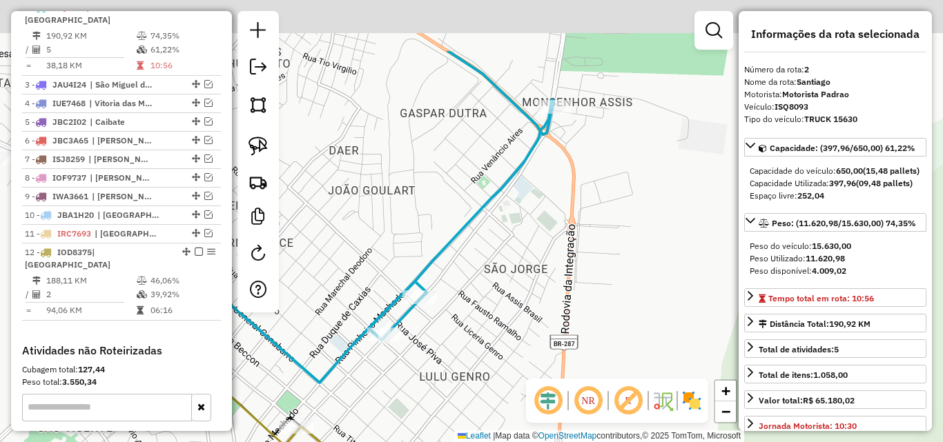
click at [557, 280] on div "Janela de atendimento Grade de atendimento Capacidade Transportadoras Veículos …" at bounding box center [471, 221] width 943 height 442
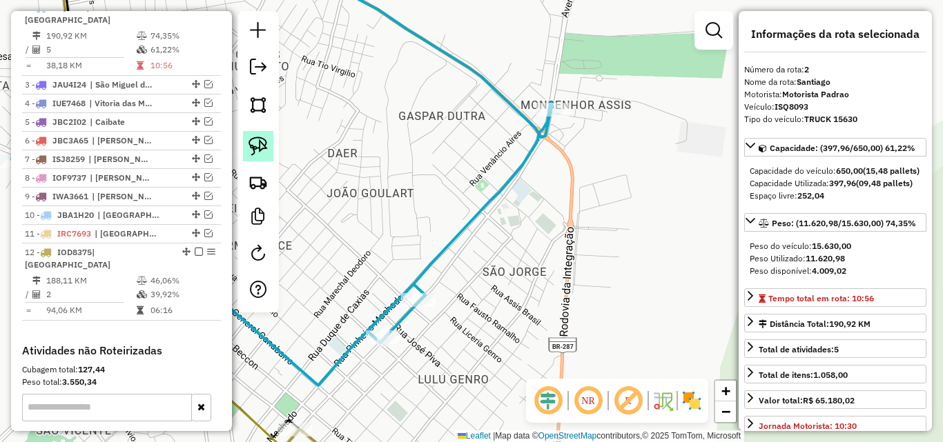
click at [251, 148] on img at bounding box center [257, 146] width 19 height 19
drag, startPoint x: 525, startPoint y: 101, endPoint x: 591, endPoint y: 137, distance: 75.1
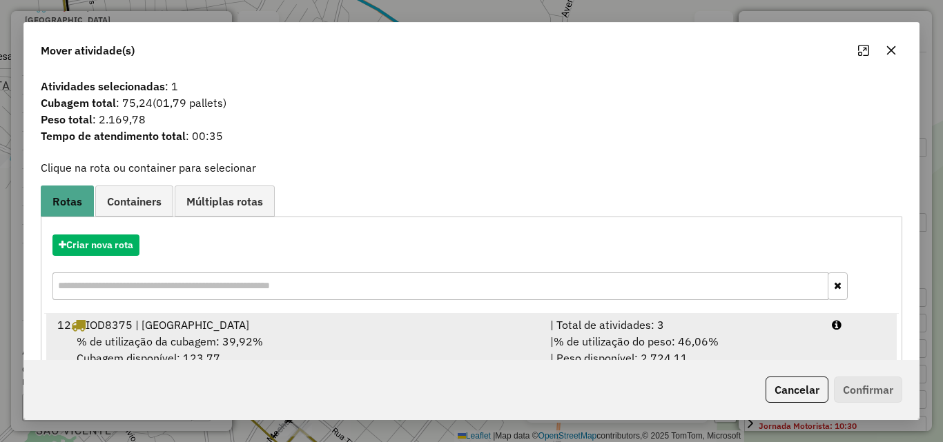
click at [384, 324] on div "12 IOD8375 | Santiago" at bounding box center [295, 325] width 493 height 17
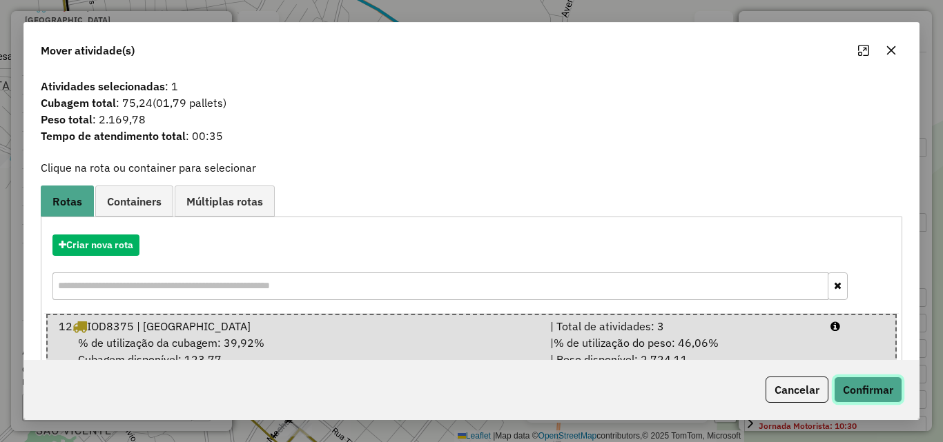
click at [881, 385] on button "Confirmar" at bounding box center [868, 390] width 68 height 26
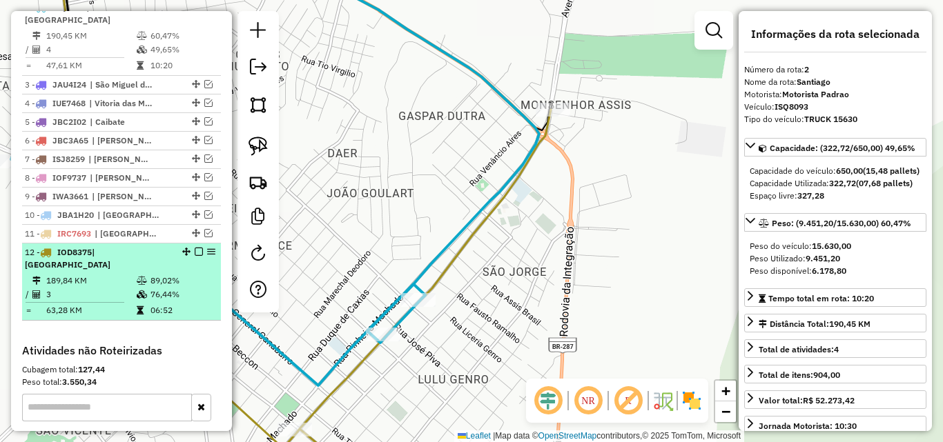
click at [90, 288] on td "3" at bounding box center [91, 295] width 90 height 14
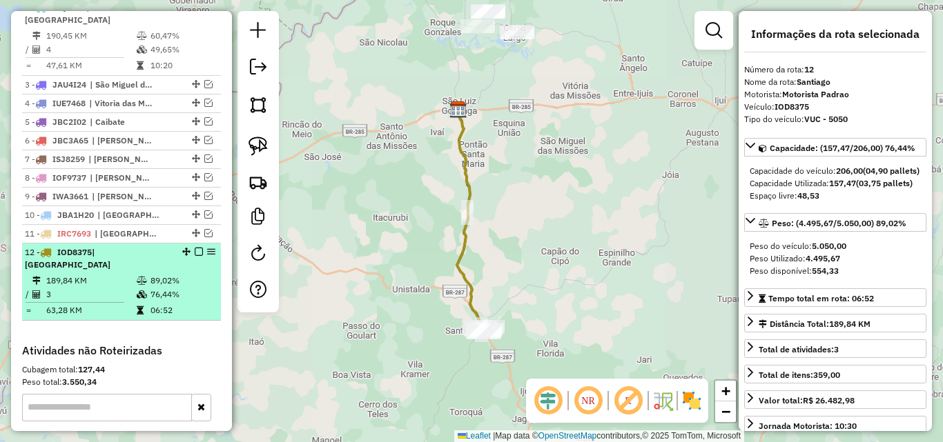
click at [90, 288] on td "3" at bounding box center [91, 295] width 90 height 14
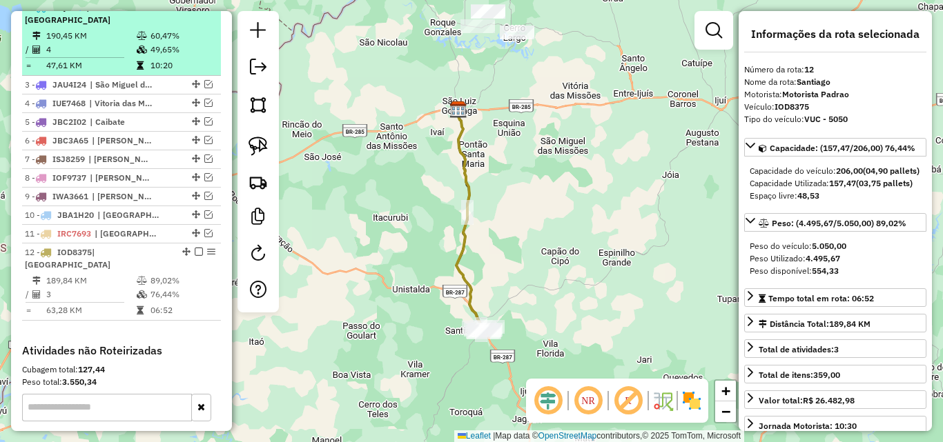
click at [126, 48] on td "4" at bounding box center [91, 50] width 90 height 14
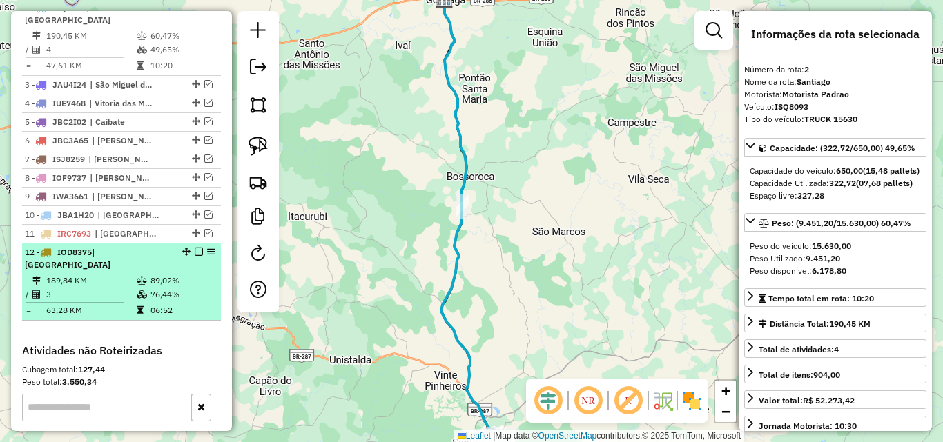
click at [195, 249] on em at bounding box center [199, 252] width 8 height 8
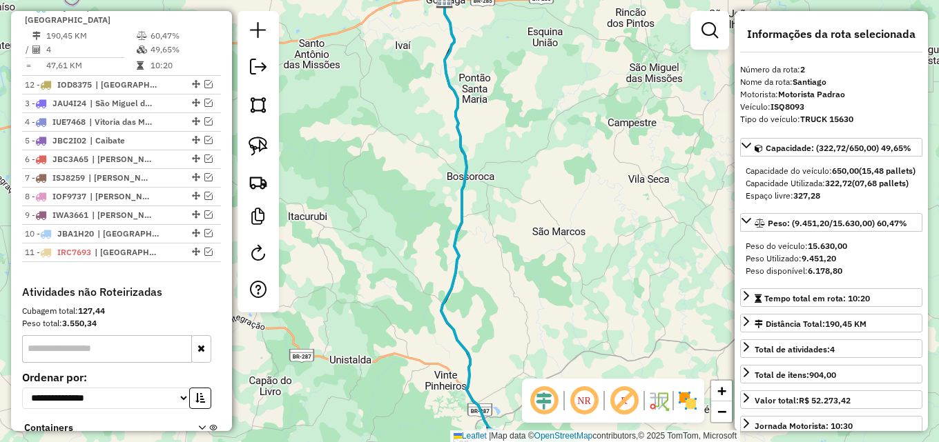
drag, startPoint x: 191, startPoint y: 252, endPoint x: 187, endPoint y: 79, distance: 173.3
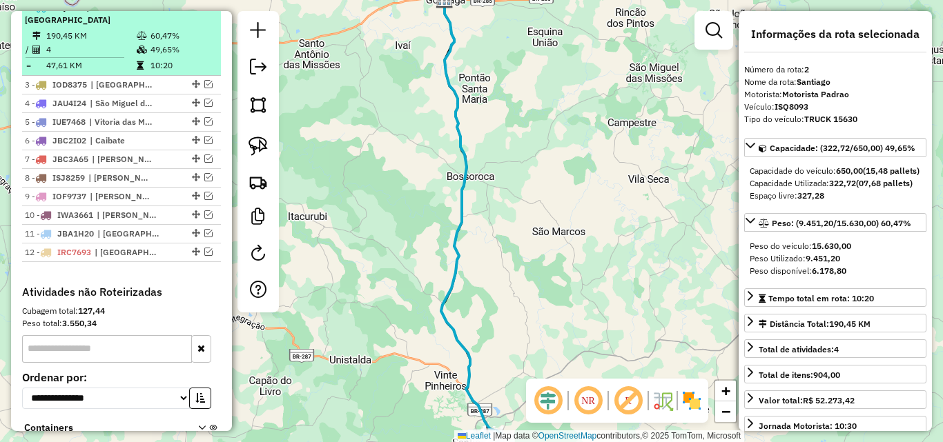
click at [195, 11] on em at bounding box center [199, 7] width 8 height 8
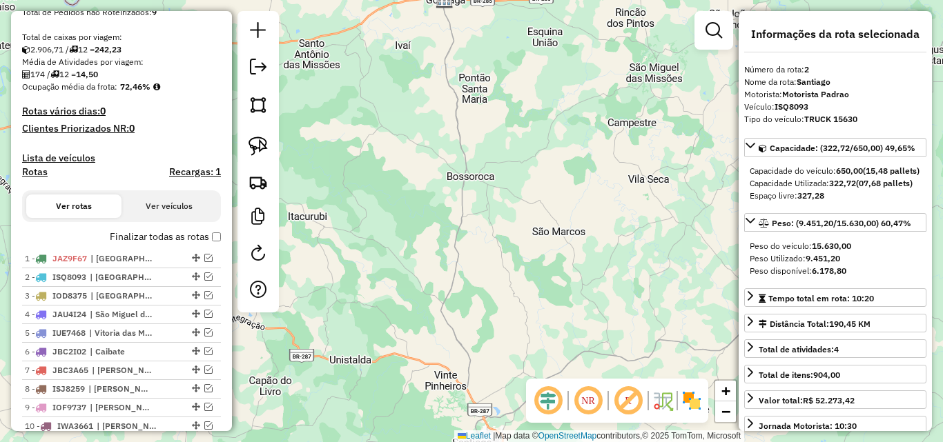
scroll to position [402, 0]
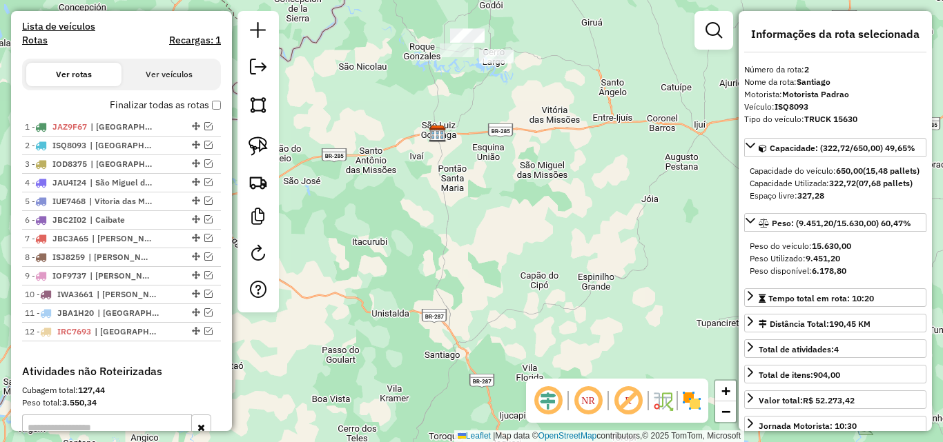
click at [456, 378] on div "Janela de atendimento Grade de atendimento Capacidade Transportadoras Veículos …" at bounding box center [471, 221] width 943 height 442
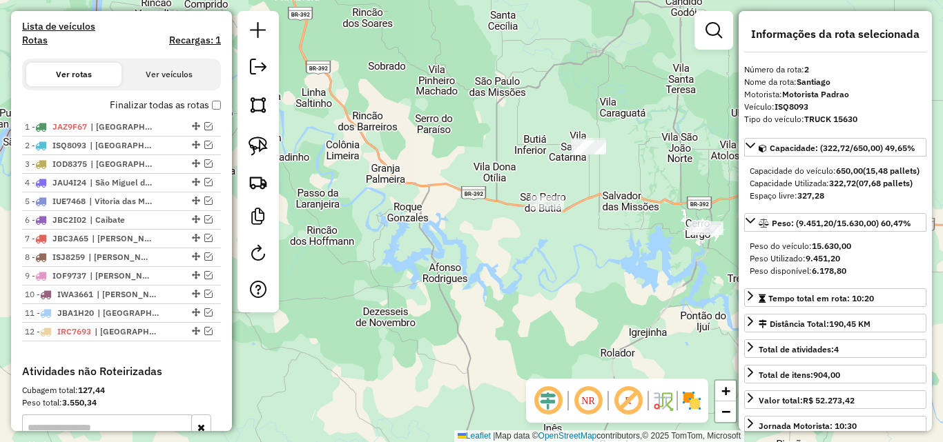
drag, startPoint x: 570, startPoint y: 324, endPoint x: 510, endPoint y: 335, distance: 61.0
click at [546, 342] on div "Janela de atendimento Grade de atendimento Capacidade Transportadoras Veículos …" at bounding box center [471, 221] width 943 height 442
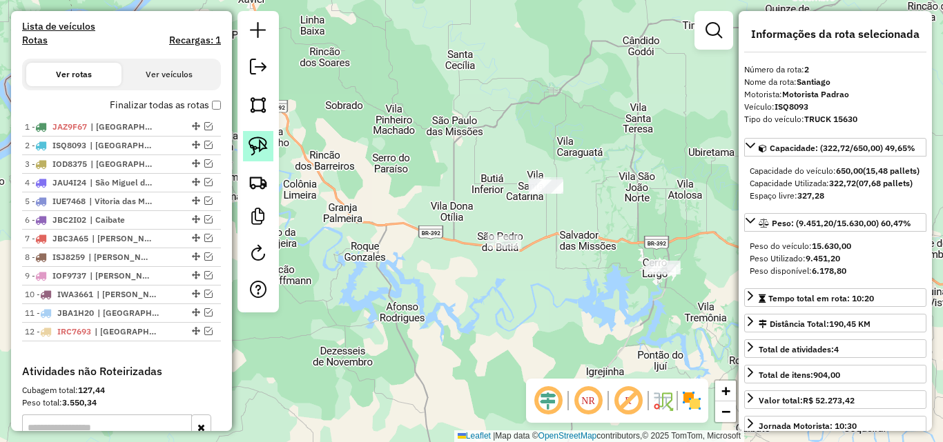
click at [253, 145] on img at bounding box center [257, 146] width 19 height 19
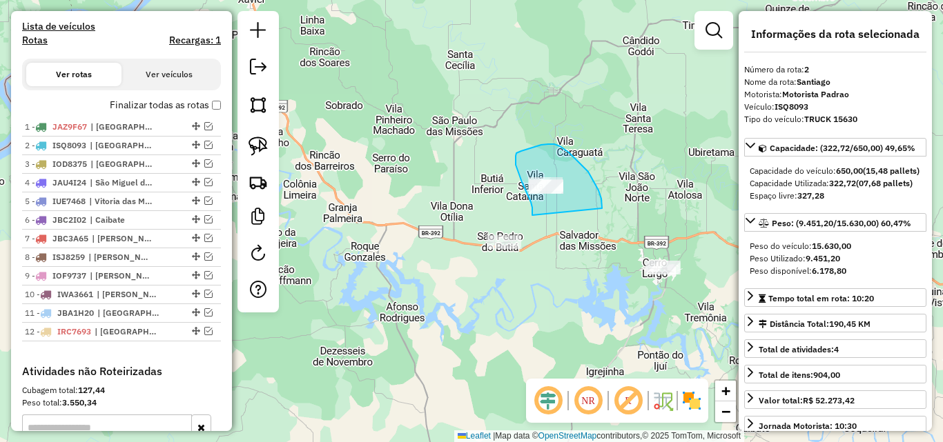
drag, startPoint x: 532, startPoint y: 209, endPoint x: 602, endPoint y: 208, distance: 69.7
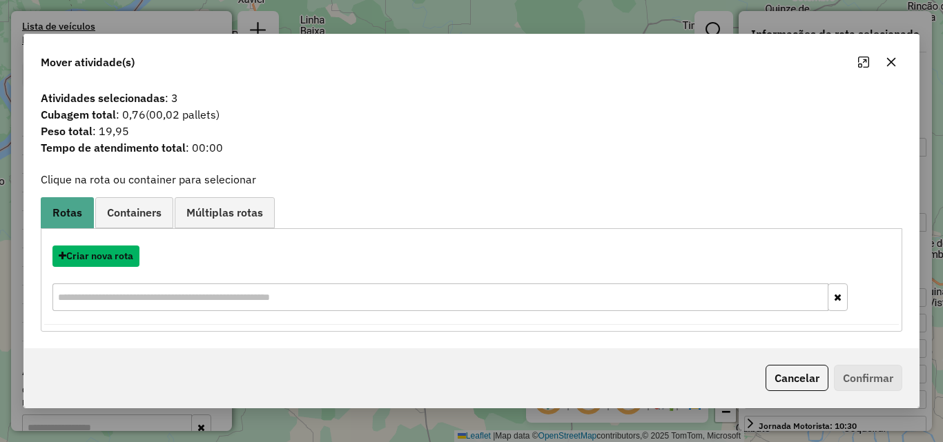
click at [103, 259] on button "Criar nova rota" at bounding box center [95, 256] width 87 height 21
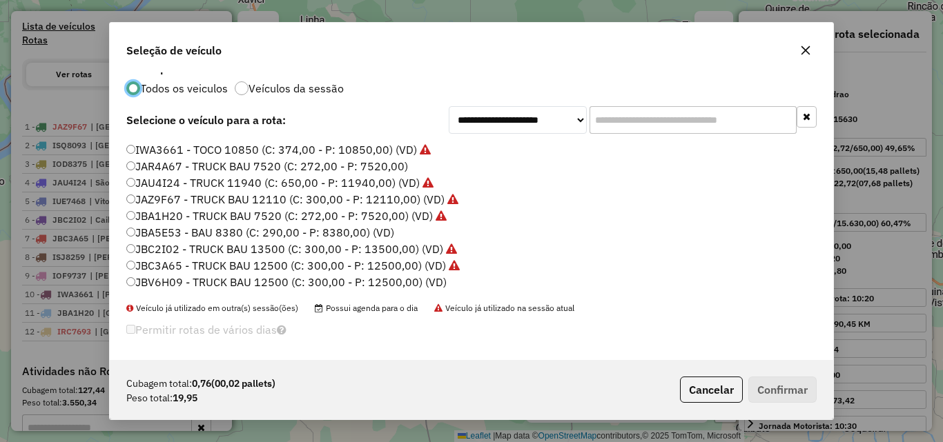
scroll to position [18, 0]
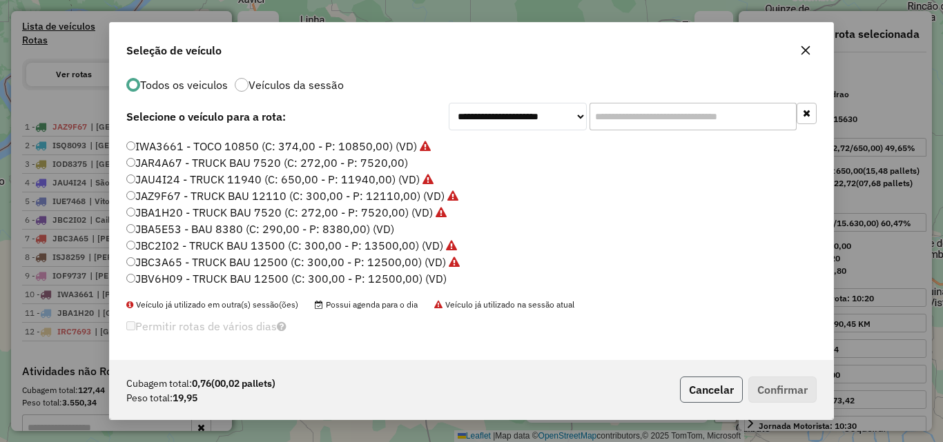
click at [713, 393] on button "Cancelar" at bounding box center [711, 390] width 63 height 26
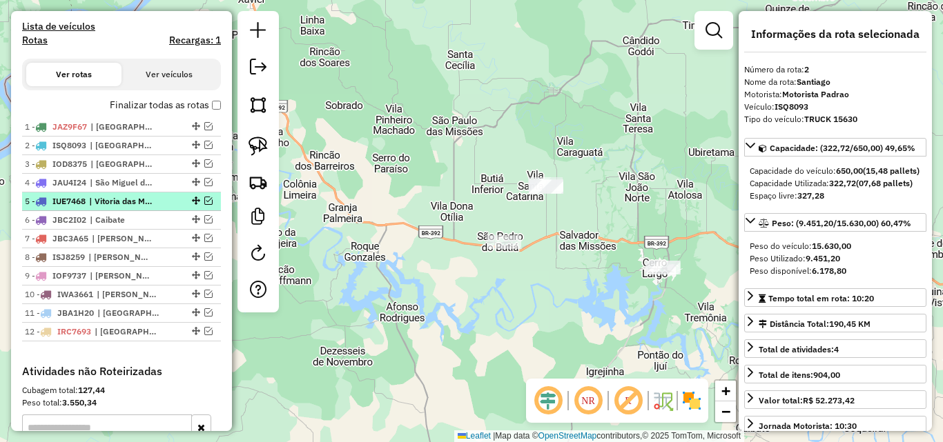
click at [206, 205] on em at bounding box center [208, 201] width 8 height 8
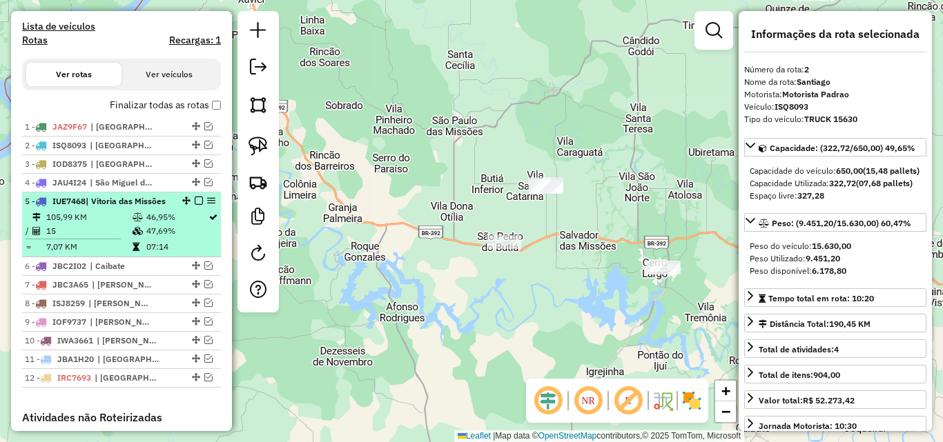
drag, startPoint x: 135, startPoint y: 225, endPoint x: 123, endPoint y: 235, distance: 15.2
click at [123, 235] on li "5 - IUE7468 | Vitoria das Missões 105,99 KM 46,95% / 15 47,69% = 7,07 KM 07:14" at bounding box center [121, 225] width 199 height 65
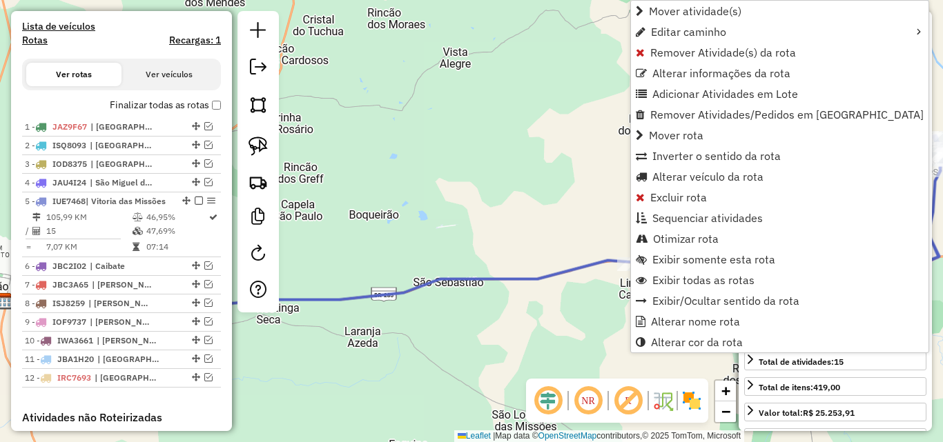
scroll to position [596, 0]
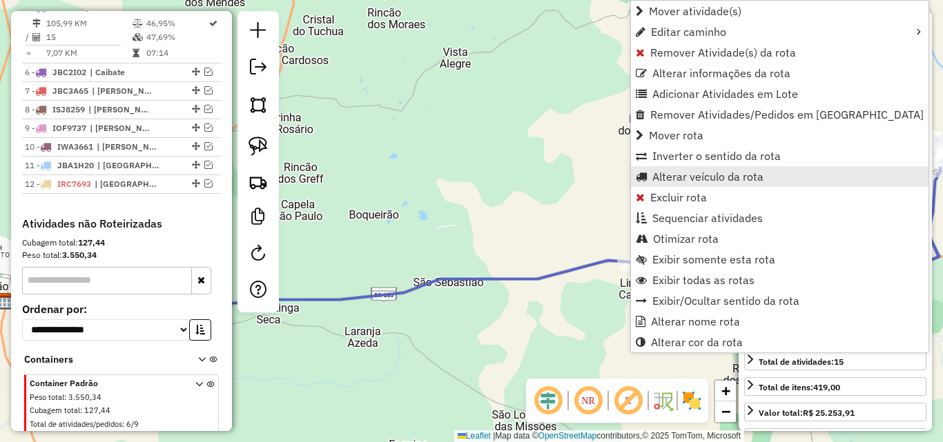
click at [689, 182] on span "Alterar veículo da rota" at bounding box center [707, 176] width 111 height 11
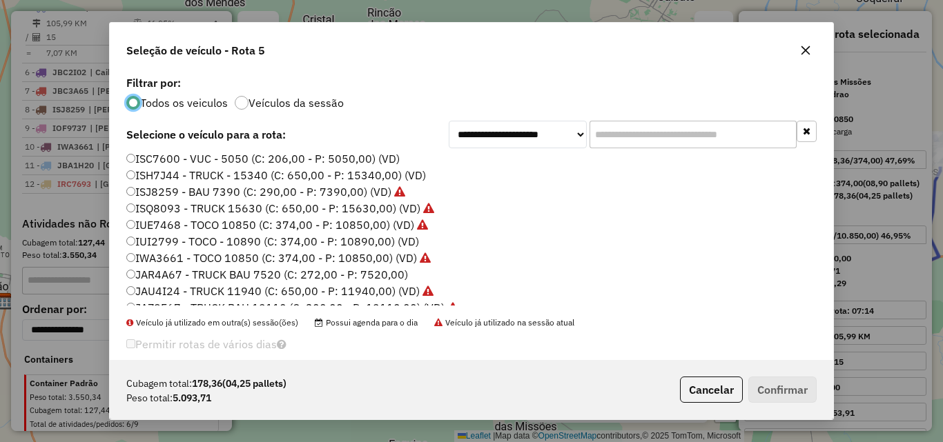
scroll to position [229, 0]
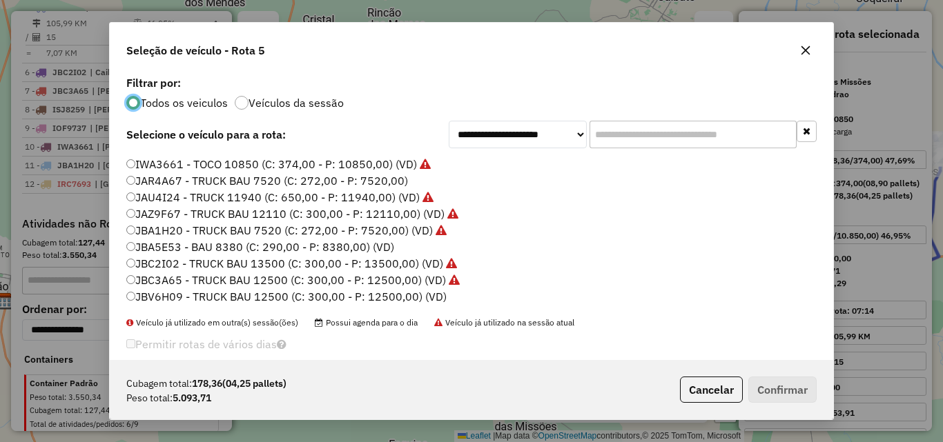
click at [268, 299] on label "JBV6H09 - TRUCK BAU 12500 (C: 300,00 - P: 12500,00) (VD)" at bounding box center [286, 296] width 320 height 17
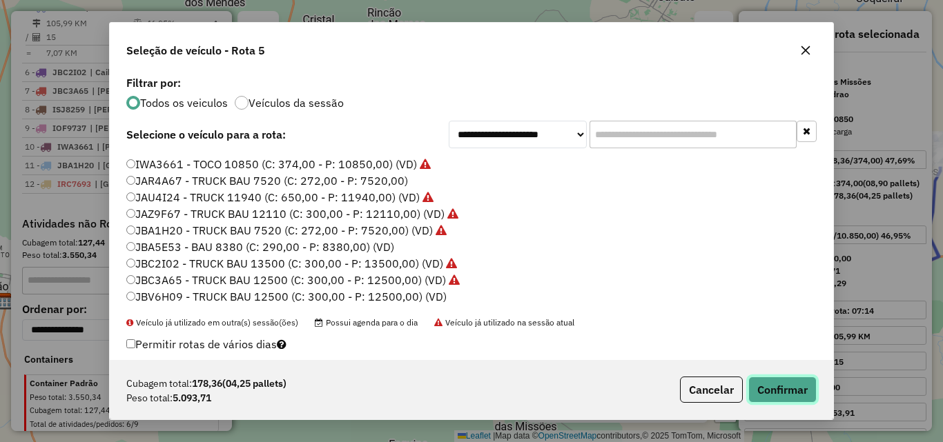
click at [763, 393] on button "Confirmar" at bounding box center [782, 390] width 68 height 26
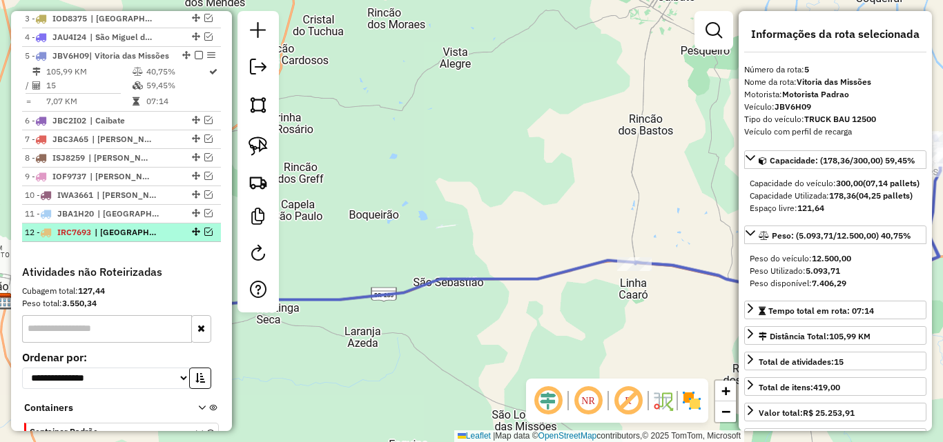
scroll to position [527, 0]
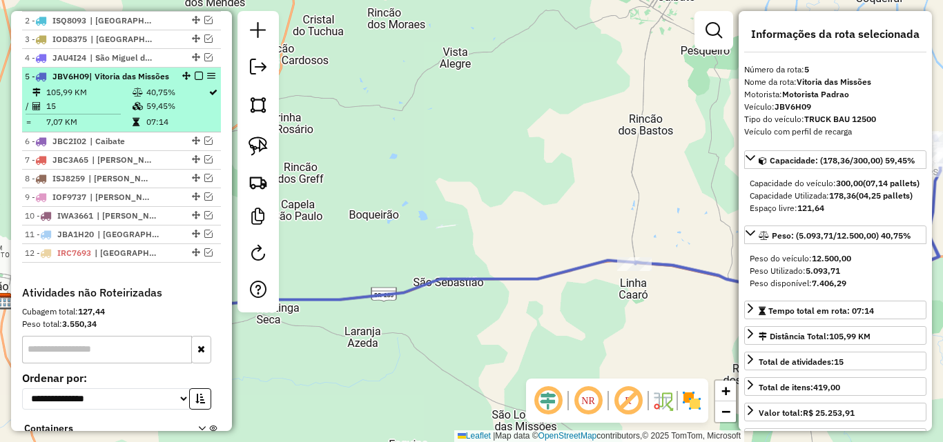
click at [195, 80] on em at bounding box center [199, 76] width 8 height 8
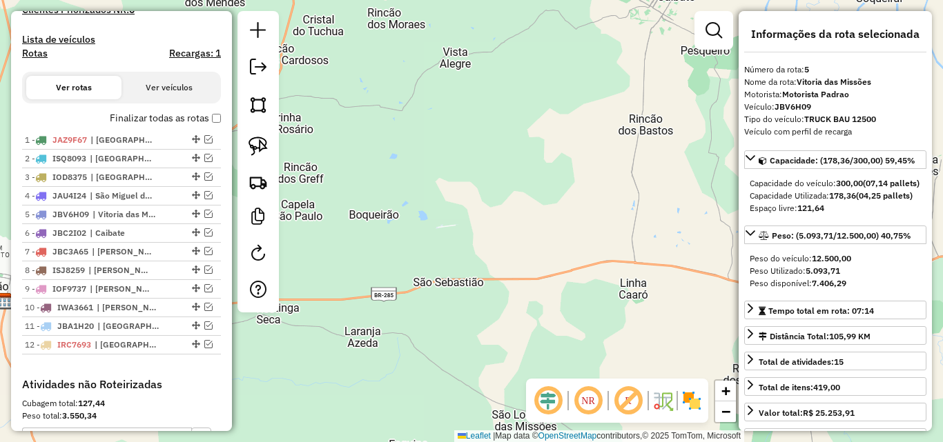
scroll to position [320, 0]
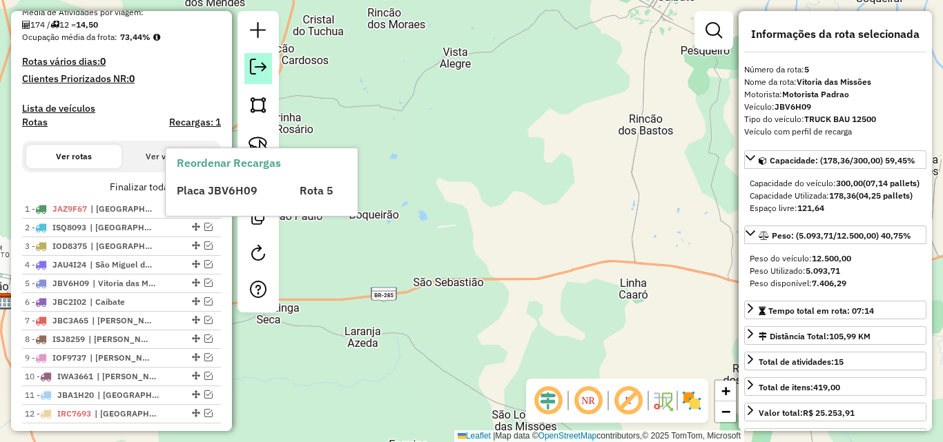
click at [247, 65] on link at bounding box center [258, 68] width 28 height 31
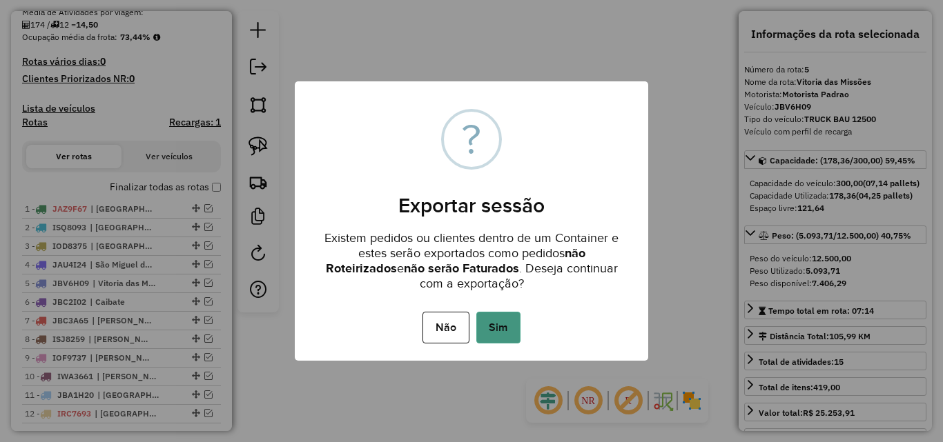
click at [500, 333] on button "Sim" at bounding box center [498, 328] width 44 height 32
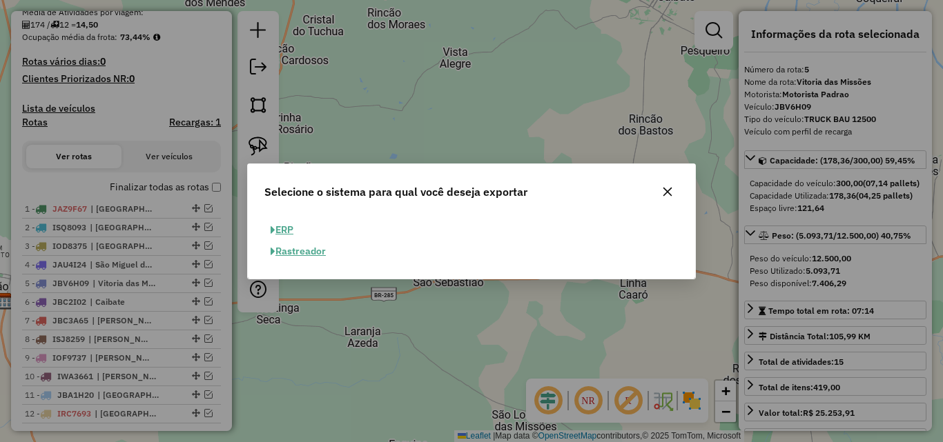
click at [287, 223] on button "ERP" at bounding box center [281, 229] width 35 height 21
select select "**"
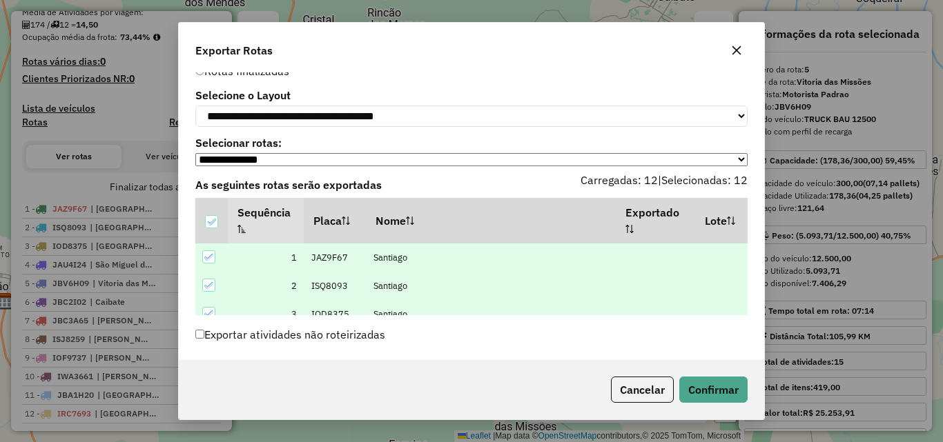
scroll to position [46, 0]
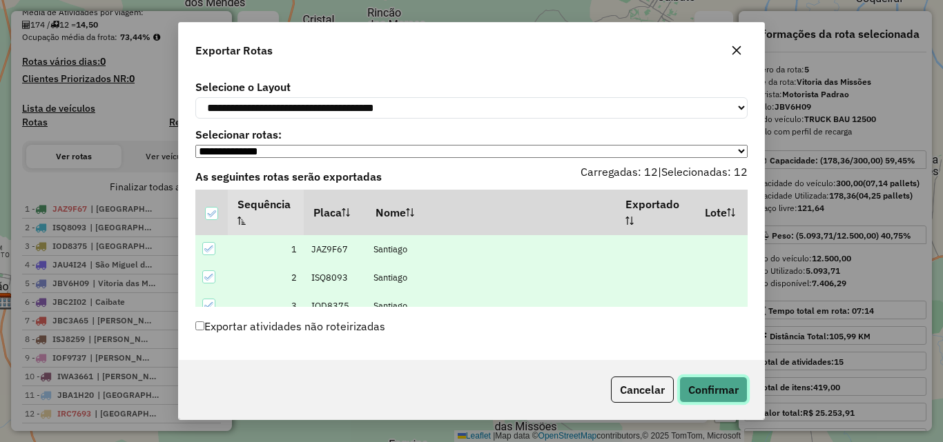
click at [705, 390] on button "Confirmar" at bounding box center [713, 390] width 68 height 26
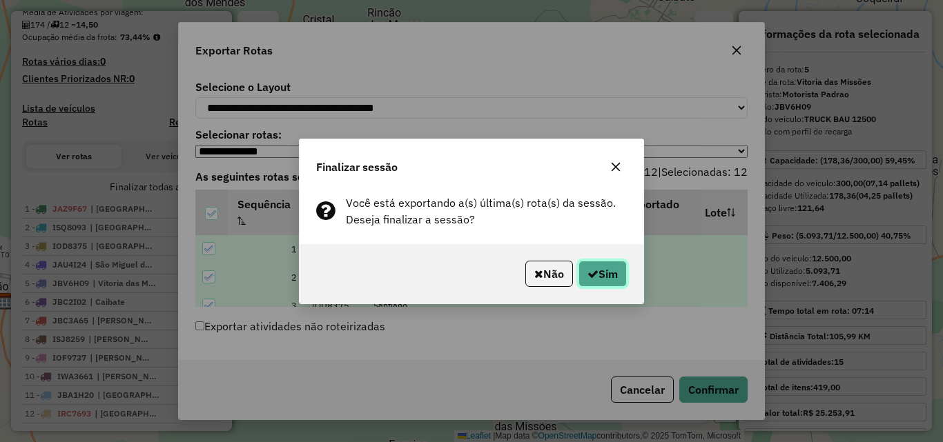
click at [587, 265] on button "Sim" at bounding box center [602, 274] width 48 height 26
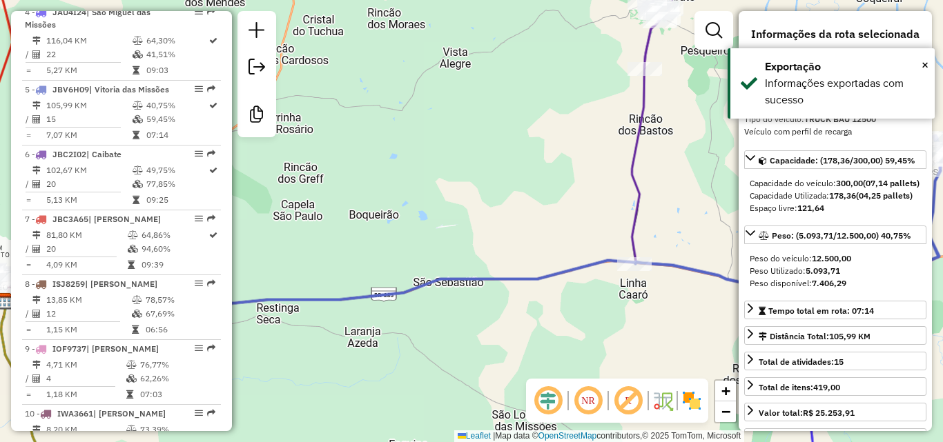
scroll to position [803, 0]
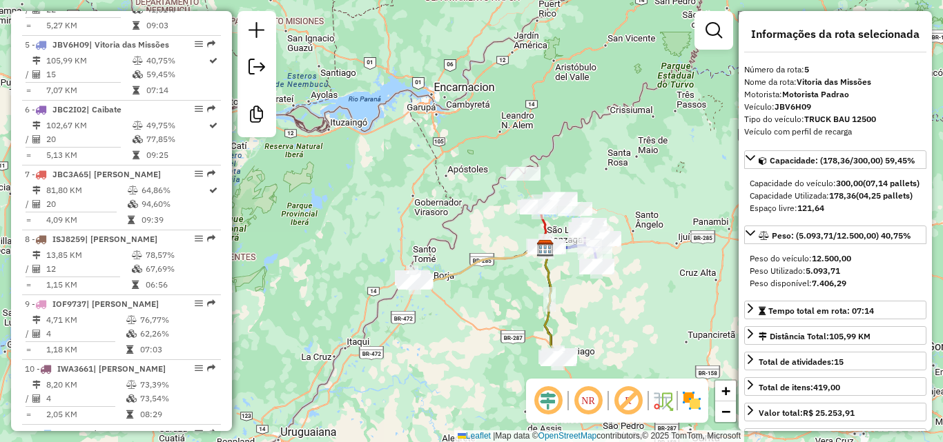
drag, startPoint x: 518, startPoint y: 275, endPoint x: 490, endPoint y: 188, distance: 91.9
click at [493, 197] on div "Janela de atendimento Grade de atendimento Capacidade Transportadoras Veículos …" at bounding box center [471, 221] width 943 height 442
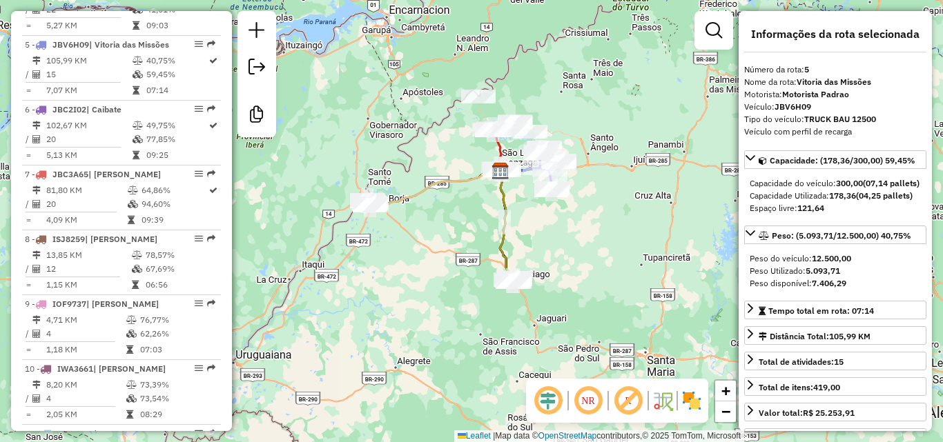
drag, startPoint x: 446, startPoint y: 253, endPoint x: 440, endPoint y: 259, distance: 7.8
click at [440, 259] on div "Janela de atendimento Grade de atendimento Capacidade Transportadoras Veículos …" at bounding box center [471, 221] width 943 height 442
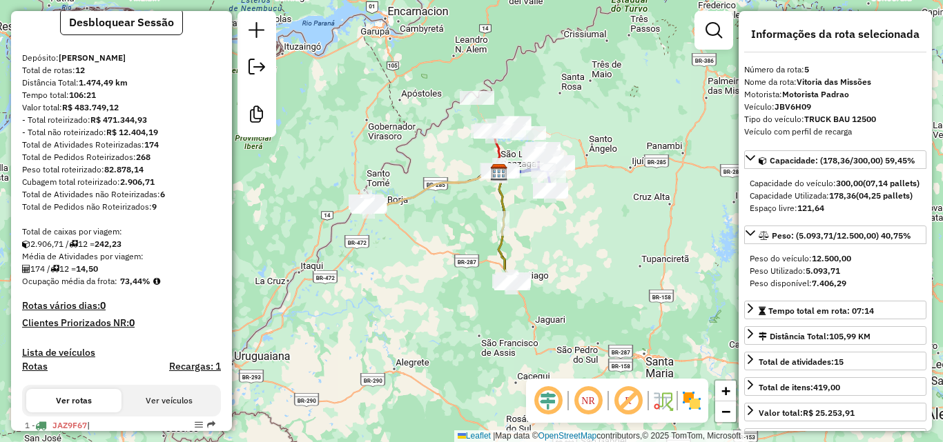
scroll to position [0, 0]
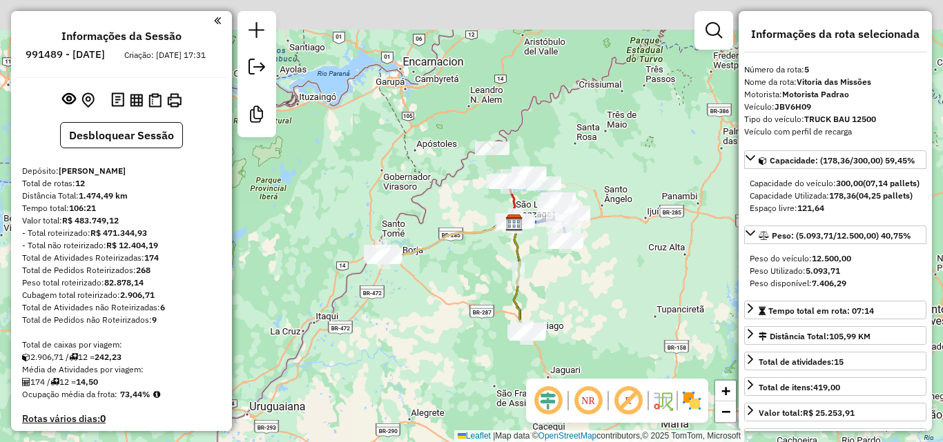
drag, startPoint x: 451, startPoint y: 350, endPoint x: 458, endPoint y: 362, distance: 14.0
click at [458, 362] on div "Janela de atendimento Grade de atendimento Capacidade Transportadoras Veículos …" at bounding box center [471, 221] width 943 height 442
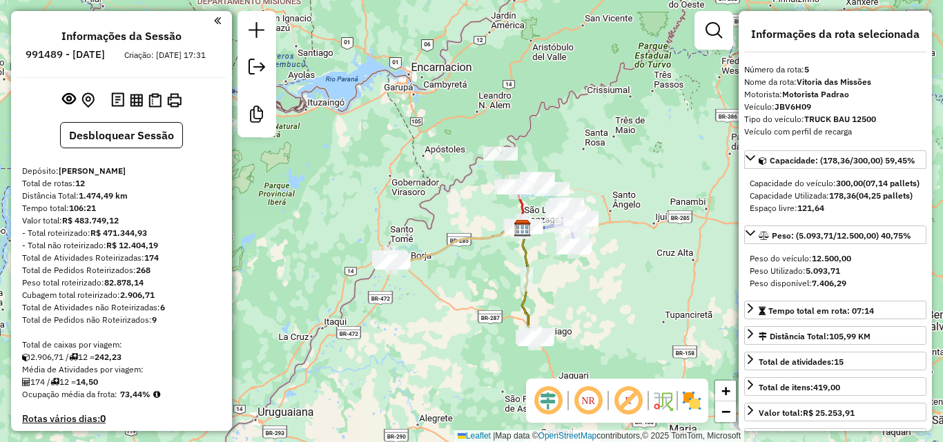
click at [459, 276] on div "Janela de atendimento Grade de atendimento Capacidade Transportadoras Veículos …" at bounding box center [471, 221] width 943 height 442
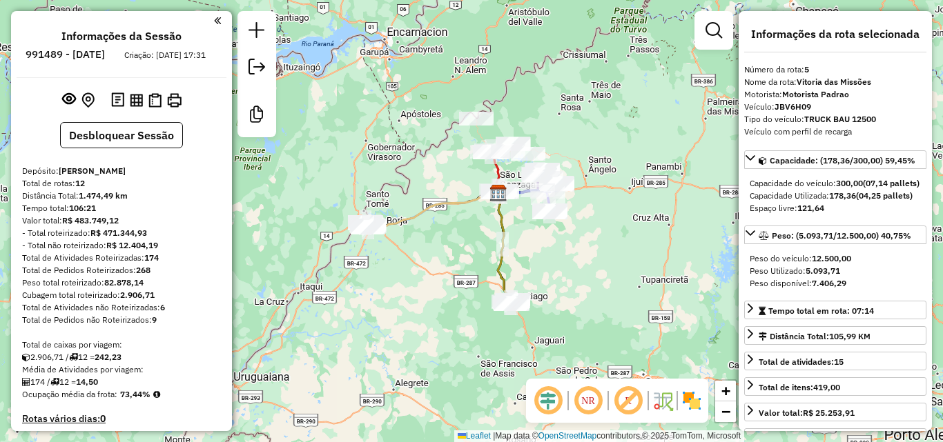
drag, startPoint x: 459, startPoint y: 276, endPoint x: 436, endPoint y: 246, distance: 37.4
click at [436, 246] on div "Janela de atendimento Grade de atendimento Capacidade Transportadoras Veículos …" at bounding box center [471, 221] width 943 height 442
click at [138, 107] on img at bounding box center [136, 100] width 13 height 13
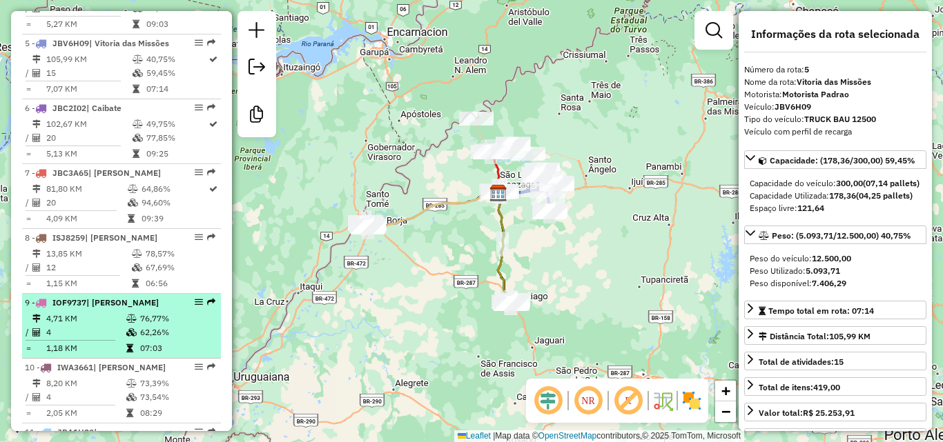
scroll to position [828, 0]
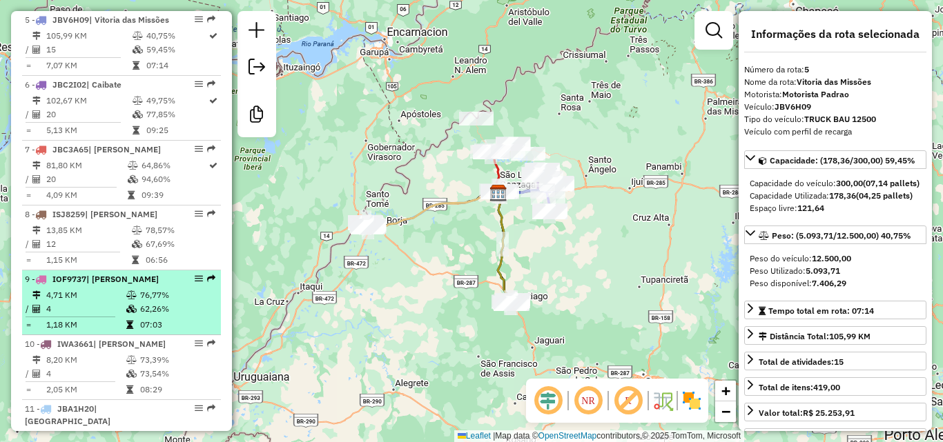
click at [110, 302] on td "4" at bounding box center [86, 309] width 80 height 14
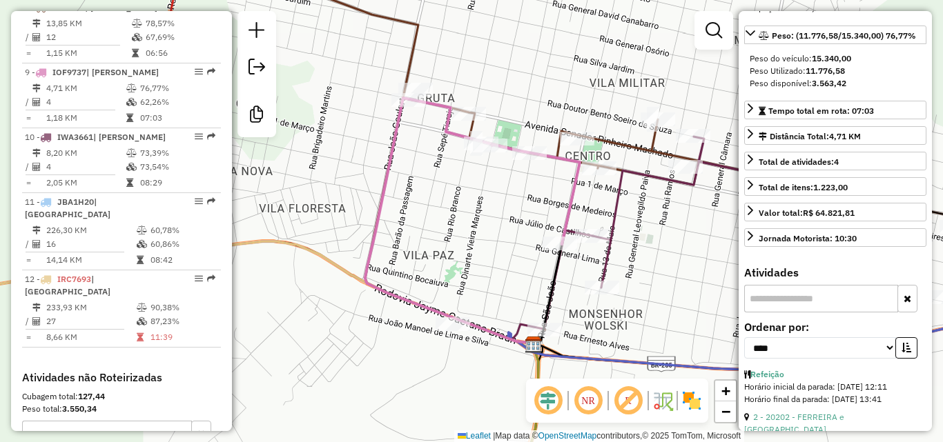
scroll to position [0, 0]
